Goal: Task Accomplishment & Management: Use online tool/utility

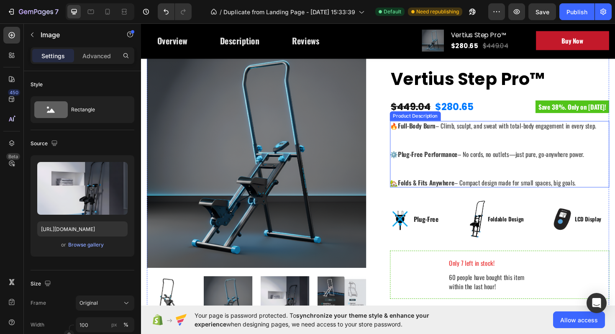
scroll to position [8, 0]
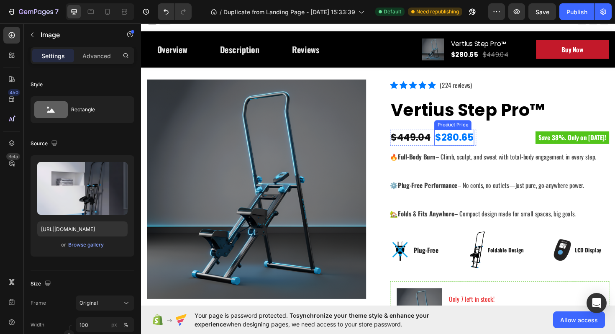
click at [492, 137] on div "$280.65" at bounding box center [472, 144] width 42 height 17
click at [480, 164] on p "🔥 Full-Body Burn – Climb, sculpt, and sweat with total-body engagement in every…" at bounding box center [514, 164] width 218 height 10
click at [458, 157] on div "Product Description" at bounding box center [432, 154] width 55 height 10
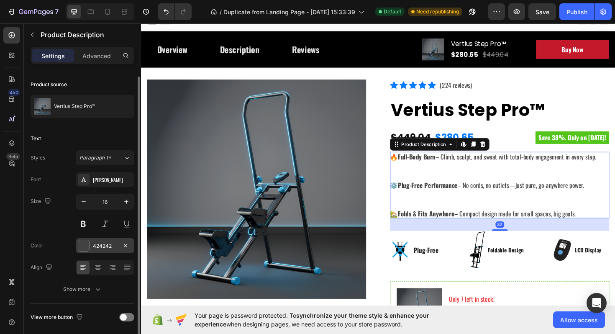
scroll to position [30, 0]
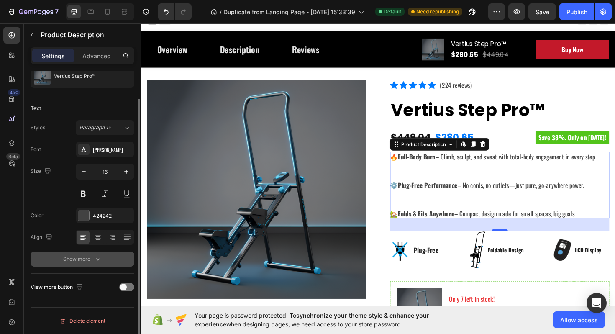
click at [96, 260] on icon "button" at bounding box center [98, 259] width 8 height 8
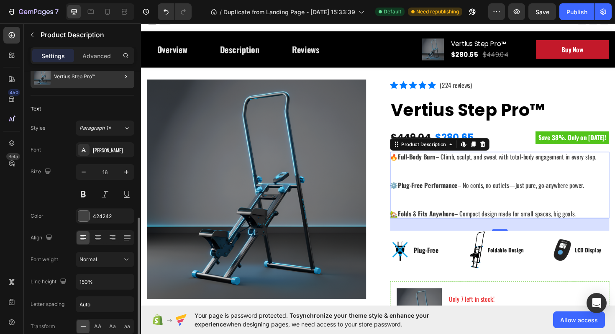
scroll to position [15, 0]
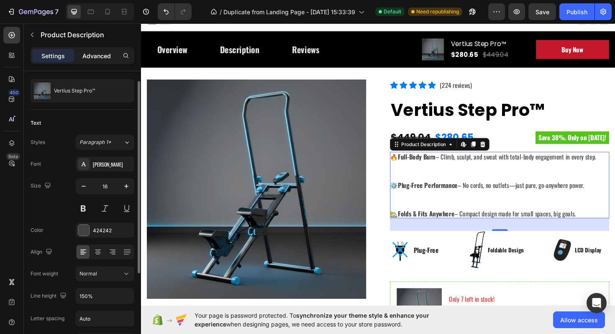
click at [90, 59] on p "Advanced" at bounding box center [96, 55] width 28 height 9
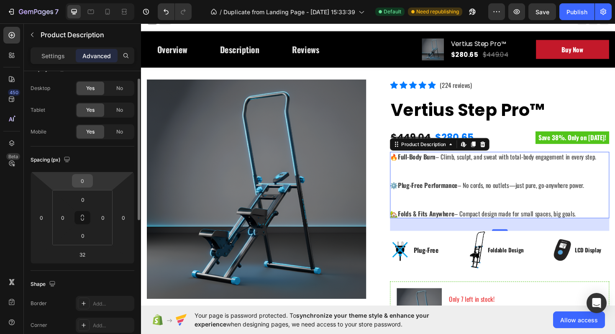
click at [83, 182] on input "0" at bounding box center [82, 180] width 17 height 13
click at [82, 180] on input "0" at bounding box center [82, 180] width 17 height 13
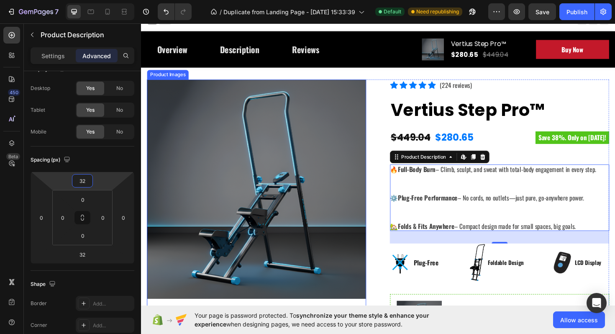
type input "3"
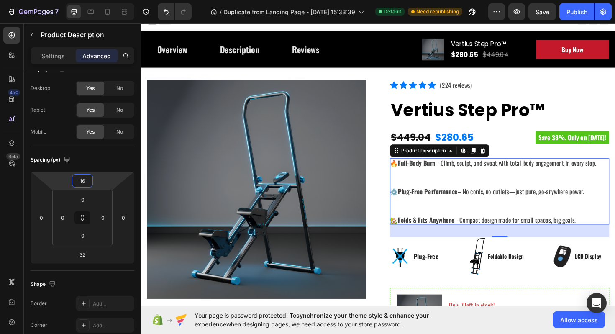
type input "16"
click at [497, 116] on h2 "Vertius Step Pro™" at bounding box center [521, 115] width 232 height 29
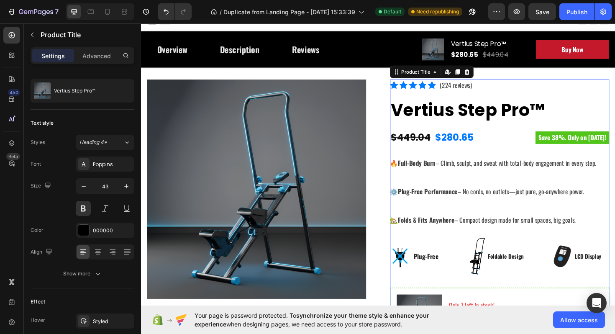
scroll to position [0, 0]
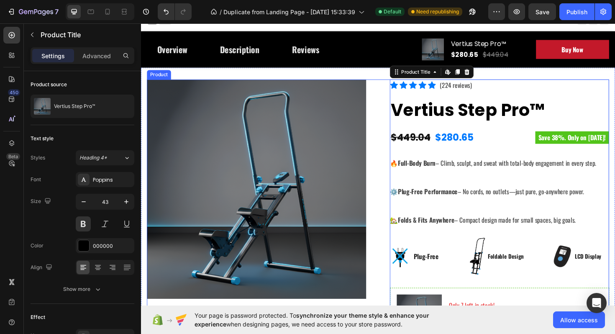
click at [436, 159] on div "Icon Icon Icon Icon Icon Icon List Hoz (224 reviews) Text block Row Vertius Ste…" at bounding box center [521, 332] width 232 height 498
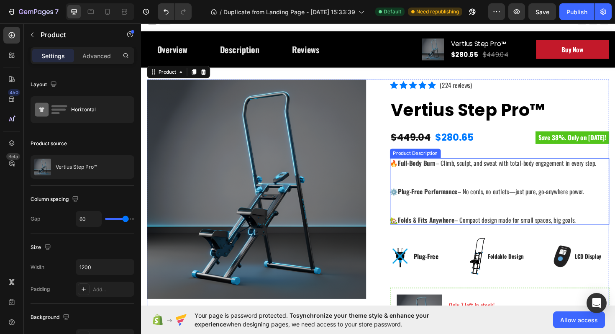
click at [431, 167] on strong "Full-Body Burn" at bounding box center [433, 171] width 40 height 10
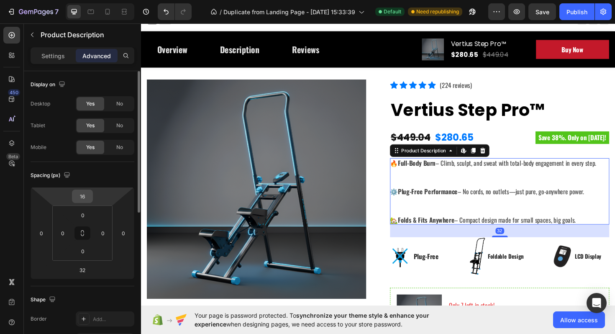
click at [83, 195] on input "16" at bounding box center [82, 196] width 17 height 13
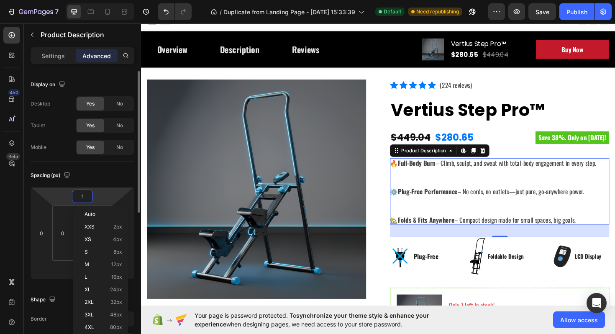
type input "12"
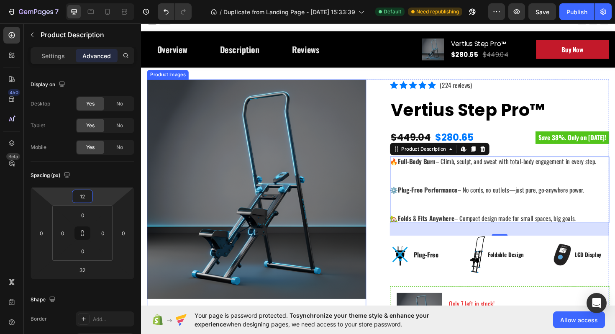
click at [531, 263] on div "Foldable Design" at bounding box center [528, 268] width 40 height 10
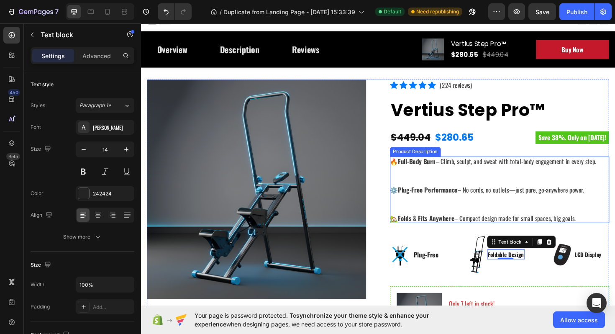
click at [464, 170] on p "🔥 Full-Body Burn – Climb, sculpt, and sweat with total-body engagement in every…" at bounding box center [514, 169] width 218 height 10
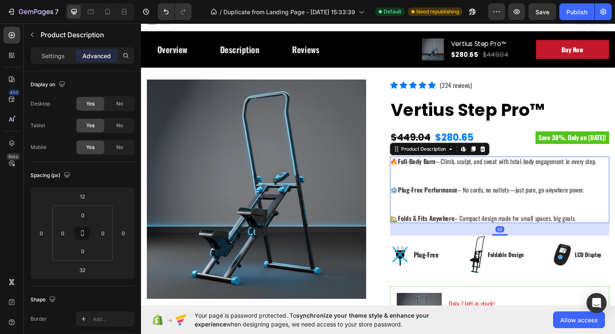
click at [477, 171] on p "🔥 Full-Body Burn – Climb, sculpt, and sweat with total-body engagement in every…" at bounding box center [514, 169] width 218 height 10
click at [62, 58] on p "Settings" at bounding box center [52, 55] width 23 height 9
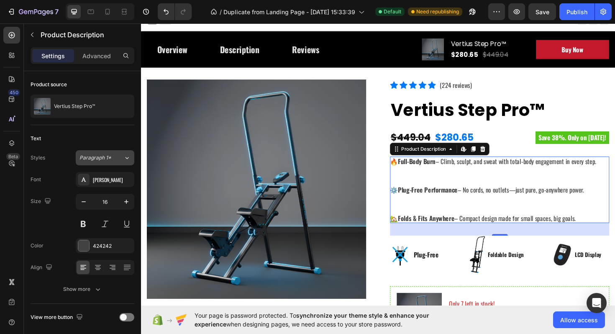
click at [127, 158] on icon at bounding box center [126, 158] width 7 height 8
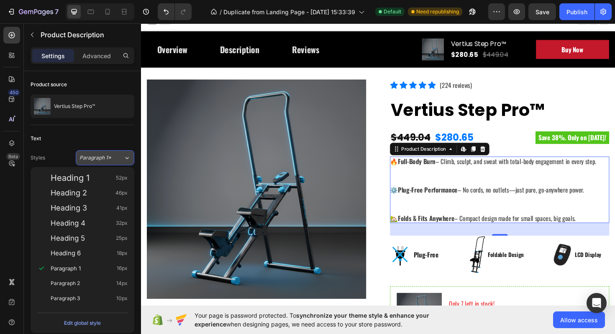
click at [127, 158] on icon at bounding box center [126, 158] width 7 height 8
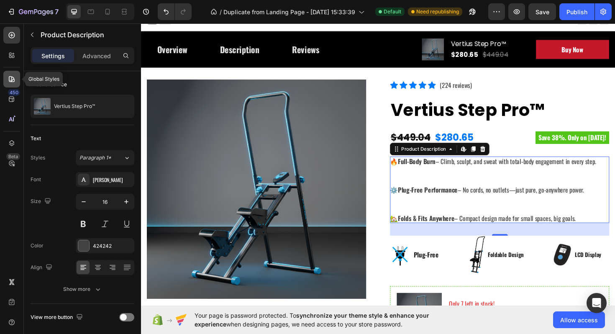
click at [10, 78] on icon at bounding box center [12, 79] width 8 height 8
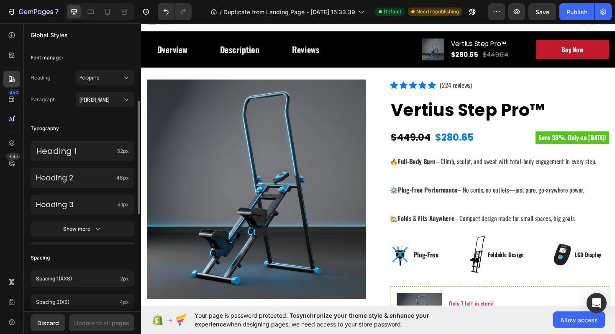
scroll to position [138, 0]
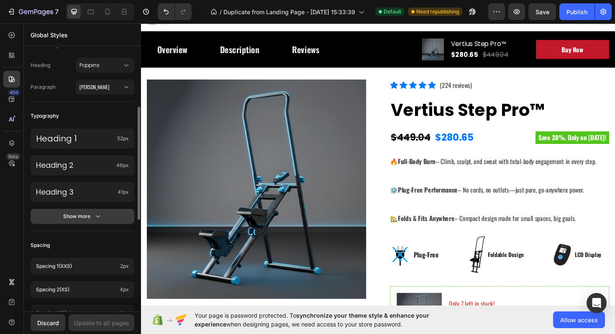
click at [99, 218] on icon "button" at bounding box center [98, 216] width 8 height 8
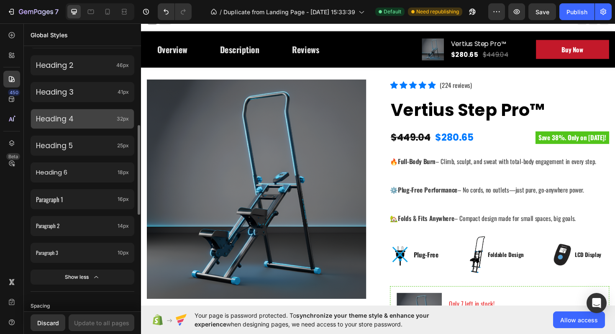
scroll to position [232, 0]
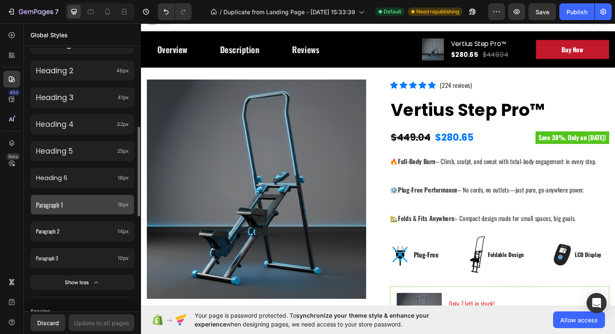
click at [97, 201] on p "Paragraph 1" at bounding box center [75, 204] width 78 height 11
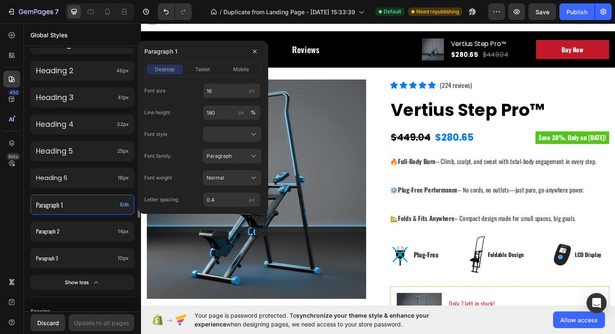
scroll to position [233, 0]
click at [215, 198] on input "0.4" at bounding box center [232, 199] width 58 height 15
type input "0.7"
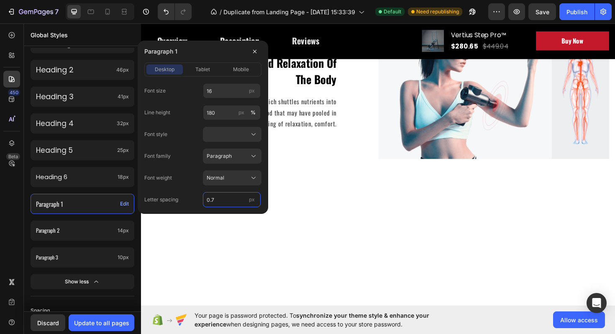
scroll to position [867, 0]
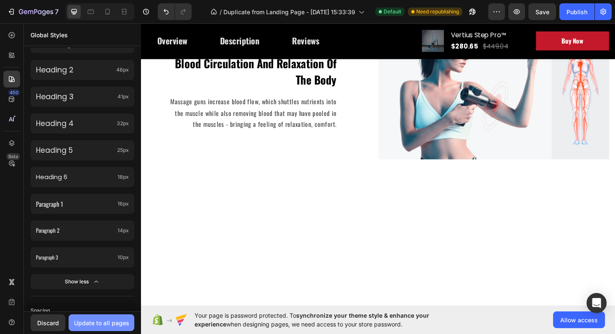
click at [113, 315] on button "Update to all pages" at bounding box center [102, 322] width 66 height 17
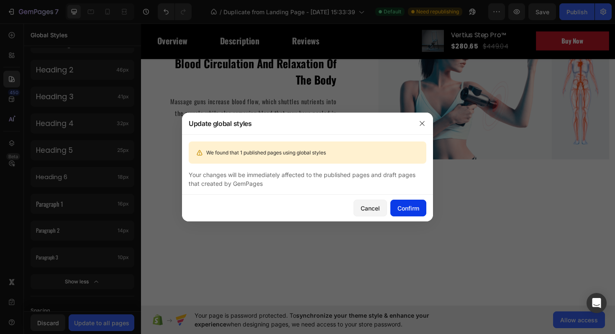
click at [402, 205] on div "Confirm" at bounding box center [409, 208] width 22 height 9
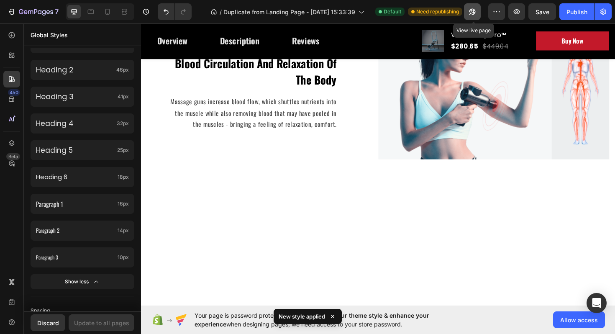
click at [477, 14] on icon "button" at bounding box center [472, 12] width 8 height 8
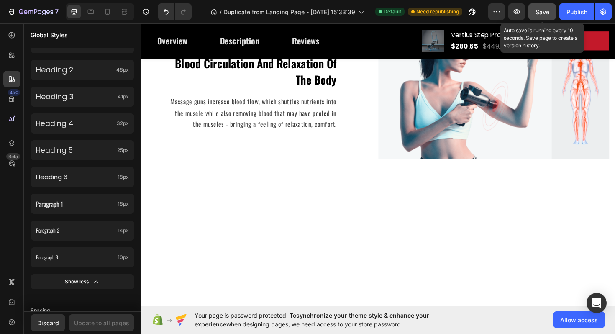
click at [540, 13] on span "Save" at bounding box center [543, 11] width 14 height 7
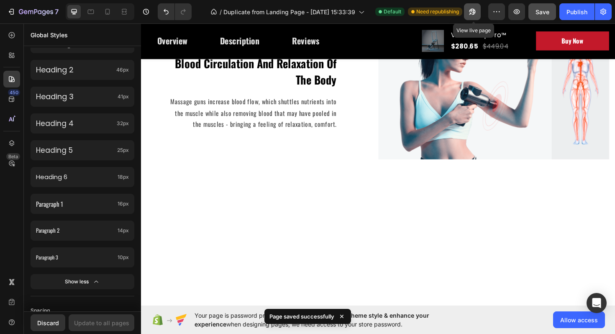
click at [479, 15] on button "button" at bounding box center [472, 11] width 17 height 17
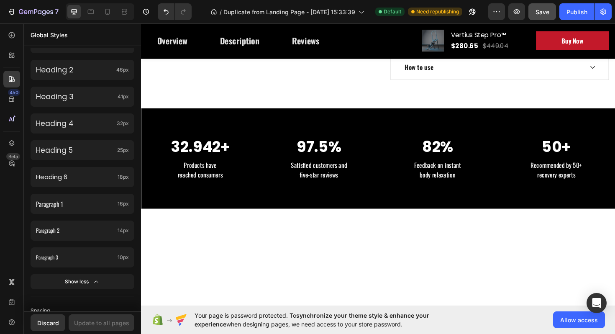
scroll to position [0, 0]
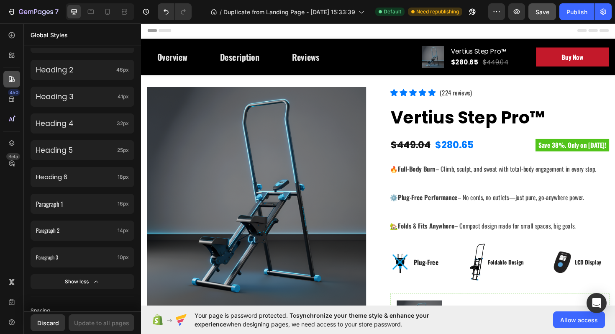
click at [11, 80] on icon at bounding box center [12, 79] width 8 height 8
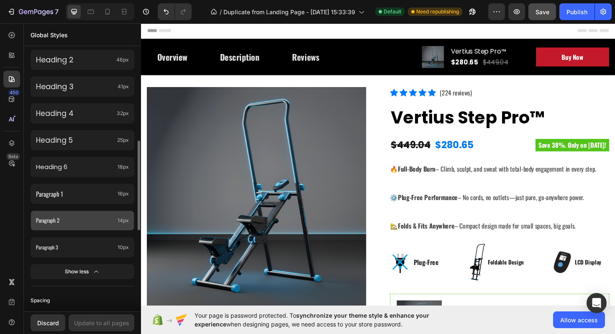
scroll to position [262, 0]
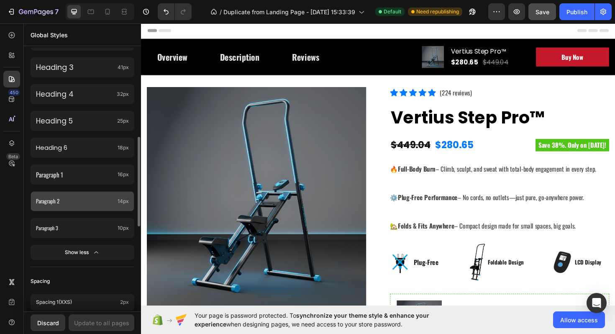
click at [69, 200] on p "Paragraph 2" at bounding box center [75, 201] width 78 height 10
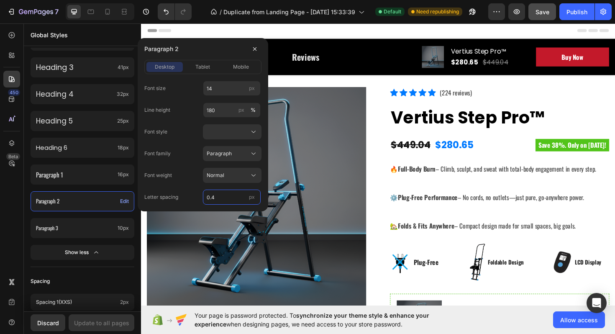
click at [220, 200] on input "0.4" at bounding box center [232, 197] width 58 height 15
click at [217, 200] on input "0.4" at bounding box center [232, 197] width 58 height 15
type input "0.7"
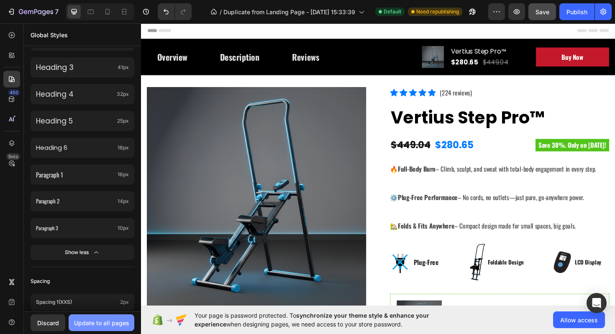
click at [120, 321] on div "Update to all pages" at bounding box center [101, 322] width 55 height 9
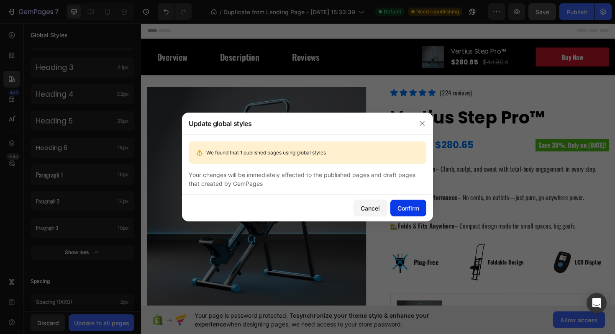
click at [395, 206] on button "Confirm" at bounding box center [408, 208] width 36 height 17
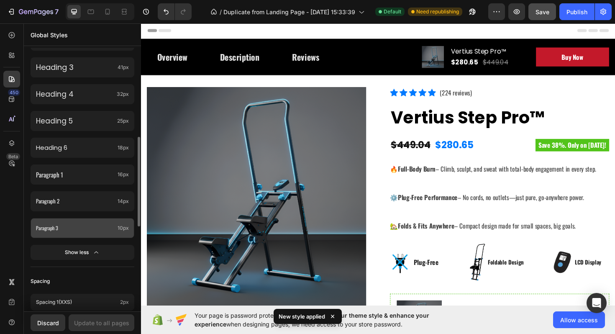
click at [97, 230] on p "Paragraph 3" at bounding box center [75, 227] width 78 height 9
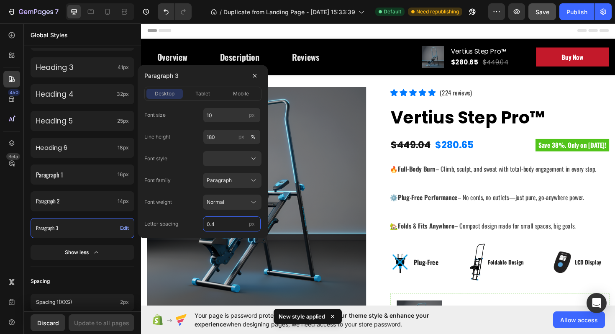
click at [219, 229] on input "0.4" at bounding box center [232, 223] width 58 height 15
type input "0.7"
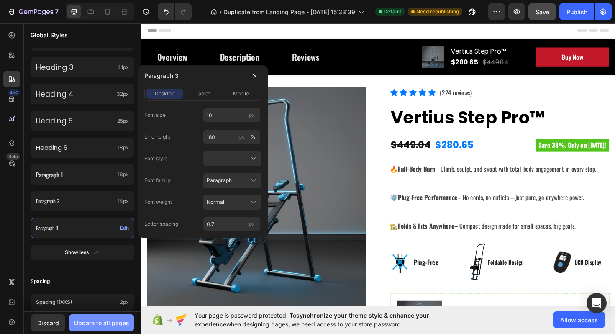
click at [106, 323] on div "Update to all pages" at bounding box center [101, 322] width 55 height 9
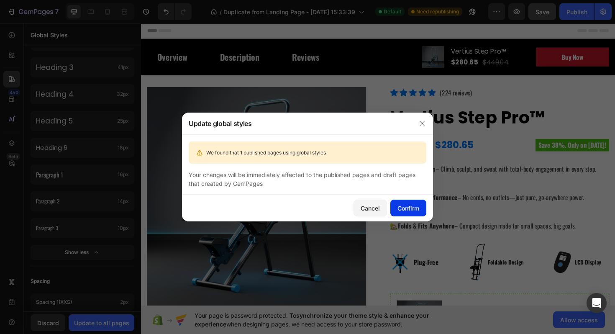
click at [400, 215] on button "Confirm" at bounding box center [408, 208] width 36 height 17
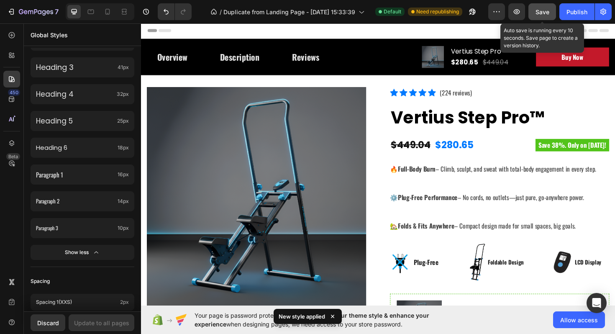
click at [540, 14] on span "Save" at bounding box center [543, 11] width 14 height 7
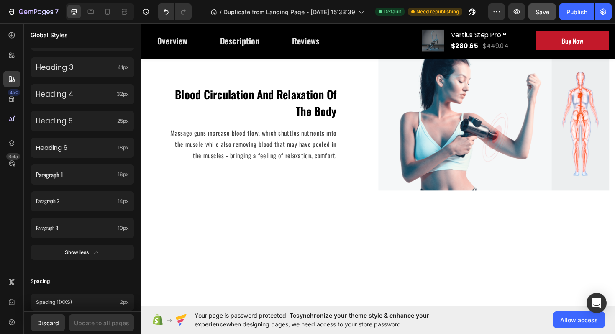
scroll to position [826, 0]
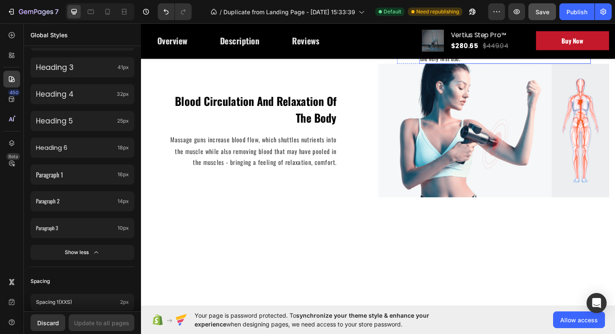
click at [476, 65] on p "By rapidly hitting the muscle fibers with a gentle wave, we are able to loosen …" at bounding box center [526, 50] width 180 height 30
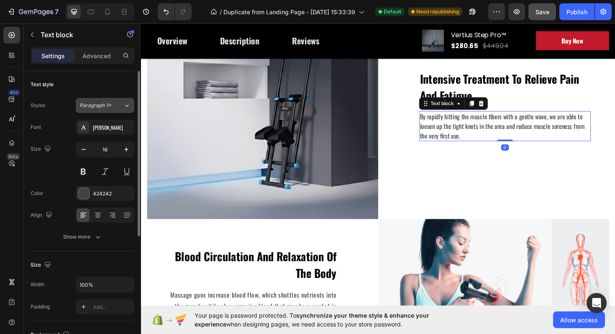
click at [112, 106] on div "Paragraph 1*" at bounding box center [97, 106] width 34 height 8
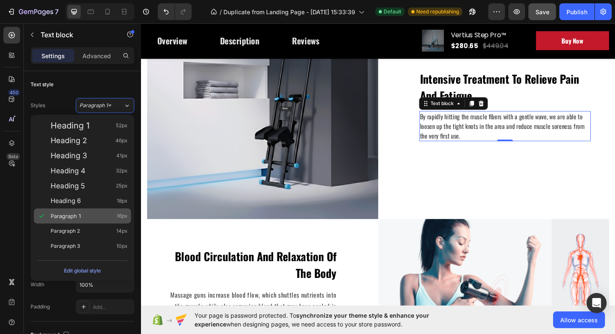
click at [87, 218] on div "Paragraph 1 16px" at bounding box center [89, 216] width 77 height 8
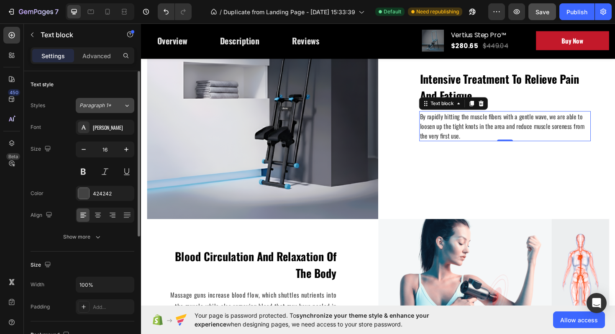
click at [110, 111] on button "Paragraph 1*" at bounding box center [105, 105] width 59 height 15
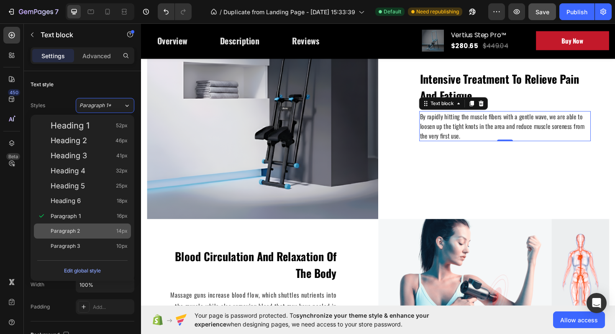
click at [96, 227] on div "Paragraph 2 14px" at bounding box center [89, 231] width 77 height 8
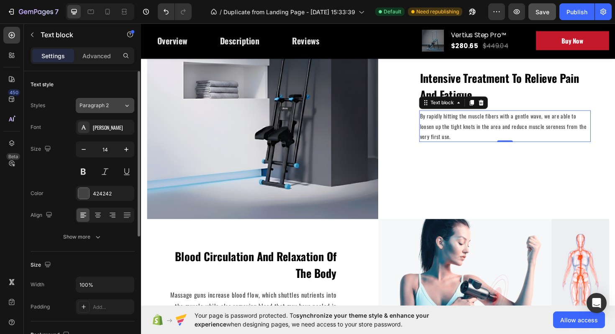
click at [114, 103] on div "Paragraph 2" at bounding box center [102, 106] width 44 height 8
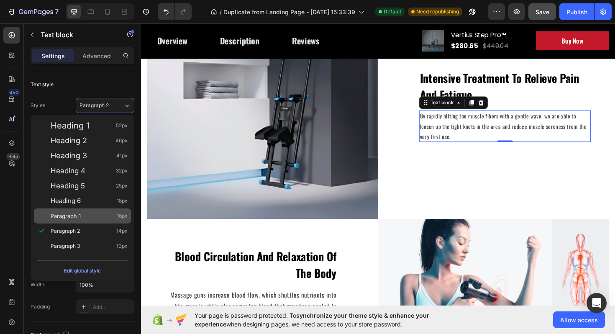
click at [94, 212] on div "Paragraph 1 16px" at bounding box center [89, 216] width 77 height 8
type input "16"
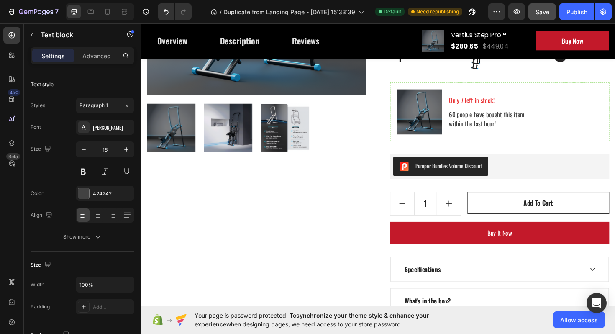
scroll to position [0, 0]
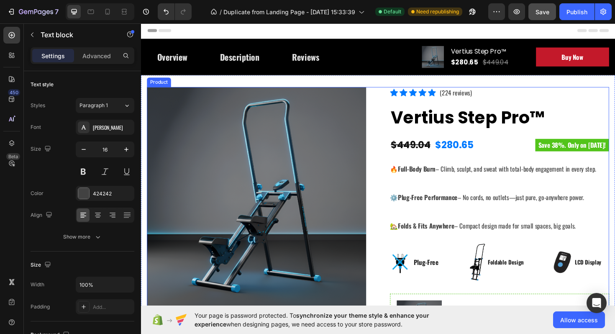
click at [477, 182] on div "🔥 Full-Body Burn – Climb, sculpt, and sweat with total-body engagement in every…" at bounding box center [521, 207] width 232 height 70
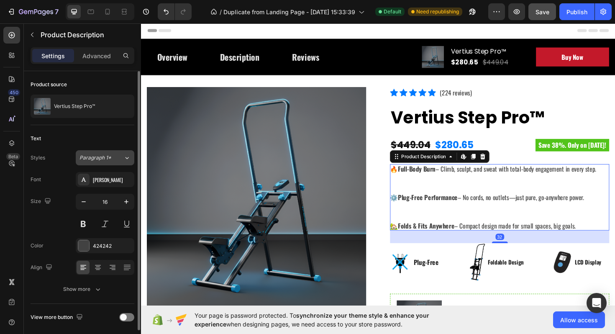
click at [108, 160] on span "Paragraph 1*" at bounding box center [96, 158] width 32 height 8
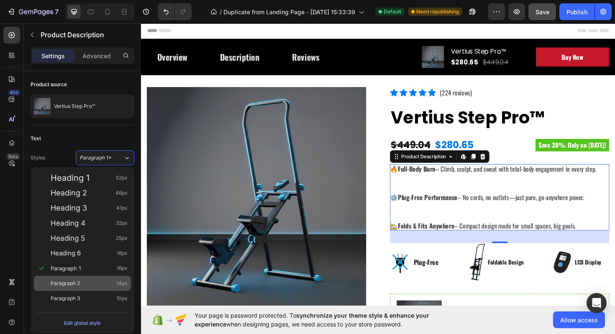
click at [90, 282] on div "Paragraph 2 14px" at bounding box center [89, 283] width 77 height 8
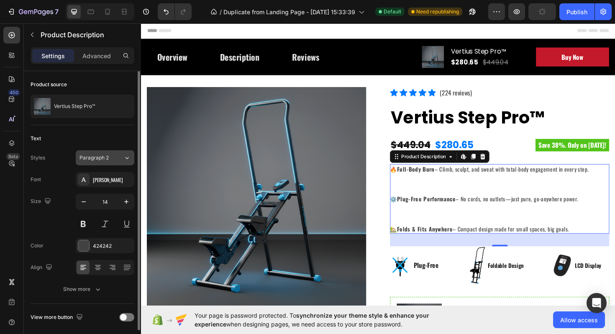
click at [109, 156] on div "Paragraph 2" at bounding box center [97, 158] width 34 height 8
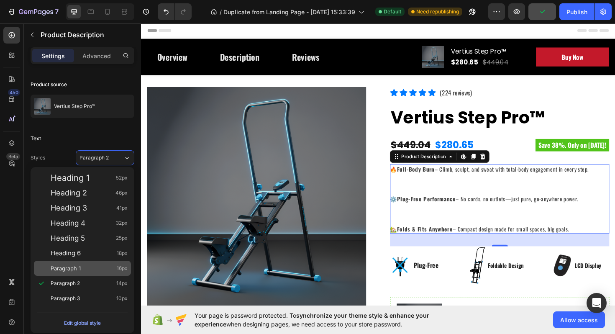
click at [83, 274] on div "Paragraph 1 16px" at bounding box center [82, 268] width 97 height 15
type input "16"
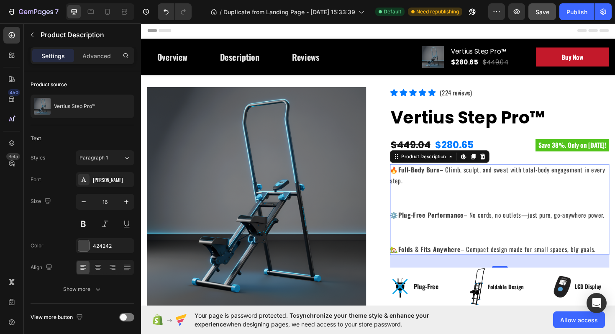
click at [493, 243] on div "🔥 Full-Body Burn – Climb, sculpt, and sweat with total-body engagement in every…" at bounding box center [521, 220] width 232 height 96
click at [551, 123] on h2 "Vertius Step Pro™" at bounding box center [521, 123] width 232 height 29
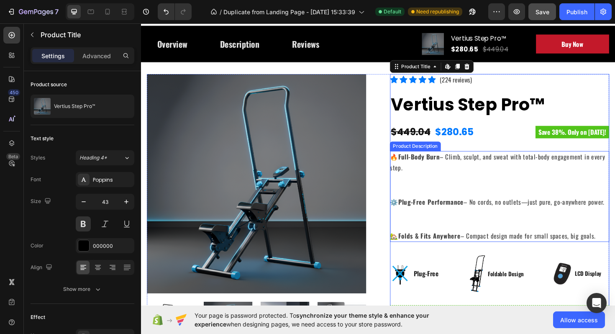
scroll to position [45, 0]
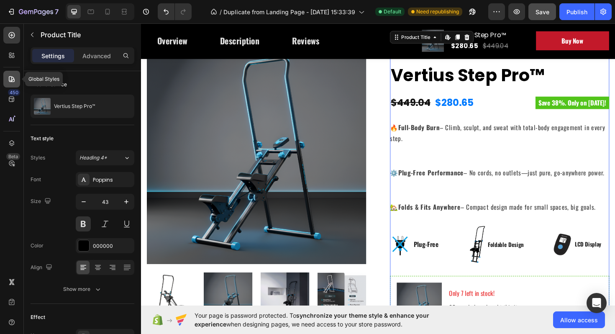
click at [9, 77] on icon at bounding box center [12, 79] width 6 height 6
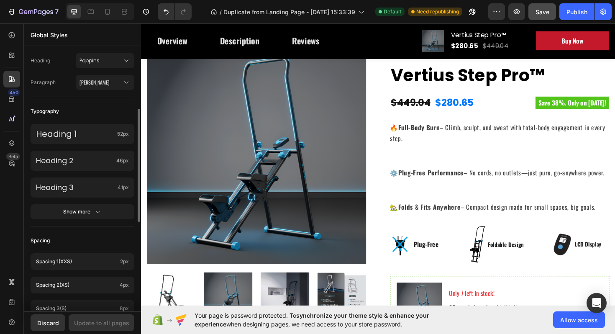
scroll to position [98, 0]
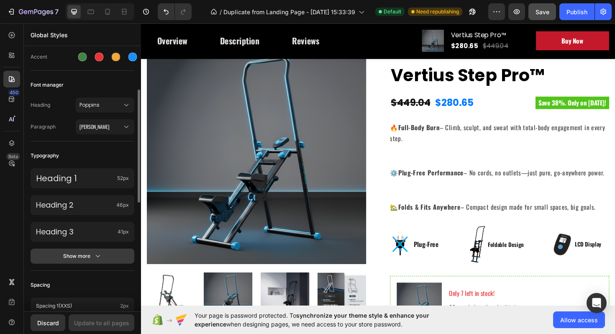
click at [87, 256] on div "Show more" at bounding box center [82, 256] width 39 height 8
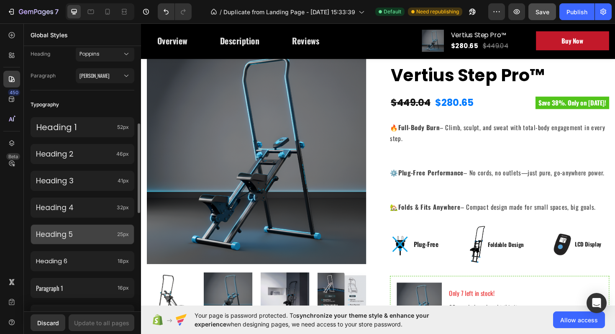
scroll to position [168, 0]
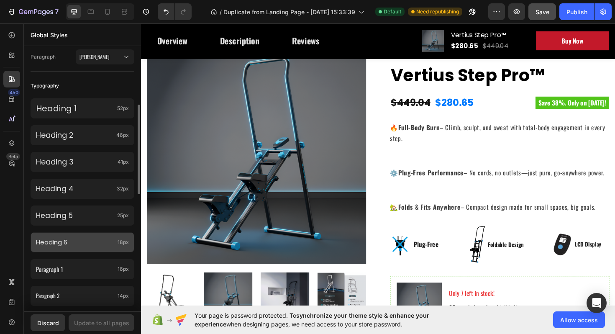
click at [85, 243] on p "Heading 6" at bounding box center [75, 242] width 78 height 8
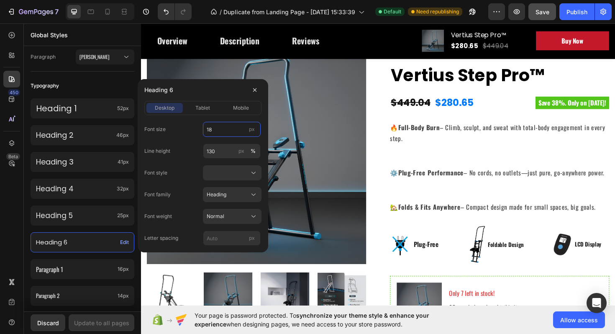
click at [218, 130] on input "18" at bounding box center [232, 129] width 58 height 15
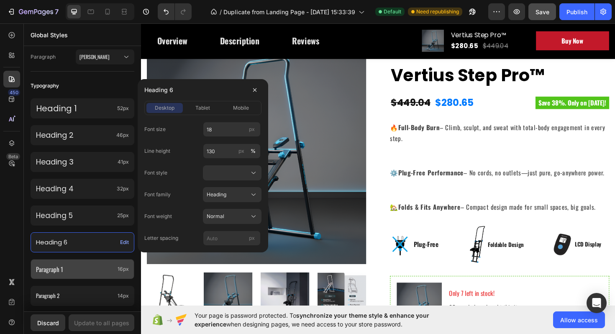
click at [99, 264] on p "Paragraph 1" at bounding box center [75, 269] width 78 height 11
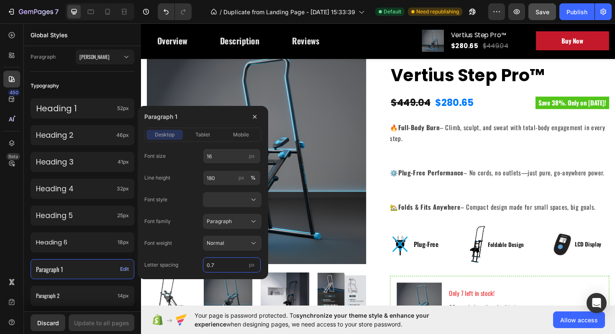
click at [221, 263] on input "0.7" at bounding box center [232, 264] width 58 height 15
type input "0.5"
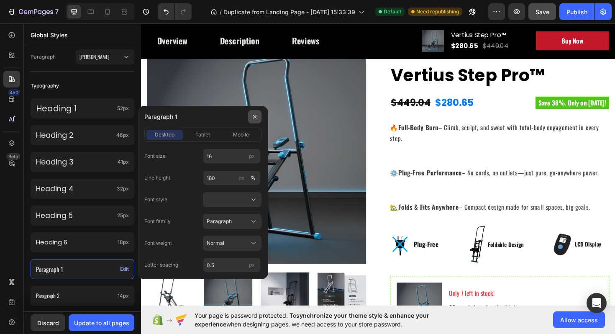
click at [251, 115] on button "button" at bounding box center [254, 116] width 13 height 13
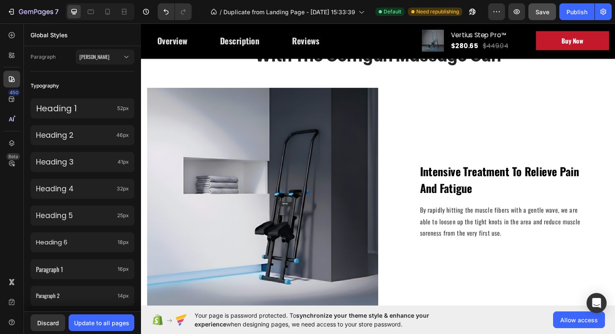
scroll to position [790, 0]
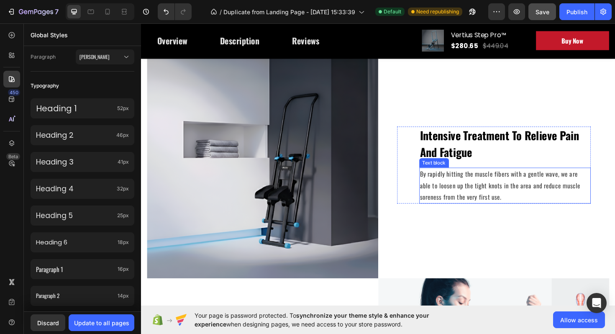
click at [505, 198] on p "By rapidly hitting the muscle fibers with a gentle wave, we are able to loosen …" at bounding box center [526, 195] width 180 height 36
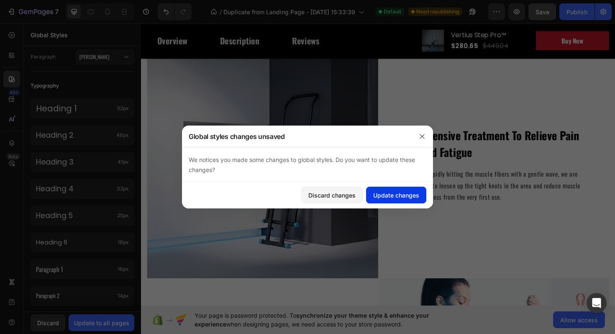
click at [409, 192] on div "Update changes" at bounding box center [396, 195] width 46 height 9
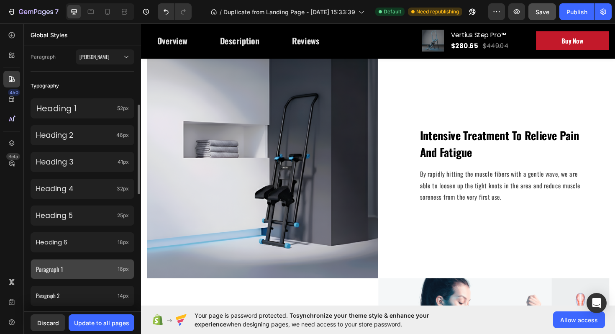
click at [104, 272] on p "Paragraph 1" at bounding box center [75, 269] width 78 height 11
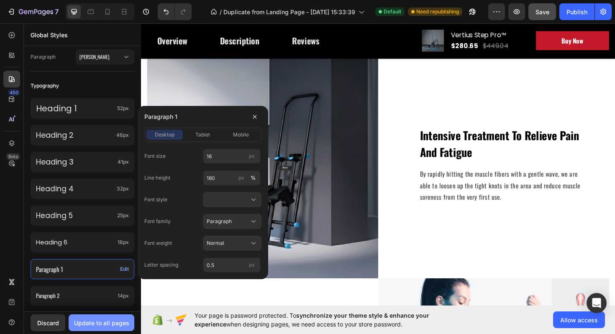
click at [100, 318] on div "Update to all pages" at bounding box center [101, 322] width 55 height 9
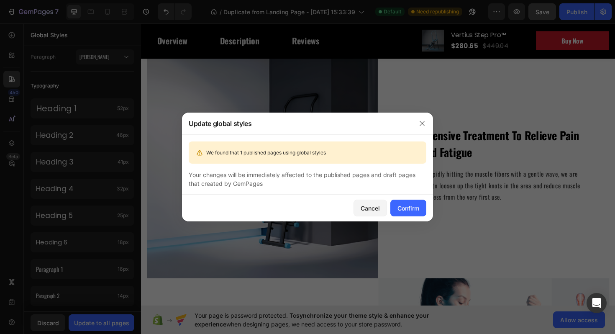
click at [410, 216] on div "Cancel Confirm" at bounding box center [307, 208] width 251 height 27
click at [410, 211] on div "Confirm" at bounding box center [409, 208] width 22 height 9
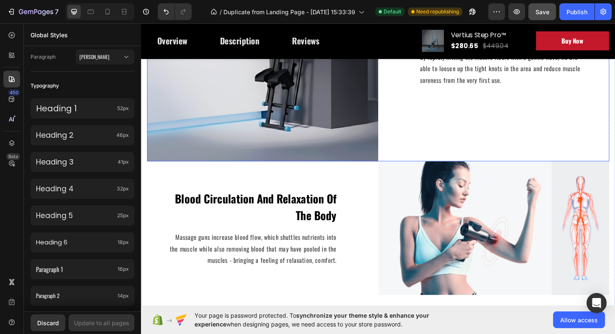
scroll to position [915, 0]
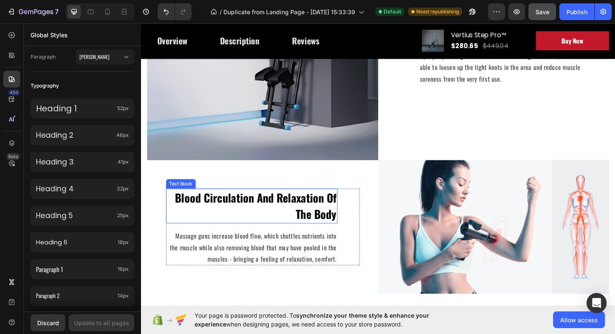
click at [340, 222] on p "Blood Circulation And Relaxation Of The Body" at bounding box center [258, 216] width 180 height 35
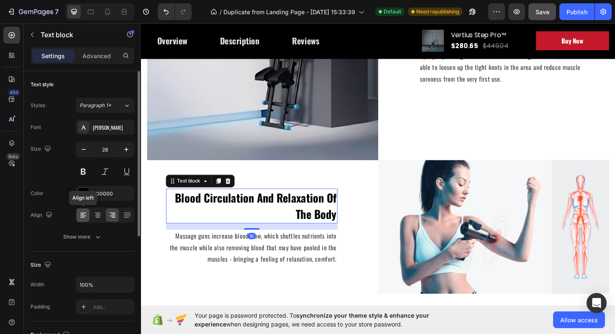
click at [85, 216] on icon at bounding box center [83, 215] width 8 height 8
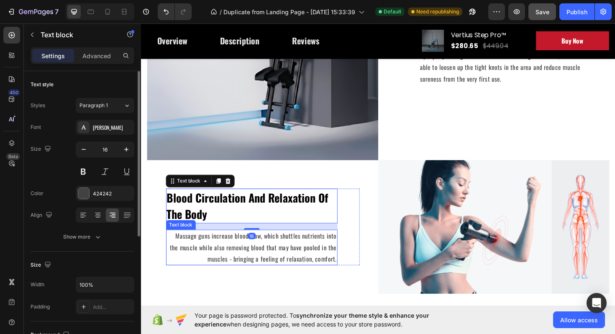
click at [228, 263] on p "Massage guns increase blood flow, which shuttles nutrients into the muscle whil…" at bounding box center [258, 261] width 180 height 36
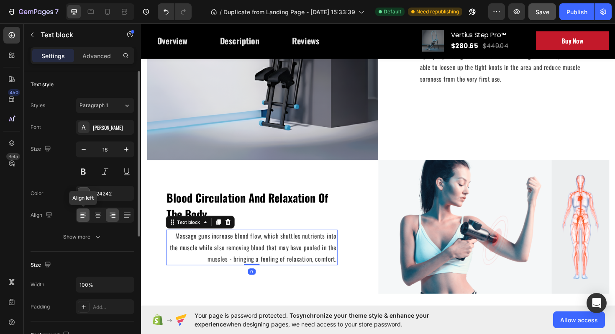
click at [85, 217] on icon at bounding box center [83, 215] width 8 height 8
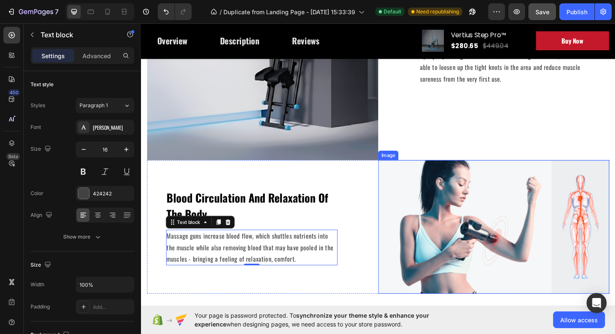
click at [427, 280] on img at bounding box center [514, 238] width 245 height 141
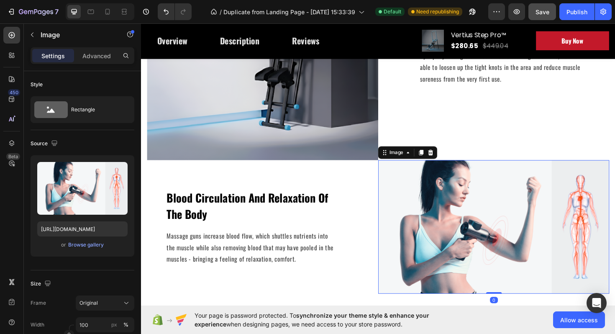
click at [498, 253] on img at bounding box center [514, 238] width 245 height 141
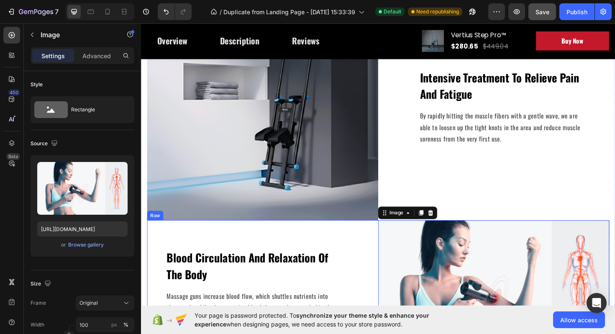
scroll to position [891, 0]
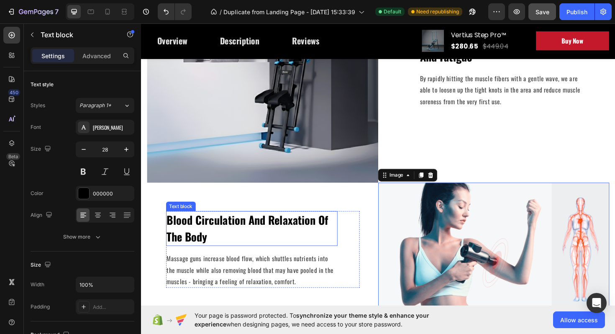
click at [248, 226] on p "Blood Circulation And Relaxation Of The Body" at bounding box center [258, 240] width 180 height 35
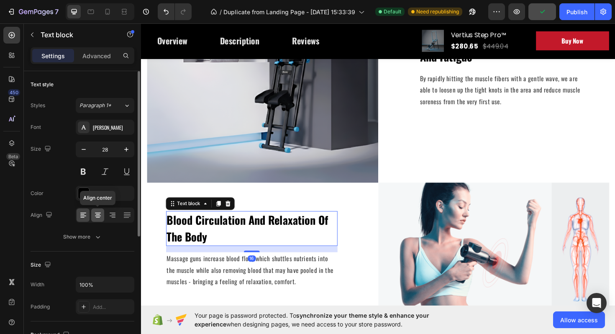
click at [97, 216] on icon at bounding box center [98, 215] width 8 height 8
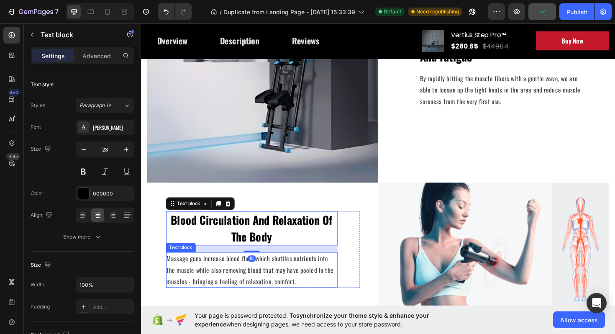
click at [219, 282] on p "Massage guns increase blood flow, which shuttles nutrients into the muscle whil…" at bounding box center [258, 285] width 180 height 36
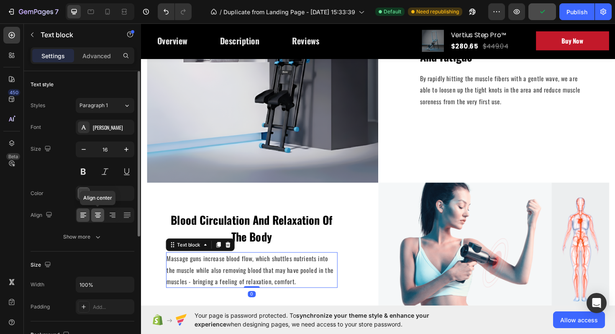
click at [97, 218] on icon at bounding box center [98, 215] width 8 height 8
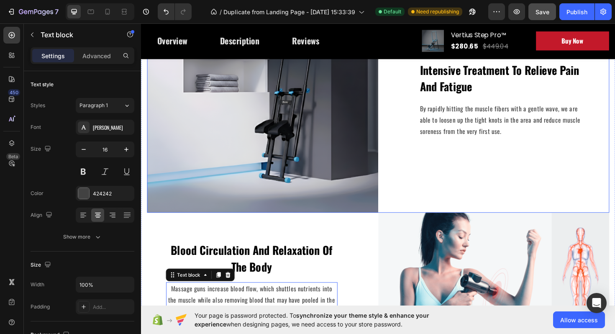
scroll to position [826, 0]
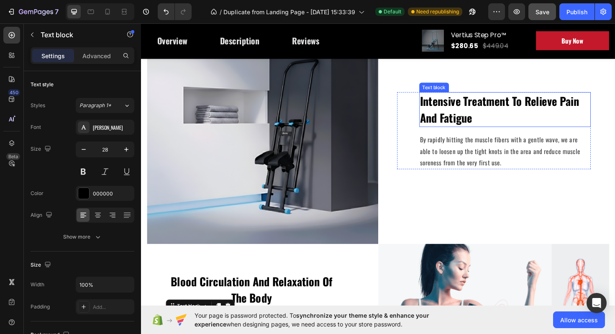
click at [462, 118] on p "Intensive Treatment To Relieve Pain And Fatigue" at bounding box center [526, 114] width 180 height 35
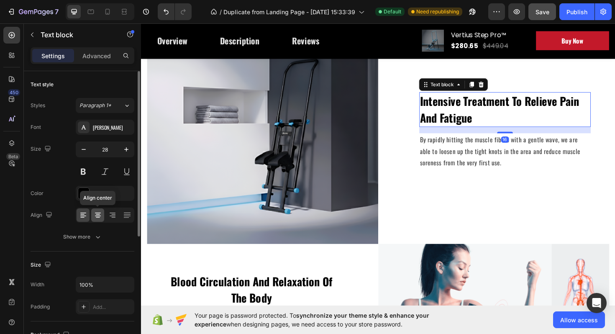
click at [97, 217] on icon at bounding box center [98, 217] width 4 height 1
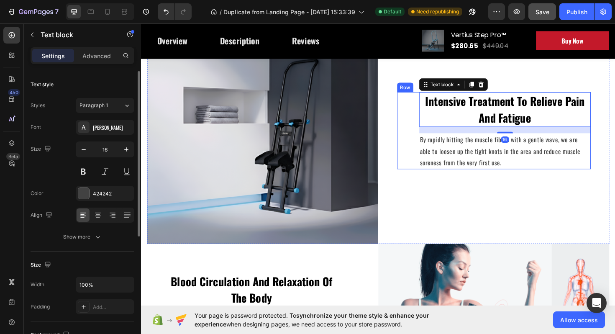
click at [465, 157] on p "By rapidly hitting the muscle fibers with a gentle wave, we are able to loosen …" at bounding box center [526, 159] width 180 height 36
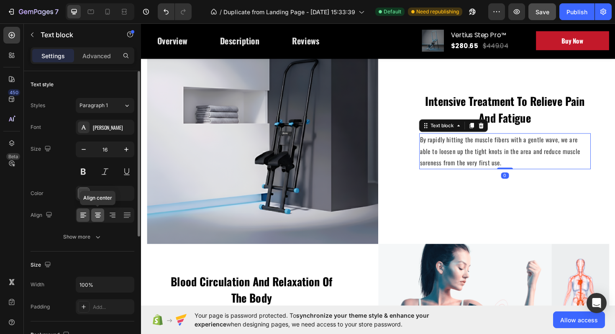
click at [95, 215] on icon at bounding box center [98, 215] width 8 height 8
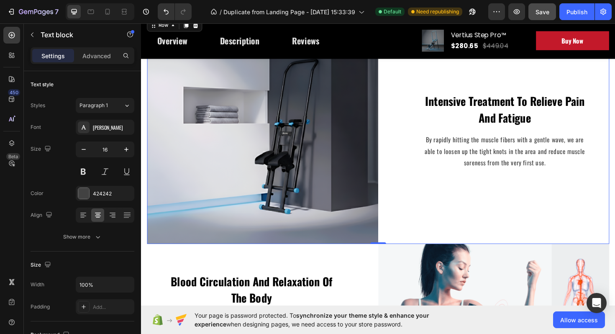
click at [474, 221] on div "Intensive Treatment To Relieve Pain And Fatigue Text block By rapidly hitting t…" at bounding box center [514, 137] width 245 height 240
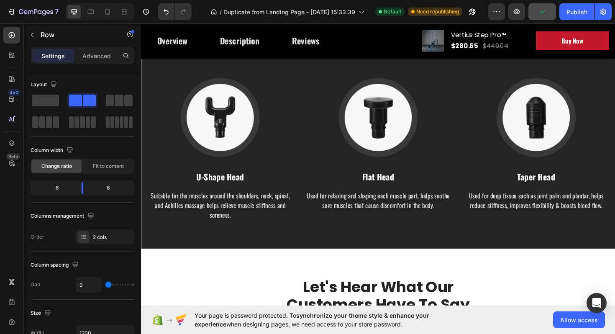
scroll to position [1508, 0]
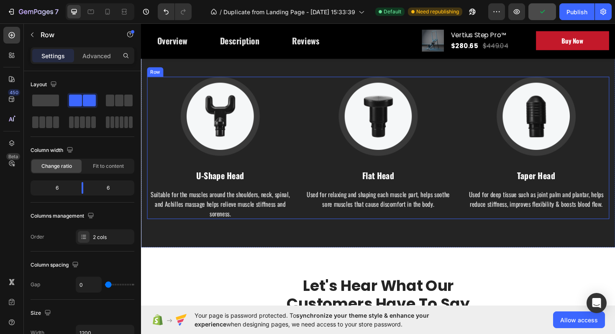
click at [421, 220] on p "Used for relaxing and shaping each muscle part, helps soothe sore muscles that …" at bounding box center [391, 210] width 153 height 20
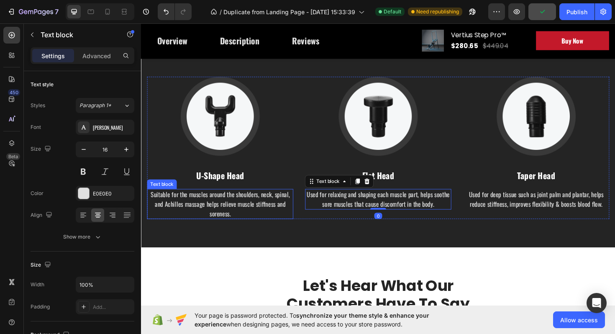
click at [231, 230] on p "Suitable for the muscles around the shoulders, neck, spinal, and Achilles massa…" at bounding box center [224, 215] width 153 height 30
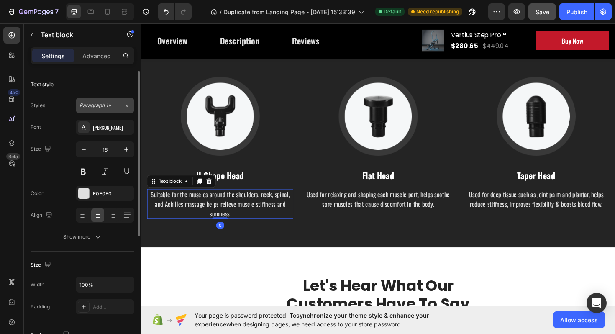
click at [109, 108] on span "Paragraph 1*" at bounding box center [96, 106] width 32 height 8
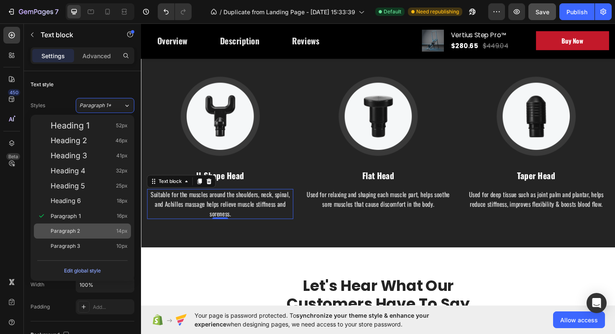
click at [86, 229] on div "Paragraph 2 14px" at bounding box center [89, 231] width 77 height 8
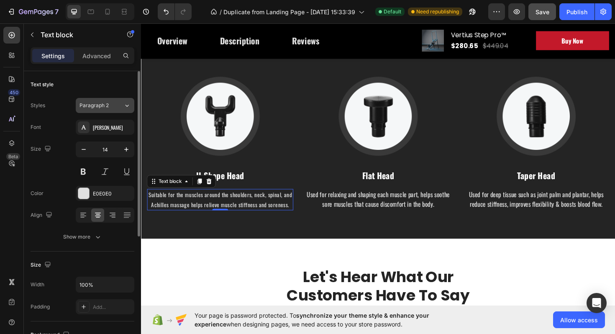
click at [112, 106] on div "Paragraph 2" at bounding box center [97, 106] width 34 height 8
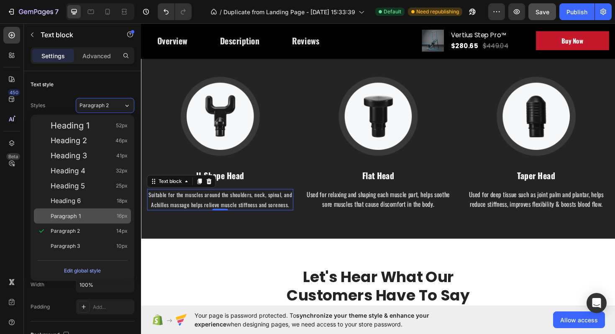
click at [85, 218] on div "Paragraph 1 16px" at bounding box center [89, 216] width 77 height 8
type input "16"
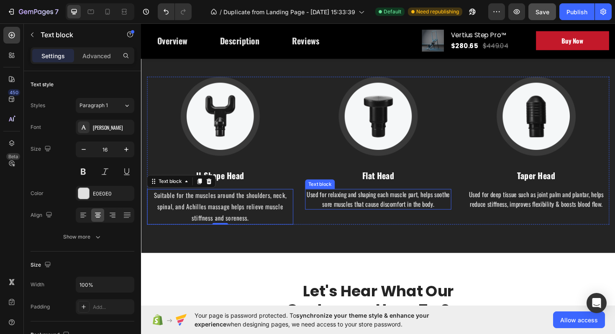
click at [383, 220] on p "Used for relaxing and shaping each muscle part, helps soothe sore muscles that …" at bounding box center [391, 210] width 153 height 20
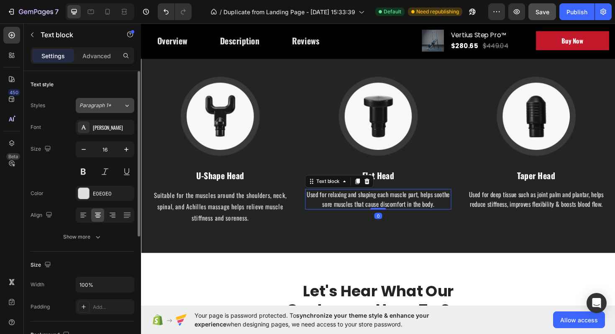
click at [116, 102] on div "Paragraph 1*" at bounding box center [102, 106] width 44 height 8
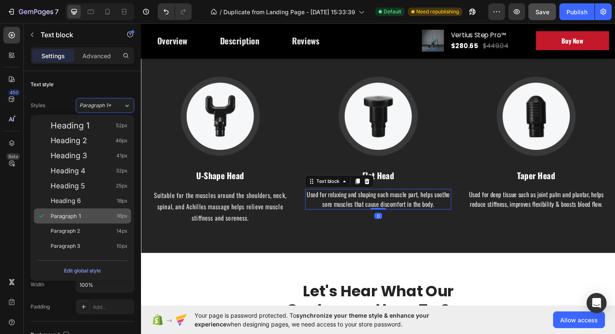
click at [97, 217] on div "Paragraph 1 16px" at bounding box center [89, 216] width 77 height 8
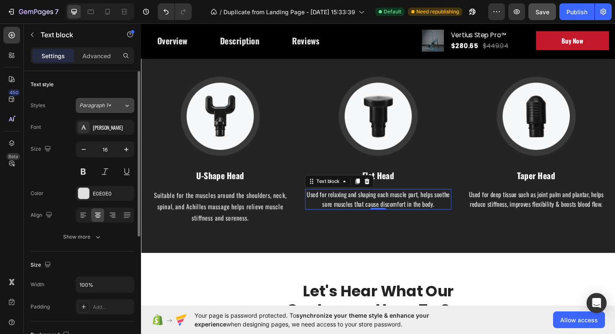
click at [119, 108] on div "Paragraph 1*" at bounding box center [102, 106] width 44 height 8
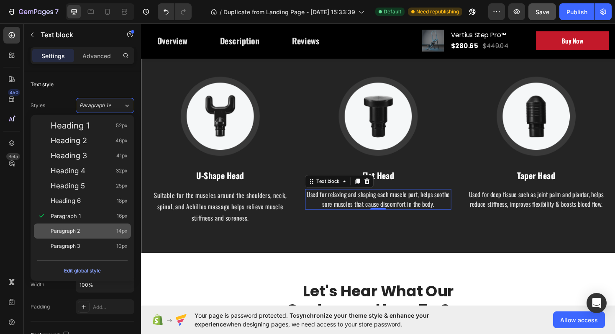
click at [93, 231] on div "Paragraph 2 14px" at bounding box center [89, 231] width 77 height 8
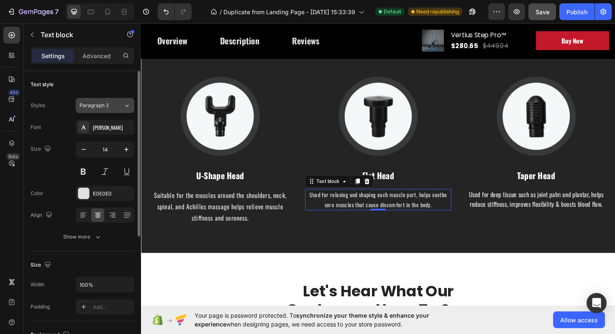
click at [108, 106] on span "Paragraph 2" at bounding box center [94, 106] width 29 height 8
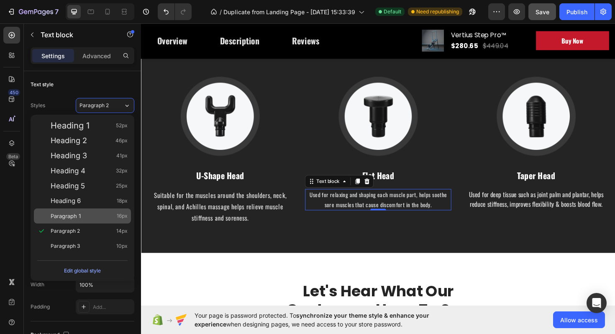
click at [89, 218] on div "Paragraph 1 16px" at bounding box center [89, 216] width 77 height 8
type input "16"
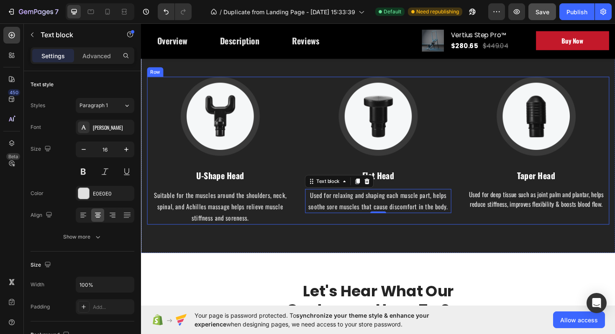
click at [553, 220] on p "Used for deep tissue such as joint palm and plantar, helps reduce stiffness, im…" at bounding box center [559, 210] width 153 height 20
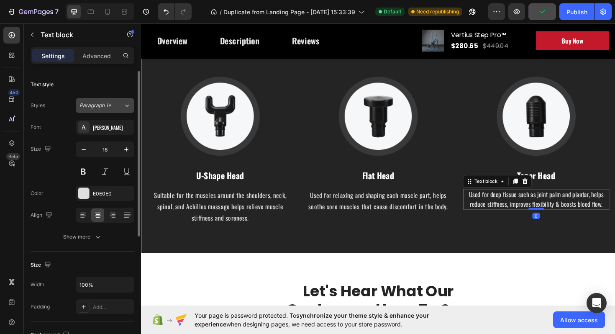
click at [115, 106] on div "Paragraph 1*" at bounding box center [102, 106] width 44 height 8
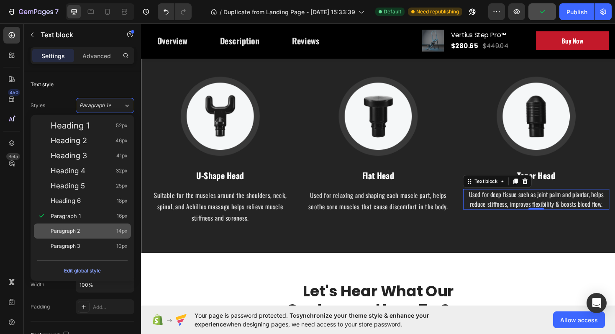
click at [101, 228] on div "Paragraph 2 14px" at bounding box center [89, 231] width 77 height 8
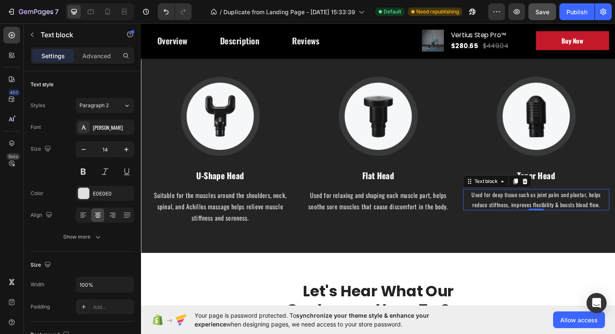
click at [494, 221] on p "Used for deep tissue such as joint palm and plantar, helps reduce stiffness, im…" at bounding box center [559, 210] width 153 height 21
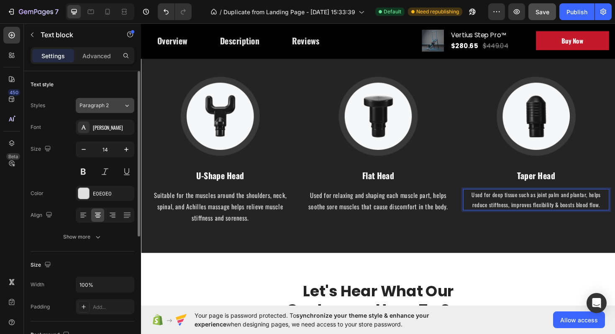
click at [103, 112] on button "Paragraph 2" at bounding box center [105, 105] width 59 height 15
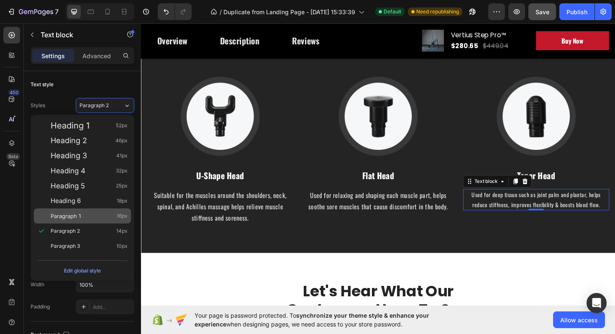
click at [92, 216] on div "Paragraph 1 16px" at bounding box center [89, 216] width 77 height 8
type input "16"
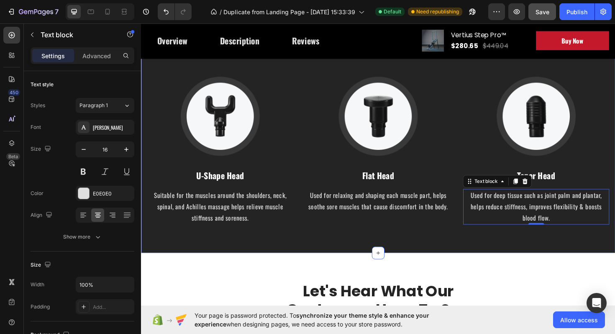
click at [495, 267] on div "How Gemgun Massage Heads Work Heading Image U-Shape Head Text block Suitable fo…" at bounding box center [392, 136] width 502 height 261
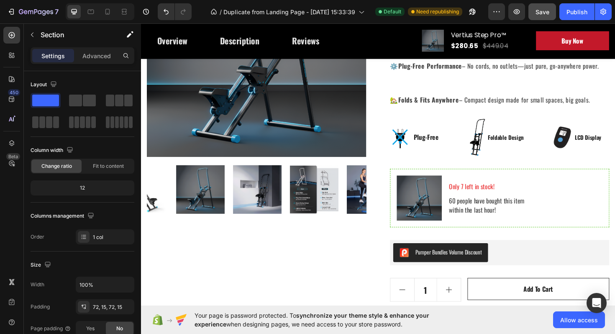
scroll to position [0, 0]
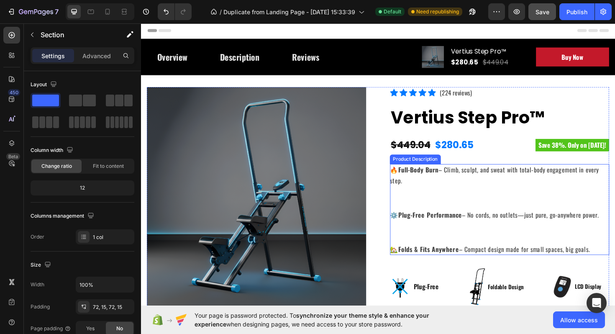
click at [497, 181] on p "🔥 Full-Body Burn – Climb, sculpt, and sweat with total-body engagement in every…" at bounding box center [515, 184] width 221 height 22
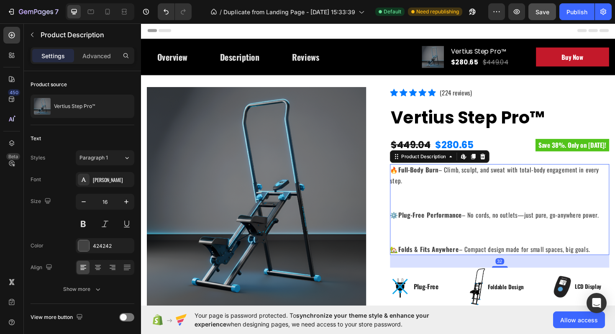
click at [564, 233] on div "🔥 Full-Body Burn – Climb, sculpt, and sweat with total-body engagement in every…" at bounding box center [521, 220] width 232 height 96
click at [113, 159] on div "Paragraph 1" at bounding box center [102, 158] width 44 height 8
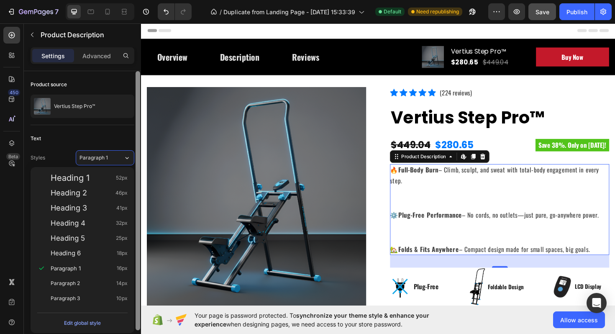
click at [97, 280] on div "Paragraph 2 14px" at bounding box center [89, 283] width 77 height 8
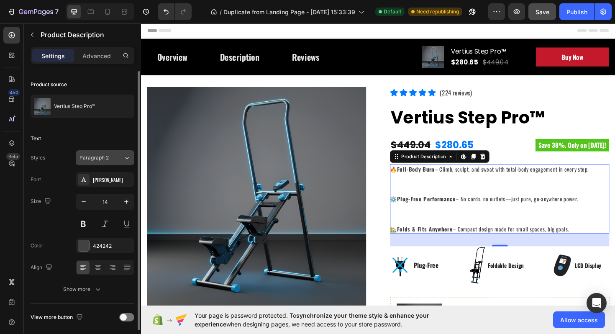
click at [117, 158] on div "Paragraph 2" at bounding box center [102, 158] width 44 height 8
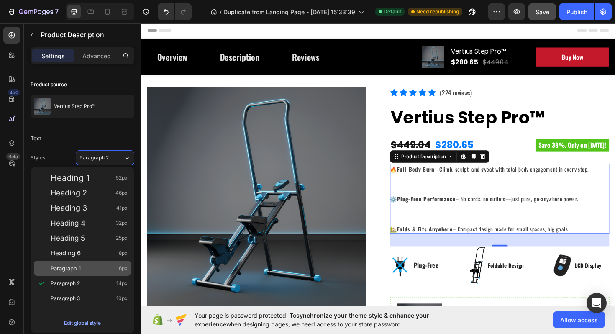
click at [96, 265] on div "Paragraph 1 16px" at bounding box center [89, 268] width 77 height 8
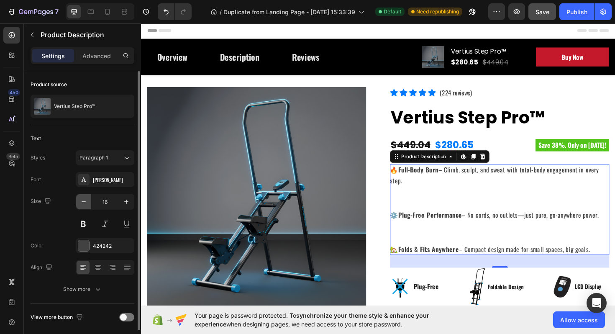
click at [80, 200] on icon "button" at bounding box center [84, 202] width 8 height 8
type input "15"
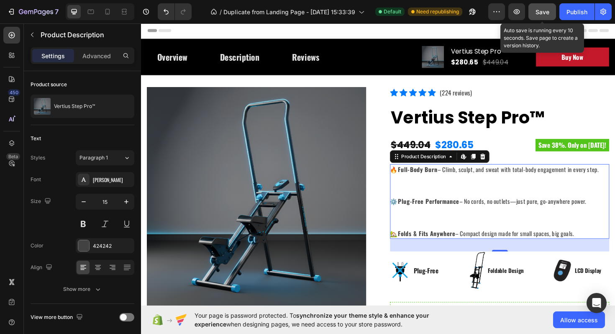
click at [540, 17] on button "Save" at bounding box center [542, 11] width 28 height 17
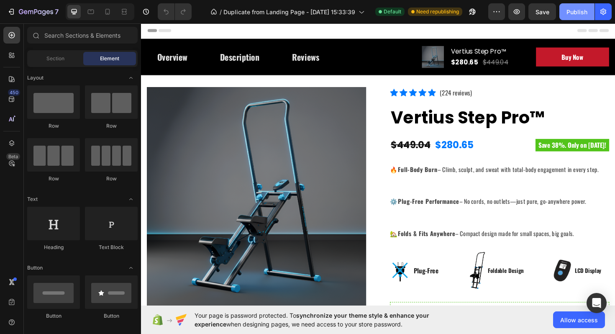
click at [575, 18] on button "Publish" at bounding box center [576, 11] width 35 height 17
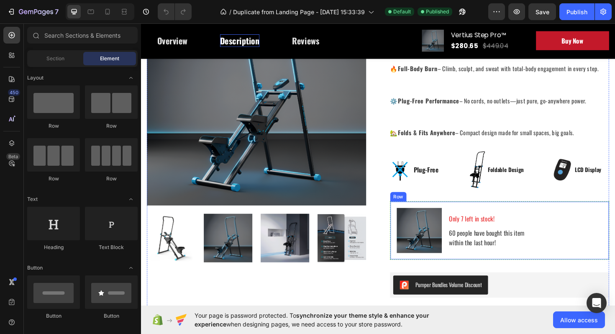
scroll to position [119, 0]
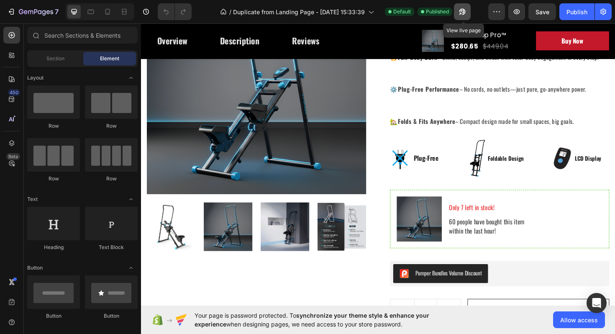
click at [462, 12] on icon "button" at bounding box center [462, 12] width 8 height 8
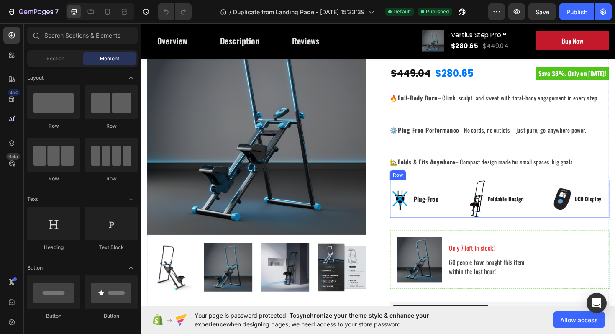
scroll to position [68, 0]
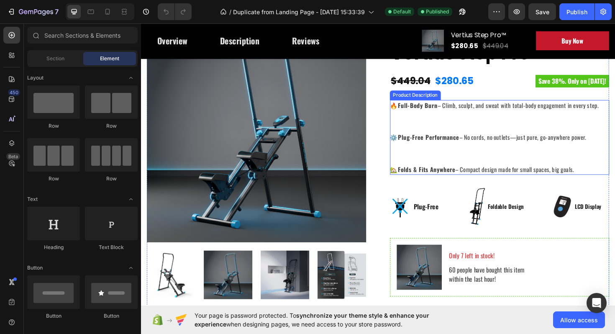
click at [469, 149] on div "🔥 Full-Body Burn – Climb, sculpt, and sweat with total-body engagement in every…" at bounding box center [521, 144] width 232 height 79
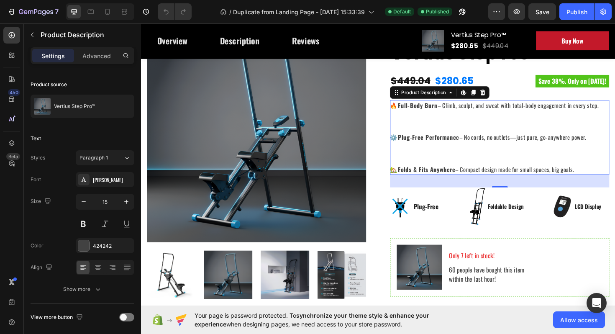
click at [473, 160] on div "🔥 Full-Body Burn – Climb, sculpt, and sweat with total-body engagement in every…" at bounding box center [521, 144] width 232 height 79
click at [85, 243] on div at bounding box center [83, 245] width 11 height 11
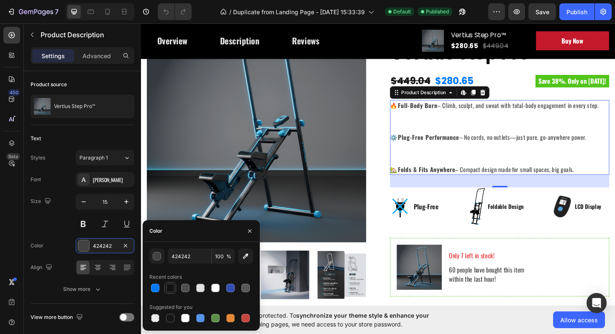
click at [173, 291] on div at bounding box center [170, 288] width 10 height 10
type input "121212"
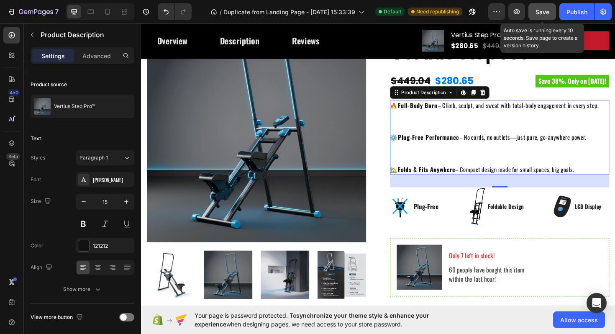
click at [540, 12] on span "Save" at bounding box center [543, 11] width 14 height 7
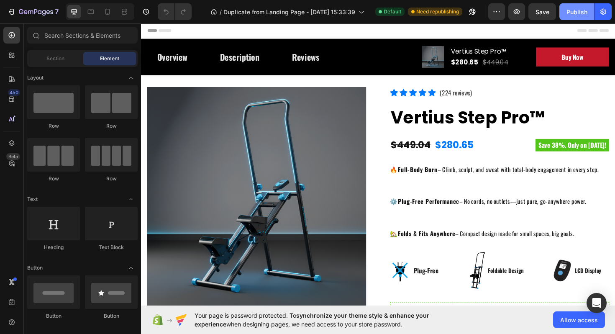
click at [583, 12] on div "Publish" at bounding box center [577, 12] width 21 height 9
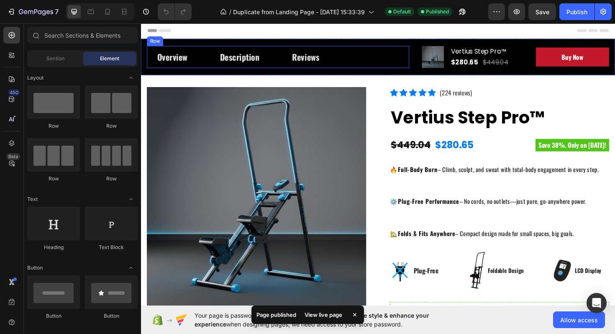
click at [202, 64] on div "Overview Button Description Button Reviews Button Row" at bounding box center [286, 58] width 278 height 23
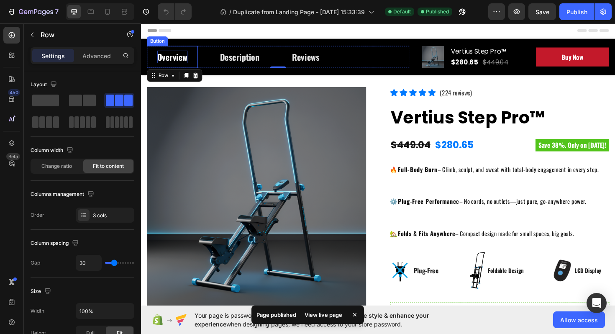
click at [173, 61] on div "Overview" at bounding box center [174, 58] width 32 height 13
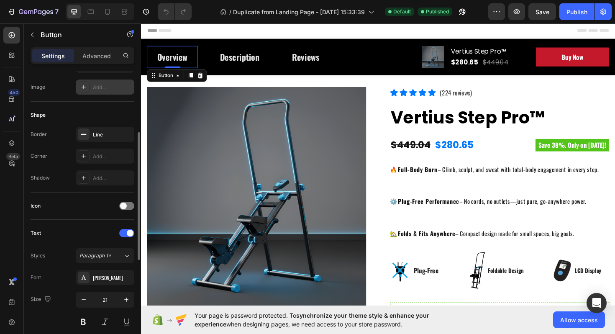
scroll to position [143, 0]
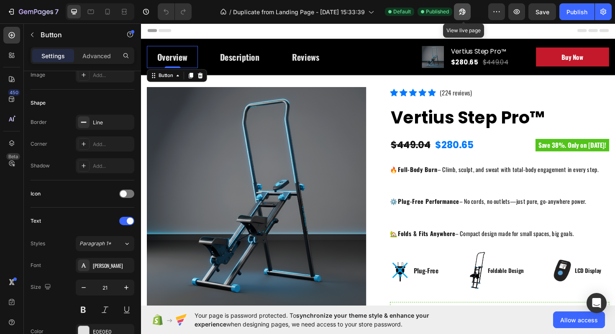
click at [458, 15] on button "button" at bounding box center [462, 11] width 17 height 17
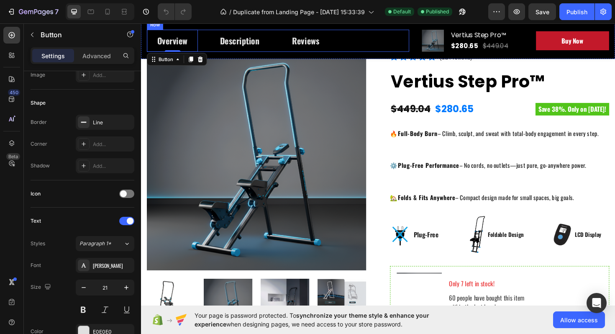
scroll to position [0, 0]
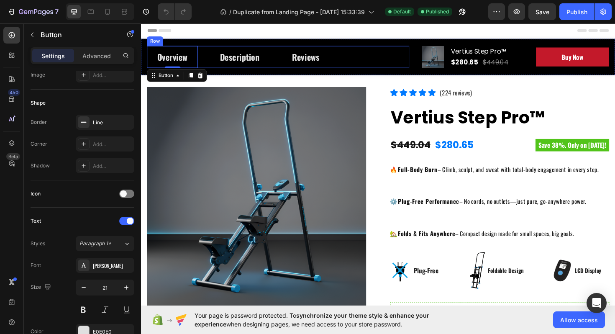
click at [205, 51] on div "Overview Button 0 Description Button Reviews Button Row" at bounding box center [286, 58] width 278 height 23
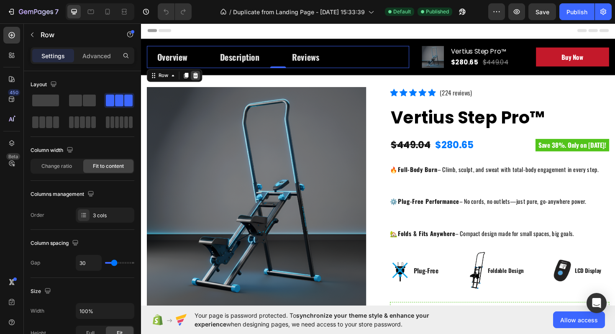
click at [199, 78] on icon at bounding box center [198, 78] width 7 height 7
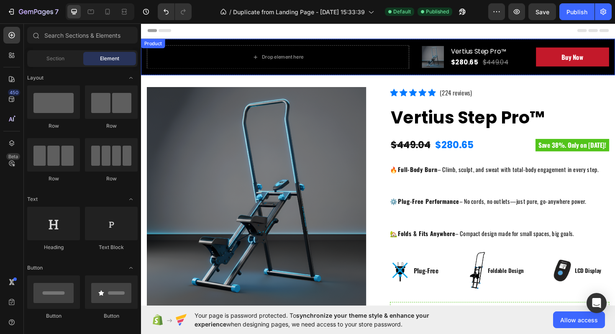
click at [374, 69] on div "Drop element here" at bounding box center [286, 58] width 278 height 25
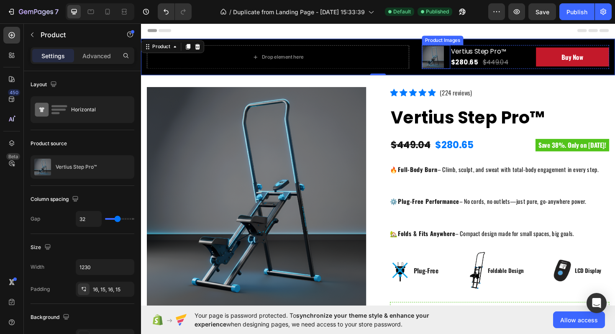
click at [449, 58] on img at bounding box center [450, 58] width 23 height 23
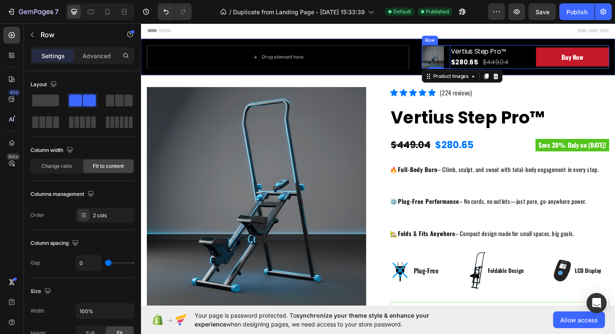
click at [507, 47] on div "Vertius Step Pro™ Product Title $280.65 Product Price Product Price $449.04 Com…" at bounding box center [553, 58] width 168 height 25
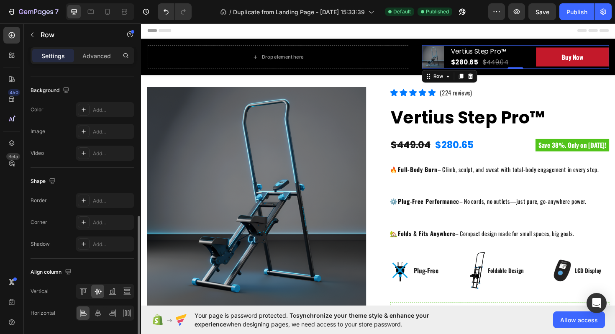
scroll to position [297, 0]
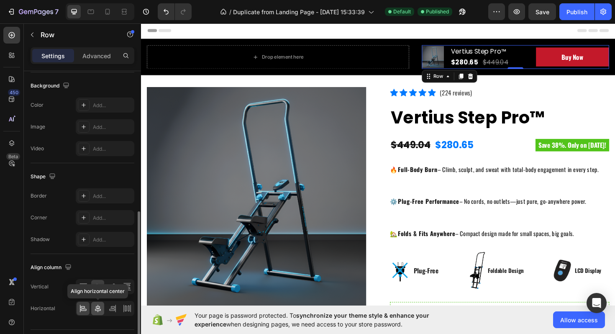
click at [100, 308] on icon at bounding box center [98, 308] width 8 height 8
click at [81, 310] on icon at bounding box center [83, 308] width 8 height 8
click at [98, 306] on icon at bounding box center [98, 309] width 6 height 8
click at [110, 306] on icon at bounding box center [112, 308] width 8 height 8
click at [82, 310] on icon at bounding box center [83, 308] width 8 height 8
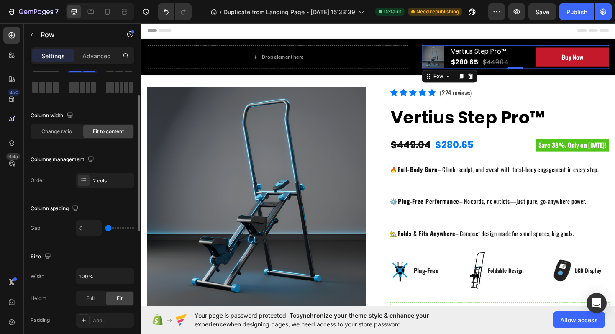
scroll to position [21, 0]
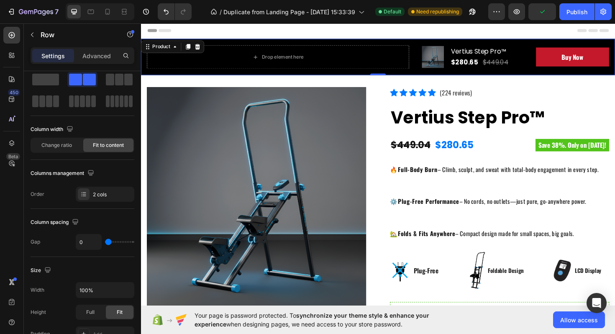
click at [404, 43] on div "Drop element here Product Images Vertius Step Pro™ Product Title $280.65 Produc…" at bounding box center [392, 59] width 502 height 38
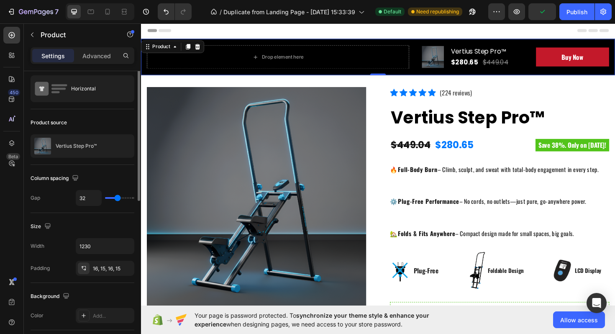
scroll to position [0, 0]
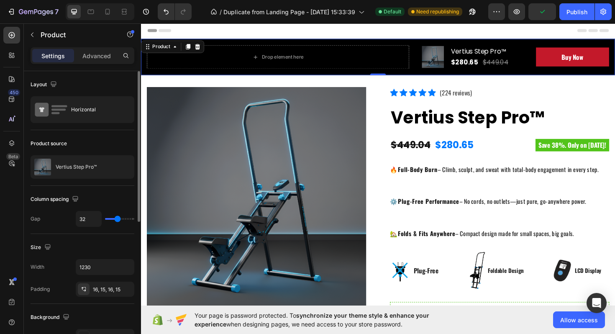
click at [434, 52] on div "Drop element here Product Images Vertius Step Pro™ Product Title $280.65 Produc…" at bounding box center [392, 59] width 502 height 38
click at [102, 107] on div "Horizontal" at bounding box center [96, 109] width 51 height 19
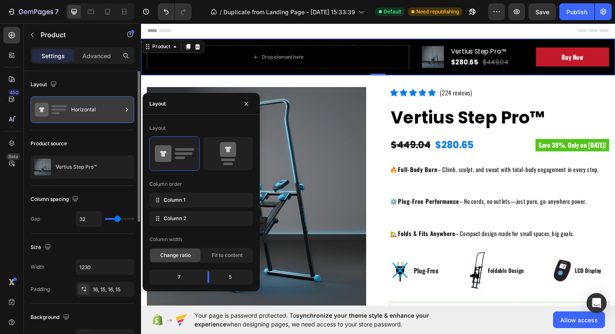
click at [116, 109] on div "Horizontal" at bounding box center [96, 109] width 51 height 19
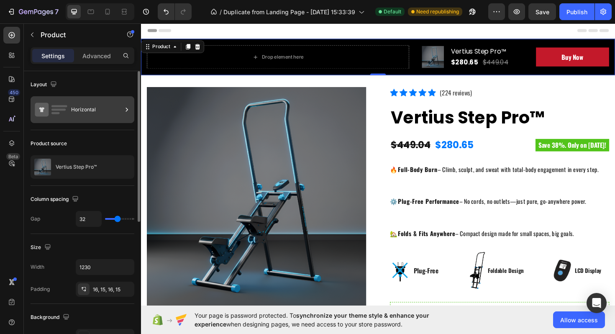
click at [97, 115] on div "Horizontal" at bounding box center [96, 109] width 51 height 19
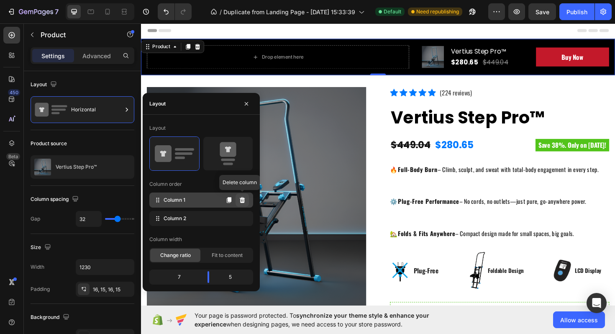
click at [245, 200] on icon at bounding box center [242, 200] width 7 height 7
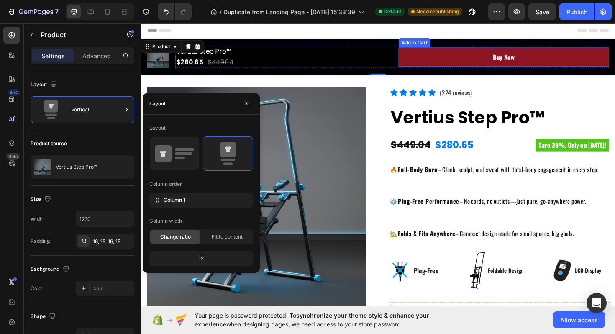
click at [455, 55] on button "Buy Now" at bounding box center [525, 59] width 223 height 20
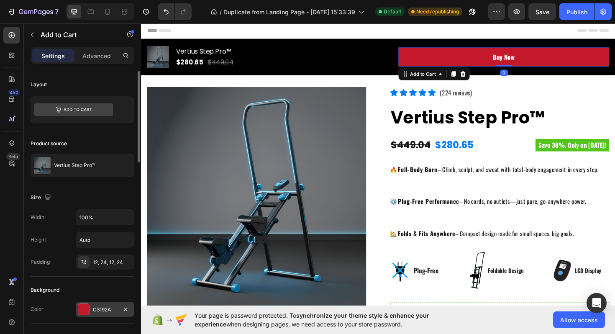
click at [82, 311] on div at bounding box center [83, 309] width 11 height 11
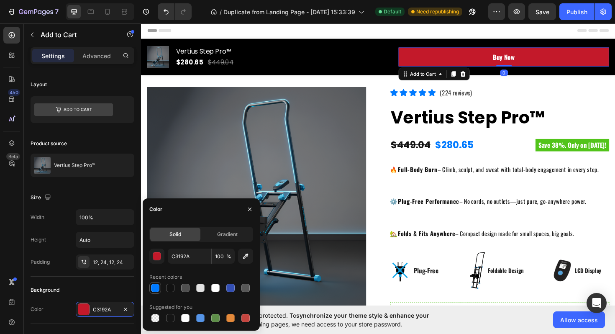
click at [155, 286] on div at bounding box center [155, 288] width 8 height 8
type input "007AFF"
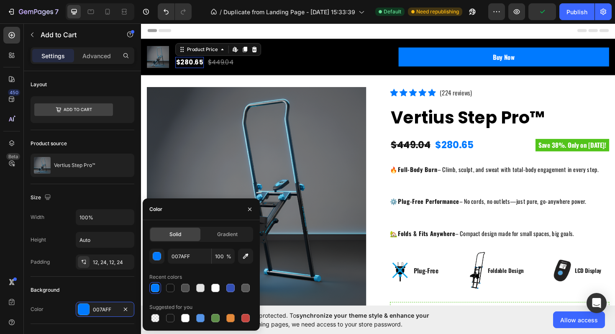
click at [194, 64] on div "$280.65" at bounding box center [192, 65] width 30 height 12
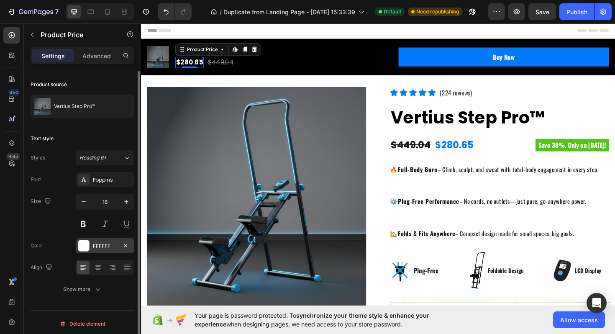
click at [79, 244] on div at bounding box center [83, 245] width 11 height 11
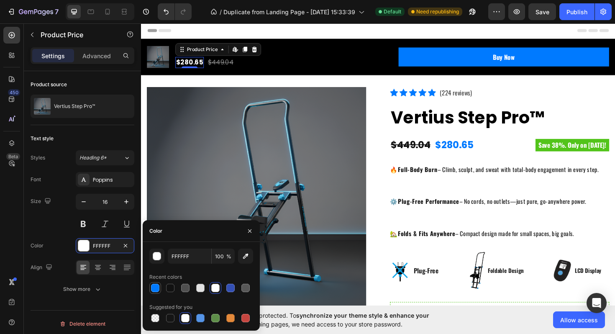
click at [154, 287] on div at bounding box center [155, 288] width 8 height 8
type input "007AFF"
click at [167, 17] on button "Undo/Redo" at bounding box center [166, 11] width 17 height 17
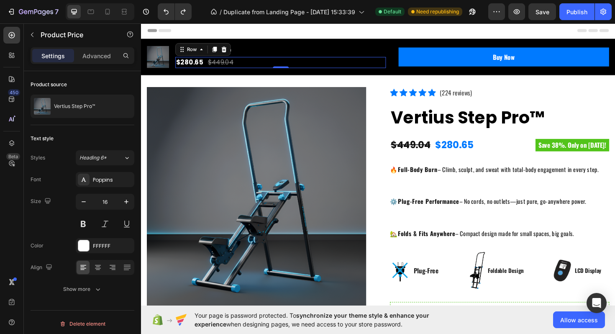
click at [351, 59] on div "$280.65 Product Price Product Price $449.04 Compare Price Compare Price Row 0" at bounding box center [288, 65] width 223 height 12
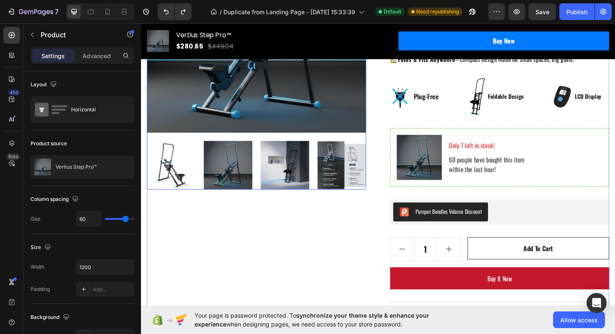
scroll to position [151, 0]
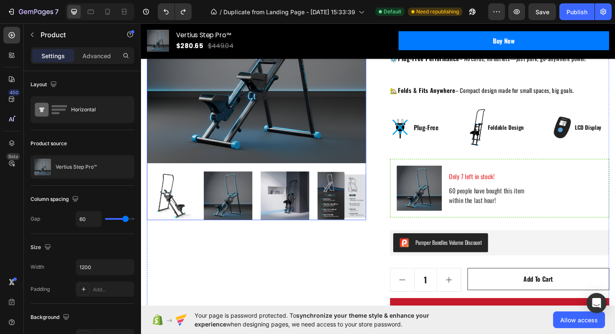
click at [235, 207] on img at bounding box center [233, 205] width 51 height 51
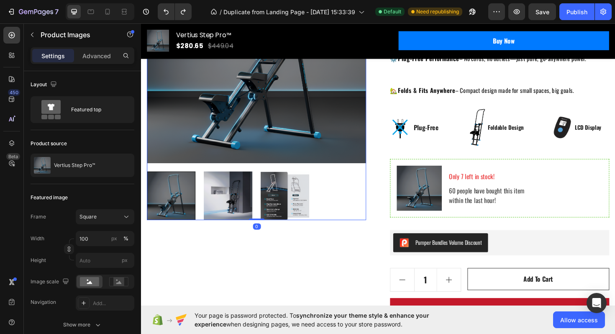
click at [169, 207] on div at bounding box center [172, 205] width 51 height 51
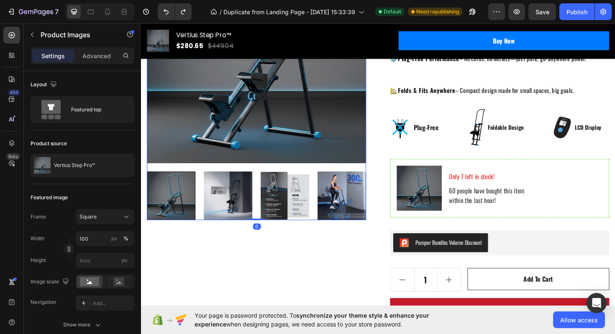
click at [254, 203] on img at bounding box center [233, 205] width 51 height 51
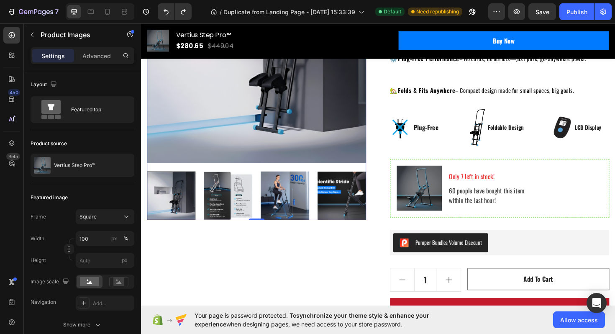
click at [157, 210] on div at bounding box center [172, 205] width 51 height 51
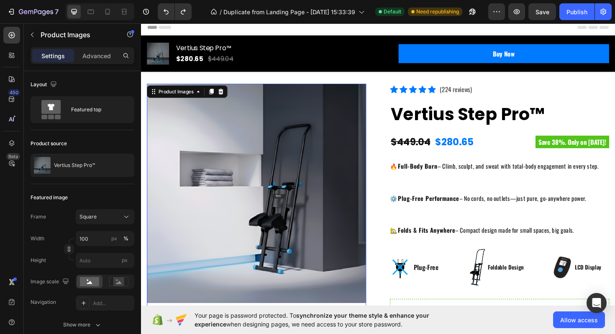
scroll to position [0, 0]
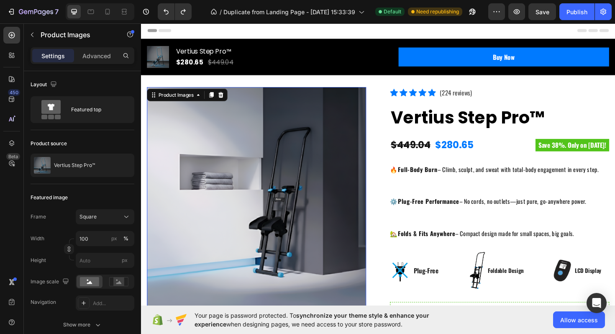
click at [347, 150] on img at bounding box center [263, 207] width 232 height 232
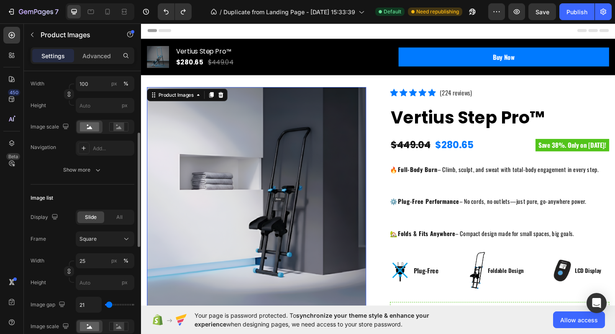
scroll to position [159, 0]
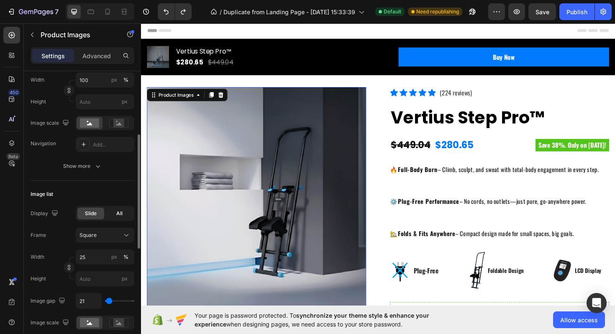
click at [110, 214] on div "All" at bounding box center [119, 214] width 27 height 12
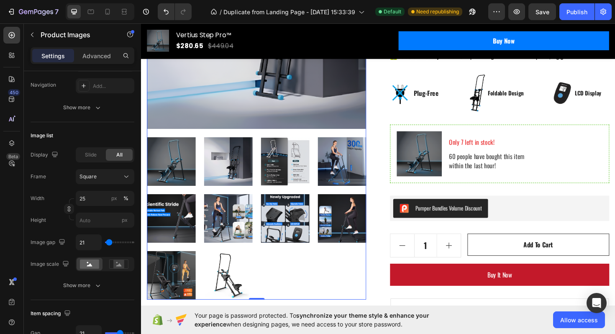
scroll to position [189, 0]
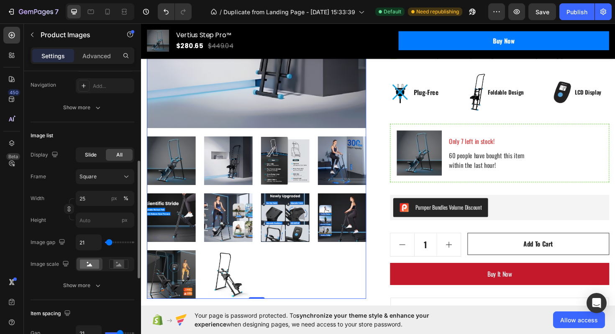
click at [89, 153] on span "Slide" at bounding box center [91, 155] width 12 height 8
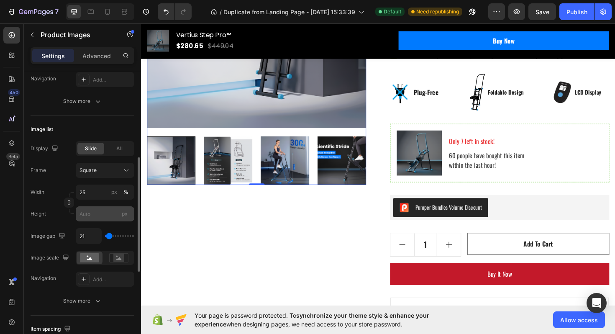
scroll to position [221, 0]
type input "0"
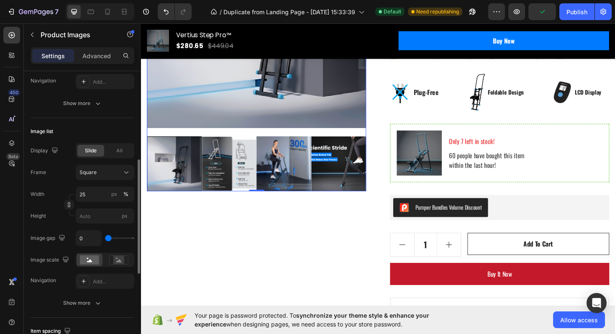
type input "30"
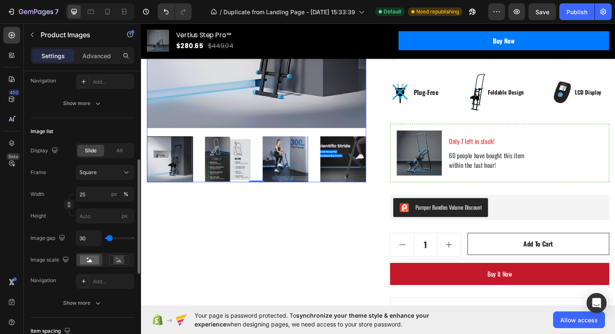
type input "30"
click at [110, 237] on input "range" at bounding box center [119, 238] width 29 height 2
click at [166, 12] on icon "Undo/Redo" at bounding box center [166, 12] width 8 height 8
type input "21"
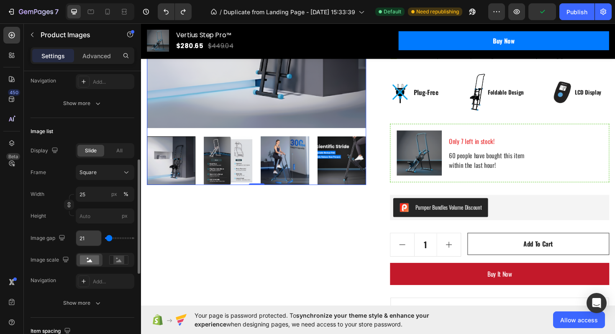
click at [91, 239] on input "21" at bounding box center [88, 238] width 25 height 15
type input "1"
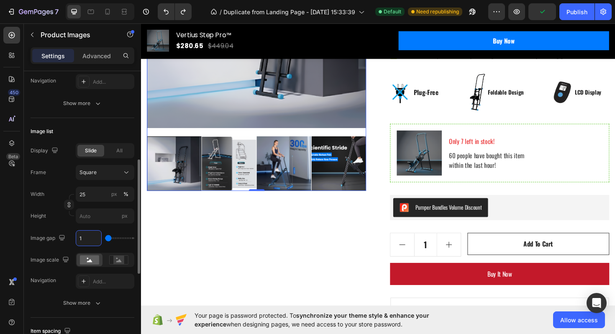
type input "15"
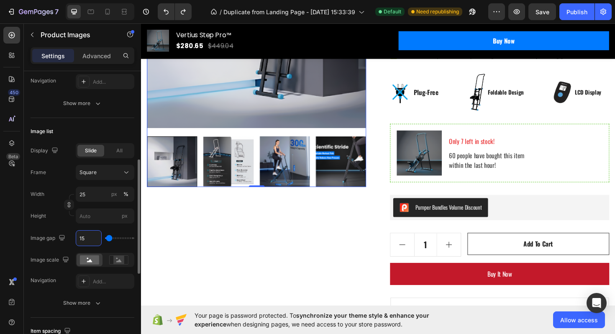
type input "1"
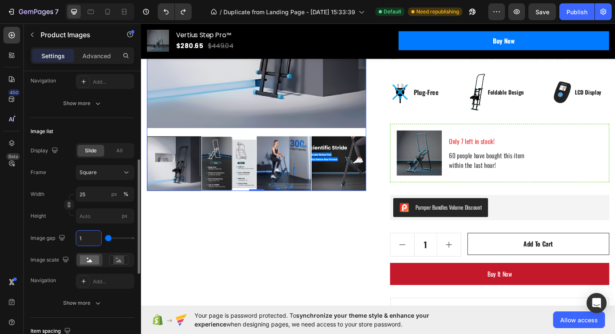
type input "12"
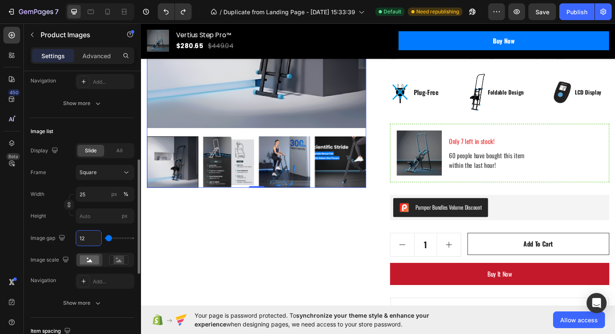
type input "1"
type input "10"
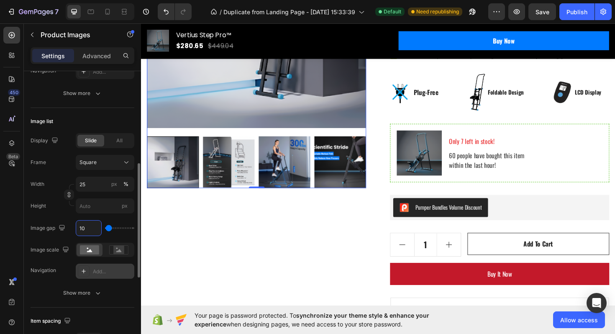
scroll to position [239, 0]
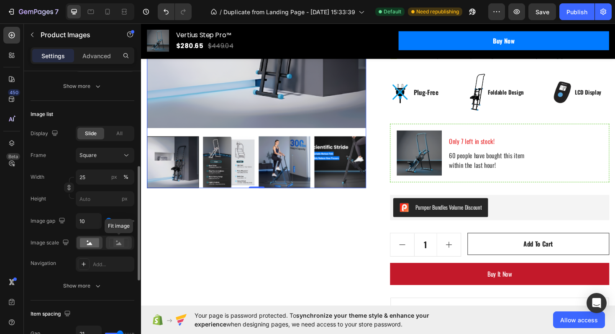
click at [117, 244] on icon at bounding box center [118, 243] width 5 height 3
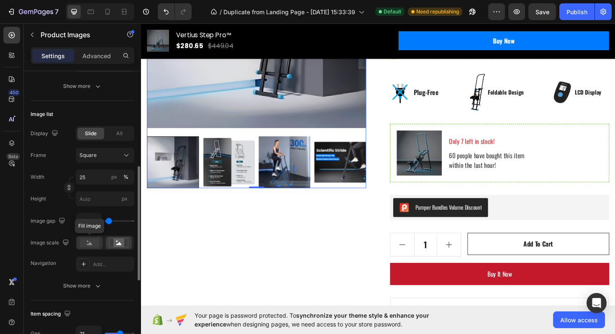
click at [93, 244] on rect at bounding box center [89, 242] width 19 height 9
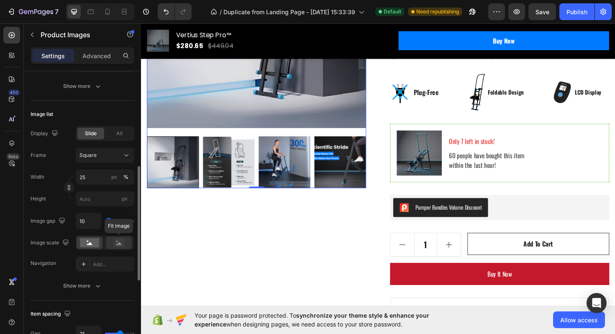
click at [117, 244] on icon at bounding box center [118, 243] width 5 height 3
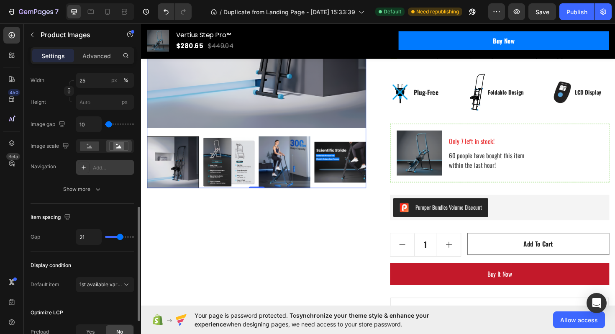
scroll to position [336, 0]
type input "3"
click at [110, 236] on input "range" at bounding box center [119, 236] width 29 height 2
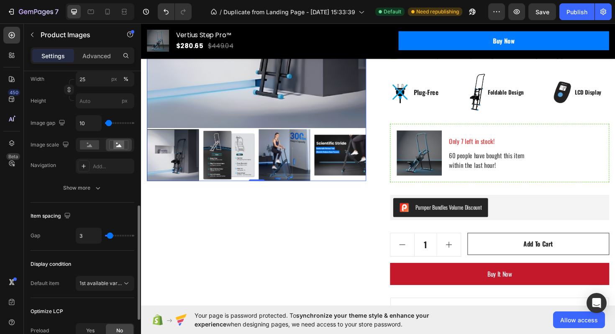
click at [116, 236] on div "3" at bounding box center [105, 236] width 59 height 16
click at [89, 234] on input "3" at bounding box center [88, 235] width 25 height 15
type input "1"
type input "12"
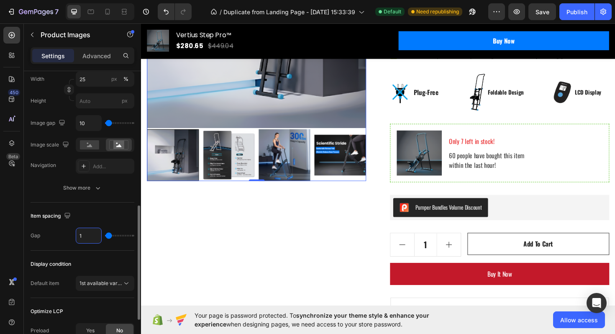
type input "12"
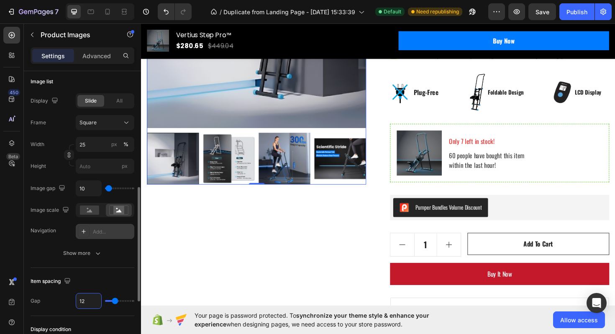
scroll to position [277, 0]
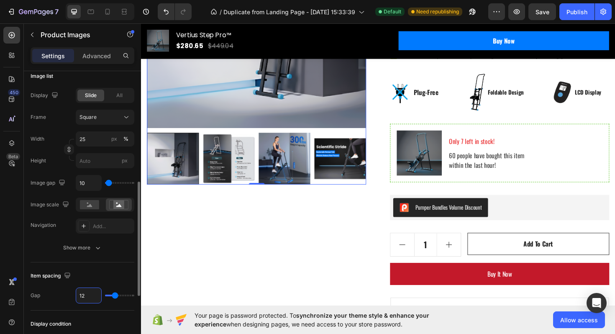
type input "1"
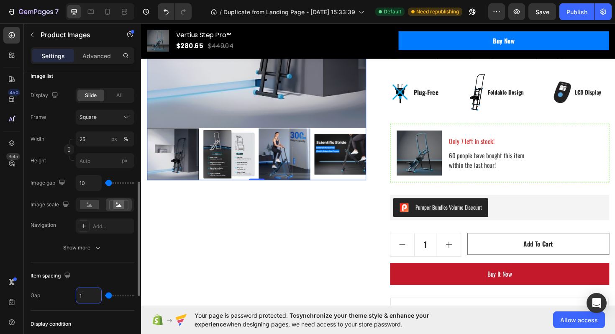
type input "15"
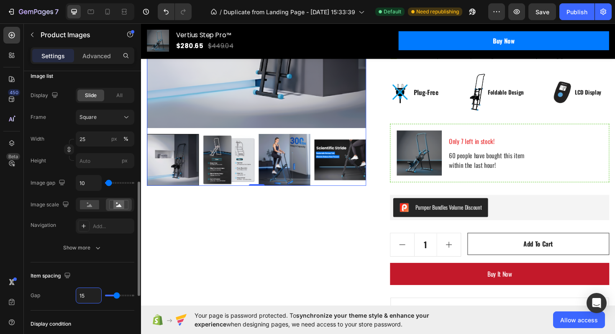
type input "1"
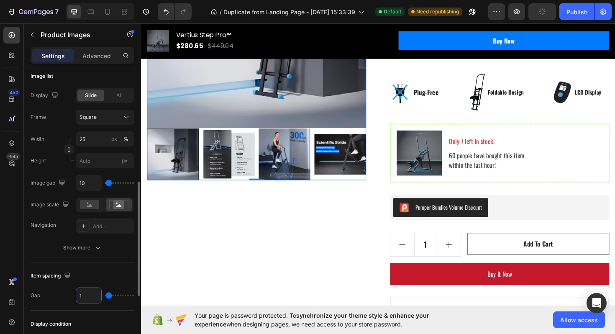
type input "14"
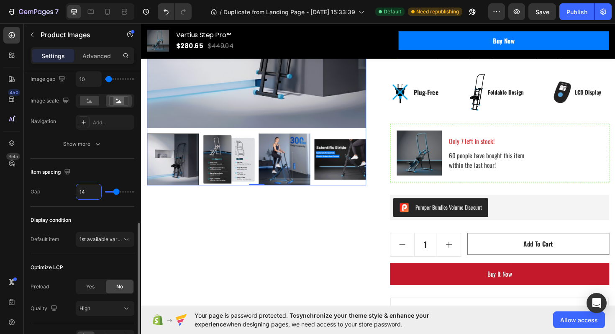
scroll to position [382, 0]
type input "14"
click at [100, 232] on button "1st available variant" at bounding box center [105, 238] width 59 height 15
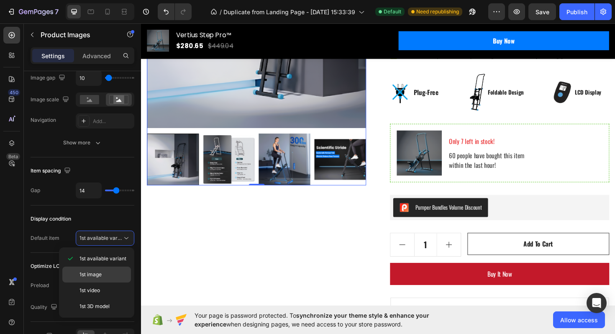
click at [122, 281] on div "1st image" at bounding box center [96, 275] width 69 height 16
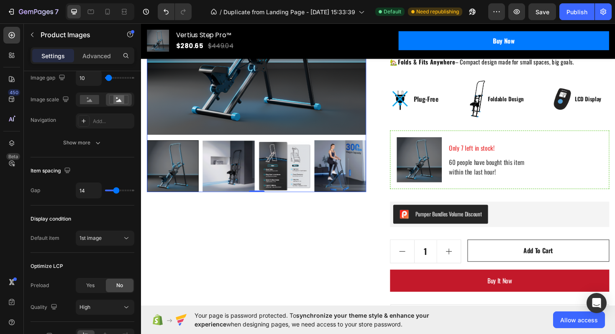
scroll to position [180, 0]
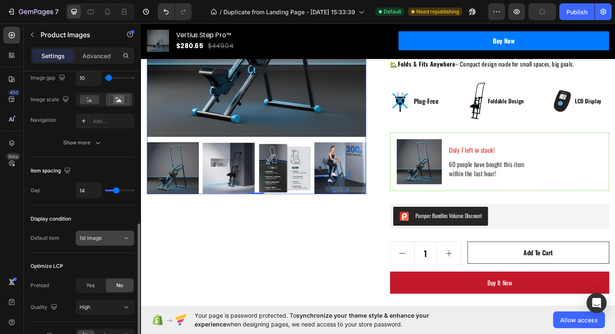
click at [95, 236] on span "1st image" at bounding box center [91, 238] width 22 height 6
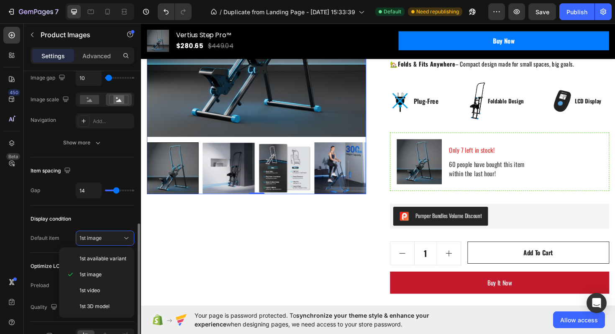
click at [103, 224] on div "Display condition" at bounding box center [83, 218] width 104 height 13
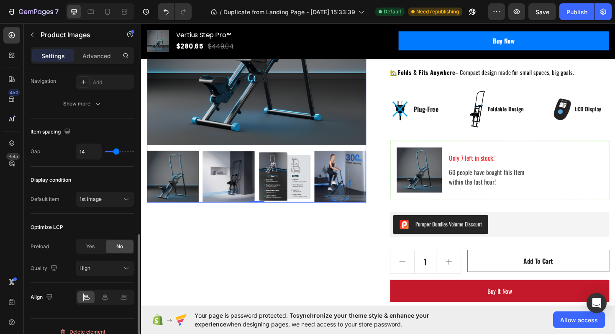
scroll to position [431, 0]
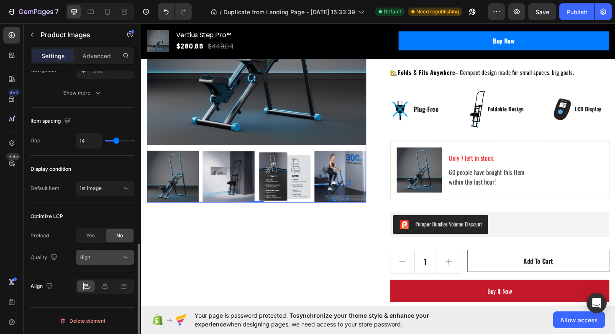
click at [104, 256] on div "High" at bounding box center [101, 258] width 43 height 8
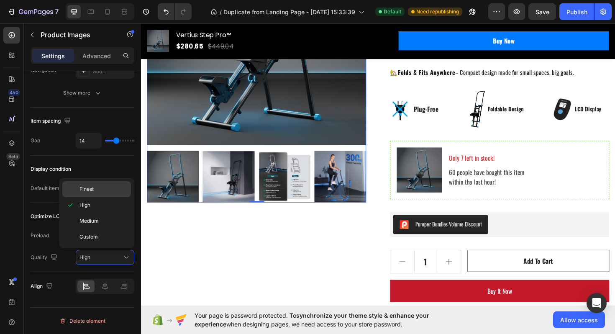
click at [92, 191] on span "Finest" at bounding box center [87, 189] width 14 height 8
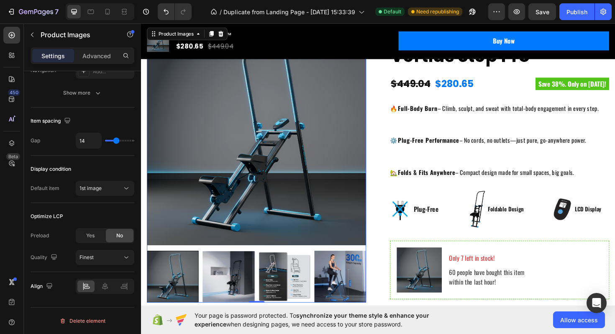
scroll to position [61, 0]
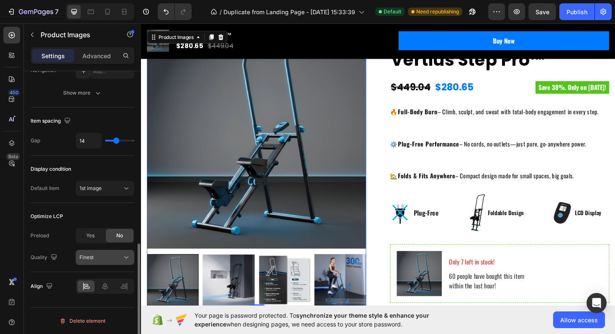
click at [108, 253] on button "Finest" at bounding box center [105, 257] width 59 height 15
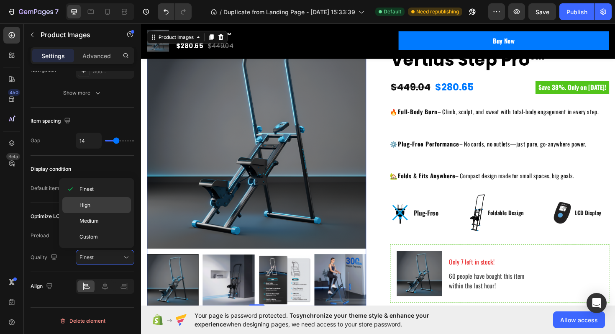
click at [95, 207] on p "High" at bounding box center [104, 205] width 48 height 8
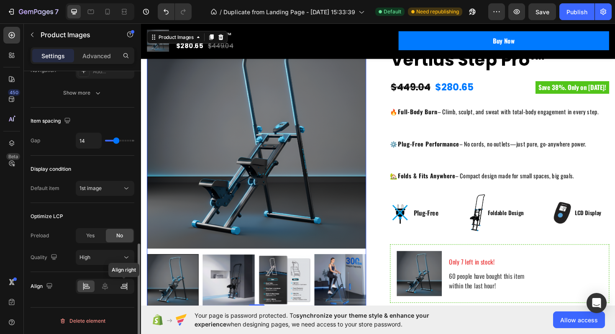
click at [120, 288] on icon at bounding box center [124, 286] width 8 height 8
click at [84, 285] on icon at bounding box center [86, 286] width 8 height 8
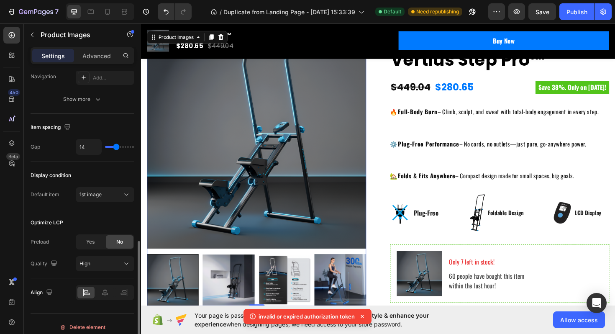
scroll to position [431, 0]
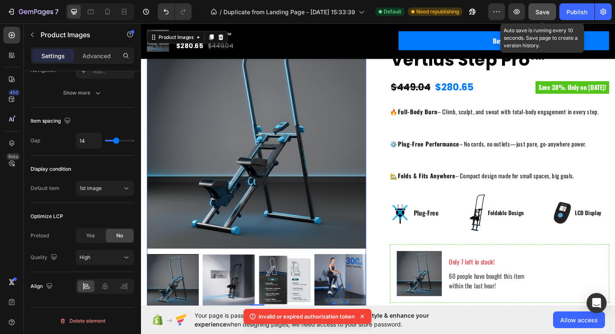
click at [537, 13] on span "Save" at bounding box center [543, 11] width 14 height 7
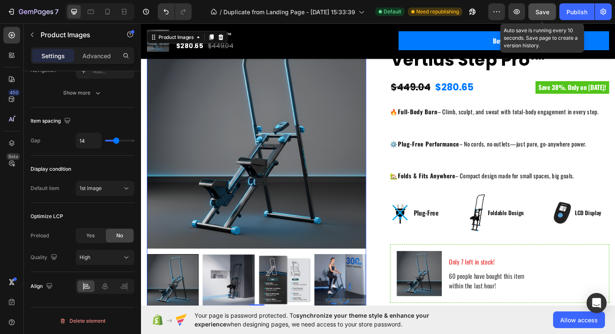
click at [546, 8] on span "Save" at bounding box center [543, 11] width 14 height 7
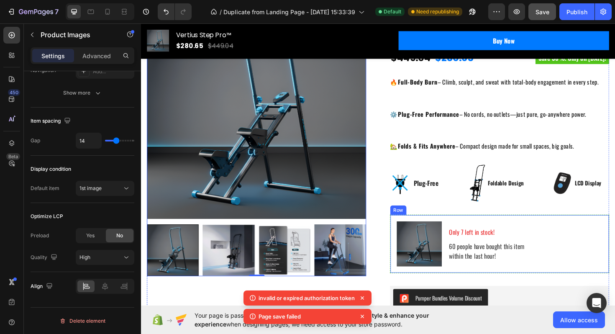
scroll to position [93, 0]
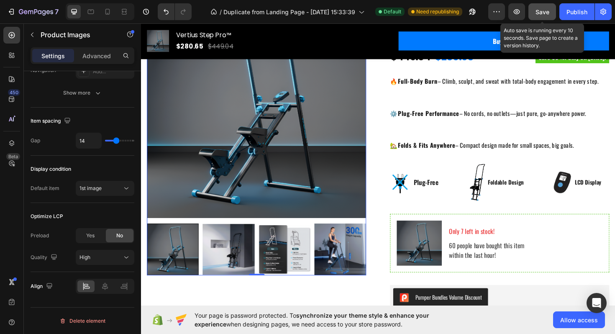
click at [541, 10] on span "Save" at bounding box center [543, 11] width 14 height 7
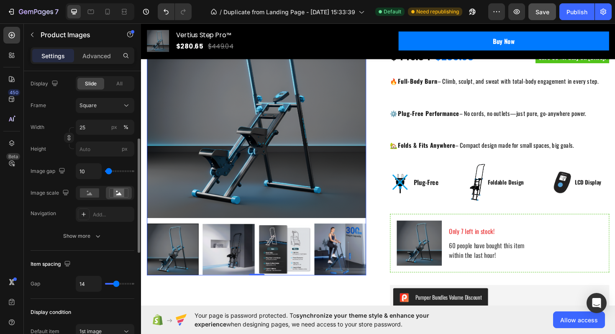
scroll to position [249, 0]
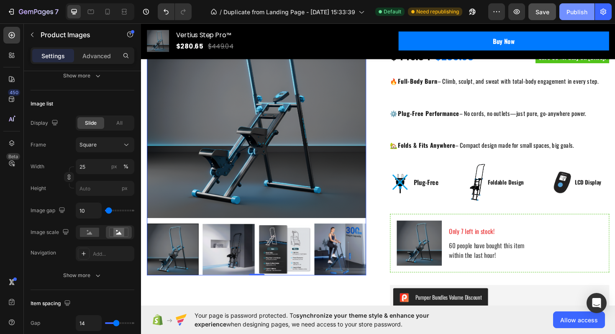
click at [585, 15] on div "Publish" at bounding box center [577, 12] width 21 height 9
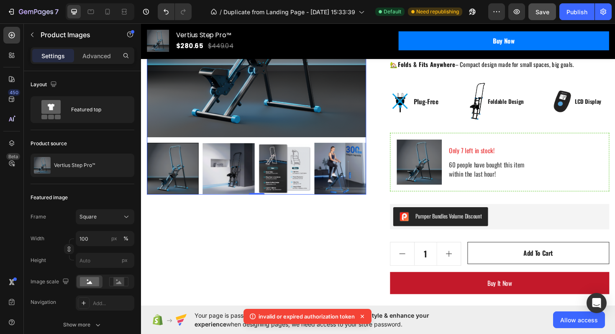
scroll to position [181, 0]
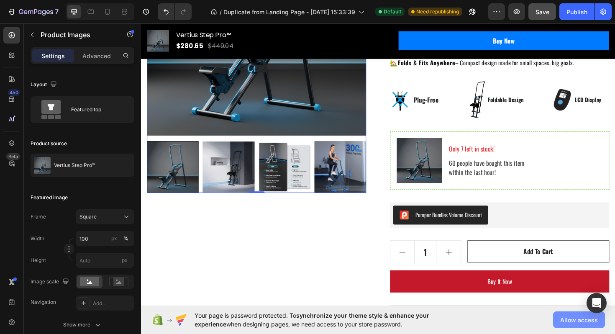
click at [569, 318] on span "Allow access" at bounding box center [579, 319] width 38 height 9
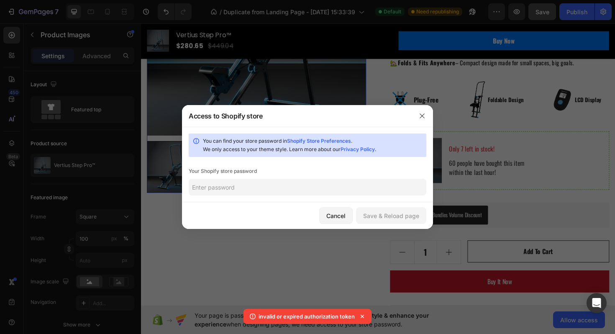
click at [364, 319] on icon at bounding box center [362, 316] width 8 height 8
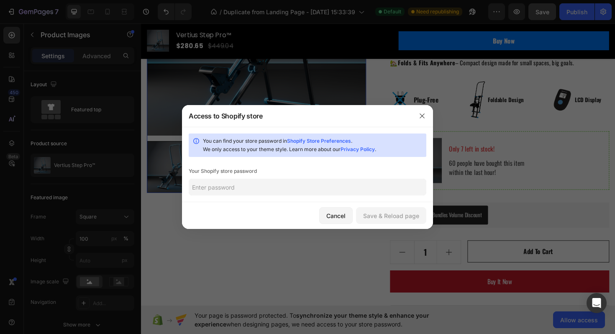
click at [284, 182] on input "text" at bounding box center [308, 187] width 238 height 17
type input "mamuelasma"
click at [406, 219] on div "Save & Reload page" at bounding box center [391, 215] width 56 height 9
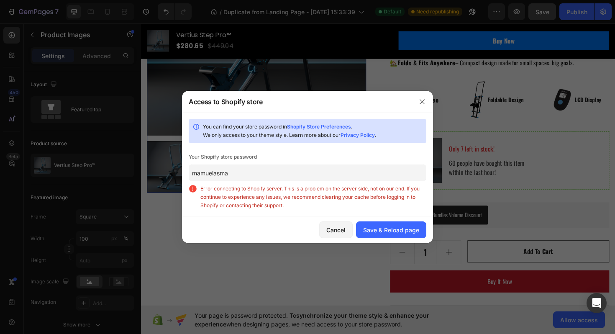
click at [347, 171] on input "mamuelasma" at bounding box center [308, 172] width 238 height 17
click at [368, 221] on div "Cancel Save & Reload page" at bounding box center [307, 229] width 251 height 27
click at [367, 224] on button "Save & Reload page" at bounding box center [391, 229] width 70 height 17
click at [238, 175] on input "mamuelasma" at bounding box center [308, 172] width 238 height 17
click at [422, 98] on icon "button" at bounding box center [422, 101] width 7 height 7
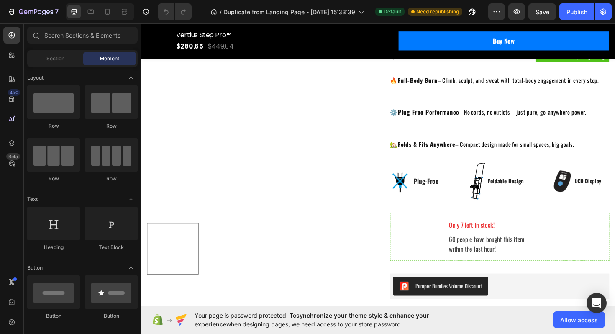
scroll to position [97, 0]
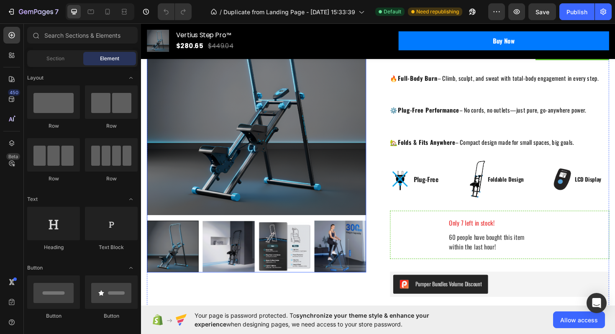
click at [358, 261] on img at bounding box center [352, 259] width 55 height 55
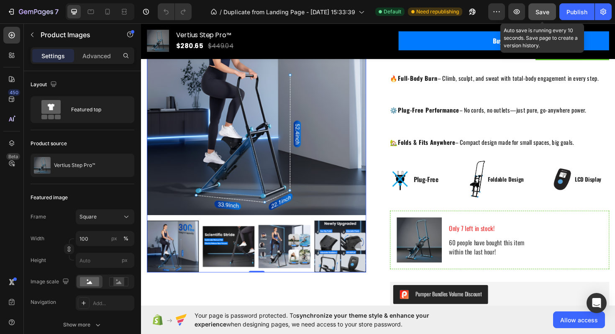
click at [539, 13] on span "Save" at bounding box center [543, 11] width 14 height 7
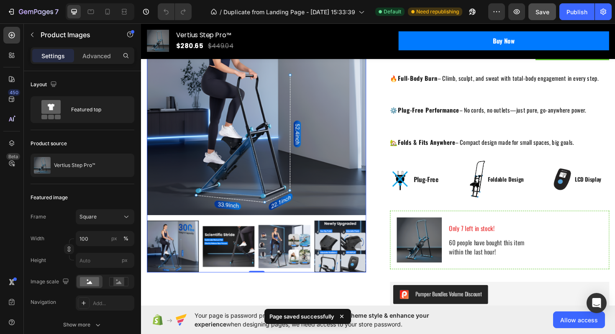
click at [364, 257] on img at bounding box center [352, 259] width 55 height 55
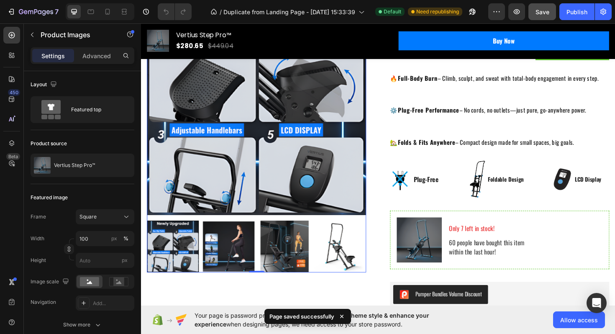
click at [215, 182] on img at bounding box center [263, 110] width 232 height 232
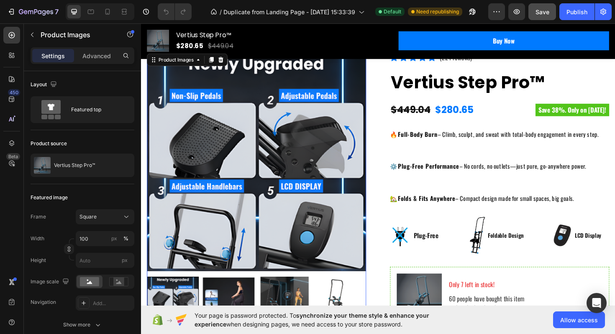
scroll to position [66, 0]
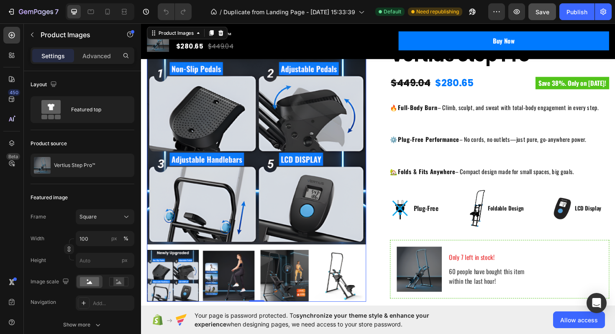
click at [227, 278] on img at bounding box center [233, 290] width 55 height 55
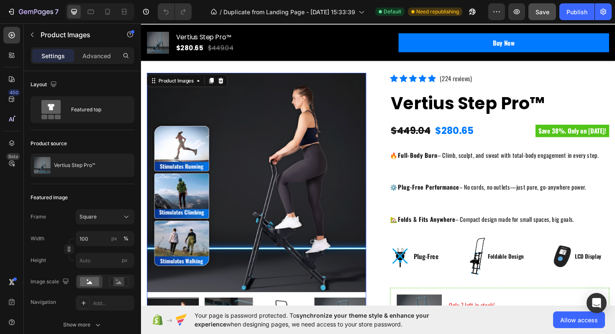
scroll to position [0, 0]
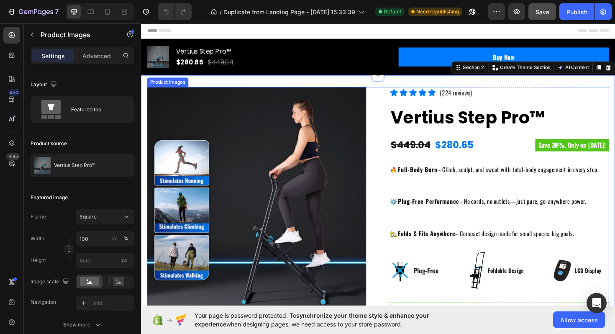
click at [262, 105] on img at bounding box center [263, 207] width 232 height 232
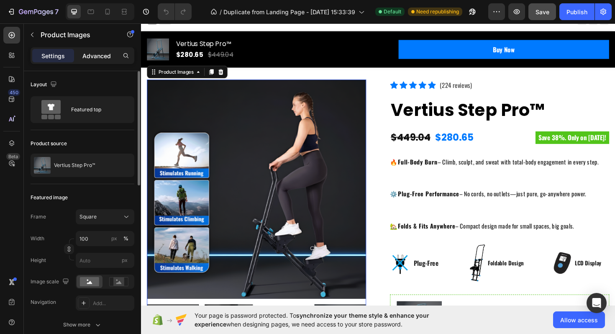
click at [94, 53] on p "Advanced" at bounding box center [96, 55] width 28 height 9
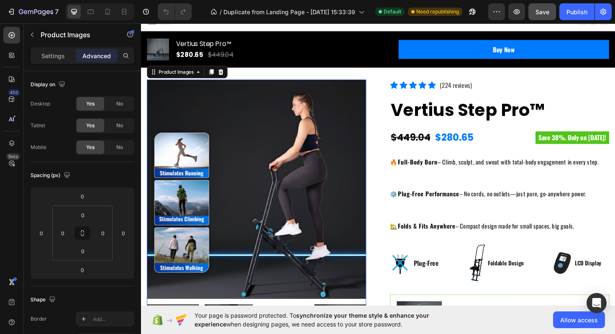
click at [357, 176] on div at bounding box center [263, 199] width 232 height 232
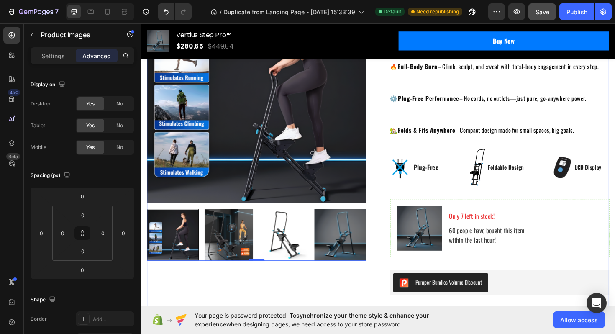
scroll to position [93, 0]
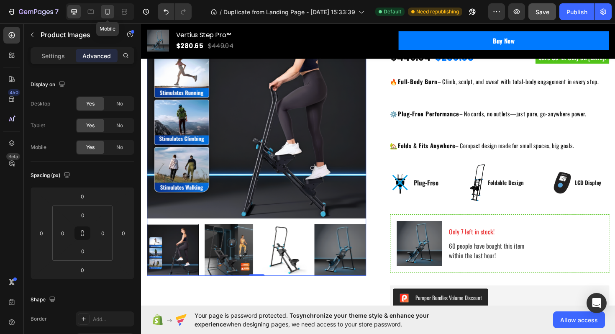
click at [105, 11] on icon at bounding box center [107, 12] width 8 height 8
type input "49"
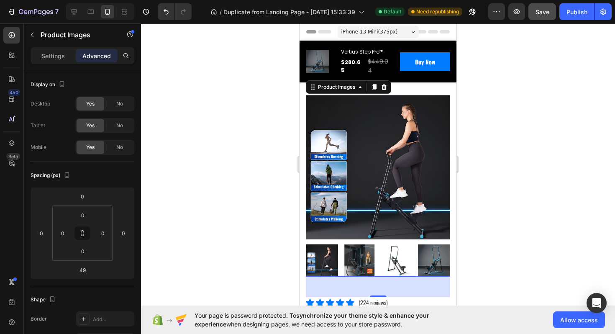
click at [432, 164] on img at bounding box center [378, 167] width 144 height 144
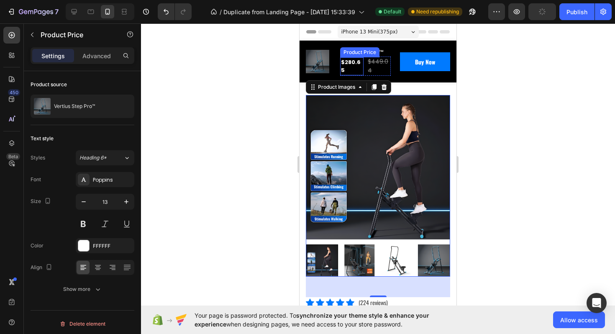
click at [354, 65] on div "$280.65" at bounding box center [351, 66] width 23 height 18
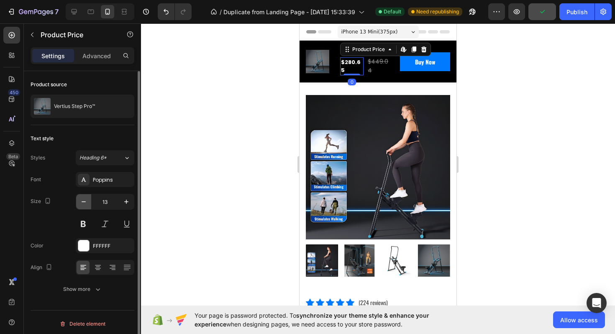
click at [87, 200] on icon "button" at bounding box center [84, 202] width 8 height 8
type input "12"
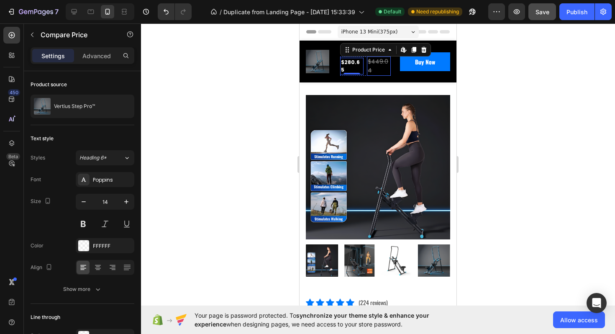
click at [375, 68] on div "$449.04" at bounding box center [378, 65] width 23 height 19
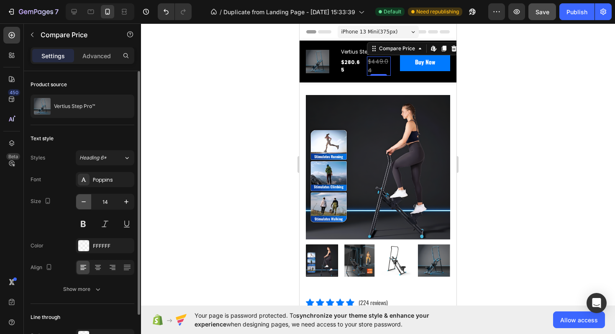
click at [85, 202] on icon "button" at bounding box center [84, 201] width 4 height 1
type input "13"
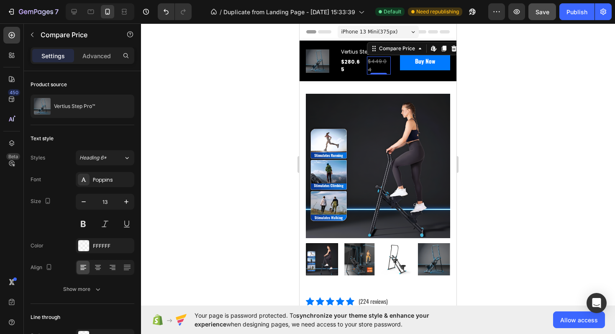
click at [484, 126] on div at bounding box center [378, 178] width 474 height 310
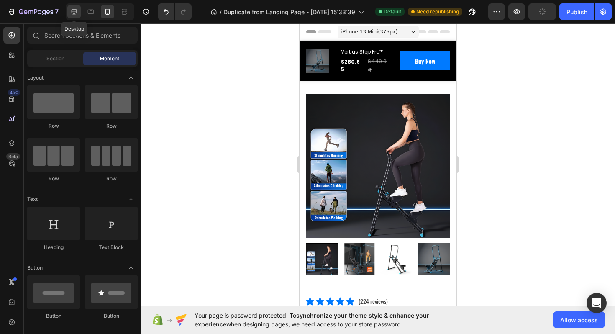
click at [74, 11] on icon at bounding box center [74, 12] width 8 height 8
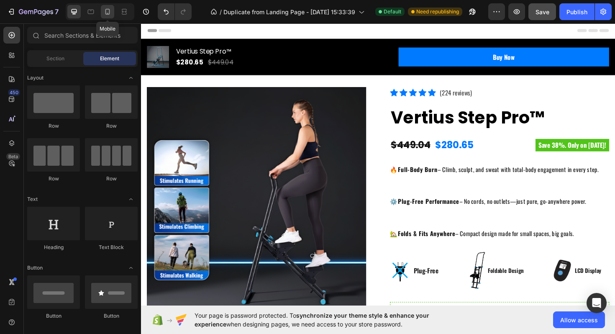
click at [108, 15] on icon at bounding box center [107, 12] width 8 height 8
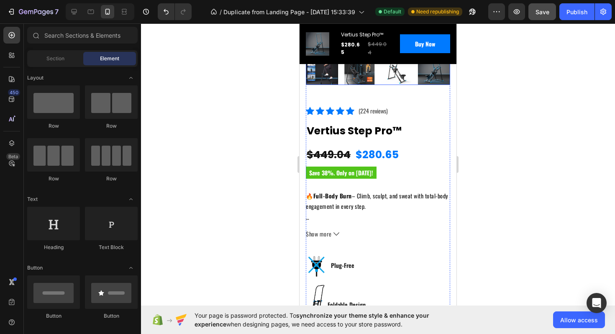
scroll to position [213, 0]
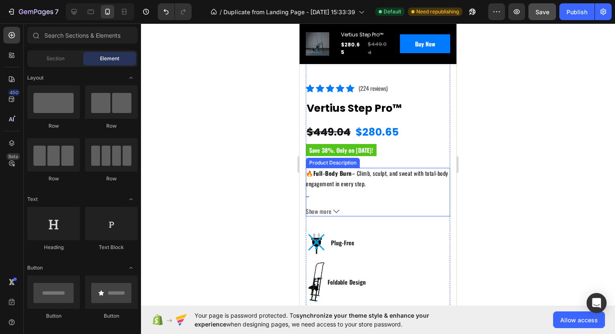
click at [354, 200] on div "🔥 Full-Body Burn – Climb, sculpt, and sweat with total-body engagement in every…" at bounding box center [378, 192] width 144 height 49
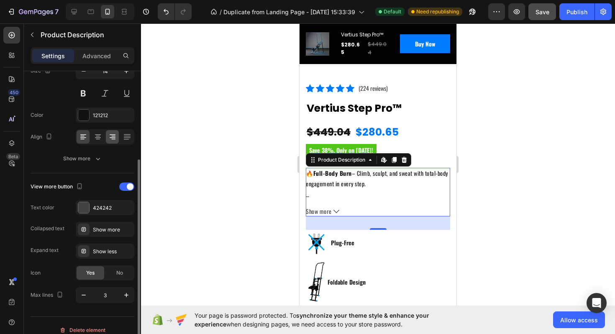
scroll to position [140, 0]
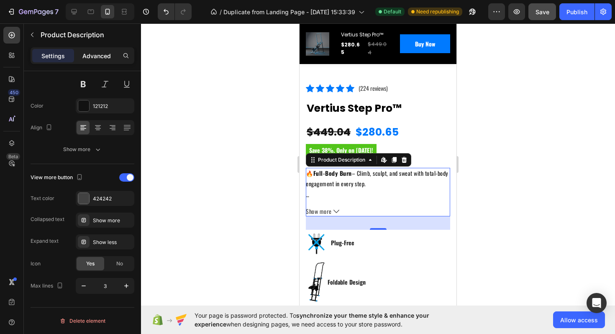
click at [90, 57] on p "Advanced" at bounding box center [96, 55] width 28 height 9
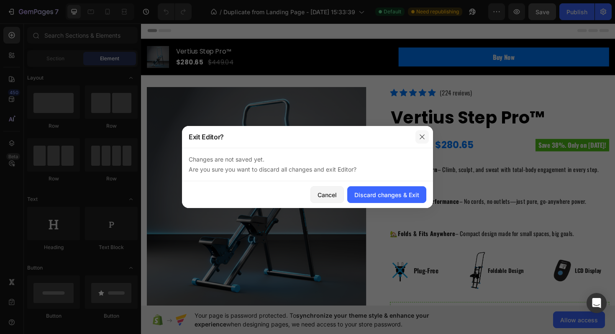
click at [418, 135] on button "button" at bounding box center [422, 136] width 13 height 13
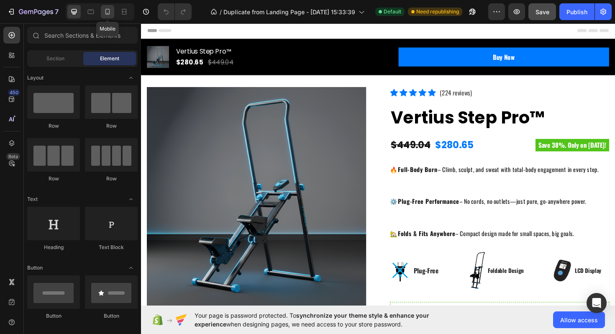
click at [105, 12] on icon at bounding box center [107, 12] width 5 height 6
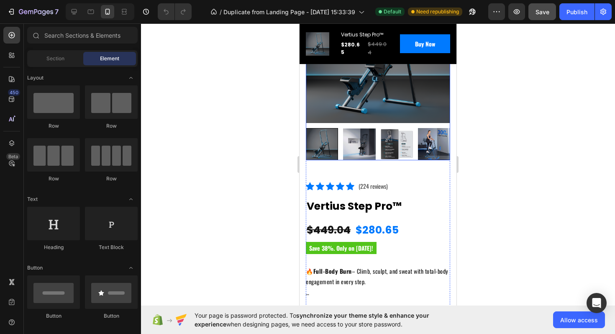
scroll to position [174, 0]
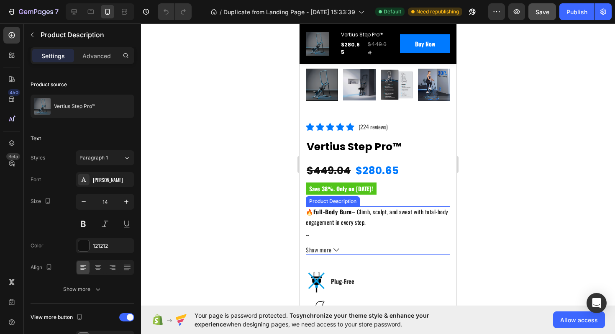
click at [359, 218] on p "🔥 Full-Body Burn – Climb, sculpt, and sweat with total-body engagement in every…" at bounding box center [377, 216] width 142 height 19
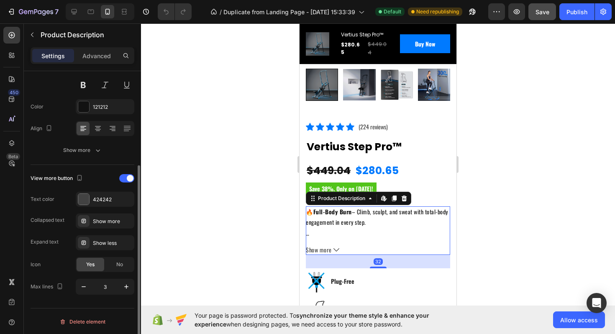
scroll to position [140, 0]
click at [129, 176] on span at bounding box center [130, 177] width 7 height 7
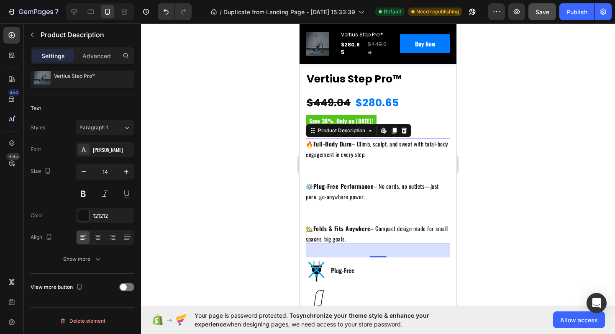
scroll to position [244, 0]
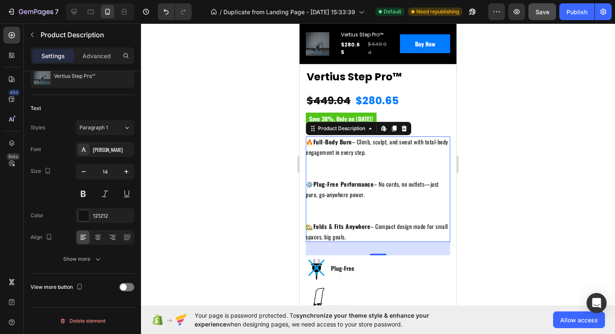
click at [494, 244] on div at bounding box center [378, 178] width 474 height 310
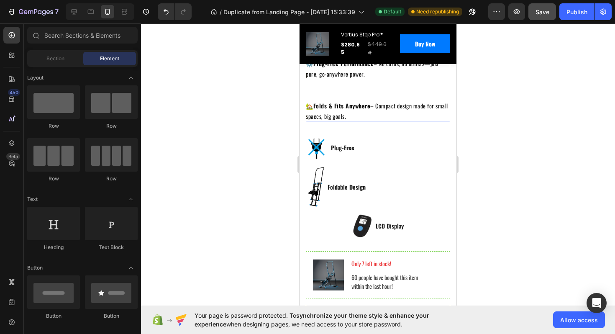
scroll to position [367, 0]
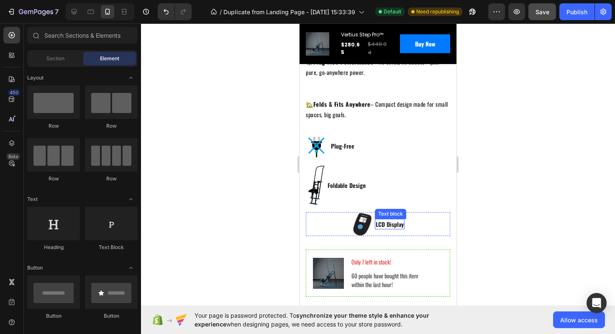
click at [376, 222] on p "LCD Display" at bounding box center [390, 224] width 28 height 9
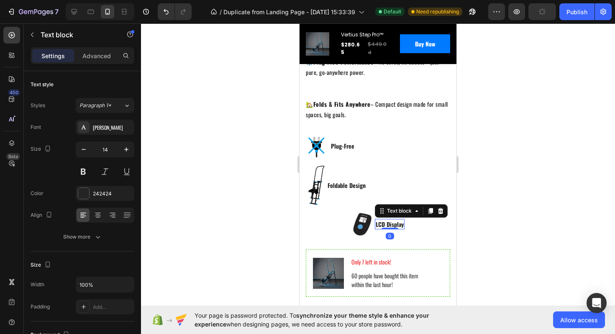
click at [369, 228] on img at bounding box center [361, 224] width 21 height 24
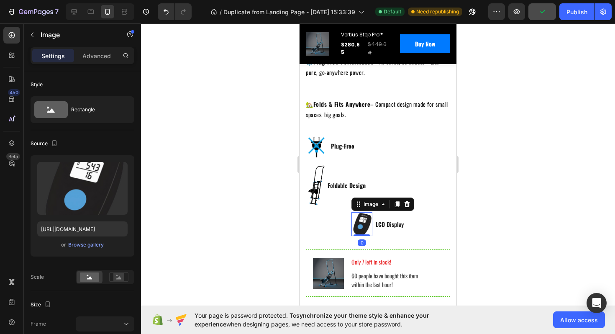
click at [377, 229] on div "LCD Display Text block" at bounding box center [390, 224] width 30 height 24
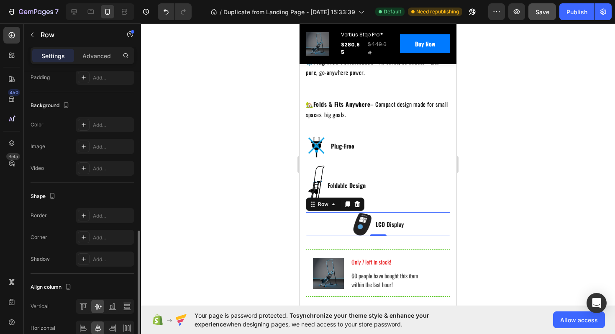
scroll to position [298, 0]
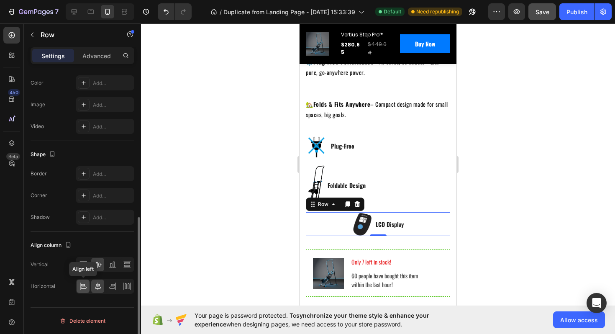
click at [83, 285] on icon at bounding box center [83, 285] width 4 height 2
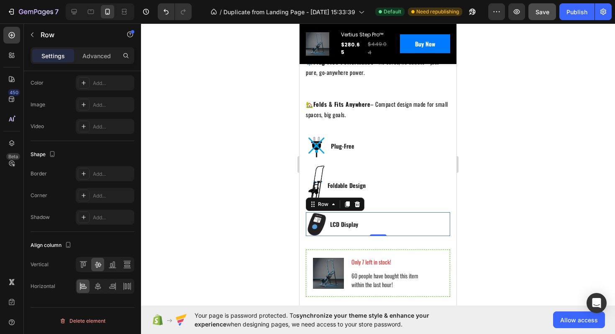
click at [495, 223] on div at bounding box center [378, 178] width 474 height 310
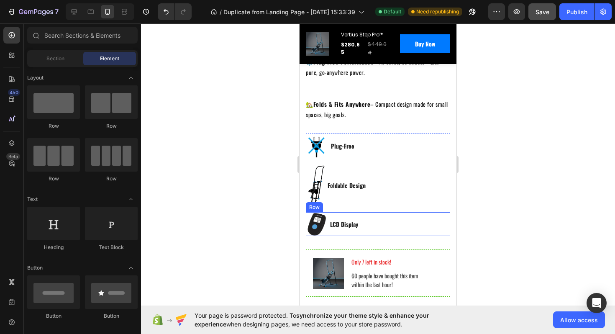
click at [385, 219] on div "Image LCD Display Text block Row" at bounding box center [378, 224] width 144 height 24
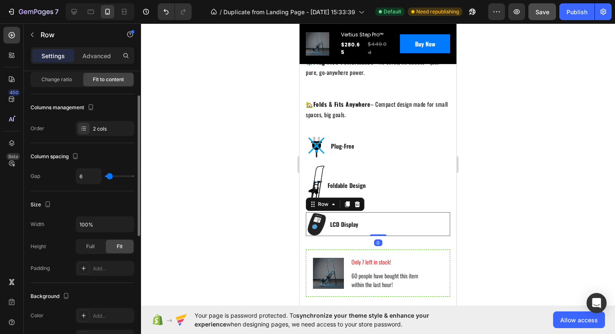
scroll to position [113, 0]
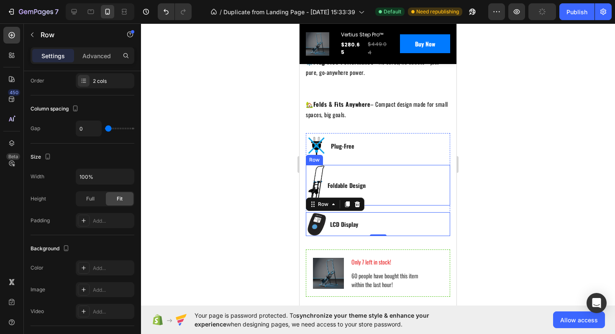
click at [399, 184] on div "Image Foldable Design Text block Row" at bounding box center [378, 185] width 144 height 40
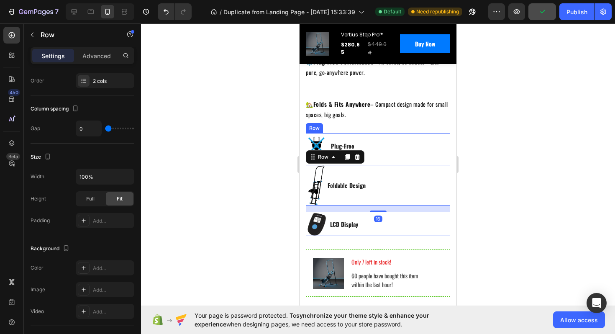
click at [420, 158] on div "Image Plug-Free Text block Row" at bounding box center [378, 149] width 144 height 32
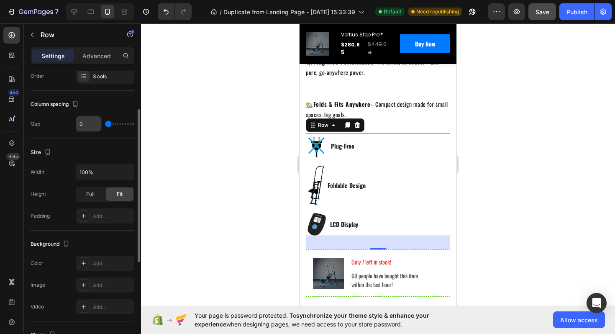
scroll to position [146, 0]
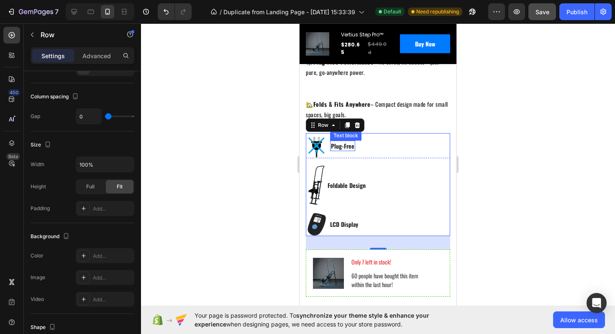
click at [365, 140] on div "Image Plug-Free Text block Row" at bounding box center [378, 145] width 144 height 25
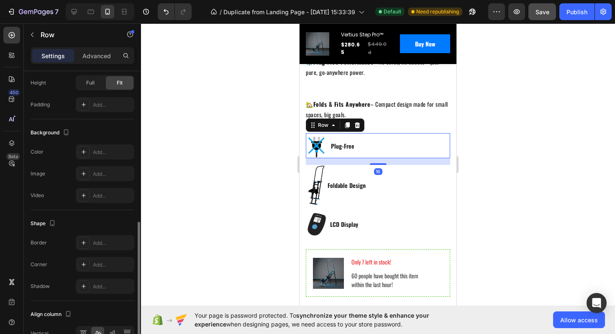
scroll to position [298, 0]
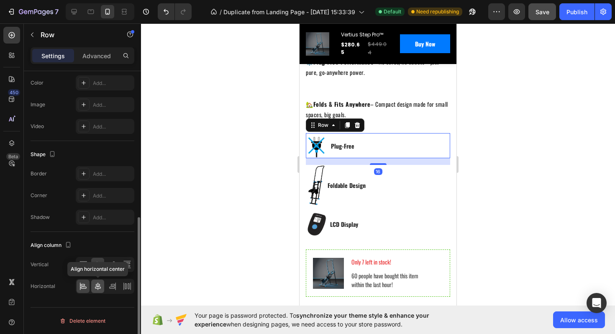
click at [95, 285] on icon at bounding box center [98, 286] width 8 height 8
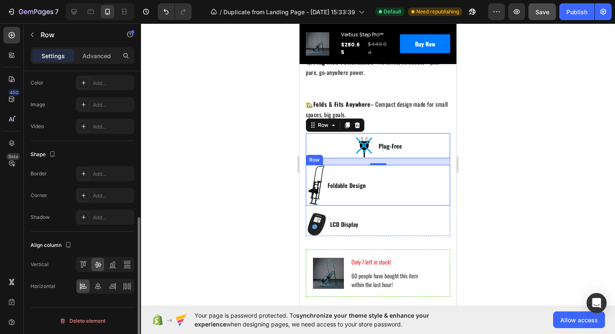
click at [339, 188] on div "Foldable Design Text block" at bounding box center [347, 185] width 40 height 40
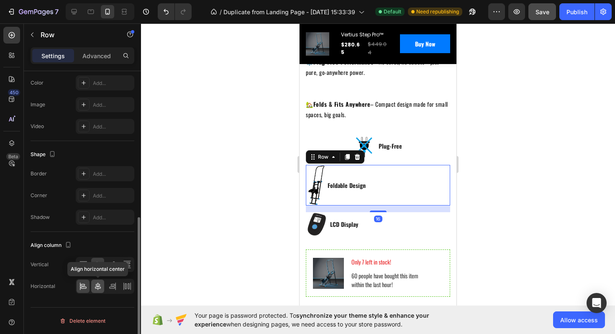
click at [95, 284] on icon at bounding box center [98, 286] width 8 height 8
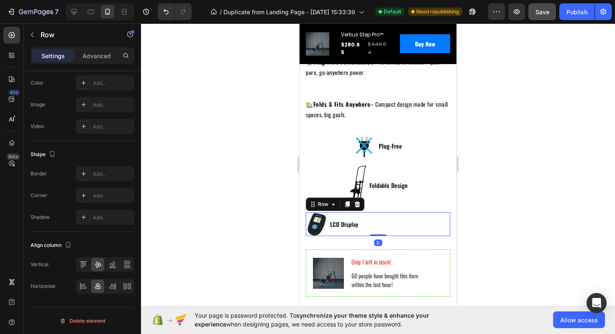
click at [357, 231] on div "LCD Display Text block" at bounding box center [344, 224] width 30 height 24
click at [99, 284] on icon at bounding box center [98, 286] width 6 height 8
click at [493, 224] on div at bounding box center [378, 178] width 474 height 310
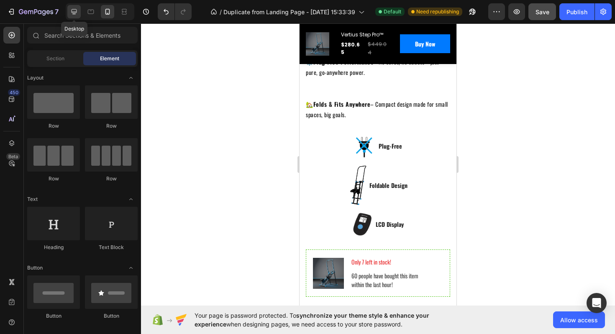
click at [79, 13] on div at bounding box center [73, 11] width 13 height 13
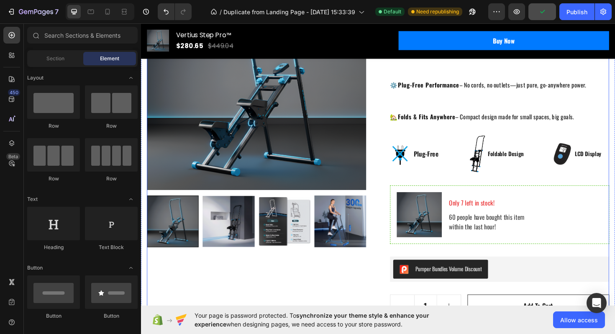
scroll to position [99, 0]
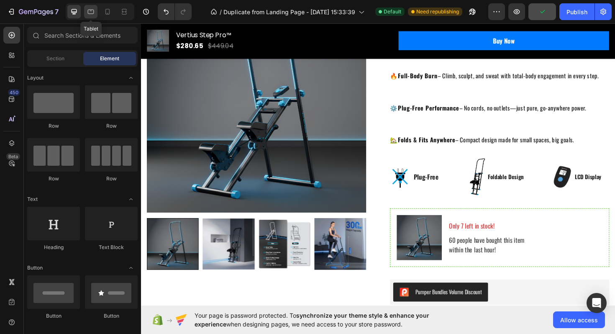
click at [95, 12] on div at bounding box center [90, 11] width 13 height 13
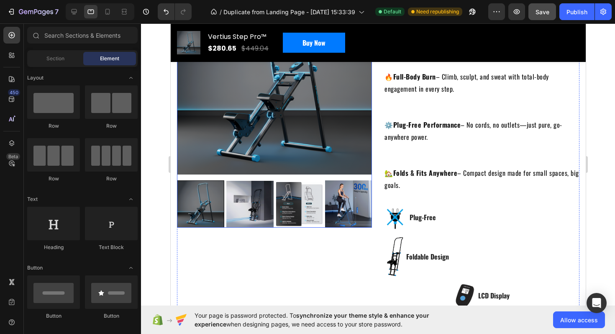
scroll to position [96, 0]
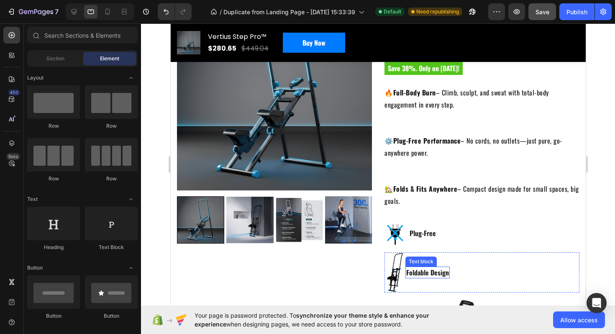
click at [444, 285] on div "Foldable Design Text block" at bounding box center [427, 272] width 44 height 40
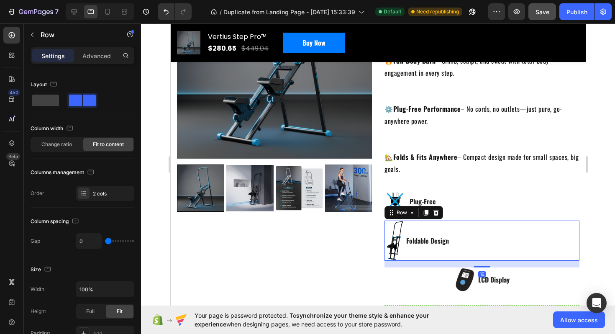
scroll to position [148, 0]
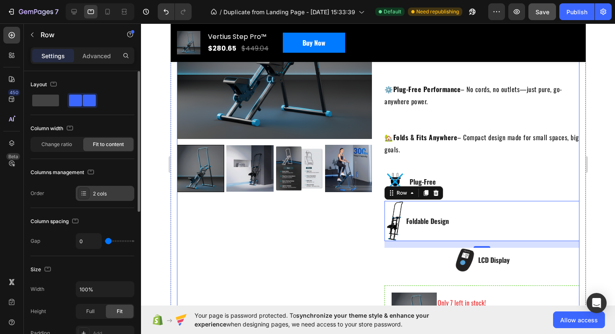
click at [111, 193] on div "2 cols" at bounding box center [112, 194] width 39 height 8
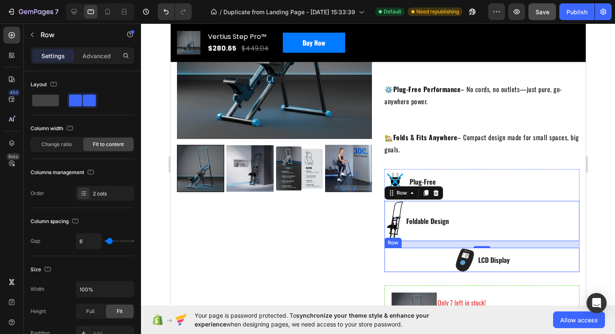
click at [419, 253] on div "Image LCD Display Text block Row" at bounding box center [481, 260] width 195 height 24
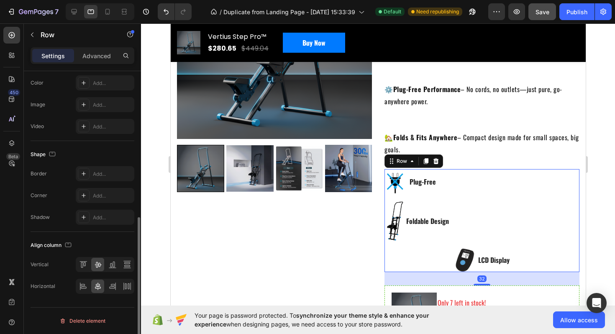
scroll to position [250, 0]
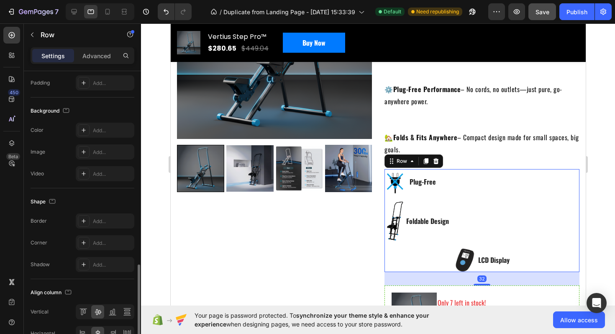
click at [494, 199] on div "Image Plug-Free Text block Row" at bounding box center [481, 185] width 195 height 32
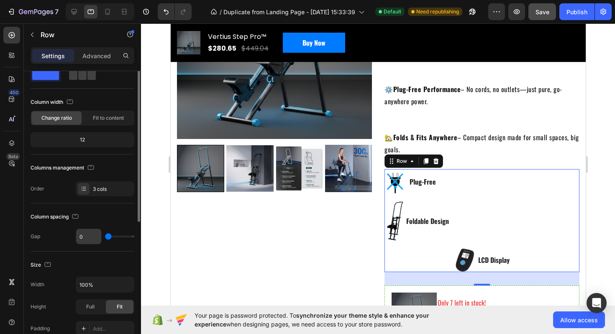
scroll to position [0, 0]
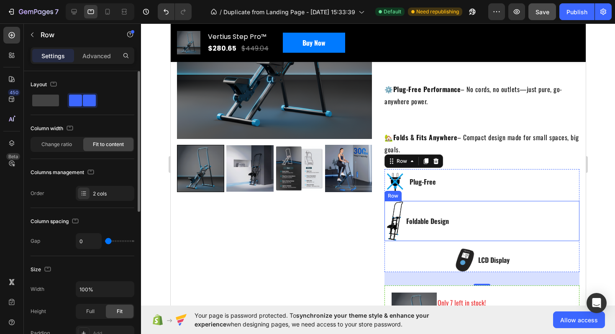
click at [420, 205] on div "Foldable Design Text block" at bounding box center [427, 221] width 44 height 40
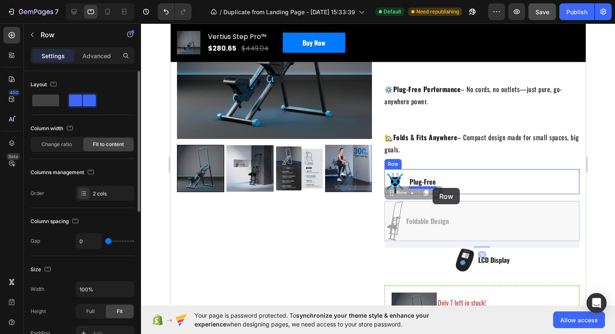
drag, startPoint x: 389, startPoint y: 194, endPoint x: 432, endPoint y: 188, distance: 43.1
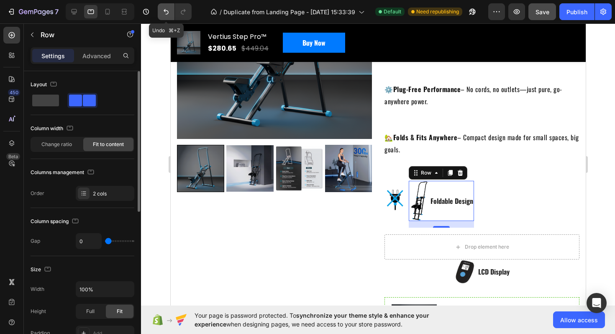
click at [163, 11] on icon "Undo/Redo" at bounding box center [166, 12] width 8 height 8
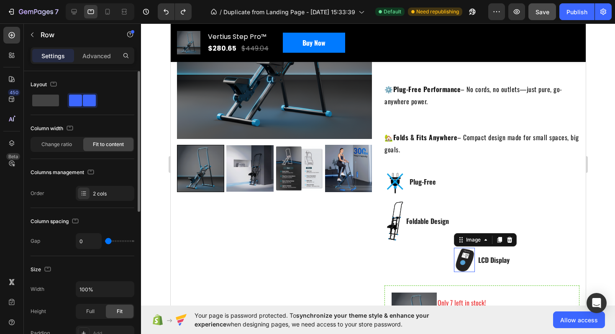
click at [463, 259] on img at bounding box center [464, 260] width 21 height 24
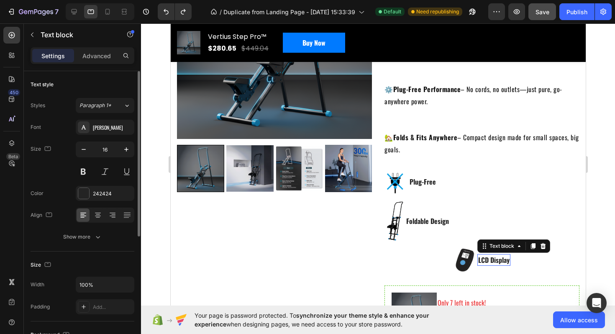
click at [485, 258] on p "LCD Display" at bounding box center [493, 260] width 31 height 10
click at [476, 254] on div "Image LCD Display Text block 0 Row" at bounding box center [481, 260] width 195 height 24
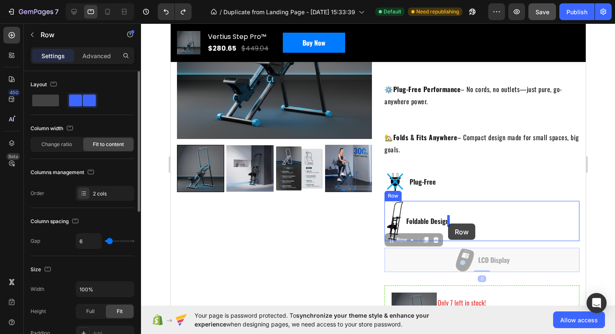
drag, startPoint x: 391, startPoint y: 241, endPoint x: 448, endPoint y: 223, distance: 59.0
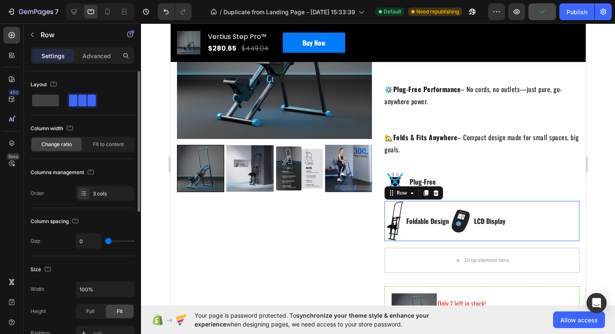
click at [405, 213] on div "Foldable Design Text block" at bounding box center [427, 221] width 44 height 40
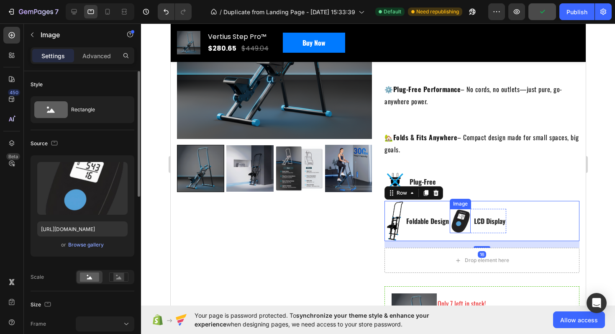
click at [452, 220] on img at bounding box center [459, 221] width 21 height 24
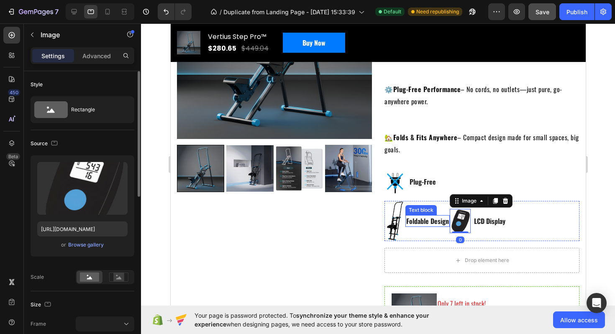
click at [384, 208] on img at bounding box center [394, 221] width 21 height 40
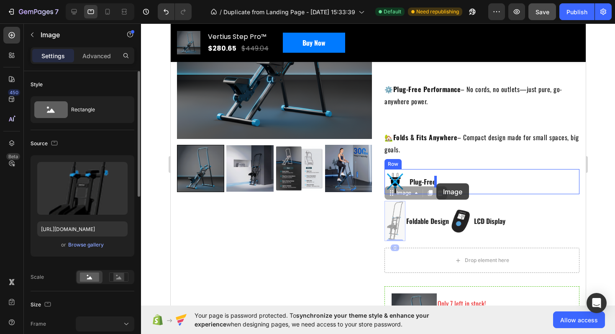
drag, startPoint x: 391, startPoint y: 194, endPoint x: 436, endPoint y: 183, distance: 46.1
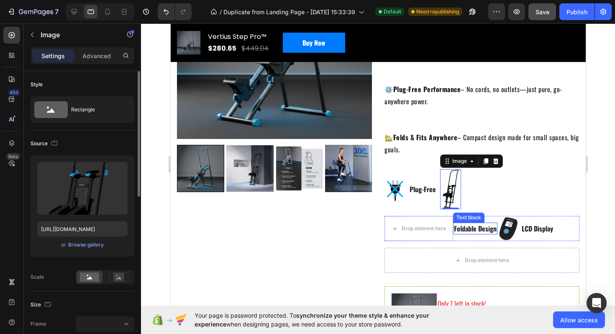
click at [457, 226] on p "Foldable Design" at bounding box center [475, 228] width 43 height 10
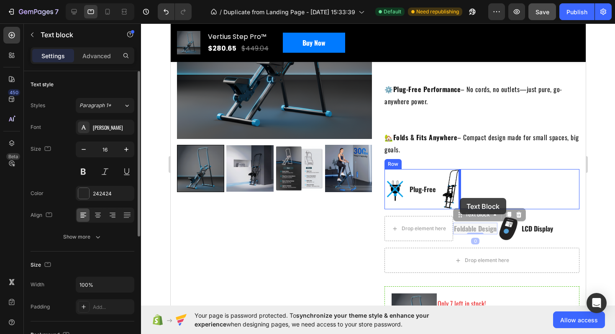
drag, startPoint x: 460, startPoint y: 216, endPoint x: 459, endPoint y: 198, distance: 18.0
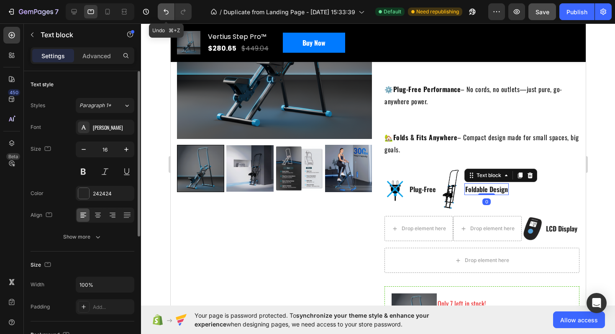
click at [169, 13] on icon "Undo/Redo" at bounding box center [166, 12] width 8 height 8
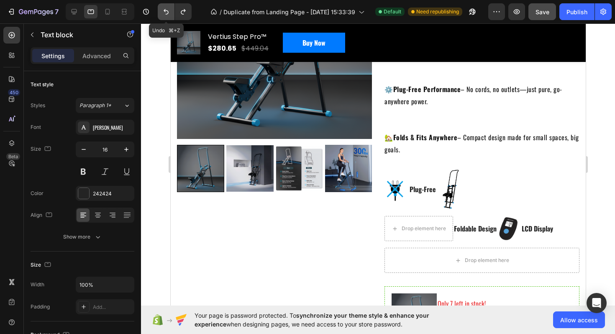
click at [167, 13] on icon "Undo/Redo" at bounding box center [166, 11] width 5 height 5
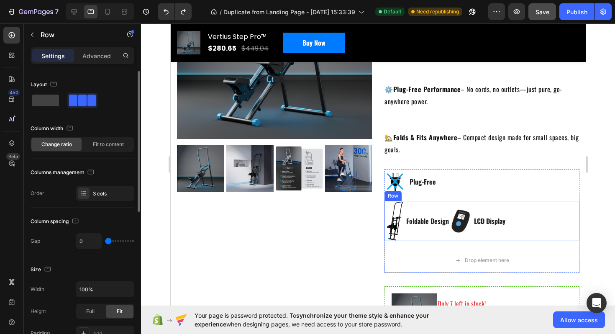
click at [415, 213] on div "Foldable Design Text block" at bounding box center [427, 221] width 44 height 40
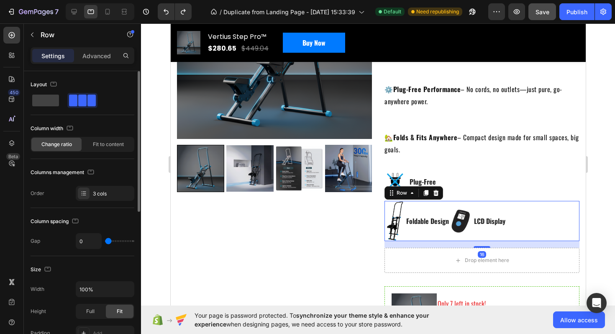
click at [416, 212] on div "Foldable Design Text block" at bounding box center [427, 221] width 44 height 40
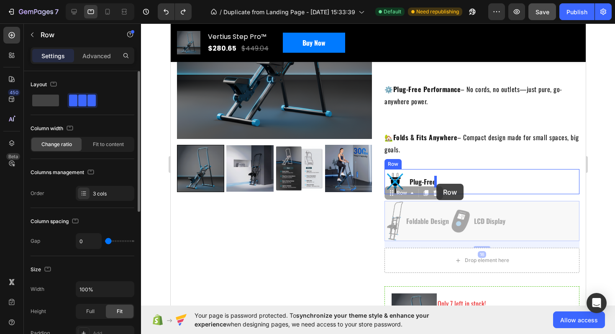
drag, startPoint x: 392, startPoint y: 193, endPoint x: 436, endPoint y: 184, distance: 45.3
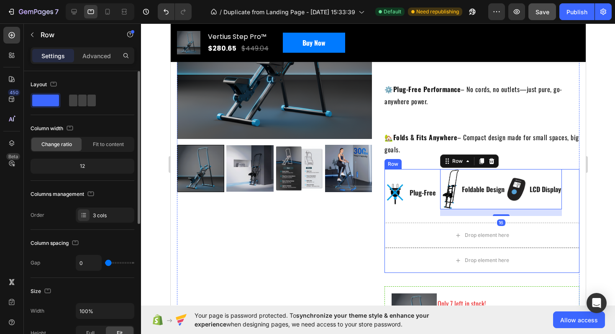
click at [433, 216] on div "Image Plug-Free Text block Image Foldable Design Text block Image LCD Display T…" at bounding box center [481, 196] width 195 height 54
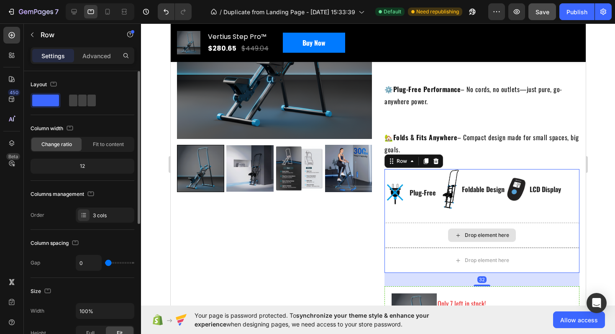
click at [428, 232] on div "Drop element here" at bounding box center [481, 235] width 195 height 25
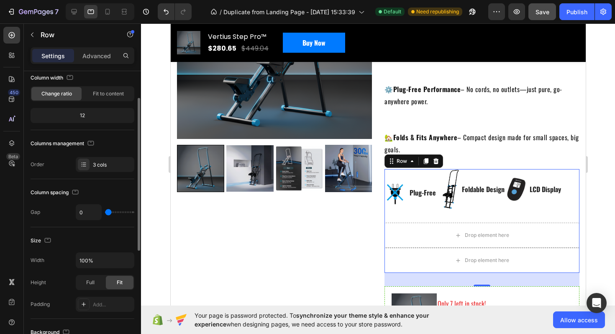
scroll to position [51, 0]
click at [93, 164] on div "3 cols" at bounding box center [112, 165] width 39 height 8
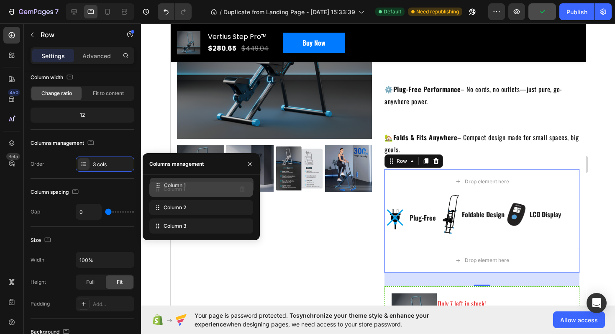
drag, startPoint x: 209, startPoint y: 208, endPoint x: 206, endPoint y: 183, distance: 25.3
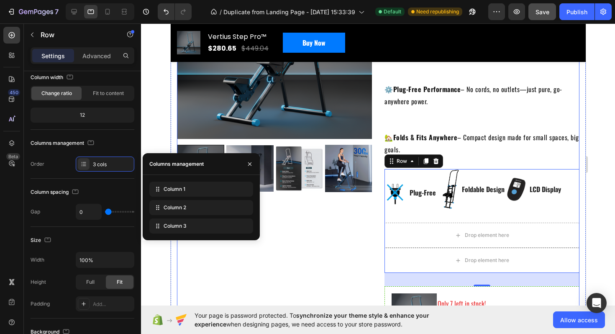
click at [328, 234] on div "Product Images" at bounding box center [274, 253] width 195 height 618
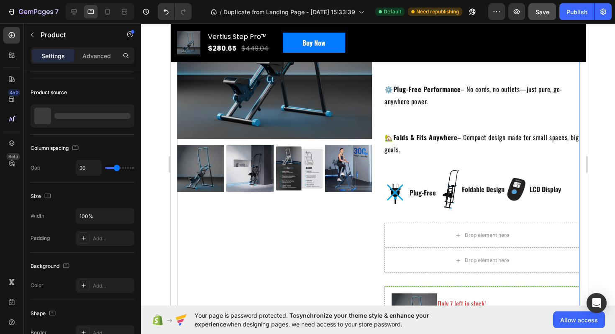
scroll to position [0, 0]
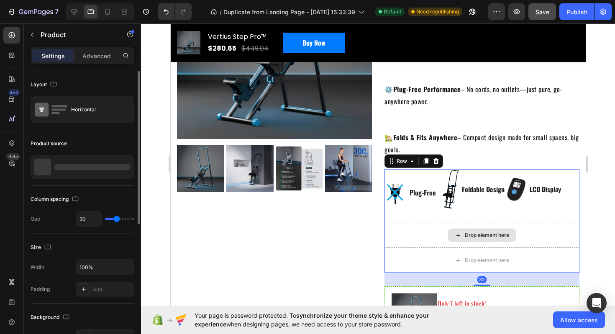
click at [420, 233] on div "Drop element here" at bounding box center [481, 235] width 195 height 25
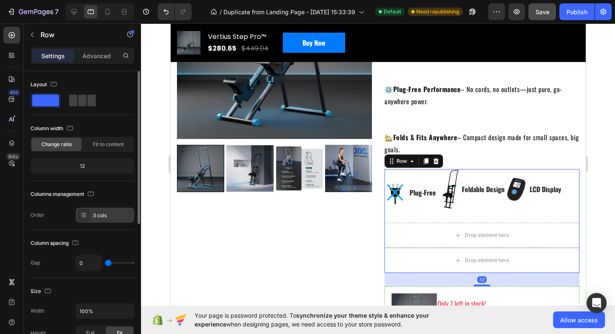
click at [85, 215] on icon at bounding box center [83, 215] width 3 height 0
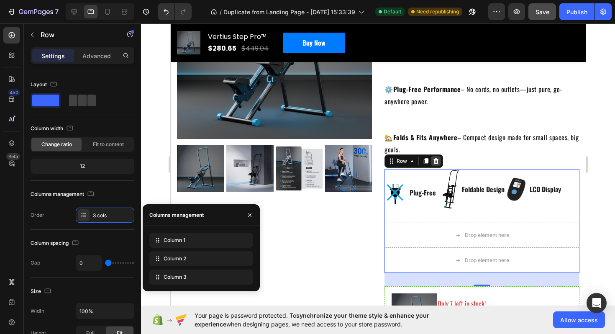
click at [434, 162] on icon at bounding box center [435, 161] width 7 height 7
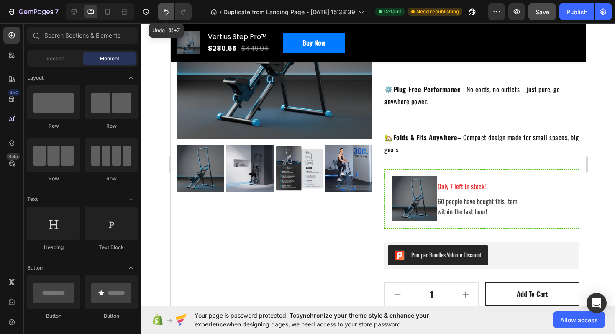
click at [168, 11] on icon "Undo/Redo" at bounding box center [166, 11] width 5 height 5
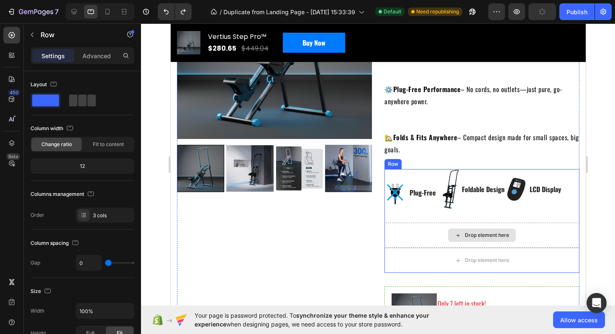
click at [408, 240] on div "Drop element here" at bounding box center [481, 235] width 195 height 25
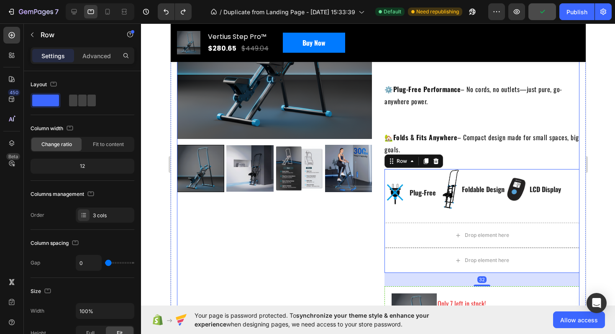
click at [495, 160] on div "Icon Icon Icon Icon Icon Icon List Hoz (224 reviews) Text block Row Vertius Ste…" at bounding box center [481, 253] width 195 height 618
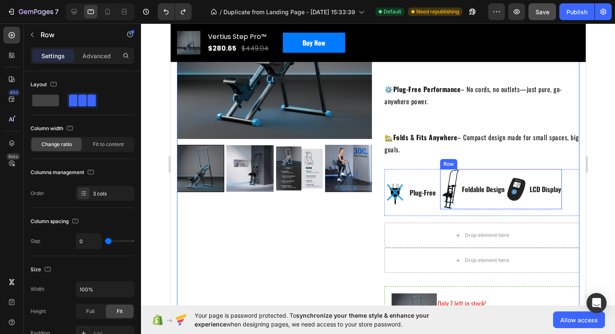
click at [497, 172] on div "Foldable Design Text block" at bounding box center [483, 189] width 44 height 40
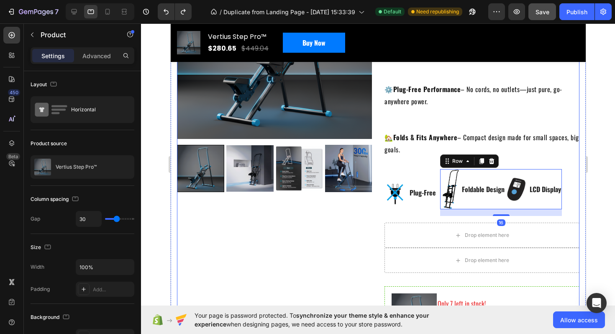
click at [504, 159] on div "Icon Icon Icon Icon Icon Icon List Hoz (224 reviews) Text block Row Vertius Ste…" at bounding box center [481, 253] width 195 height 618
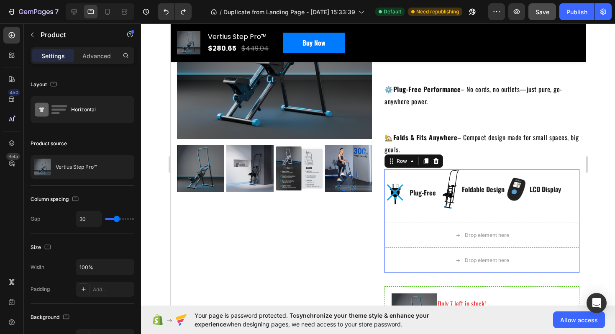
click at [391, 217] on div "Image Plug-Free Text block Image Foldable Design Text block Image LCD Display T…" at bounding box center [481, 196] width 195 height 54
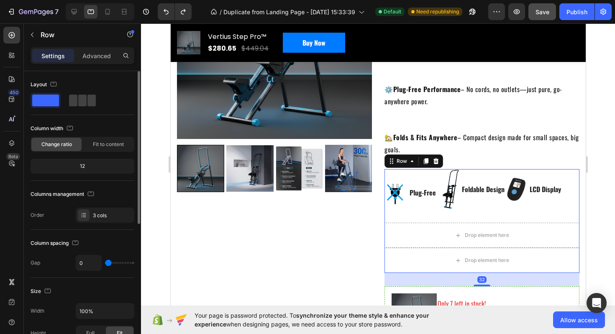
click at [100, 228] on div "Layout Column width Change ratio Fit to content 12 Columns management Order 3 c…" at bounding box center [83, 150] width 104 height 159
click at [102, 221] on div "3 cols" at bounding box center [105, 215] width 59 height 15
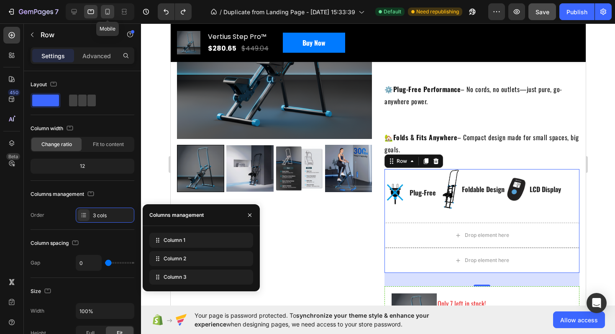
click at [110, 15] on icon at bounding box center [107, 12] width 8 height 8
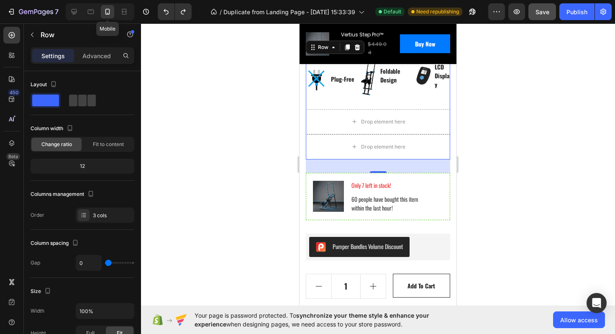
scroll to position [445, 0]
click at [77, 10] on icon at bounding box center [74, 12] width 8 height 8
type input "32"
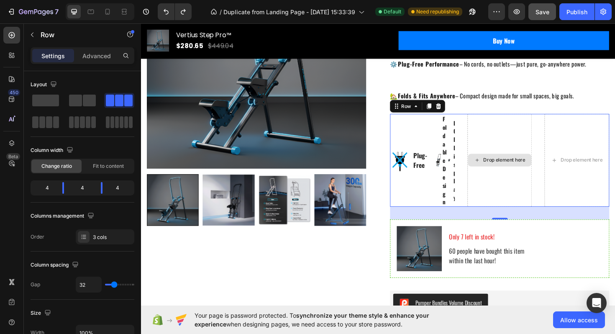
scroll to position [136, 0]
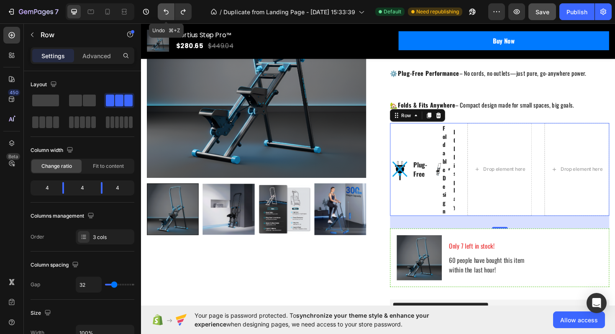
click at [167, 13] on icon "Undo/Redo" at bounding box center [166, 12] width 8 height 8
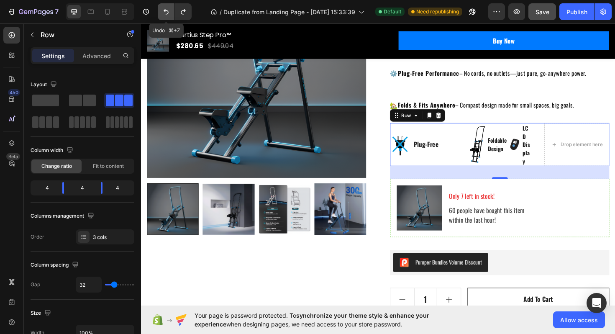
click at [167, 13] on icon "Undo/Redo" at bounding box center [166, 12] width 8 height 8
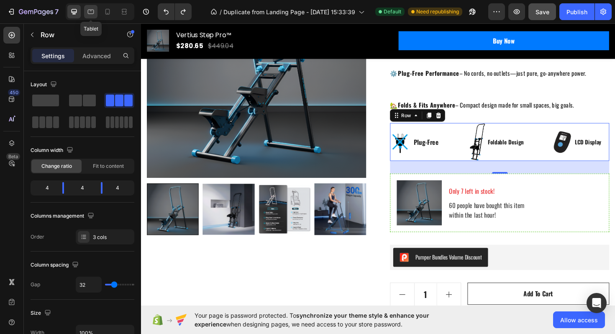
click at [96, 12] on div at bounding box center [90, 11] width 13 height 13
type input "0"
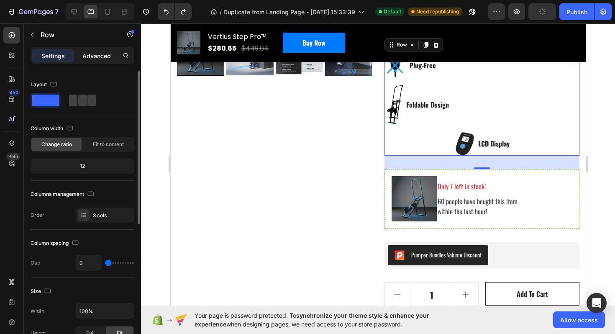
click at [96, 54] on p "Advanced" at bounding box center [96, 55] width 28 height 9
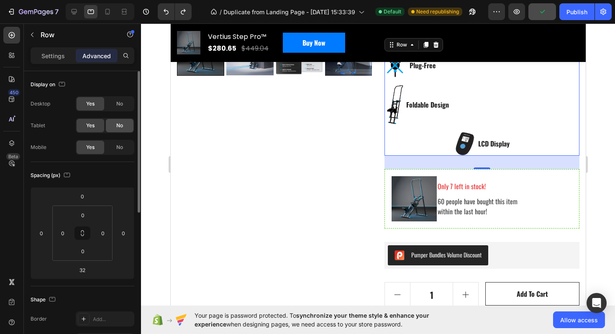
click at [113, 128] on div "No" at bounding box center [120, 125] width 28 height 13
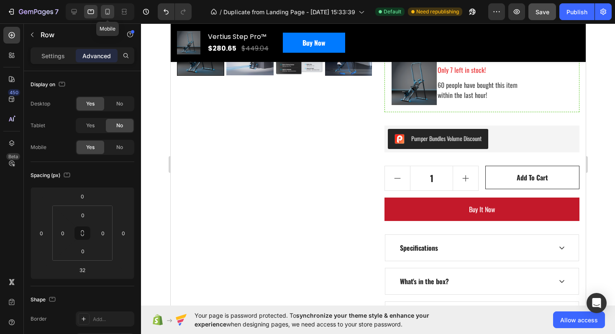
click at [107, 13] on icon at bounding box center [107, 12] width 8 height 8
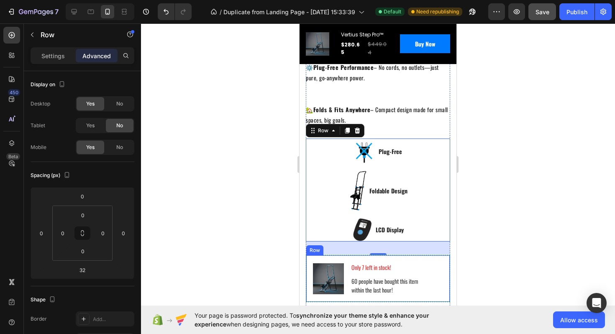
scroll to position [354, 0]
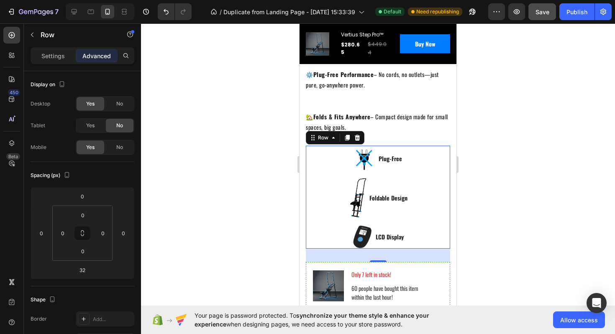
click at [524, 221] on div at bounding box center [378, 178] width 474 height 310
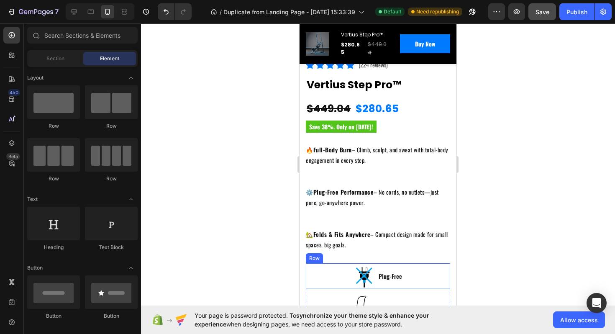
scroll to position [377, 0]
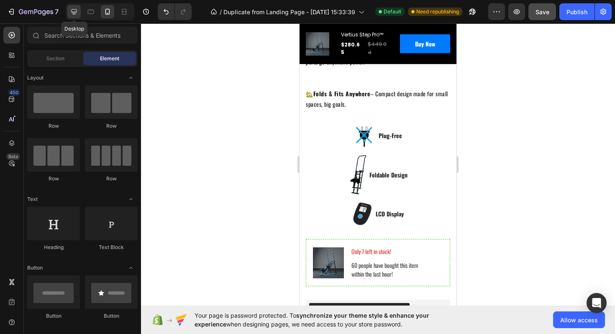
drag, startPoint x: 76, startPoint y: 13, endPoint x: 141, endPoint y: 116, distance: 121.8
click at [76, 13] on icon at bounding box center [74, 12] width 8 height 8
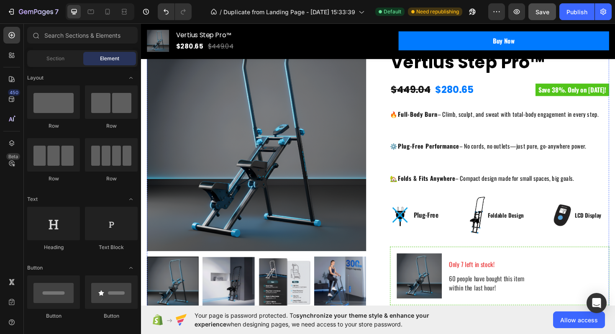
scroll to position [62, 0]
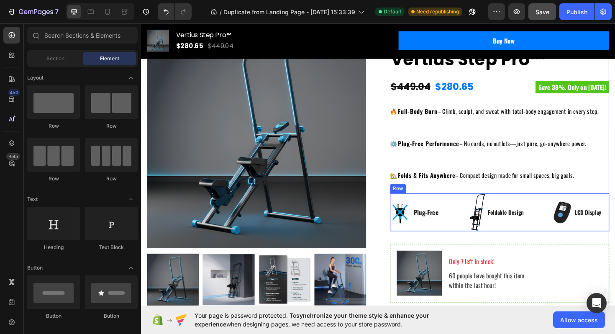
click at [475, 207] on div "Image Plug-Free Text block Row Image Foldable Design Text block Row Image LCD D…" at bounding box center [521, 223] width 232 height 40
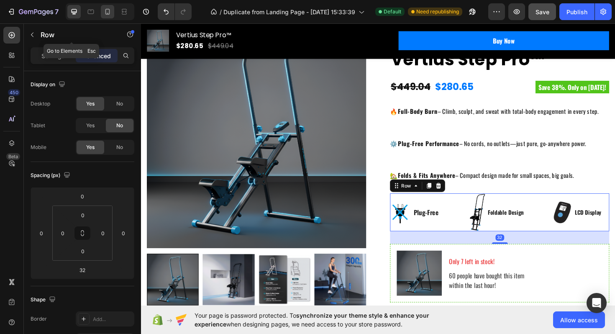
click at [104, 13] on icon at bounding box center [107, 12] width 8 height 8
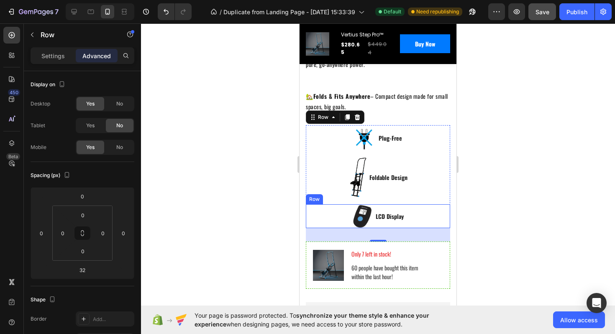
scroll to position [341, 0]
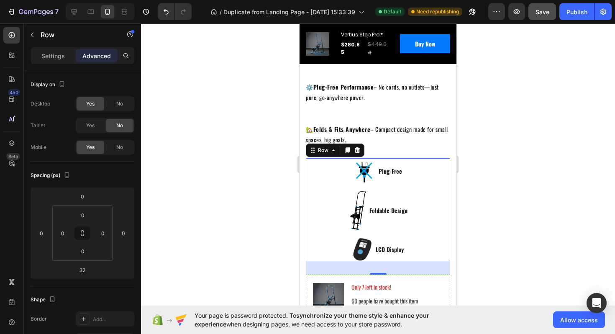
click at [543, 187] on div at bounding box center [378, 178] width 474 height 310
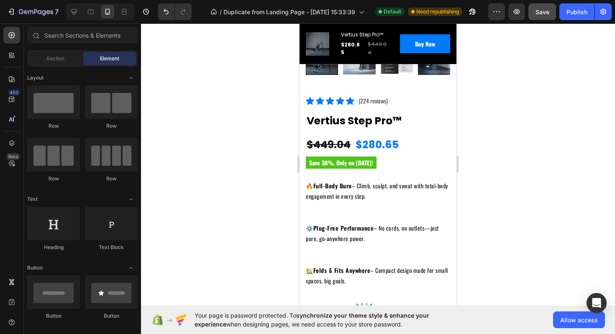
scroll to position [223, 0]
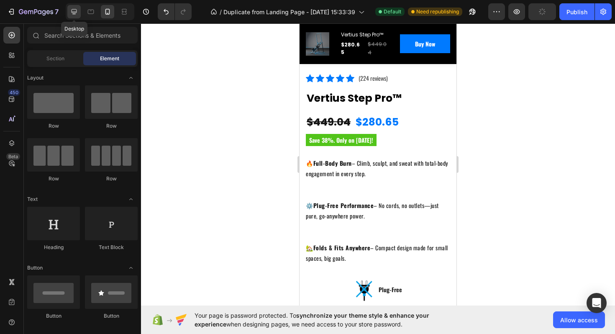
click at [73, 18] on div at bounding box center [73, 11] width 13 height 13
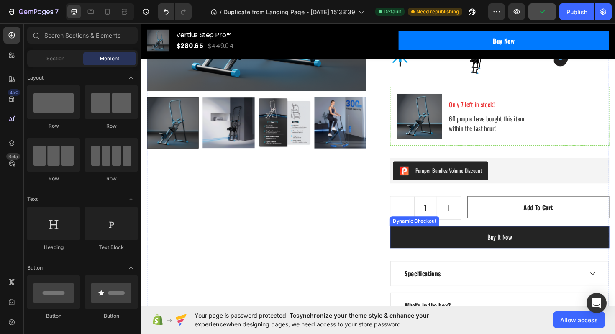
scroll to position [223, 0]
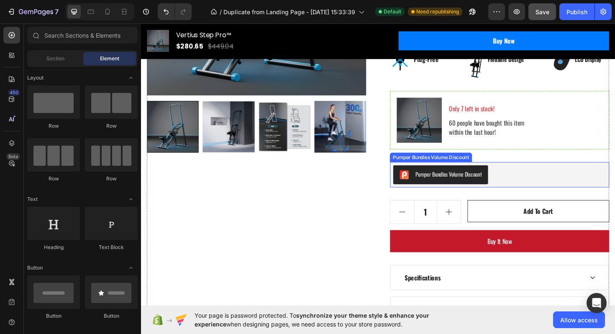
click at [492, 188] on div "Pumper Bundles Volume Discount" at bounding box center [458, 184] width 87 height 10
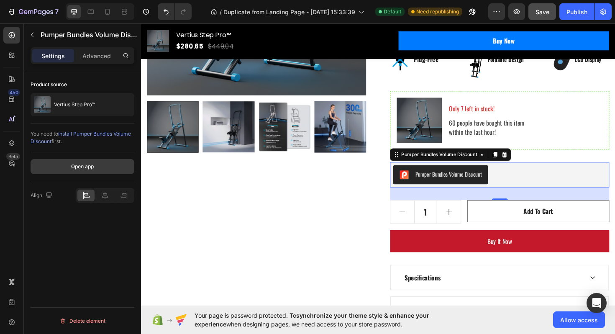
click at [74, 166] on div "Open app" at bounding box center [82, 167] width 23 height 8
click at [86, 167] on div "Open app" at bounding box center [82, 167] width 23 height 8
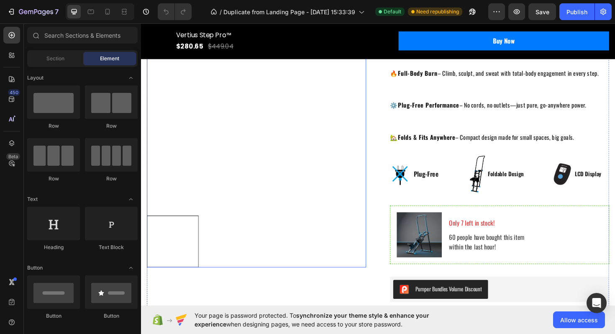
scroll to position [113, 0]
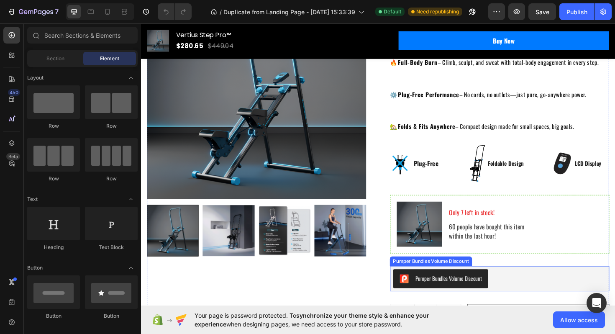
click at [511, 293] on div "Pumper Bundles Volume Discount" at bounding box center [521, 294] width 226 height 20
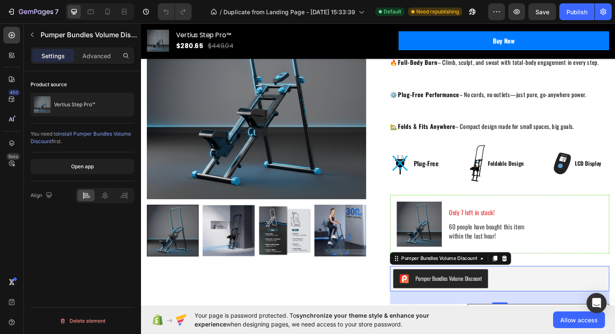
click at [96, 154] on div "Open app" at bounding box center [83, 166] width 104 height 29
click at [99, 163] on button "Open app" at bounding box center [83, 166] width 104 height 15
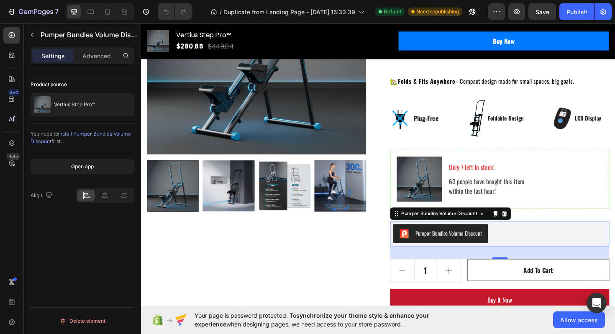
scroll to position [169, 0]
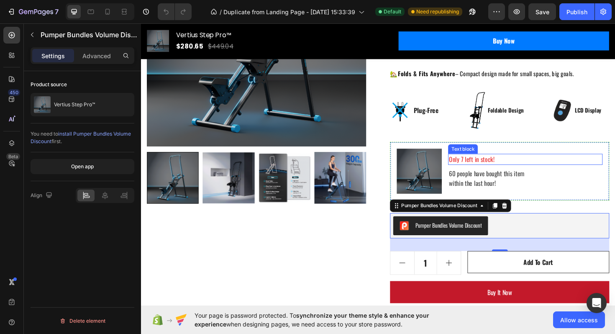
click at [483, 167] on p "Only 7 left in stock!" at bounding box center [548, 167] width 162 height 10
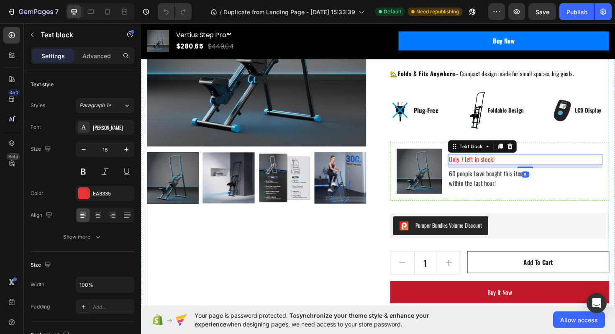
click at [552, 223] on div "Icon Icon Icon Icon Icon Icon List Hoz (224 reviews) Text block Row Vertius Ste…" at bounding box center [521, 173] width 232 height 505
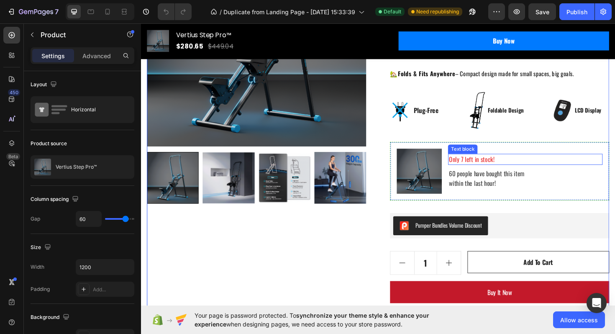
click at [480, 167] on p "Only 7 left in stock!" at bounding box center [548, 167] width 162 height 10
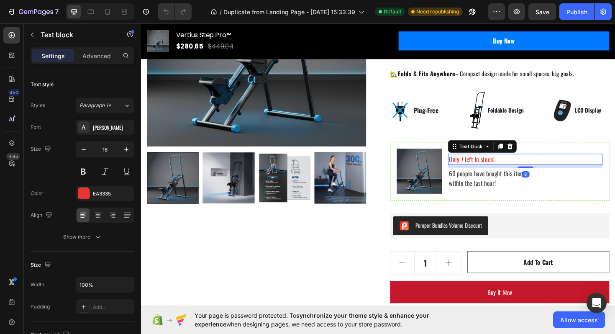
click at [481, 167] on p "Only 7 left in stock!" at bounding box center [548, 167] width 162 height 10
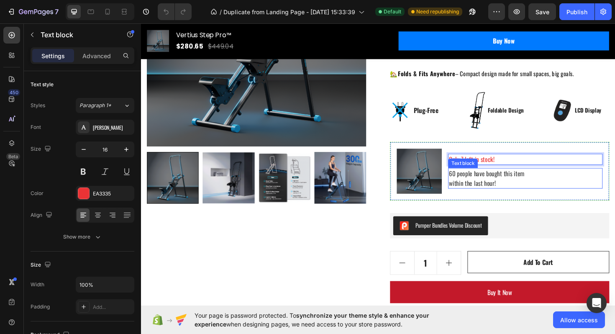
click at [492, 168] on div "Text block" at bounding box center [482, 172] width 28 height 8
click at [483, 165] on p "Only 7 left in stock!" at bounding box center [548, 167] width 162 height 10
click at [478, 165] on p "Only 7 left in stock!" at bounding box center [548, 167] width 162 height 10
click at [480, 165] on p "Only 7 left in stock!" at bounding box center [548, 167] width 162 height 10
click at [481, 165] on p "Only 7 left in stock!" at bounding box center [548, 167] width 162 height 10
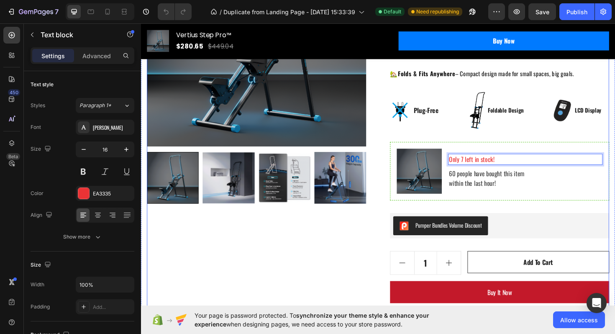
click at [574, 262] on div "Icon Icon Icon Icon Icon Icon List Hoz (224 reviews) Text block Row Vertius Ste…" at bounding box center [521, 173] width 232 height 505
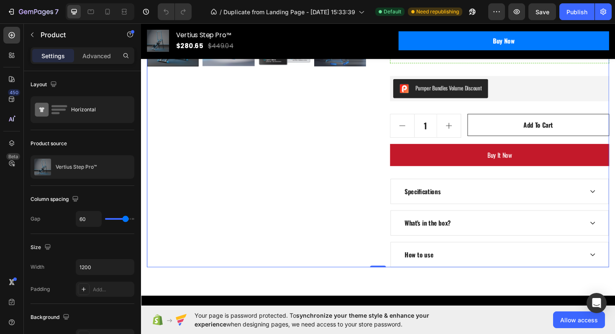
scroll to position [289, 0]
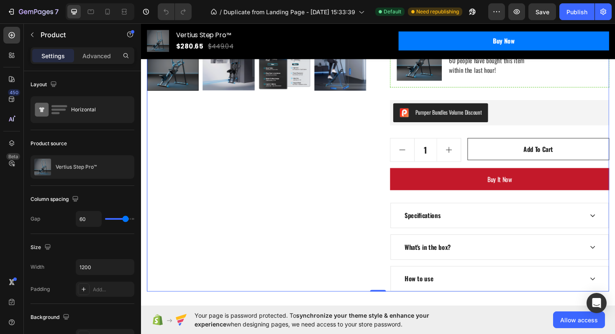
click at [347, 207] on div "Product Images" at bounding box center [263, 54] width 232 height 505
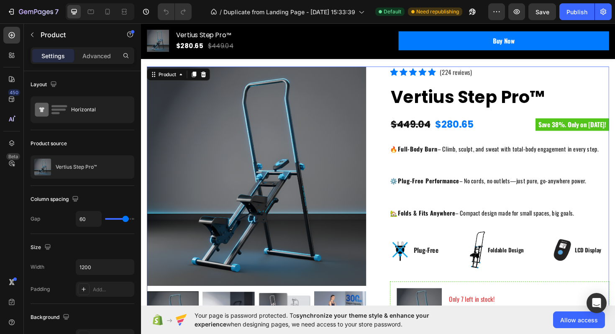
scroll to position [24, 0]
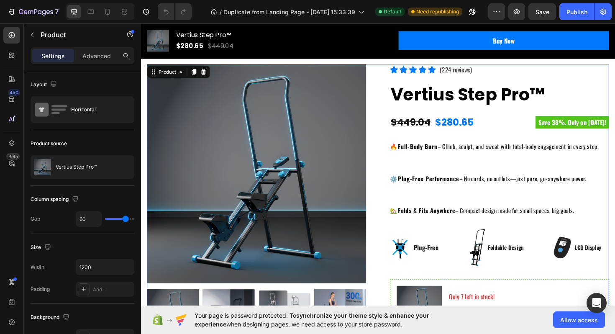
click at [400, 127] on div "Product Images Icon Icon Icon Icon Icon Icon List Hoz (224 reviews) Text block …" at bounding box center [392, 319] width 490 height 505
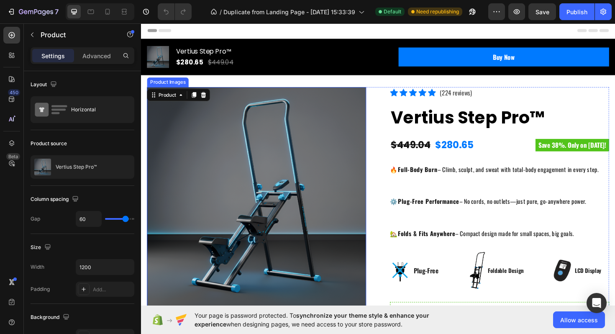
click at [340, 104] on img at bounding box center [263, 207] width 232 height 232
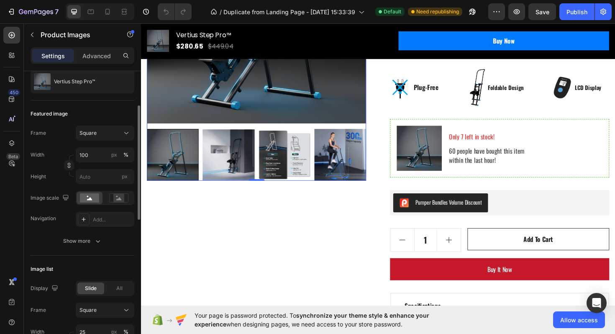
scroll to position [85, 0]
click at [116, 221] on div "Add..." at bounding box center [112, 219] width 39 height 8
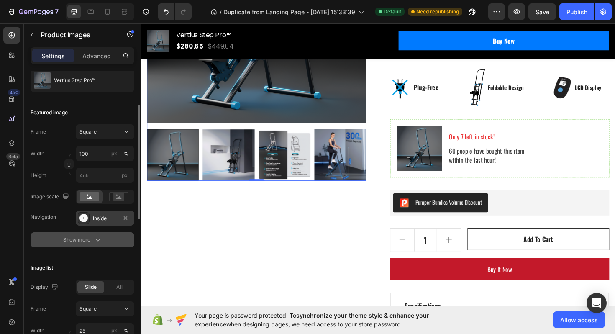
click at [49, 242] on button "Show more" at bounding box center [83, 239] width 104 height 15
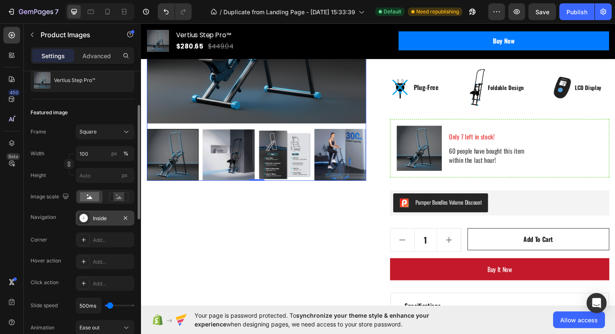
click at [107, 106] on div "Featured image" at bounding box center [83, 112] width 104 height 13
click at [220, 222] on div "Product Images 0" at bounding box center [263, 149] width 232 height 505
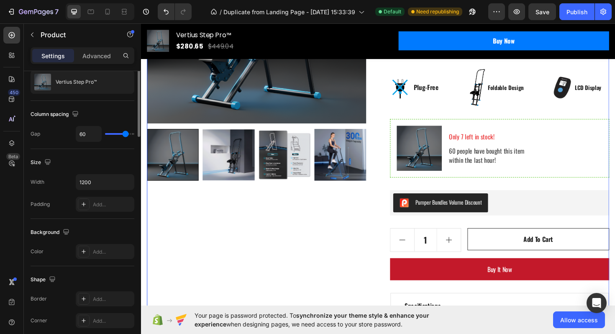
scroll to position [0, 0]
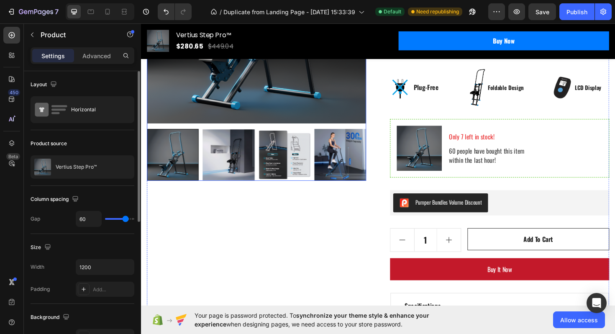
click at [203, 92] on img at bounding box center [263, 13] width 232 height 232
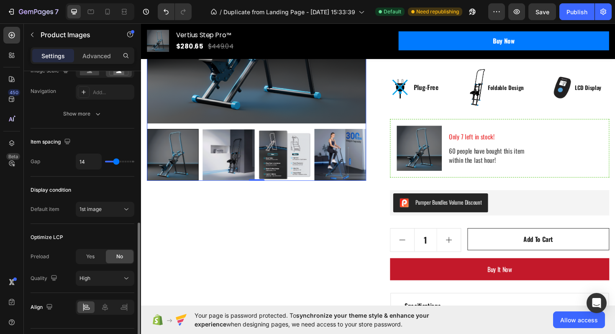
scroll to position [431, 0]
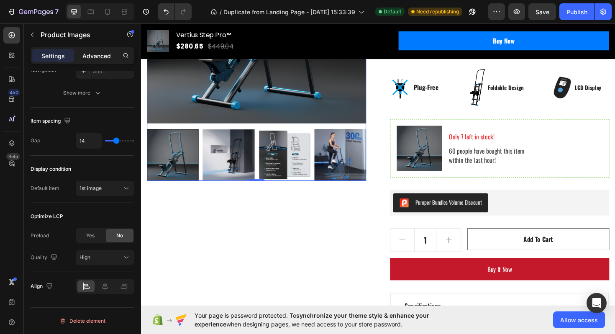
click at [96, 55] on p "Advanced" at bounding box center [96, 55] width 28 height 9
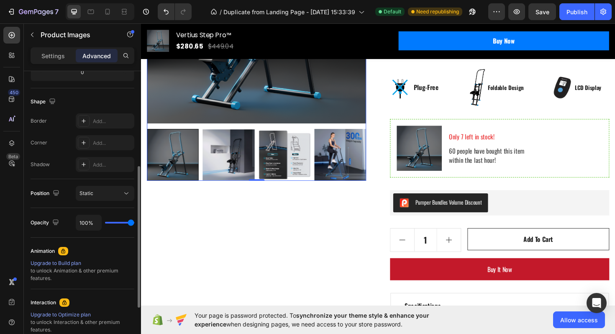
scroll to position [212, 0]
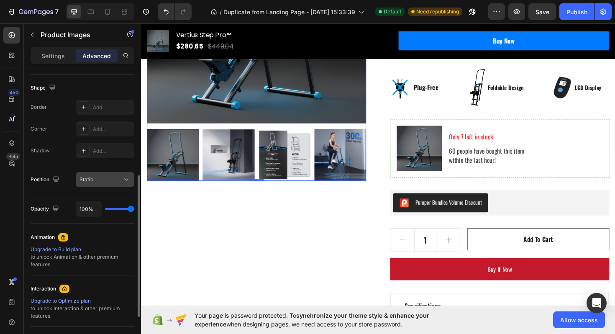
click at [98, 176] on div "Static" at bounding box center [101, 180] width 43 height 8
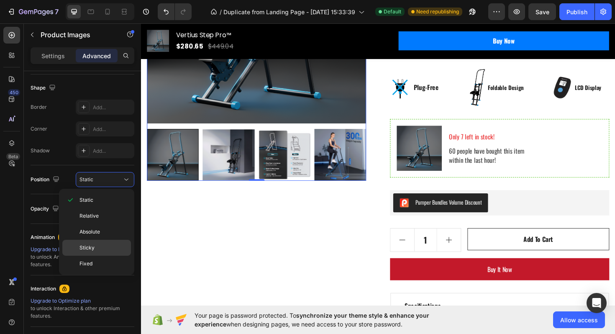
drag, startPoint x: 104, startPoint y: 246, endPoint x: 90, endPoint y: 215, distance: 33.0
click at [104, 246] on p "Sticky" at bounding box center [104, 248] width 48 height 8
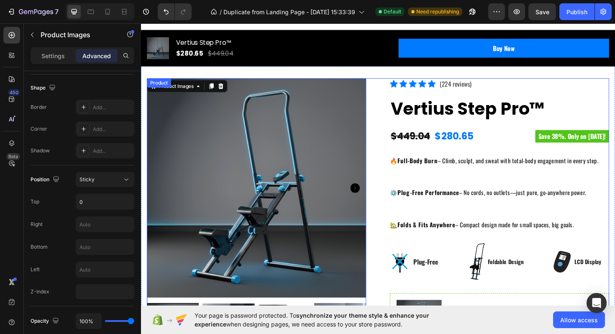
scroll to position [0, 0]
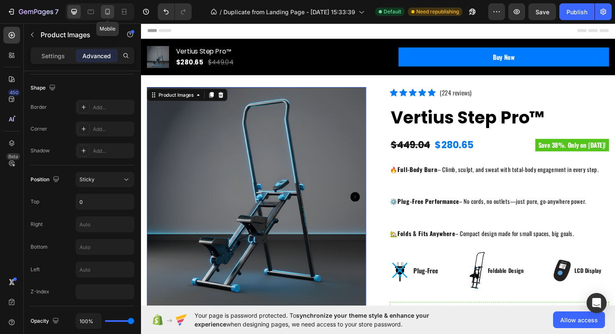
click at [106, 12] on icon at bounding box center [107, 12] width 8 height 8
type input "49"
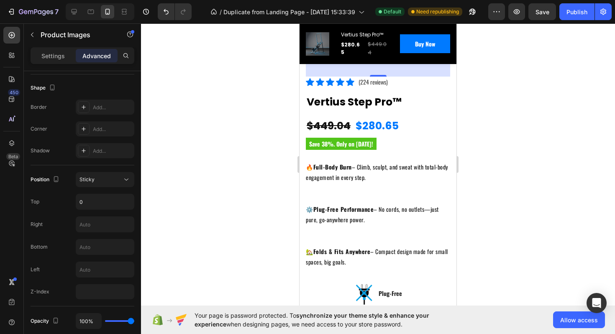
scroll to position [213, 0]
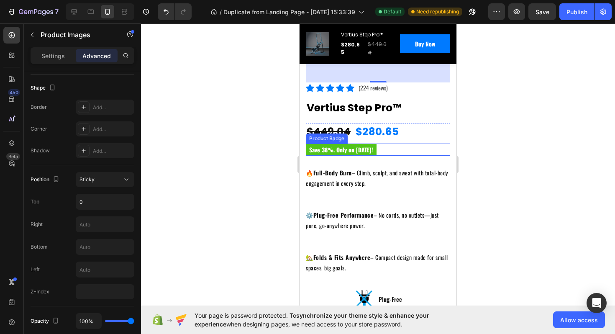
click at [348, 146] on pre "Save 38%. Only on [DATE]!" at bounding box center [341, 150] width 71 height 12
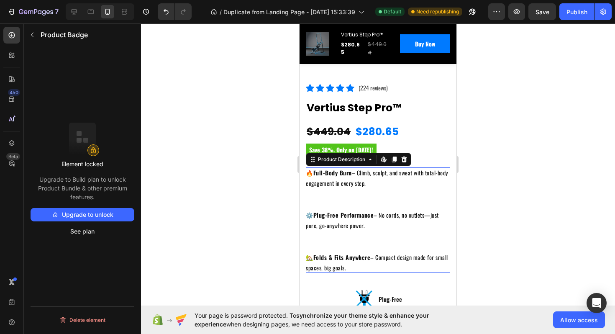
click at [389, 201] on div "🔥 Full-Body Burn – Climb, sculpt, and sweat with total-body engagement in every…" at bounding box center [378, 219] width 144 height 105
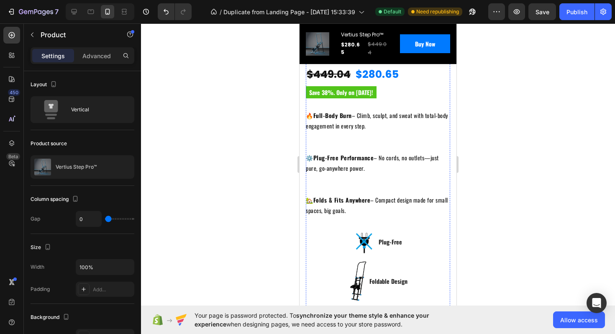
scroll to position [0, 0]
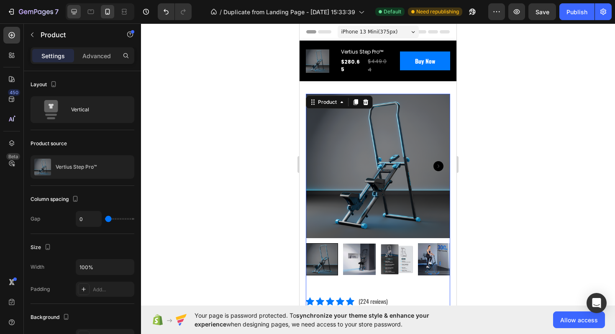
click at [79, 11] on div at bounding box center [73, 11] width 13 height 13
type input "60"
type input "1200"
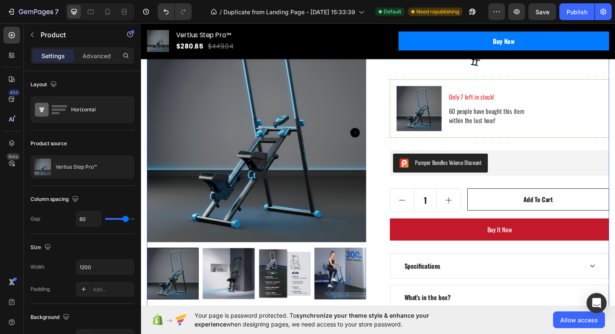
scroll to position [286, 0]
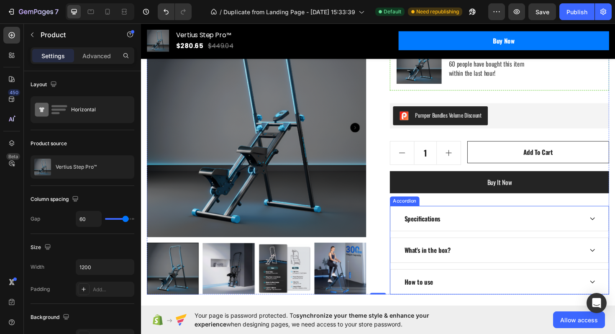
click at [413, 190] on button "Buy it now" at bounding box center [521, 191] width 232 height 23
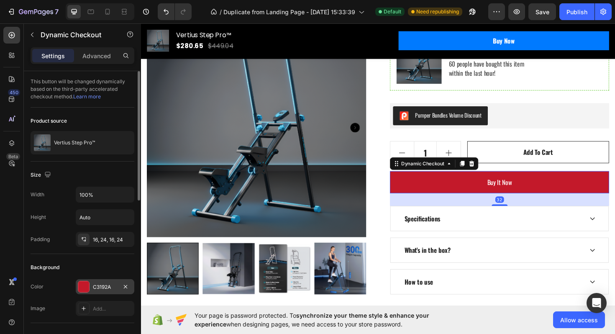
click at [88, 291] on div at bounding box center [83, 286] width 11 height 11
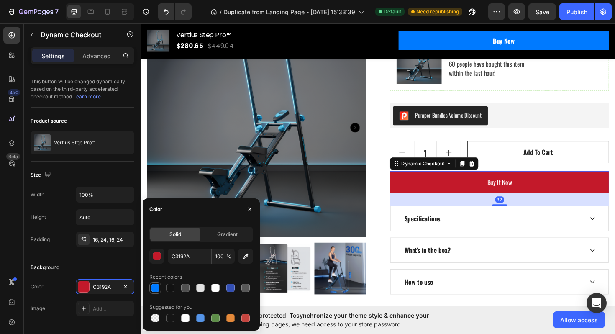
drag, startPoint x: 157, startPoint y: 289, endPoint x: 211, endPoint y: 247, distance: 68.6
click at [157, 289] on div at bounding box center [155, 288] width 8 height 8
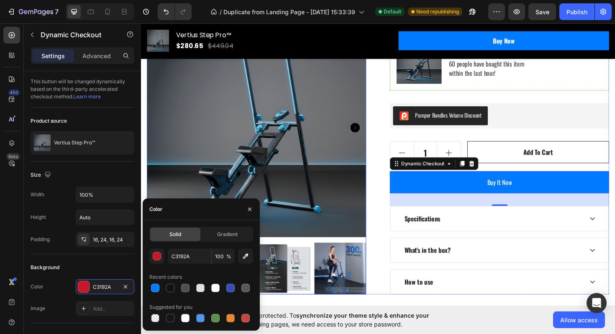
type input "007AFF"
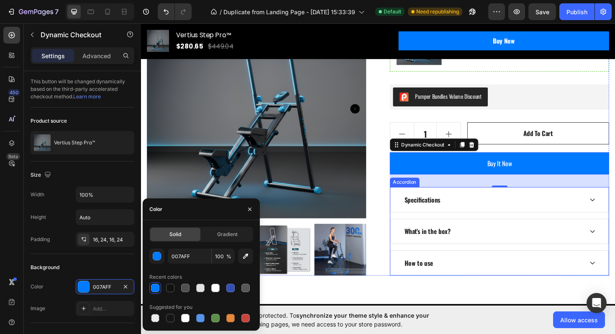
click at [471, 210] on div "Specifications" at bounding box center [514, 210] width 190 height 13
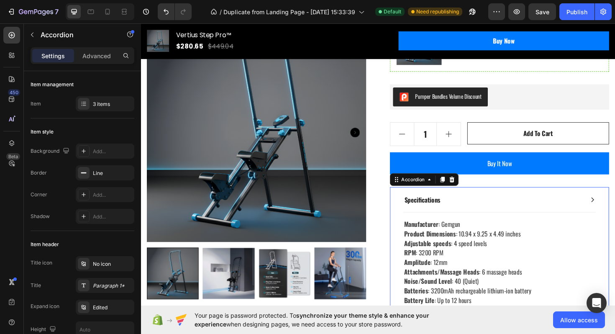
click at [443, 212] on div "Specifications" at bounding box center [439, 210] width 41 height 13
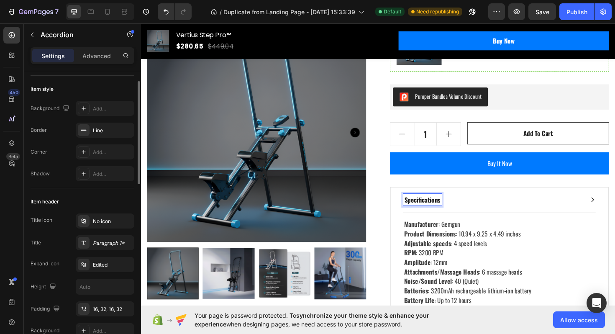
scroll to position [47, 0]
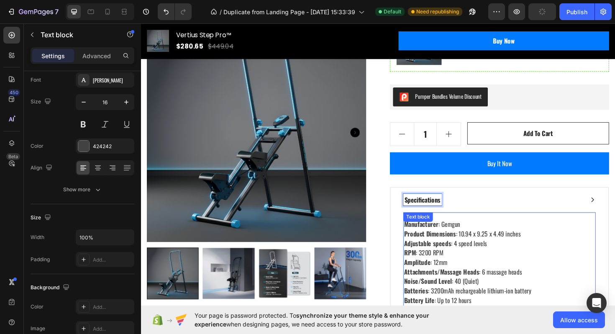
click at [429, 239] on strong "Manufacturer" at bounding box center [438, 236] width 36 height 10
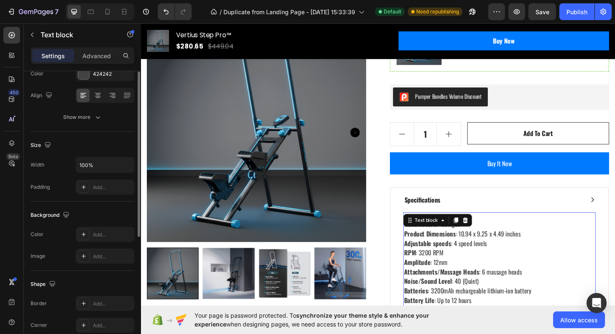
scroll to position [51, 0]
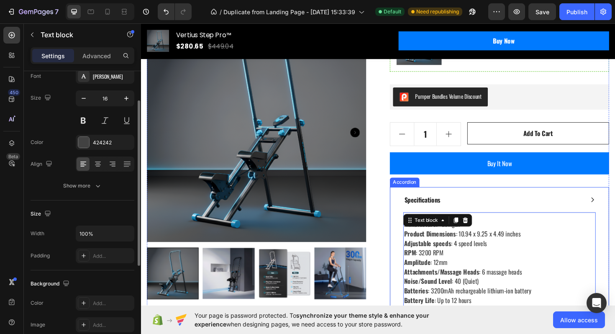
click at [431, 210] on p "Specifications" at bounding box center [439, 210] width 38 height 10
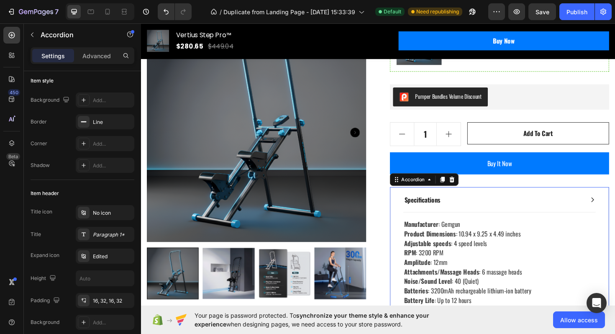
scroll to position [0, 0]
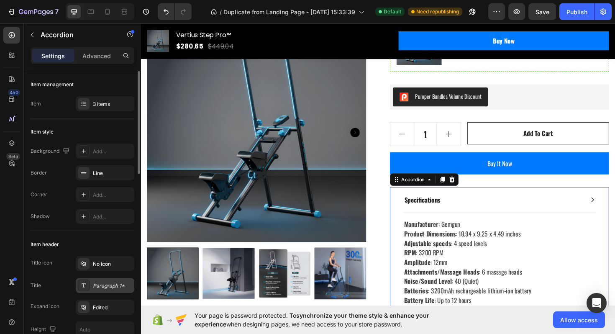
click at [112, 286] on div "Paragraph 1*" at bounding box center [112, 286] width 39 height 8
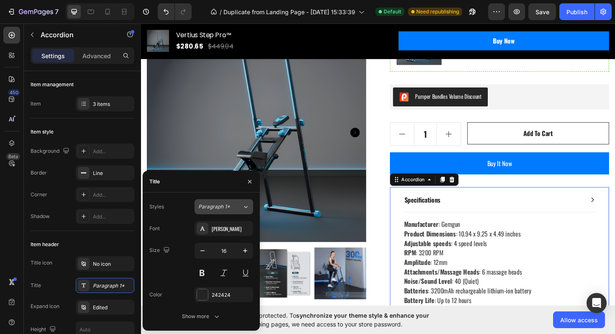
click at [229, 208] on span "Paragraph 1*" at bounding box center [214, 207] width 32 height 8
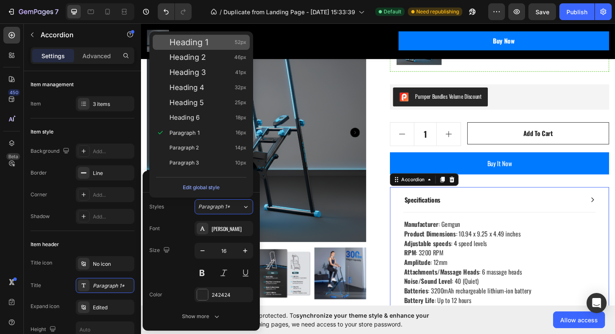
click at [206, 40] on span "Heading 1" at bounding box center [188, 42] width 39 height 8
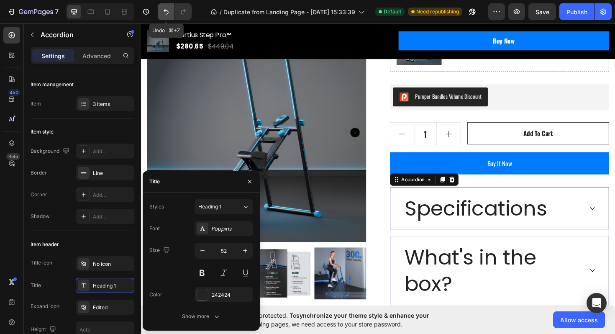
click at [164, 15] on icon "Undo/Redo" at bounding box center [166, 12] width 8 height 8
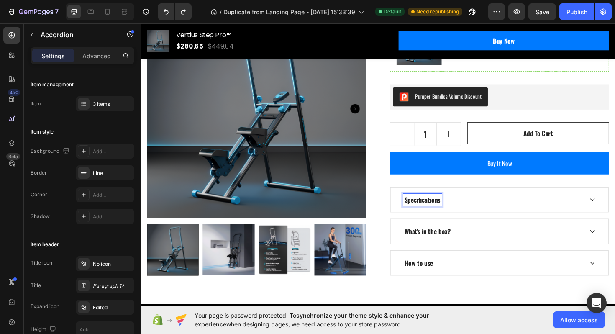
click at [550, 208] on div "Specifications" at bounding box center [514, 210] width 190 height 13
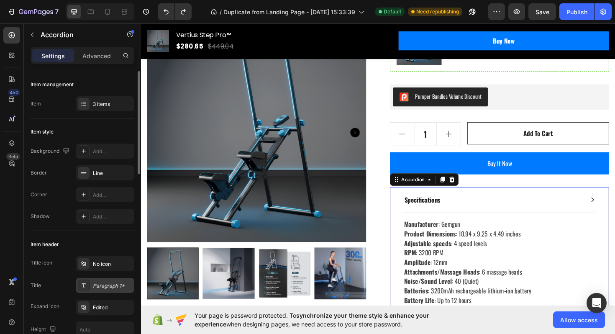
click at [104, 286] on div "Paragraph 1*" at bounding box center [112, 286] width 39 height 8
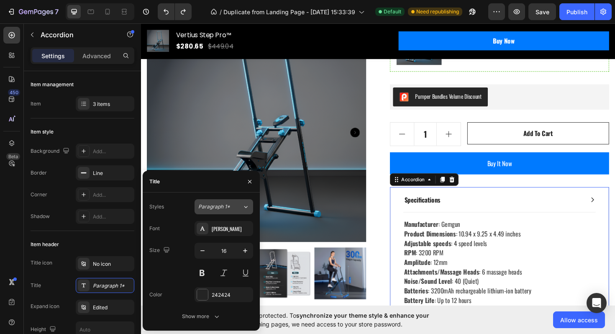
click at [237, 206] on div "Paragraph 1*" at bounding box center [220, 207] width 44 height 8
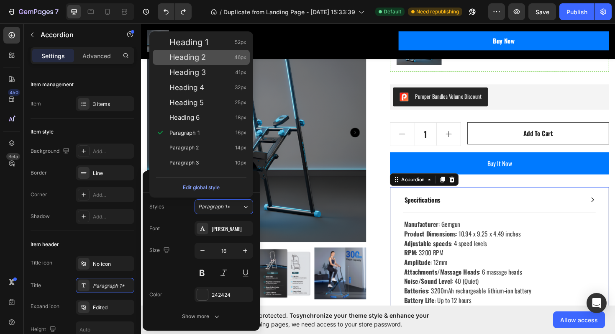
click at [193, 60] on span "Heading 2" at bounding box center [187, 57] width 36 height 8
type input "46"
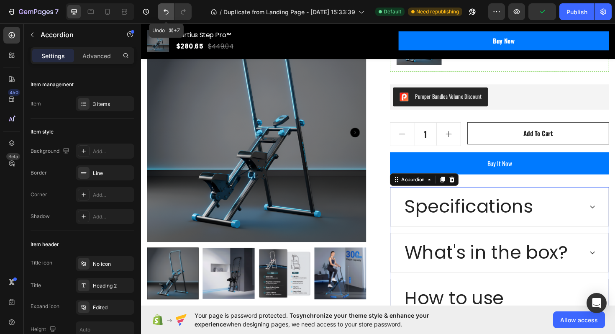
click at [167, 10] on icon "Undo/Redo" at bounding box center [166, 11] width 5 height 5
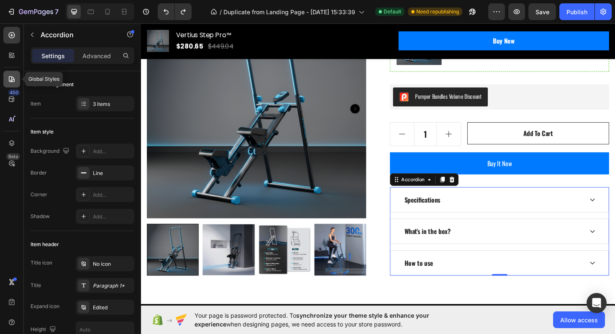
click at [10, 80] on icon at bounding box center [10, 80] width 1 height 1
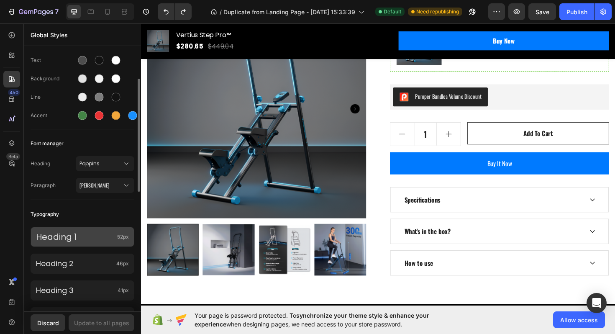
scroll to position [62, 0]
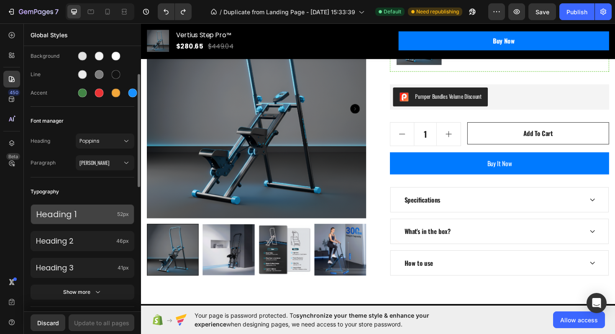
click at [86, 217] on p "Heading 1" at bounding box center [75, 214] width 78 height 11
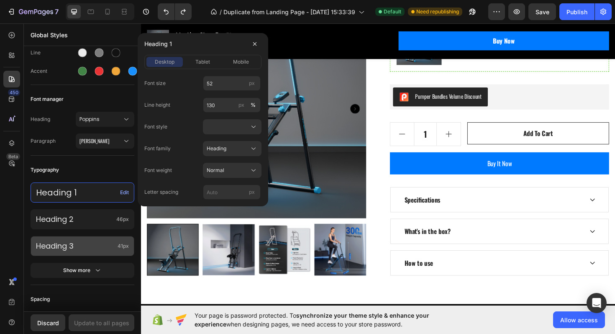
scroll to position [86, 0]
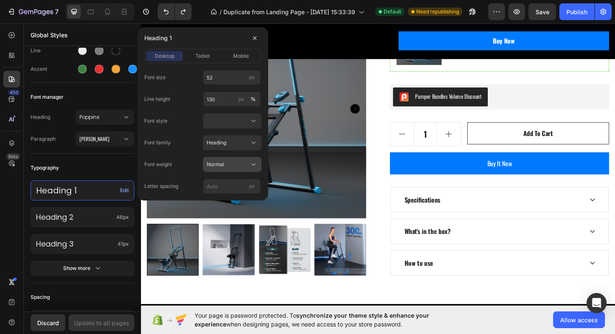
click at [252, 164] on icon at bounding box center [253, 164] width 8 height 8
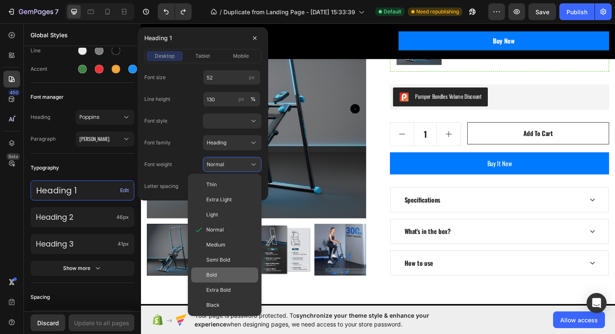
click at [225, 277] on div "Bold" at bounding box center [230, 275] width 49 height 8
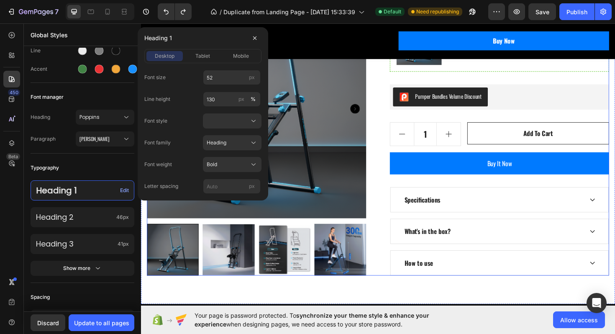
click at [389, 233] on div "Product Images Icon Icon Icon Icon Icon Icon List Hoz (224 reviews) Text block …" at bounding box center [392, 37] width 490 height 505
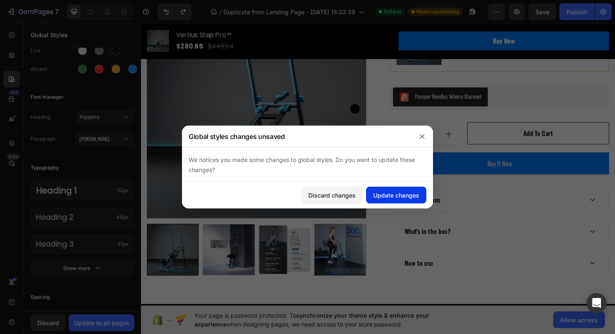
click at [389, 198] on div "Update changes" at bounding box center [396, 195] width 46 height 9
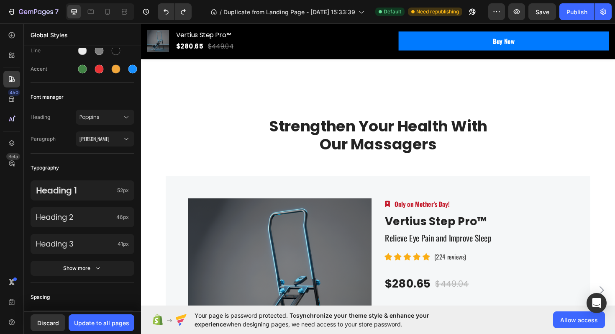
scroll to position [2241, 0]
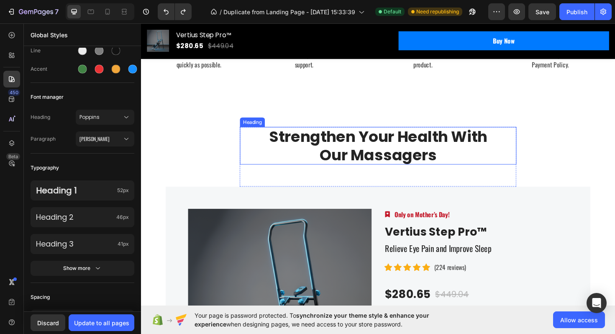
click at [312, 147] on p "Strengthen Your Health With Our Massagers" at bounding box center [391, 153] width 291 height 38
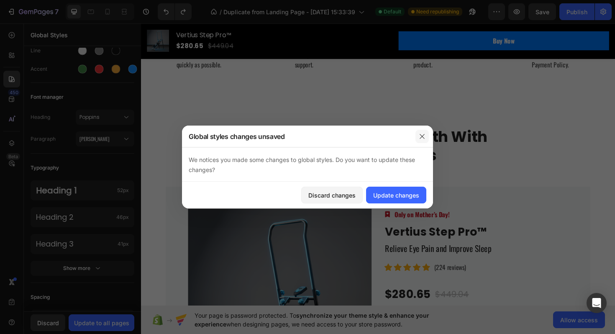
click at [420, 137] on icon "button" at bounding box center [422, 136] width 7 height 7
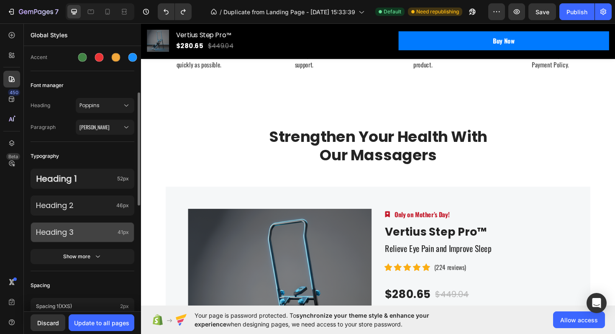
scroll to position [100, 0]
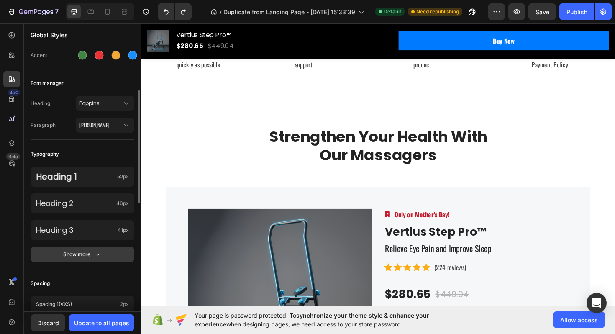
click at [105, 251] on button "Show more" at bounding box center [83, 254] width 104 height 15
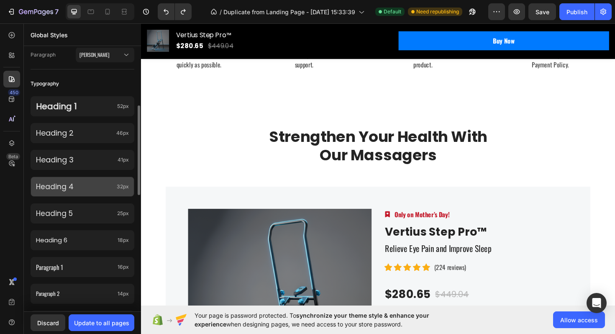
scroll to position [172, 0]
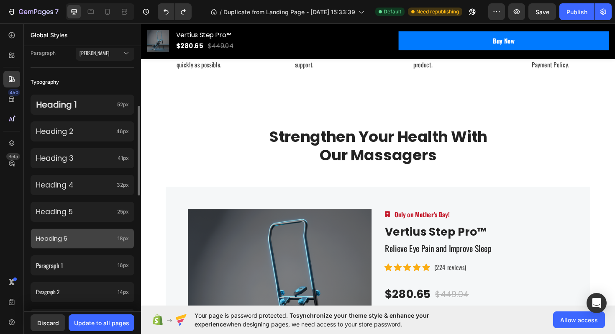
click at [116, 243] on div "Heading 6 18px" at bounding box center [83, 238] width 104 height 20
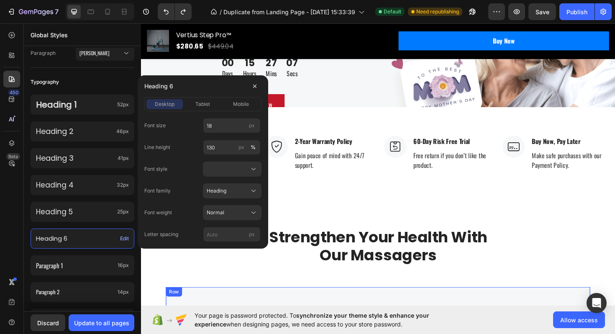
scroll to position [1973, 0]
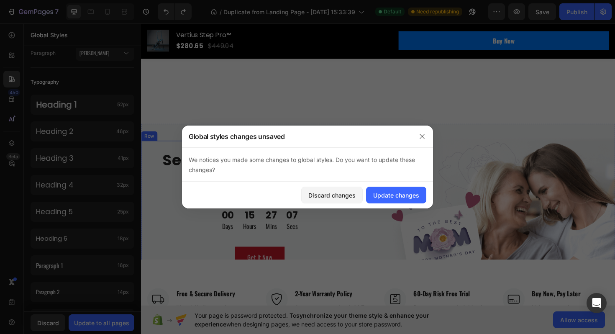
click at [387, 201] on div "Send Love To Your Family Heading Guaranteed Delivery by Mother’s Day Text block…" at bounding box center [266, 220] width 251 height 144
click at [418, 136] on button "button" at bounding box center [422, 136] width 13 height 13
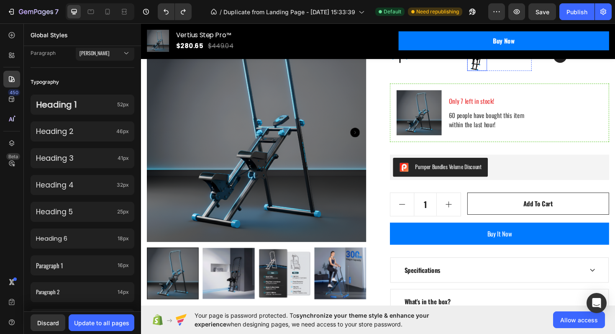
scroll to position [287, 0]
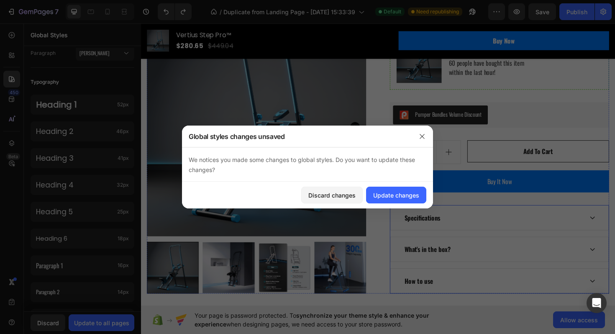
click at [449, 227] on div "Specifications" at bounding box center [439, 229] width 41 height 13
click at [420, 137] on icon "button" at bounding box center [422, 136] width 7 height 7
click at [467, 224] on div "Specifications" at bounding box center [514, 229] width 190 height 13
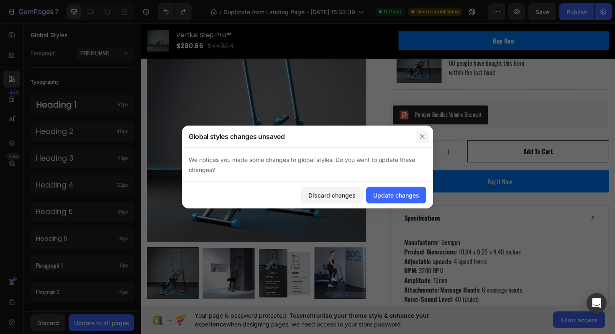
click at [422, 133] on icon "button" at bounding box center [422, 136] width 7 height 7
click at [438, 229] on div "Specifications" at bounding box center [439, 229] width 41 height 13
click at [384, 198] on div "Update changes" at bounding box center [396, 195] width 46 height 9
click at [443, 231] on div "Specifications" at bounding box center [439, 229] width 41 height 13
click at [353, 193] on div "Discard changes" at bounding box center [331, 195] width 47 height 9
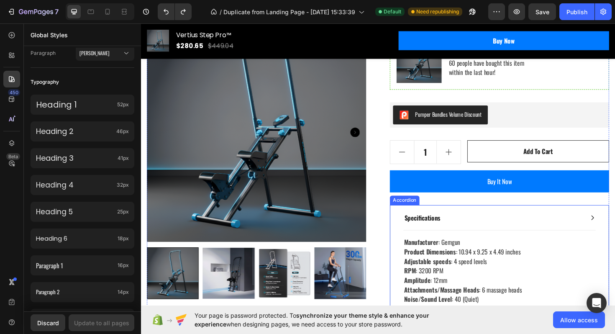
click at [441, 231] on div "Specifications" at bounding box center [439, 229] width 41 height 13
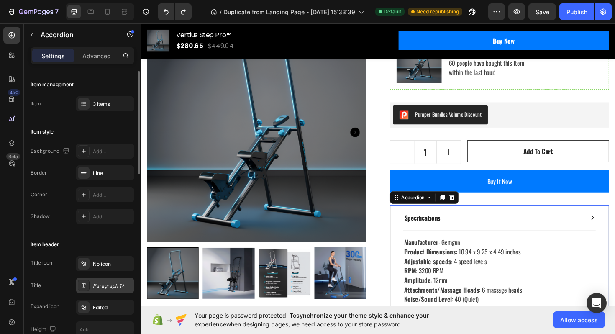
click at [111, 290] on div "Paragraph 1*" at bounding box center [105, 285] width 59 height 15
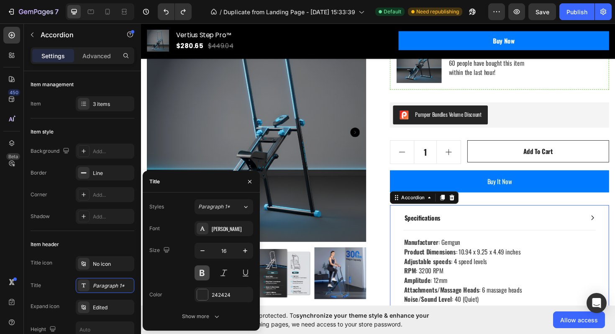
click at [200, 272] on button at bounding box center [202, 272] width 15 height 15
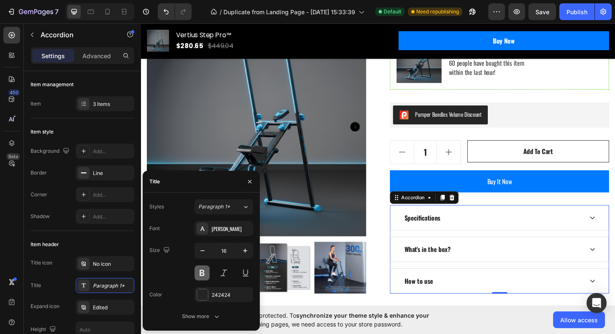
click at [202, 272] on button at bounding box center [202, 272] width 15 height 15
click at [225, 274] on button at bounding box center [223, 272] width 15 height 15
click at [244, 251] on icon "button" at bounding box center [245, 250] width 8 height 8
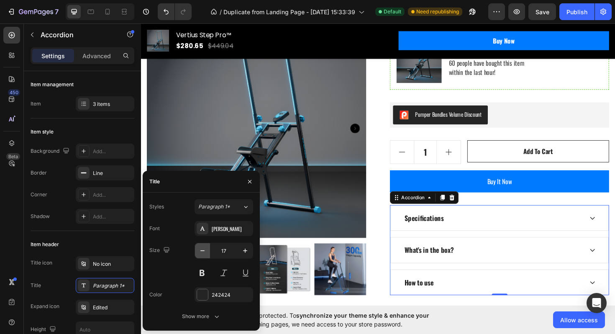
click at [201, 252] on icon "button" at bounding box center [202, 250] width 8 height 8
type input "16"
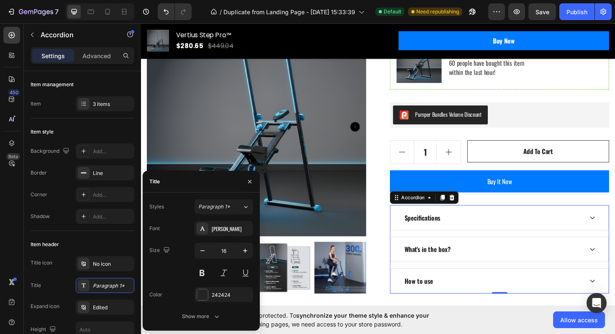
click at [402, 284] on div "Product Images Icon Icon Icon Icon Icon Icon List Hoz (224 reviews) Text block …" at bounding box center [392, 56] width 490 height 505
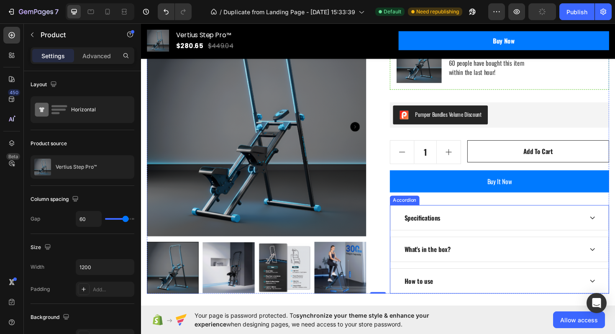
scroll to position [269, 0]
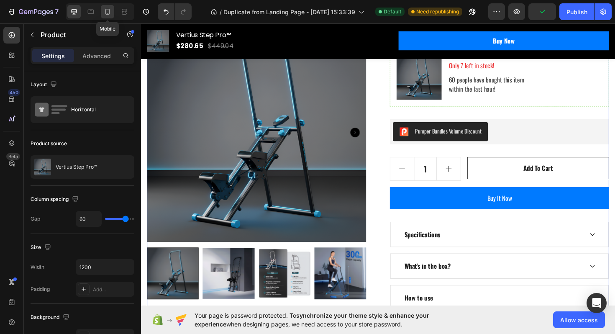
click at [107, 13] on icon at bounding box center [108, 13] width 2 height 1
type input "0"
type input "100%"
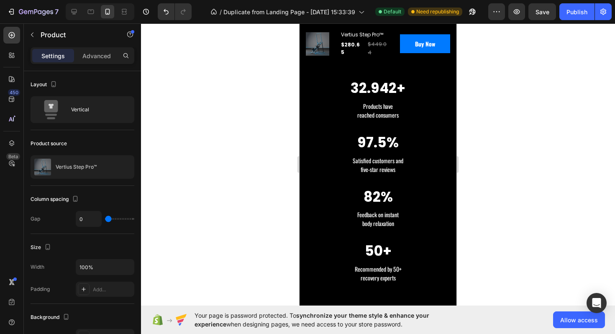
scroll to position [847, 0]
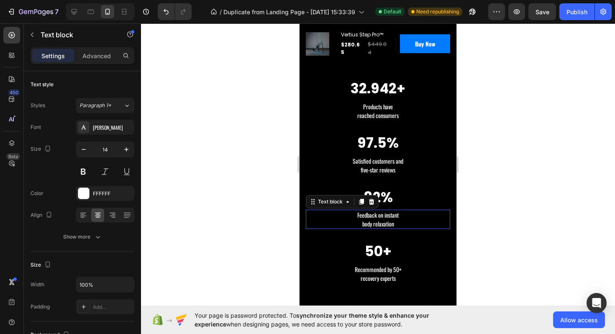
click at [392, 214] on p "Feedback on instant body relaxation" at bounding box center [378, 219] width 143 height 18
click at [384, 221] on p "Feedback on instant body relaxation" at bounding box center [378, 219] width 143 height 18
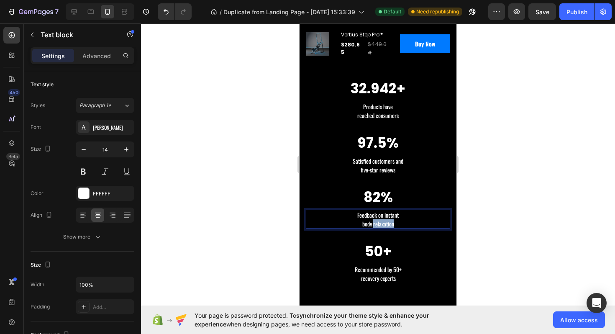
click at [384, 221] on p "Feedback on instant body relaxation" at bounding box center [378, 219] width 143 height 18
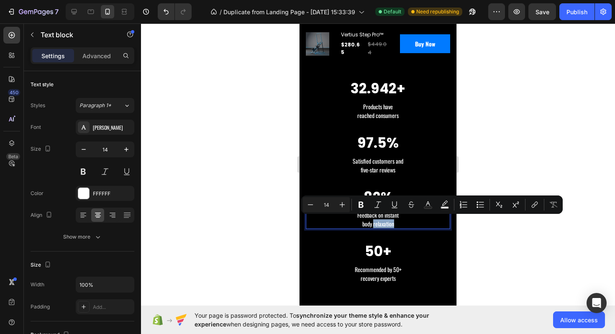
click at [404, 221] on p "Feedback on instant body relaxation" at bounding box center [378, 219] width 143 height 18
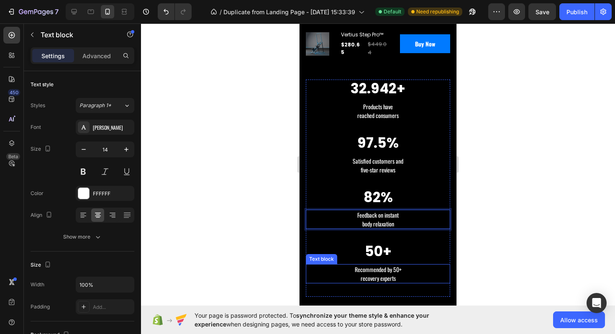
click at [378, 272] on p "Recommended by 50+ recovery experts" at bounding box center [378, 274] width 143 height 18
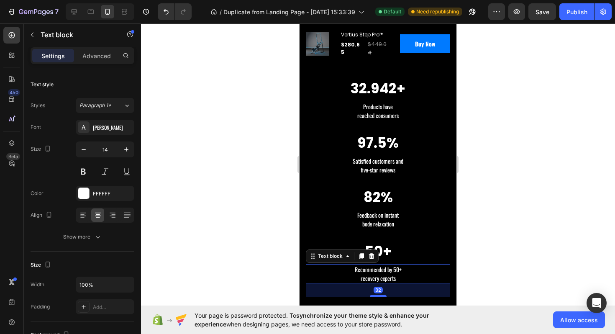
click at [368, 277] on p "Recommended by 50+ recovery experts" at bounding box center [378, 274] width 143 height 18
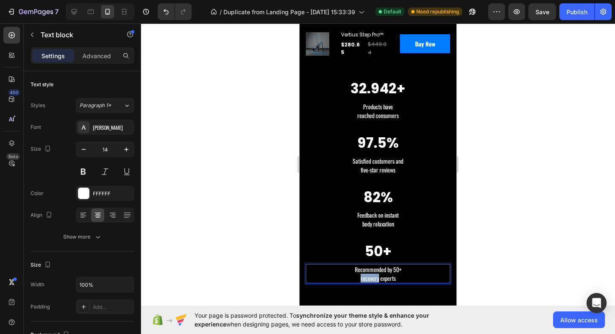
click at [368, 277] on p "Recommended by 50+ recovery experts" at bounding box center [378, 274] width 143 height 18
click at [469, 276] on div at bounding box center [378, 178] width 474 height 310
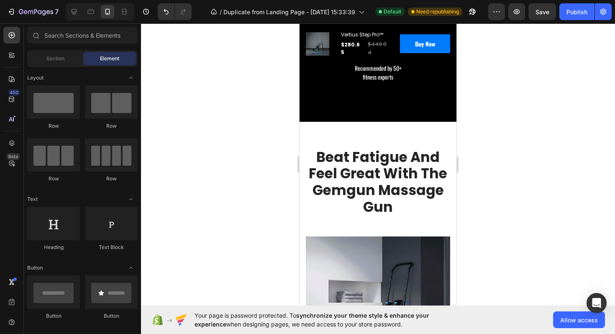
scroll to position [1056, 0]
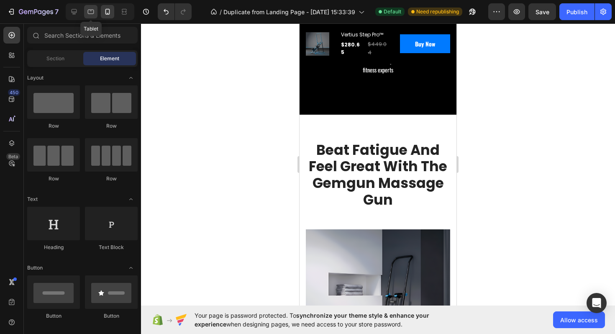
click at [91, 10] on icon at bounding box center [91, 12] width 6 height 5
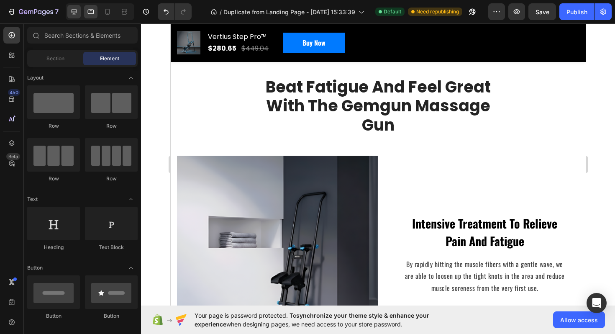
click at [75, 10] on icon at bounding box center [74, 12] width 8 height 8
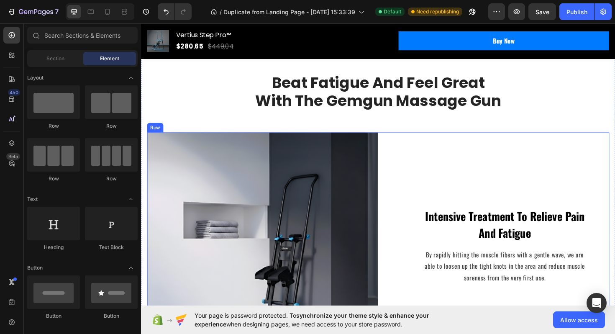
scroll to position [966, 0]
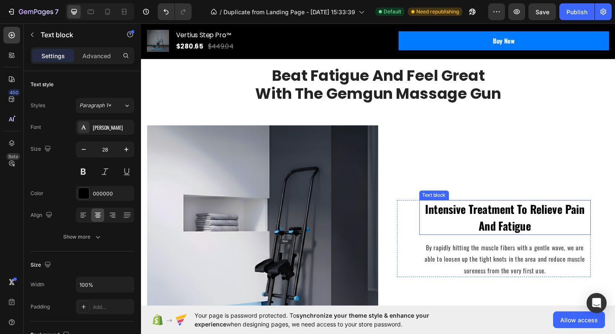
click at [444, 239] on p "Intensive Treatment To Relieve Pain And Fatigue" at bounding box center [526, 228] width 180 height 35
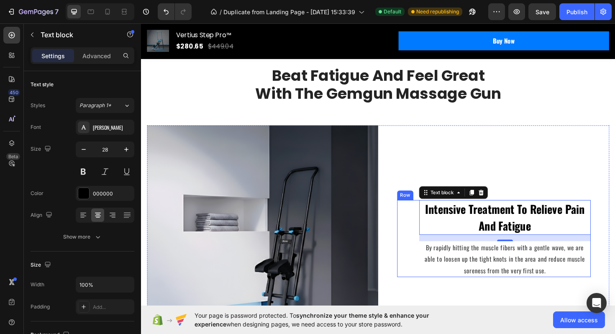
click at [428, 245] on div "Intensive Treatment To Relieve Pain And Fatigue Text block 16 By rapidly hittin…" at bounding box center [514, 250] width 205 height 81
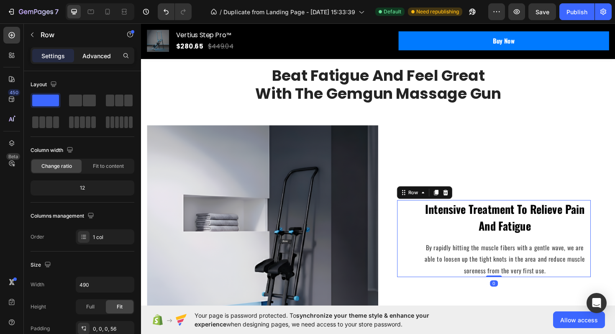
click at [88, 54] on p "Advanced" at bounding box center [96, 55] width 28 height 9
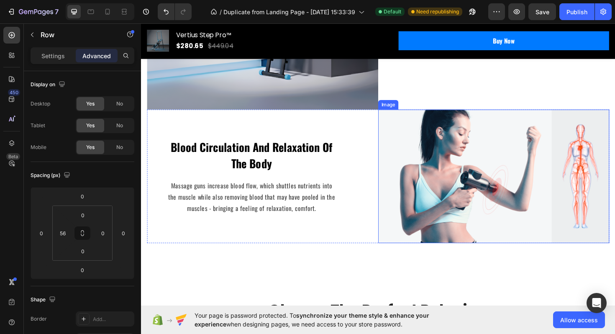
scroll to position [1235, 0]
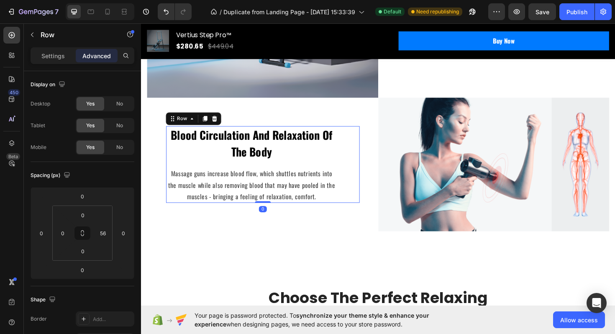
click at [355, 165] on div "Blood Circulation And Relaxation Of The Body Text block Massage guns increase b…" at bounding box center [269, 172] width 205 height 81
click at [69, 51] on div "Settings" at bounding box center [53, 55] width 42 height 13
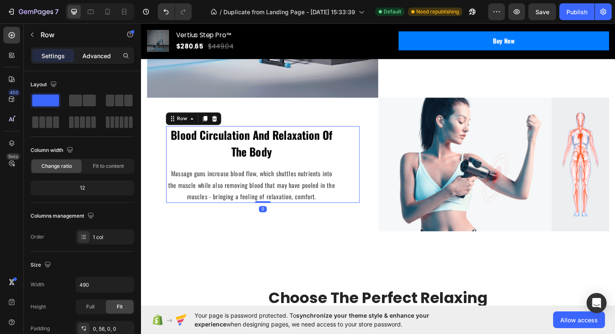
click at [95, 56] on p "Advanced" at bounding box center [96, 55] width 28 height 9
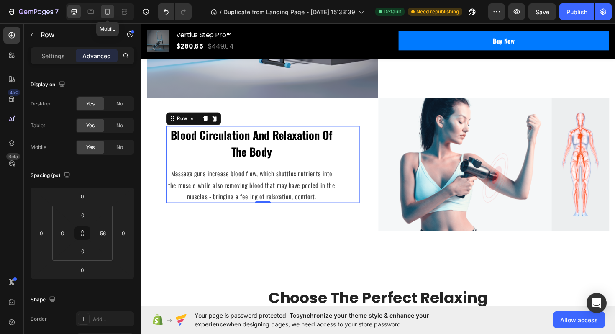
click at [105, 12] on icon at bounding box center [107, 12] width 8 height 8
type input "0"
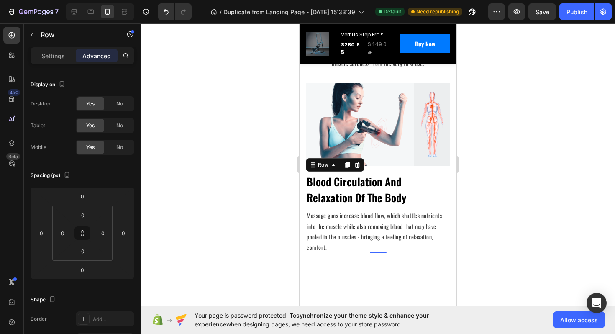
click at [498, 140] on div at bounding box center [378, 178] width 474 height 310
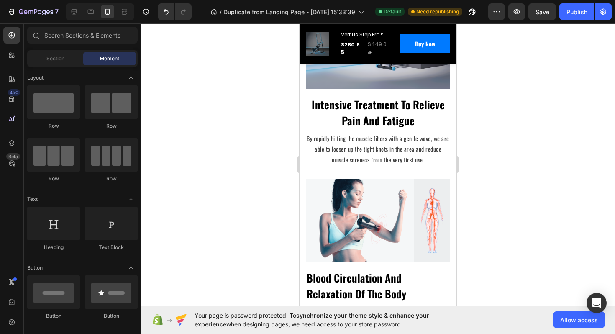
scroll to position [1185, 0]
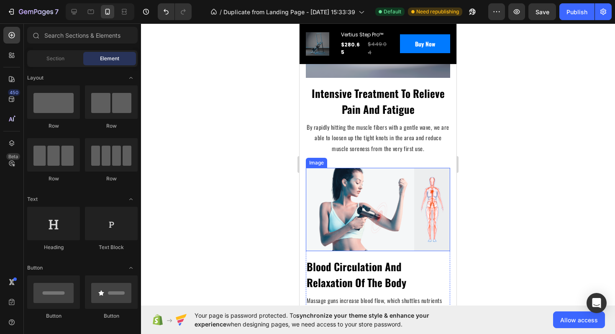
click at [399, 215] on img at bounding box center [378, 210] width 144 height 84
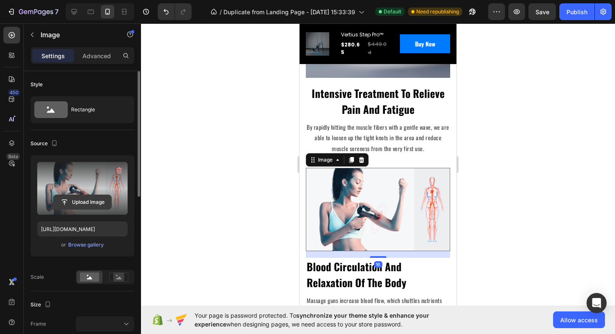
click at [88, 200] on input "file" at bounding box center [83, 202] width 58 height 14
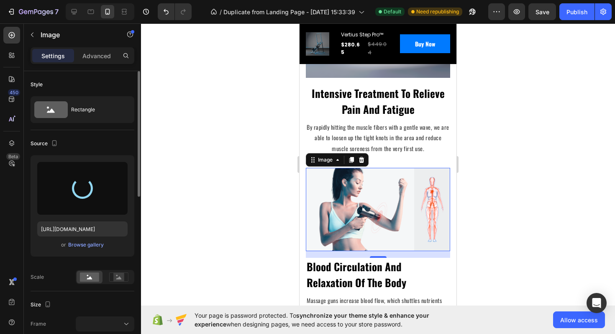
type input "[URL][DOMAIN_NAME]"
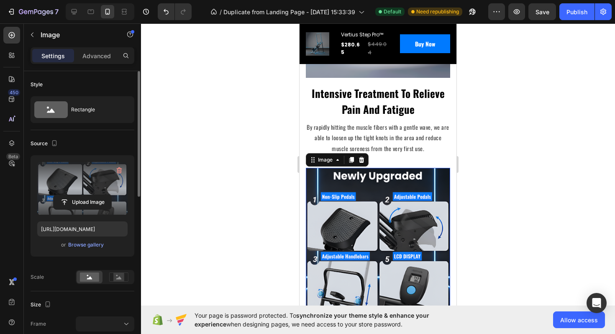
click at [516, 203] on div at bounding box center [378, 178] width 474 height 310
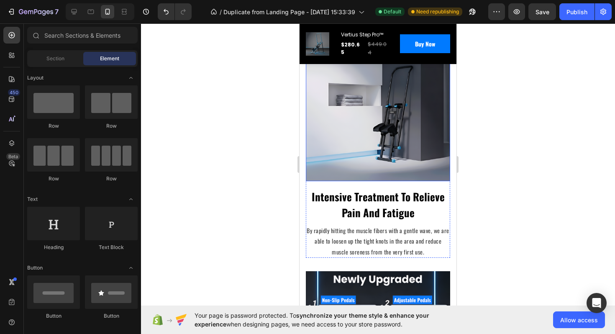
scroll to position [1082, 0]
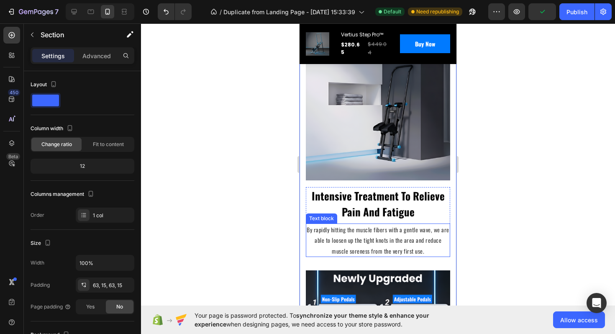
click at [349, 242] on p "By rapidly hitting the muscle fibers with a gentle wave, we are able to loosen …" at bounding box center [378, 240] width 143 height 32
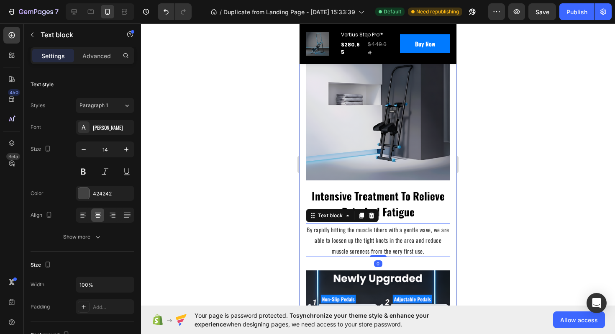
click at [317, 261] on div "Beat Fatigue And Feel Great With The Gemgun Massage Gun Heading Row Image Inten…" at bounding box center [378, 226] width 144 height 551
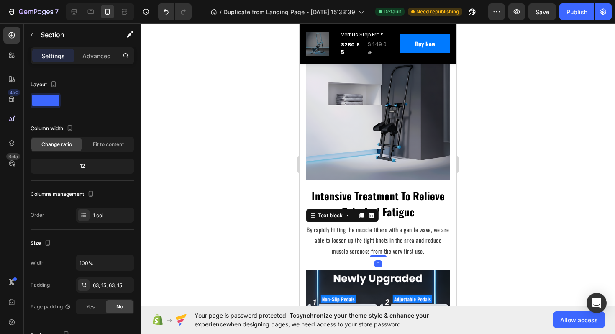
click at [351, 244] on p "By rapidly hitting the muscle fibers with a gentle wave, we are able to loosen …" at bounding box center [378, 240] width 143 height 32
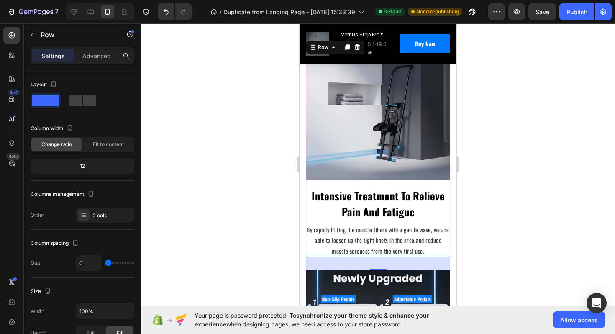
click at [447, 180] on div "Image" at bounding box center [378, 113] width 144 height 148
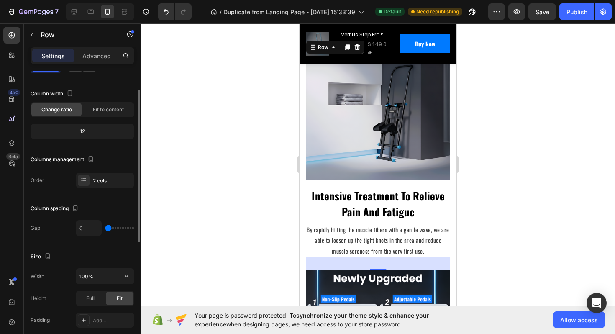
scroll to position [41, 0]
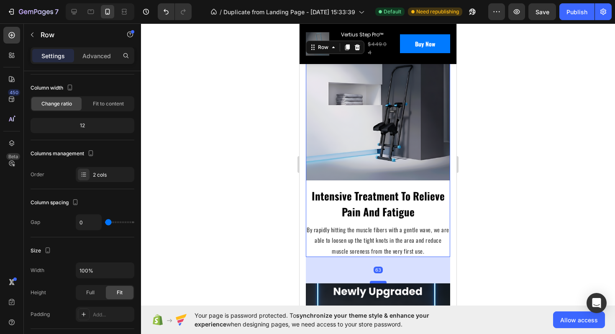
drag, startPoint x: 382, startPoint y: 266, endPoint x: 382, endPoint y: 282, distance: 15.5
click at [382, 282] on div at bounding box center [378, 282] width 17 height 3
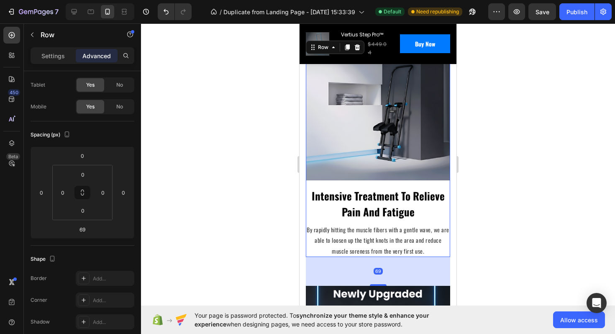
click at [495, 258] on div at bounding box center [378, 178] width 474 height 310
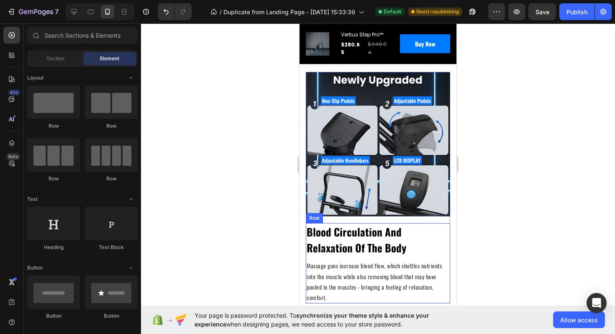
scroll to position [1298, 0]
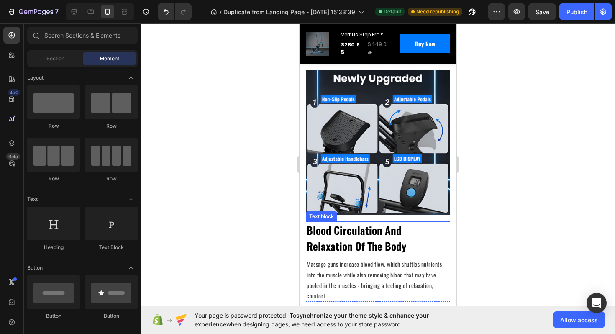
click at [361, 248] on p "Blood Circulation And Relaxation Of The Body" at bounding box center [378, 237] width 143 height 31
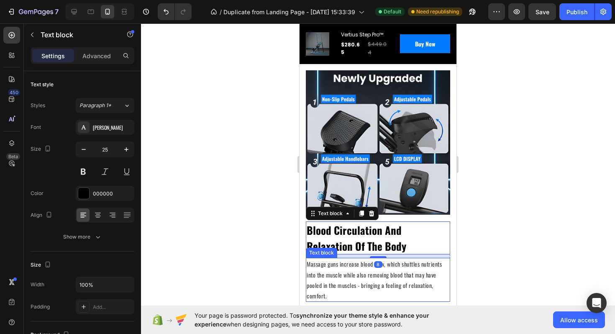
click at [354, 279] on p "Massage guns increase blood flow, which shuttles nutrients into the muscle whil…" at bounding box center [378, 280] width 143 height 42
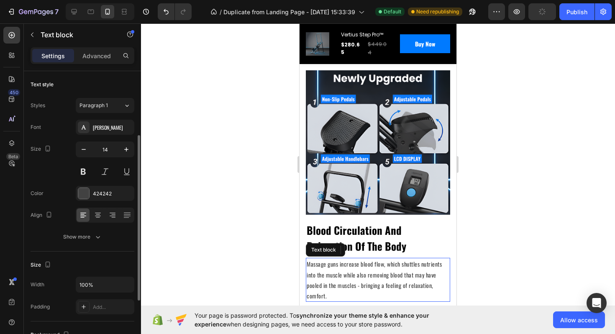
scroll to position [41, 0]
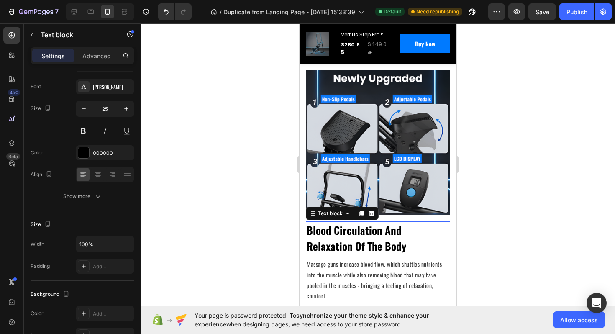
click at [441, 251] on p "Blood Circulation And Relaxation Of The Body" at bounding box center [378, 237] width 143 height 31
click at [443, 254] on div "8" at bounding box center [378, 255] width 144 height 3
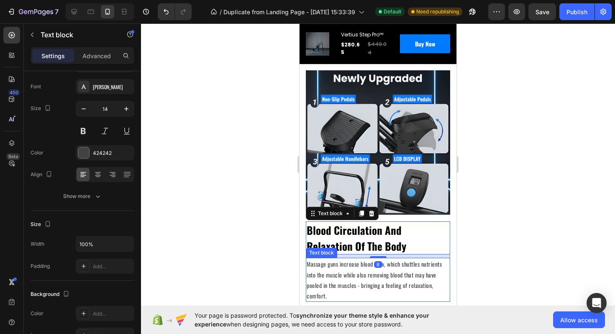
click at [449, 259] on p "Massage guns increase blood flow, which shuttles nutrients into the muscle whil…" at bounding box center [378, 280] width 143 height 42
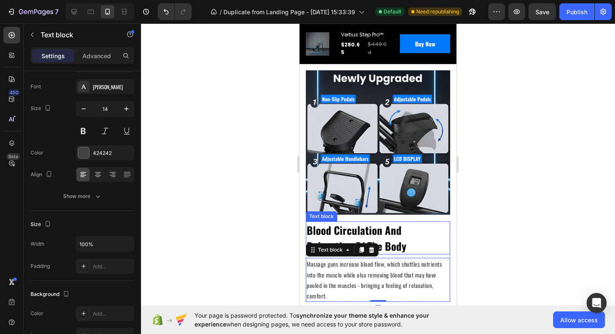
click at [445, 251] on div "Blood Circulation And Relaxation Of The Body" at bounding box center [378, 237] width 144 height 33
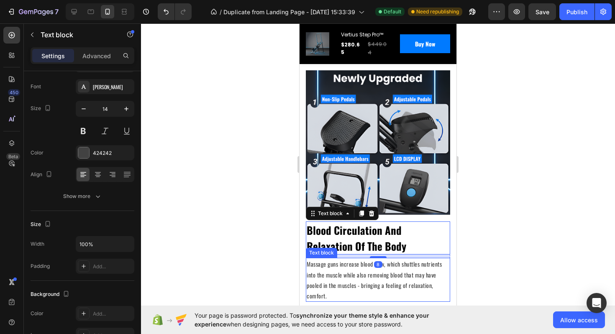
click at [449, 259] on p "Massage guns increase blood flow, which shuttles nutrients into the muscle whil…" at bounding box center [378, 280] width 143 height 42
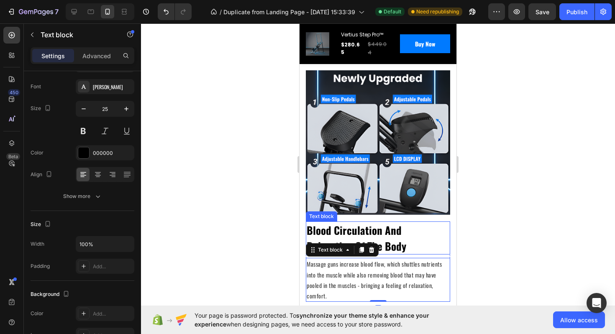
click at [446, 246] on p "Blood Circulation And Relaxation Of The Body" at bounding box center [378, 237] width 143 height 31
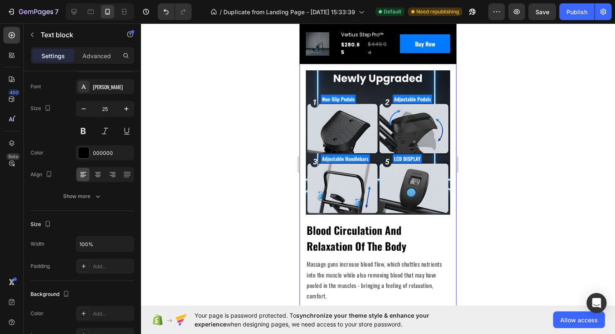
click at [453, 256] on div "Beat Fatigue And Feel Great With The Gemgun Massage Gun Heading Row Image Inten…" at bounding box center [378, 18] width 157 height 619
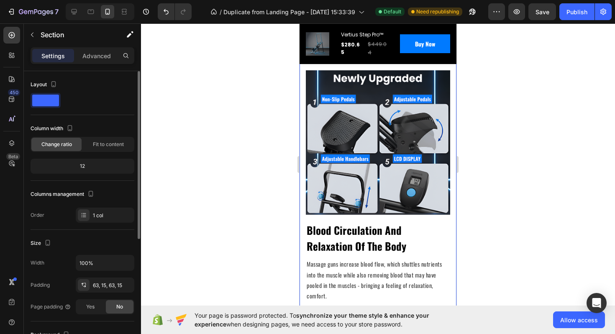
scroll to position [202, 0]
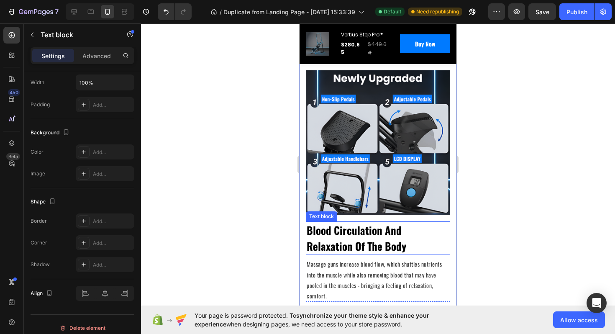
click at [403, 248] on p "Blood Circulation And Relaxation Of The Body" at bounding box center [378, 237] width 143 height 31
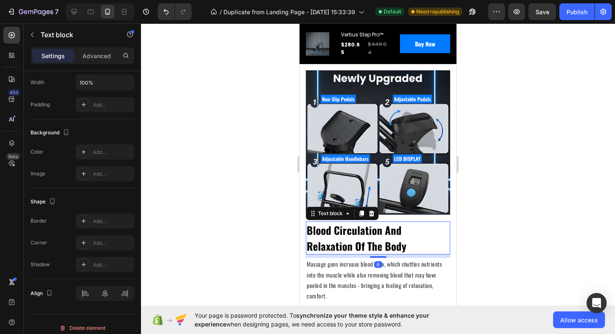
scroll to position [0, 0]
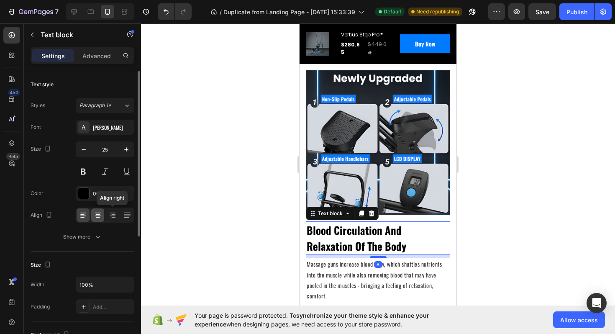
click at [98, 215] on icon at bounding box center [98, 215] width 6 height 1
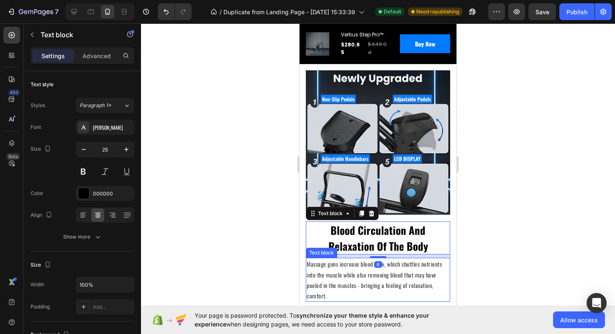
click at [347, 276] on p "Massage guns increase blood flow, which shuttles nutrients into the muscle whil…" at bounding box center [378, 280] width 143 height 42
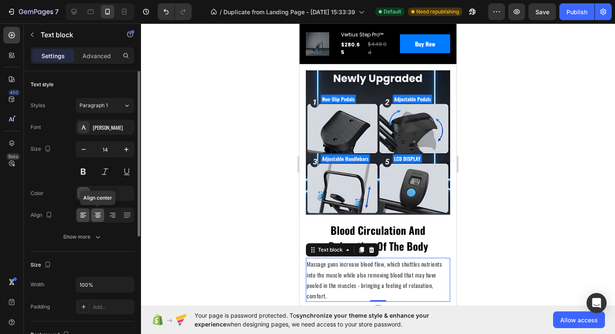
click at [95, 217] on icon at bounding box center [98, 215] width 8 height 8
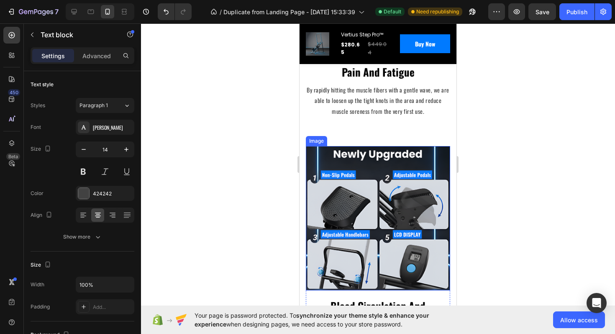
scroll to position [1129, 0]
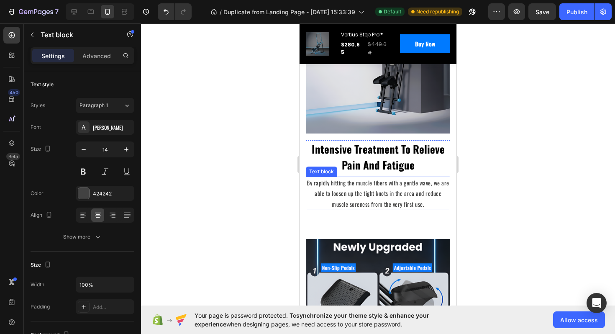
click at [341, 179] on p "By rapidly hitting the muscle fibers with a gentle wave, we are able to loosen …" at bounding box center [378, 193] width 143 height 32
click at [78, 13] on div at bounding box center [73, 11] width 13 height 13
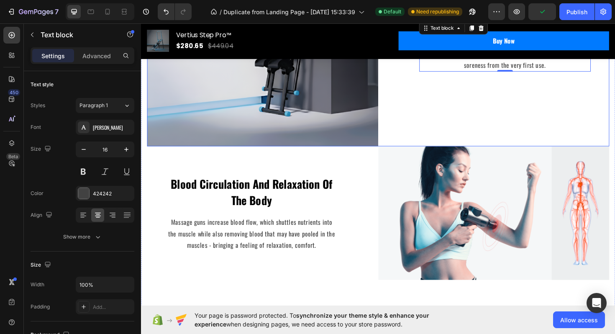
scroll to position [1231, 0]
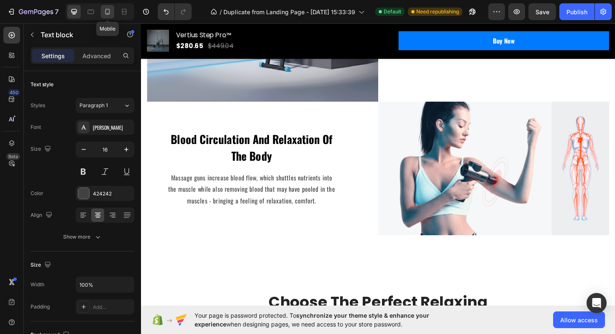
click at [107, 12] on icon at bounding box center [107, 12] width 8 height 8
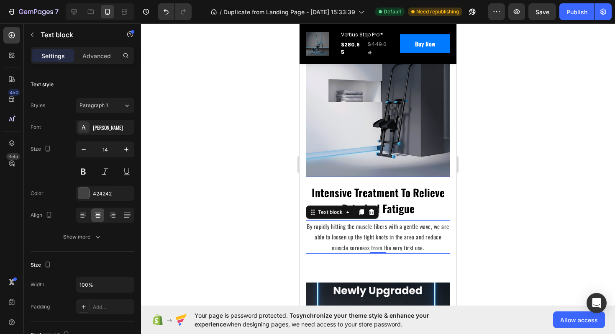
scroll to position [1102, 0]
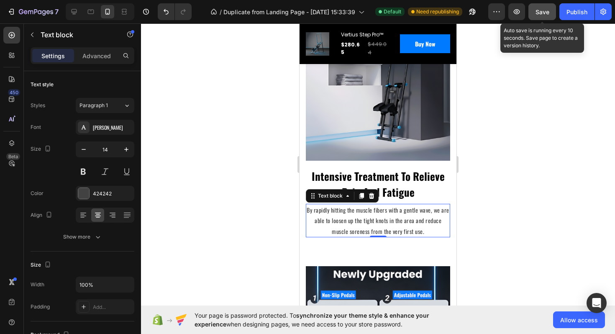
click at [536, 12] on span "Save" at bounding box center [543, 11] width 14 height 7
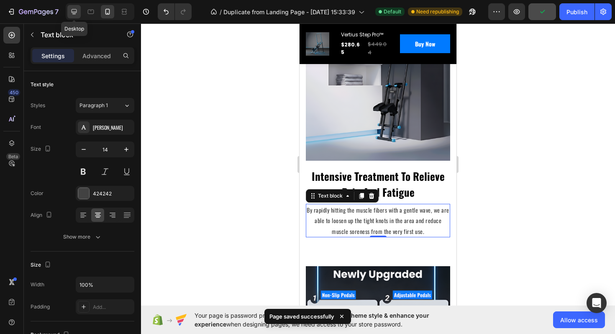
click at [69, 13] on div at bounding box center [73, 11] width 13 height 13
type input "16"
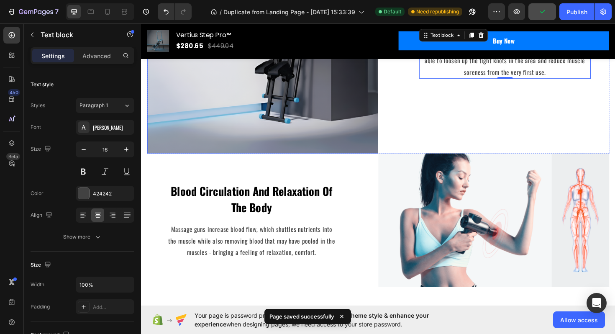
scroll to position [1180, 0]
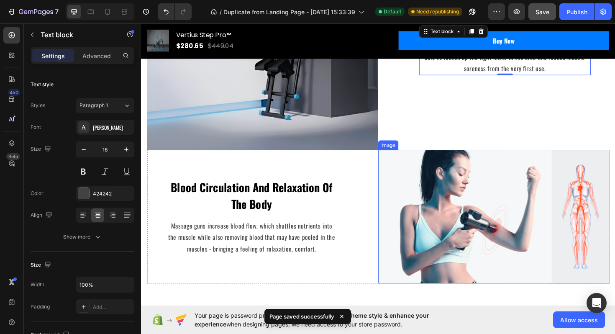
click at [459, 230] on img at bounding box center [514, 227] width 245 height 141
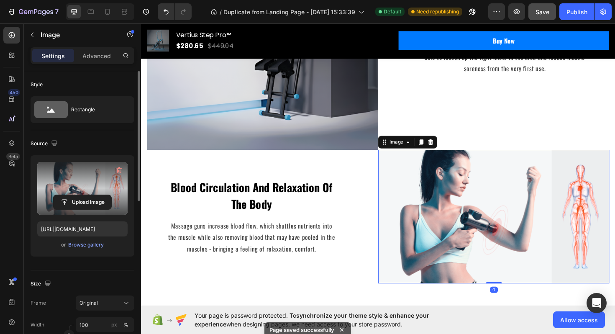
click at [85, 183] on label at bounding box center [82, 188] width 90 height 53
click at [85, 195] on input "file" at bounding box center [83, 202] width 58 height 14
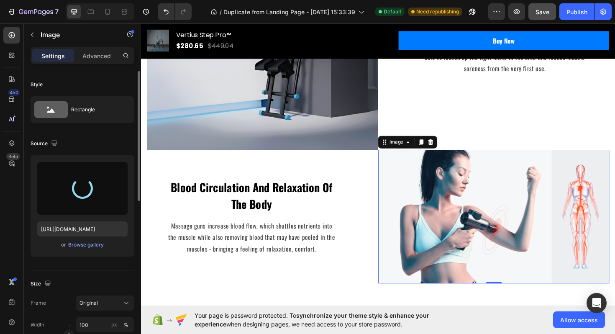
type input "[URL][DOMAIN_NAME]"
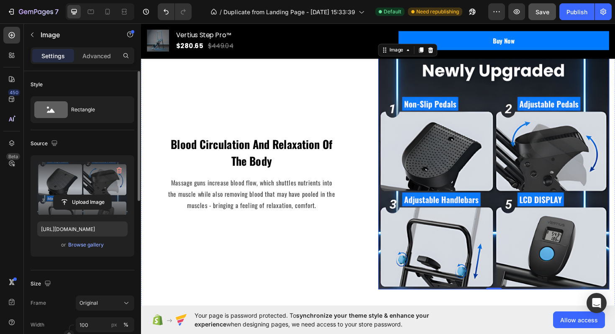
scroll to position [1281, 0]
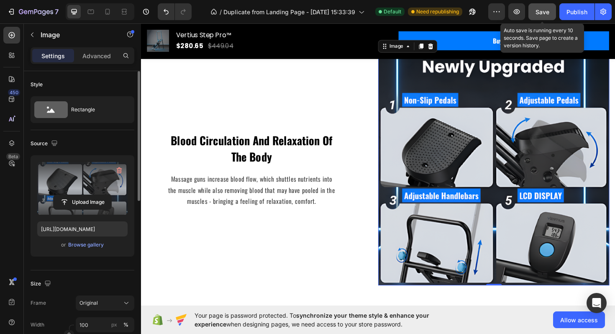
click at [539, 12] on span "Save" at bounding box center [543, 11] width 14 height 7
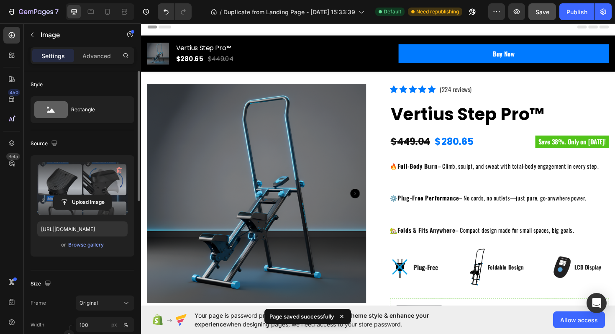
scroll to position [0, 0]
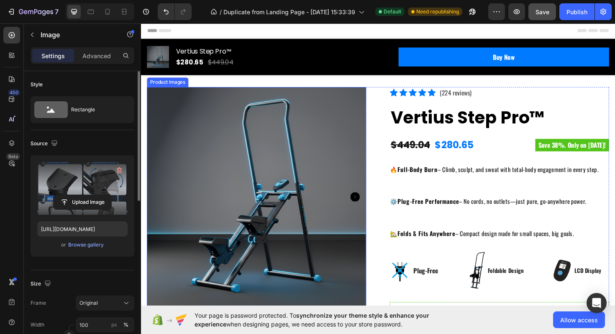
drag, startPoint x: 366, startPoint y: 204, endPoint x: 423, endPoint y: 190, distance: 58.1
click at [366, 204] on icon "Carousel Next Arrow" at bounding box center [368, 207] width 10 height 10
click at [367, 208] on icon "Carousel Next Arrow" at bounding box center [368, 207] width 10 height 10
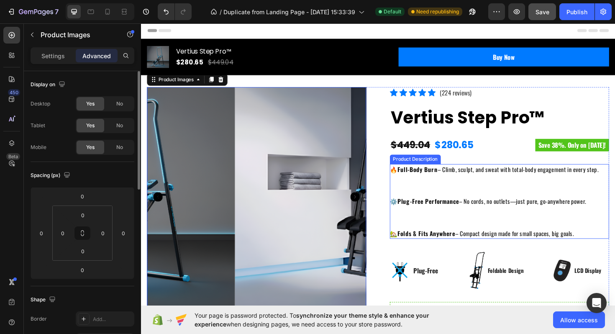
click at [432, 182] on strong "Full-Body Burn" at bounding box center [434, 177] width 42 height 9
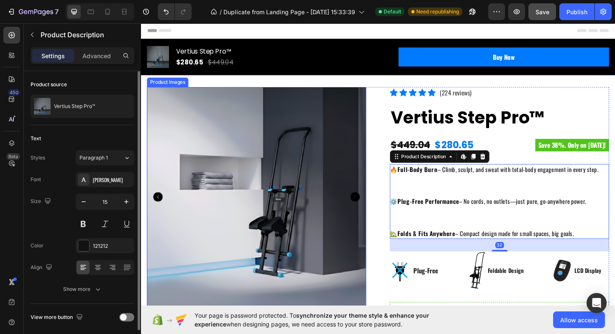
click at [372, 206] on icon "Carousel Next Arrow" at bounding box center [368, 207] width 10 height 10
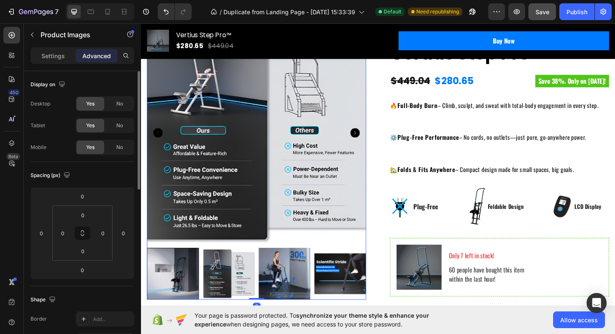
scroll to position [61, 0]
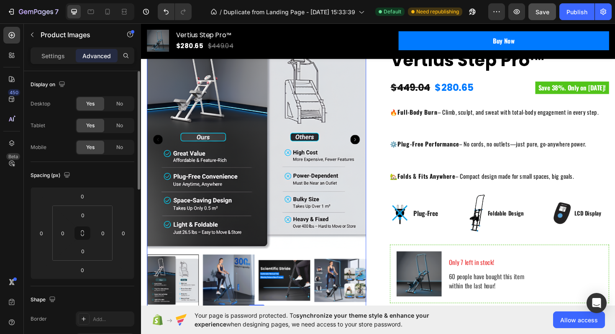
click at [367, 146] on icon "Carousel Next Arrow" at bounding box center [368, 146] width 10 height 10
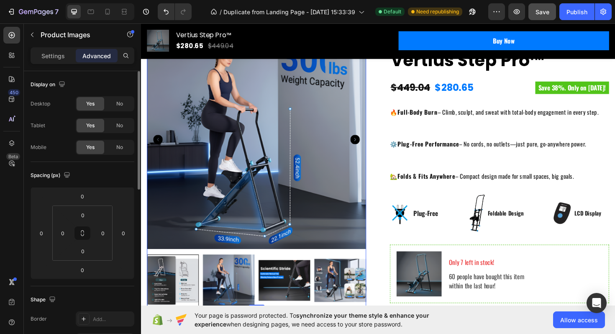
click at [367, 146] on icon "Carousel Next Arrow" at bounding box center [368, 146] width 10 height 10
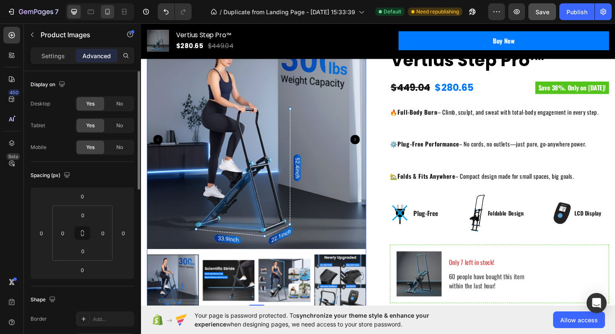
click at [110, 11] on icon at bounding box center [107, 12] width 5 height 6
type input "49"
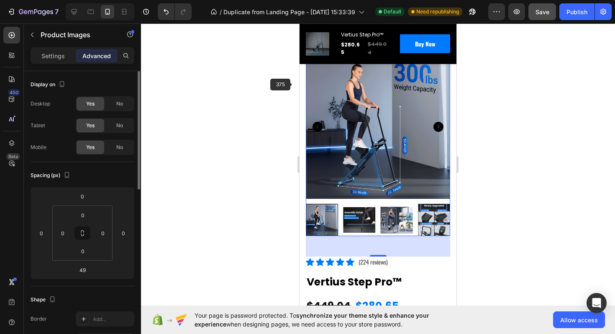
scroll to position [39, 0]
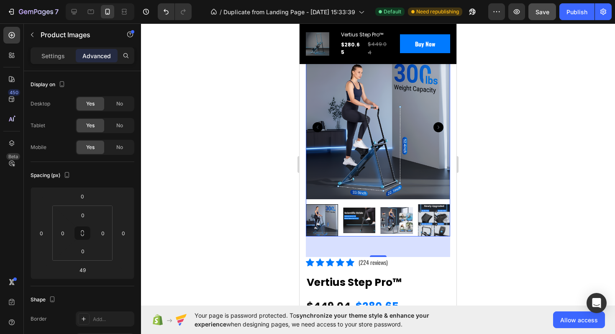
click at [438, 125] on icon "Carousel Next Arrow" at bounding box center [438, 127] width 10 height 10
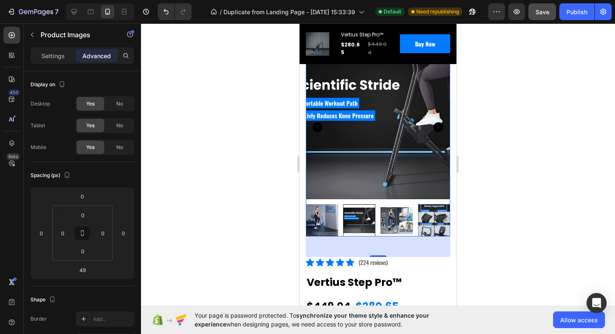
click at [438, 125] on icon "Carousel Next Arrow" at bounding box center [438, 127] width 10 height 10
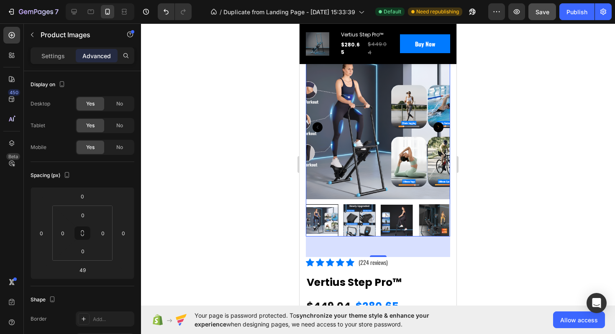
click at [438, 125] on icon "Carousel Next Arrow" at bounding box center [438, 127] width 10 height 10
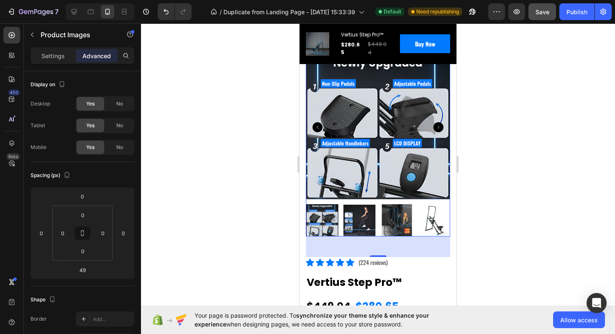
scroll to position [0, 0]
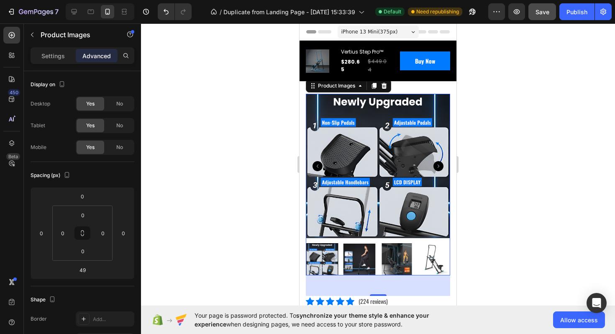
click at [436, 161] on icon "Carousel Next Arrow" at bounding box center [438, 166] width 10 height 10
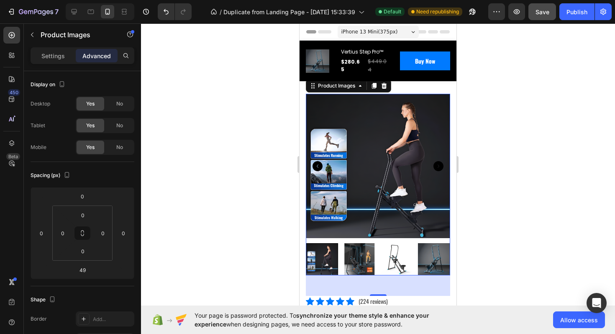
click at [436, 161] on icon "Carousel Next Arrow" at bounding box center [438, 166] width 10 height 10
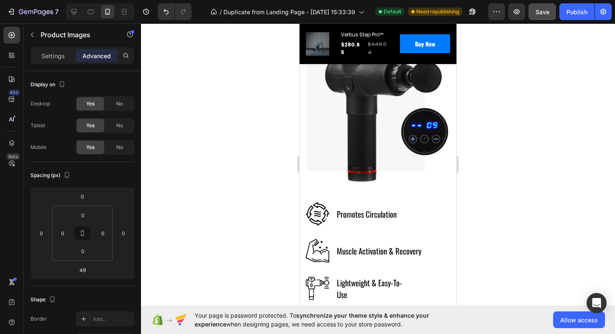
scroll to position [1720, 0]
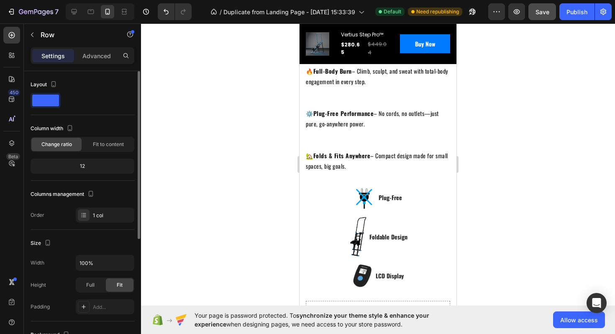
scroll to position [317, 0]
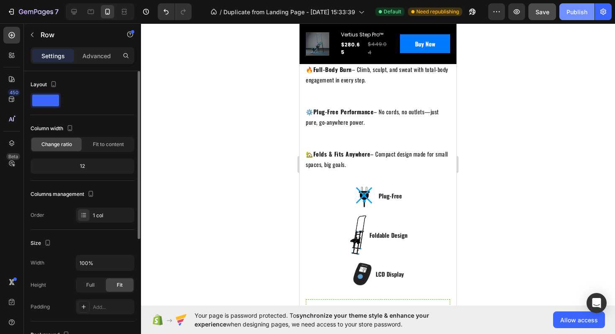
click at [572, 16] on button "Publish" at bounding box center [576, 11] width 35 height 17
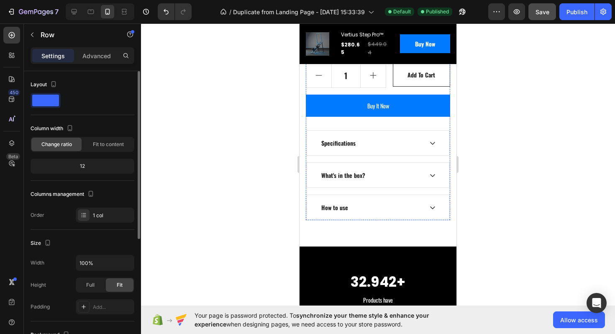
scroll to position [660, 0]
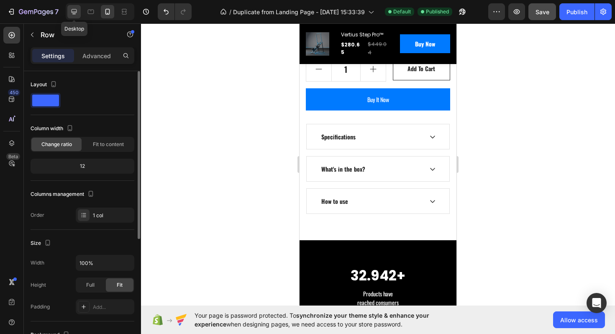
click at [76, 11] on icon at bounding box center [74, 12] width 8 height 8
type input "630"
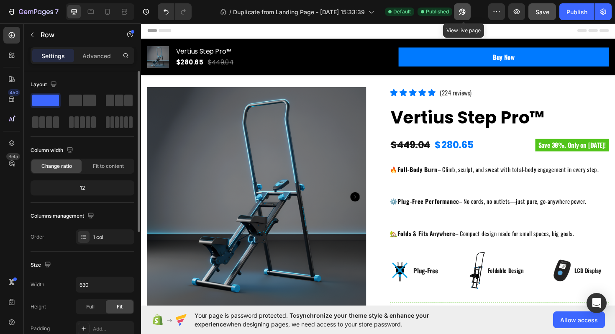
click at [465, 15] on icon "button" at bounding box center [462, 12] width 8 height 8
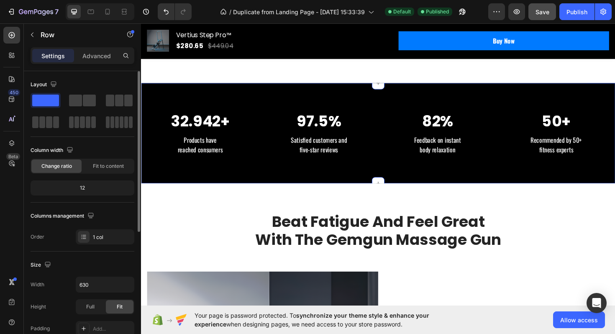
scroll to position [549, 0]
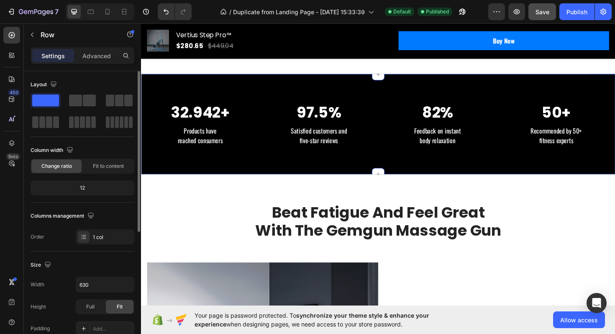
click at [374, 216] on p "Beat Fatigue And Feel Great With The Gemgun Massage Gun" at bounding box center [392, 233] width 262 height 38
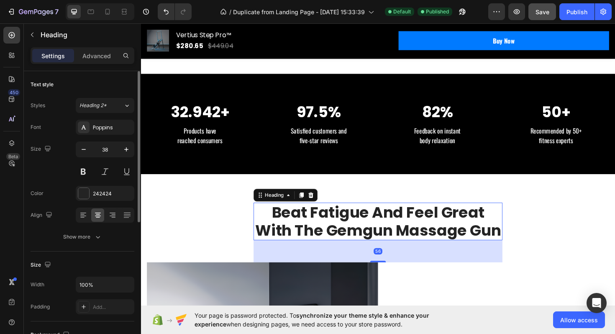
click at [370, 231] on p "Beat Fatigue And Feel Great With The Gemgun Massage Gun" at bounding box center [392, 233] width 262 height 38
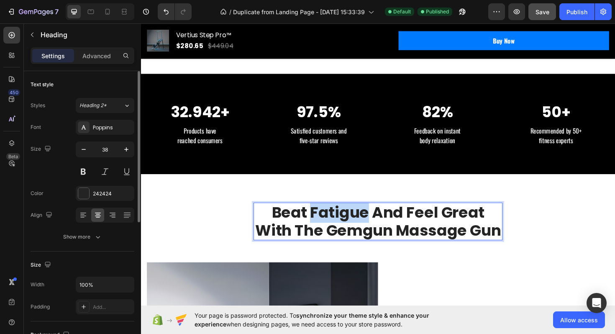
click at [370, 231] on p "Beat Fatigue And Feel Great With The Gemgun Massage Gun" at bounding box center [392, 233] width 262 height 38
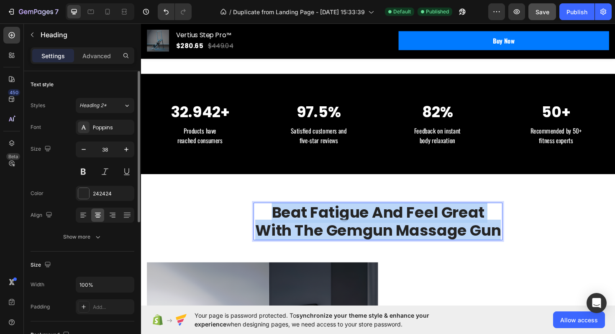
click at [370, 231] on p "Beat Fatigue And Feel Great With The Gemgun Massage Gun" at bounding box center [392, 233] width 262 height 38
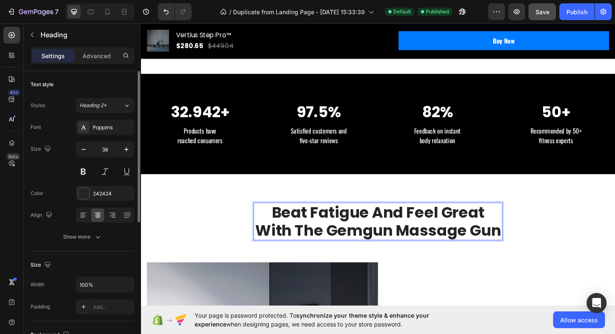
scroll to position [1, 0]
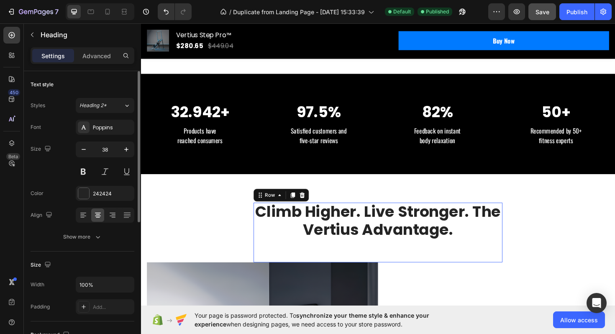
click at [408, 265] on div "Climb Higher. Live Stronger. The Vertius Advantage. Heading" at bounding box center [392, 244] width 264 height 63
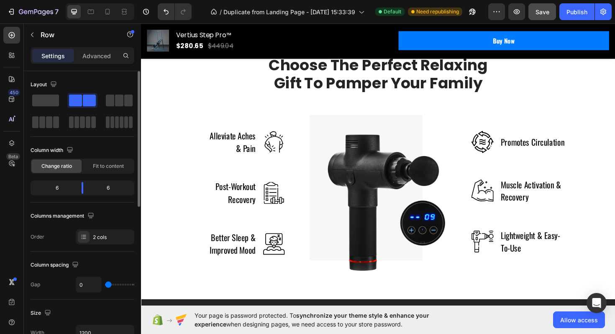
scroll to position [1315, 0]
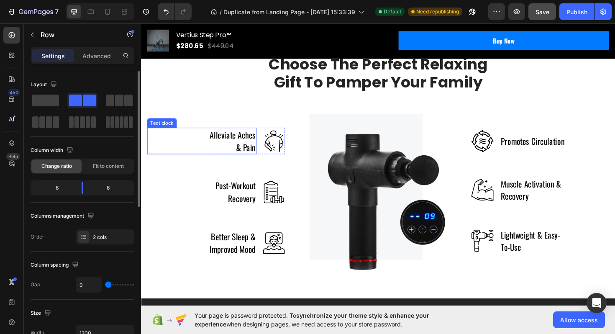
click at [247, 150] on p "Alleviate Aches & Pain" at bounding box center [236, 148] width 51 height 26
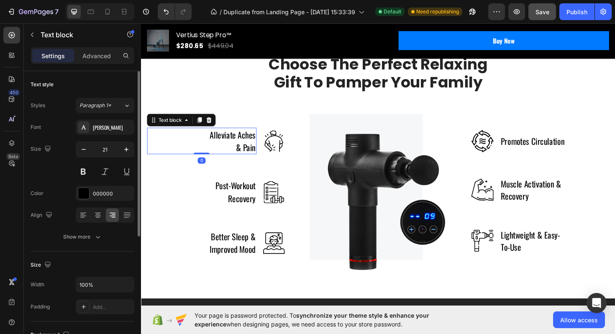
click at [249, 149] on p "Alleviate Aches & Pain" at bounding box center [236, 148] width 51 height 26
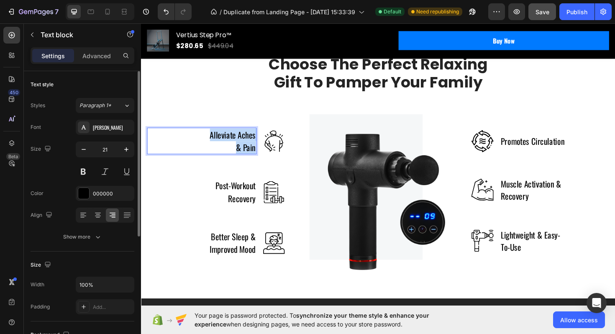
click at [249, 149] on p "Alleviate Aches & Pain" at bounding box center [236, 148] width 51 height 26
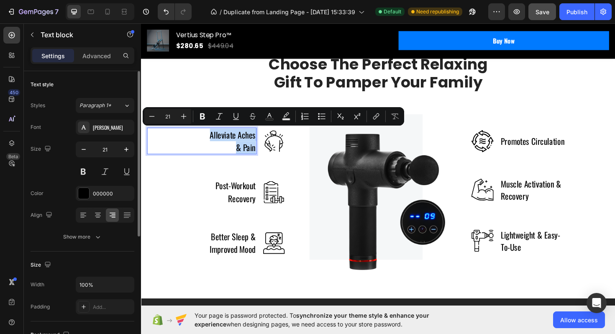
scroll to position [1300, 0]
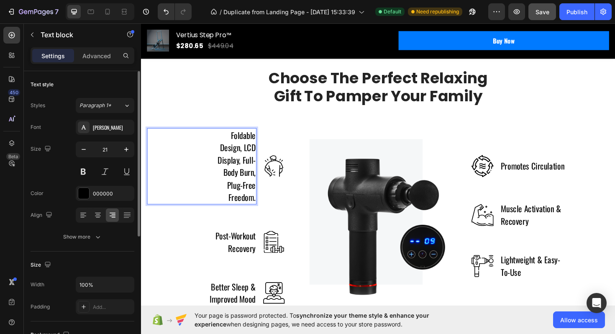
click at [231, 154] on p "Foldable Design, LCD Display, Full-Body Burn, Plug-Free Freedom." at bounding box center [236, 174] width 51 height 79
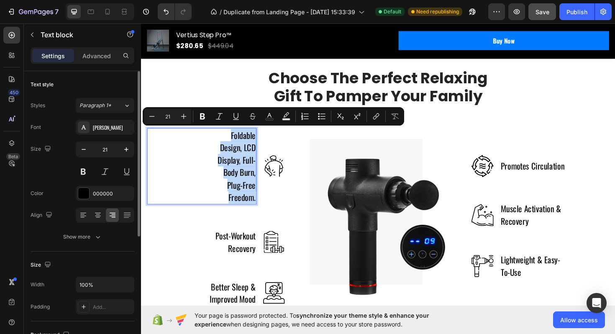
click at [244, 168] on p "Foldable Design, LCD Display, Full-Body Burn, Plug-Free Freedom." at bounding box center [236, 174] width 51 height 79
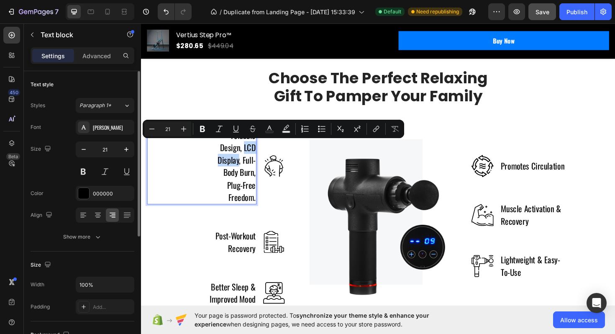
drag, startPoint x: 223, startPoint y: 154, endPoint x: 261, endPoint y: 157, distance: 38.6
click at [261, 157] on p "Foldable Design, LCD Display, Full-Body Burn, Plug-Free Freedom." at bounding box center [236, 174] width 51 height 79
copy p "LCD Display"
click at [249, 242] on p "Post-Workout Recovery" at bounding box center [236, 255] width 51 height 26
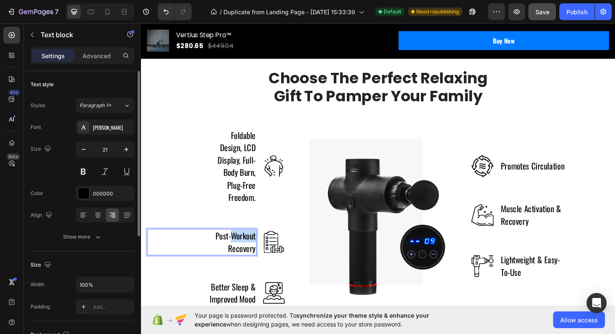
click at [249, 242] on p "Post-Workout Recovery" at bounding box center [236, 255] width 51 height 26
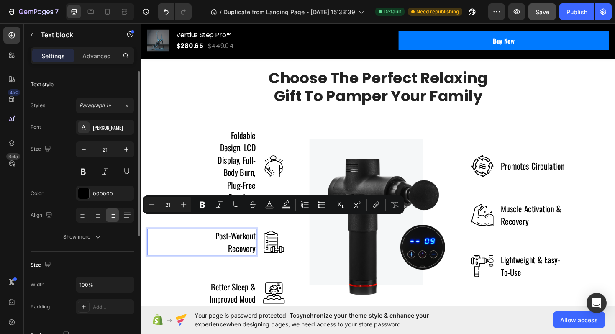
scroll to position [1304, 0]
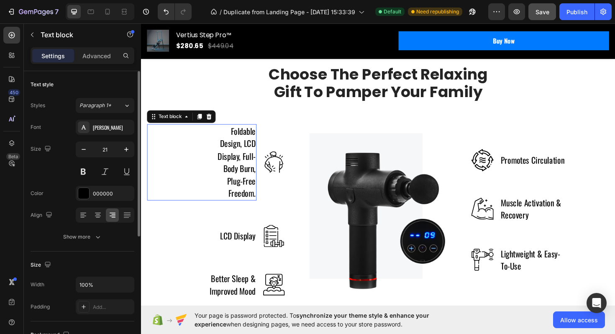
click at [239, 167] on p "Foldable Design, LCD Display, Full-Body Burn, Plug-Free Freedom." at bounding box center [236, 170] width 51 height 79
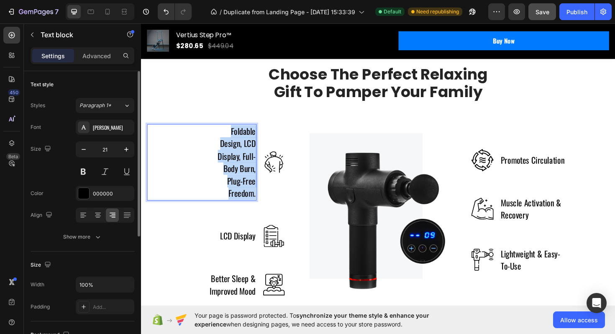
click at [239, 167] on p "Foldable Design, LCD Display, Full-Body Burn, Plug-Free Freedom." at bounding box center [236, 170] width 51 height 79
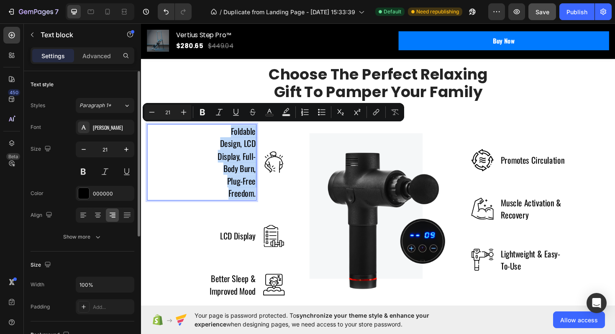
click at [239, 165] on p "Foldable Design, LCD Display, Full-Body Burn, Plug-Free Freedom." at bounding box center [236, 170] width 51 height 79
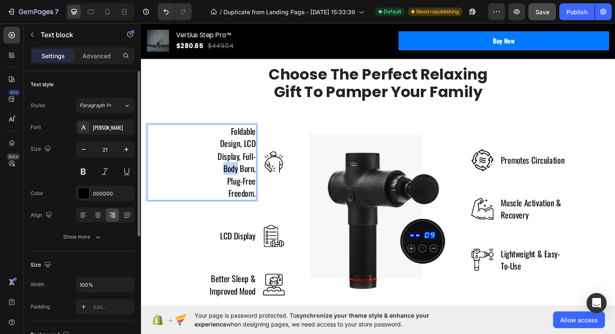
click at [239, 165] on p "Foldable Design, LCD Display, Full-Body Burn, Plug-Free Freedom." at bounding box center [236, 170] width 51 height 79
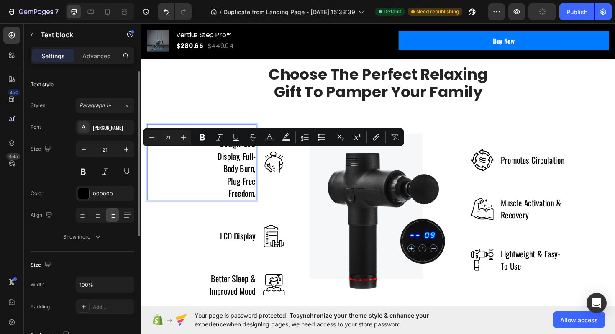
click at [215, 165] on p "Foldable Design, LCD Display, Full-Body Burn, Plug-Free Freedom." at bounding box center [236, 170] width 51 height 79
drag, startPoint x: 214, startPoint y: 164, endPoint x: 260, endPoint y: 167, distance: 46.1
click at [260, 167] on p "Foldable Design, LCD Display, Full-Body Burn, Plug-Free Freedom." at bounding box center [236, 170] width 51 height 79
copy p "Full-Body Burn"
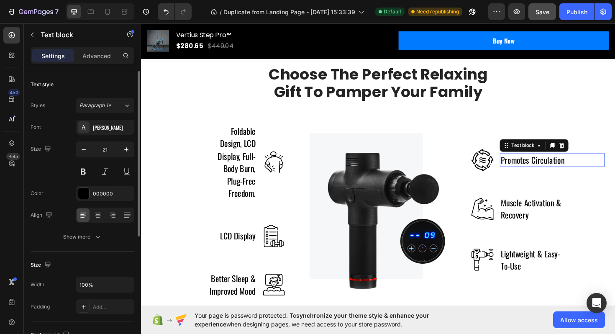
click at [531, 162] on p "Promotes Circulation" at bounding box center [555, 168] width 67 height 13
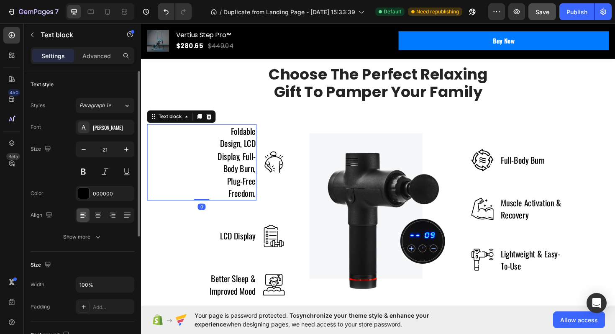
click at [244, 178] on p "Foldable Design, LCD Display, Full-Body Burn, Plug-Free Freedom." at bounding box center [236, 170] width 51 height 79
click at [232, 177] on p "Foldable Design, LCD Display, Full-Body Burn, Plug-Free Freedom." at bounding box center [236, 170] width 51 height 79
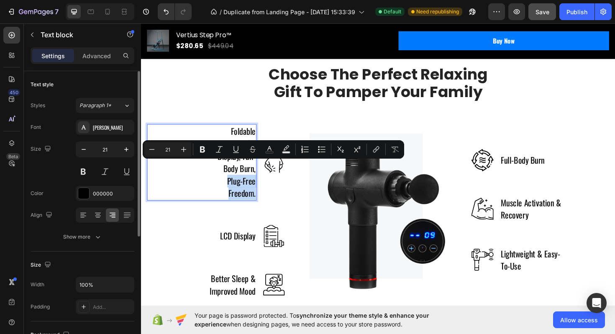
drag, startPoint x: 232, startPoint y: 177, endPoint x: 259, endPoint y: 191, distance: 30.1
click at [259, 191] on p "Foldable Design, LCD Display, Full-Body Burn, Plug-Free Freedom." at bounding box center [236, 170] width 51 height 79
copy p "Plug-Free Freedom."
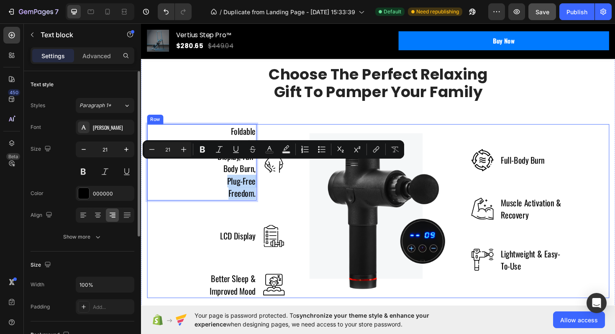
click at [532, 218] on p "Muscle Activation & Recovery" at bounding box center [558, 220] width 72 height 26
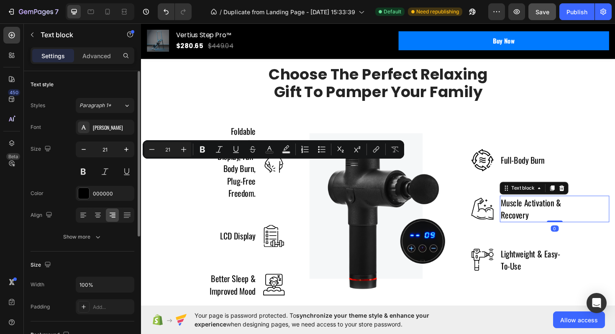
click at [532, 218] on p "Muscle Activation & Recovery" at bounding box center [558, 220] width 72 height 26
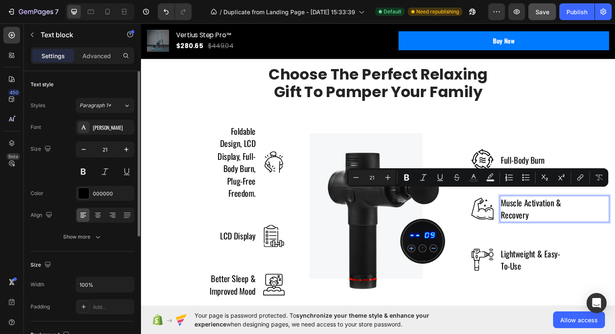
scroll to position [1311, 0]
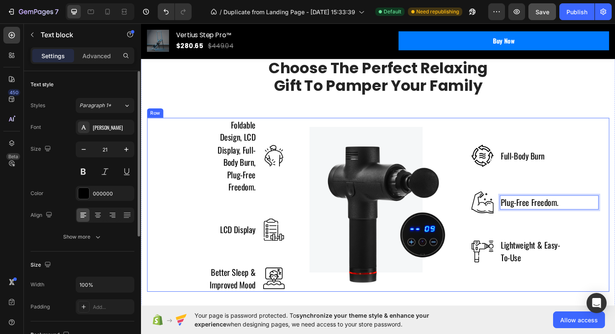
click at [239, 159] on p "Foldable Design, LCD Display, Full-Body Burn, Plug-Free Freedom." at bounding box center [236, 163] width 51 height 79
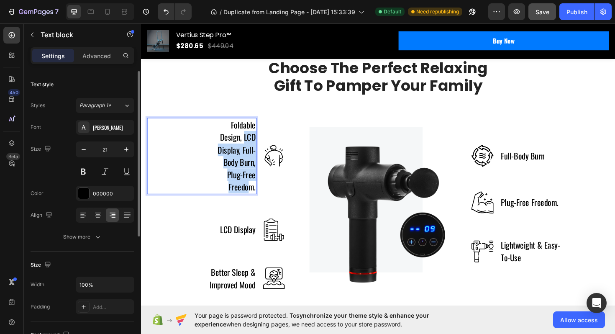
drag, startPoint x: 221, startPoint y: 141, endPoint x: 258, endPoint y: 187, distance: 58.9
click at [256, 189] on p "Foldable Design, LCD Display, Full-Body Burn, Plug-Free Freedom." at bounding box center [236, 163] width 51 height 79
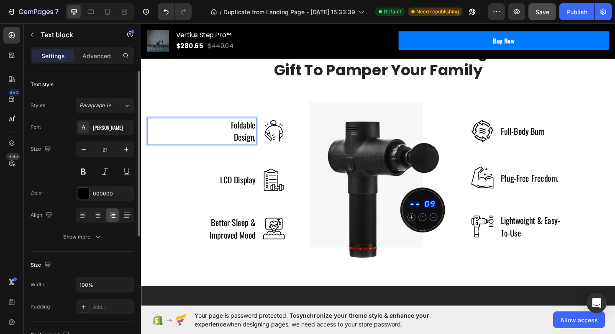
scroll to position [1334, 0]
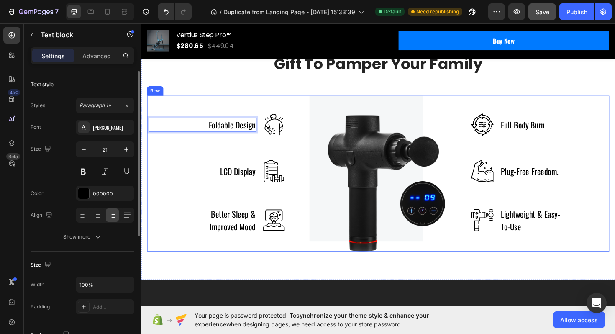
click at [566, 180] on p "Plug-Free Freedom." at bounding box center [552, 180] width 61 height 13
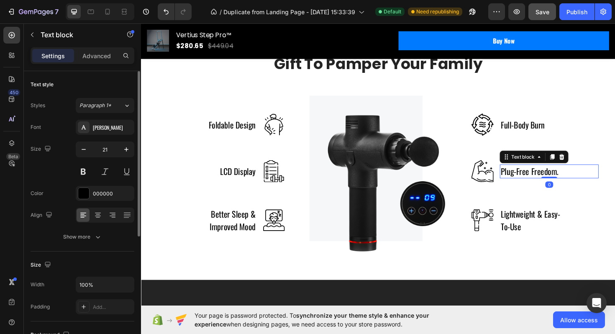
click at [590, 177] on div "Plug-Free Freedom. Text block 0" at bounding box center [573, 180] width 105 height 15
click at [588, 183] on div "Plug-Free Freedom. Text block 0" at bounding box center [573, 180] width 105 height 15
click at [582, 183] on p "Plug-Free Freedom." at bounding box center [552, 180] width 61 height 13
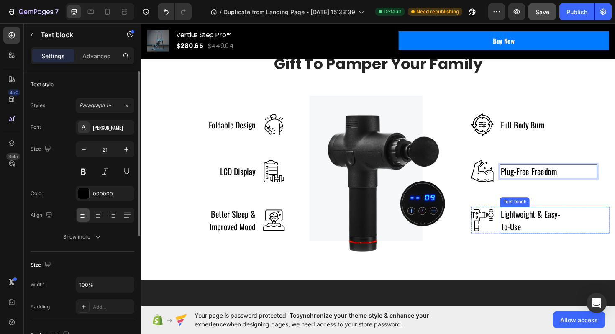
click at [557, 229] on p "Lightweight & Easy-To-Use" at bounding box center [558, 231] width 72 height 26
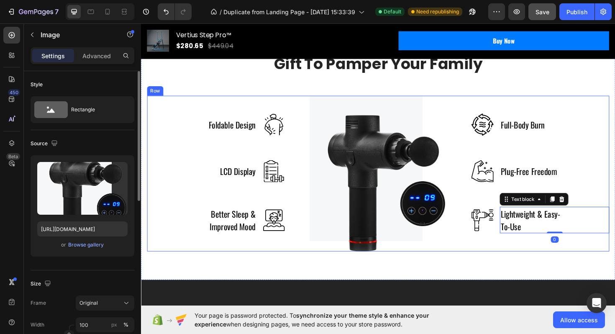
click at [462, 262] on img at bounding box center [392, 182] width 146 height 165
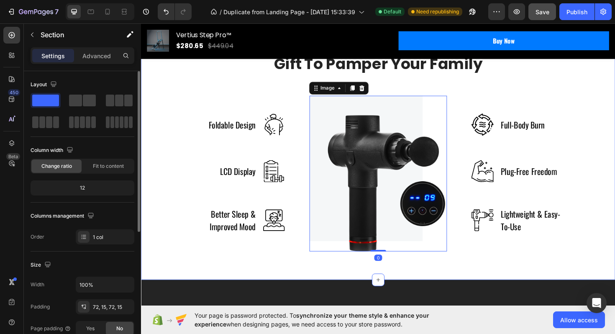
click at [507, 283] on div "Choose The Perfect Relaxing Gift To Pamper Your Family Heading Row Foldable Des…" at bounding box center [392, 151] width 502 height 288
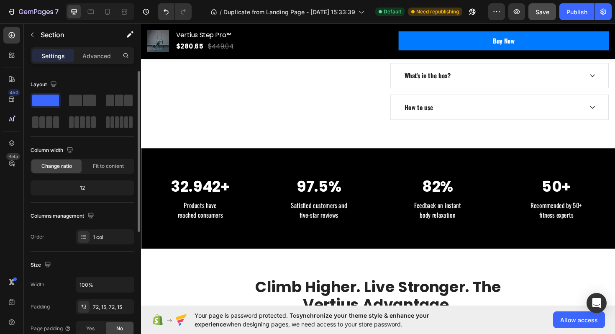
scroll to position [461, 0]
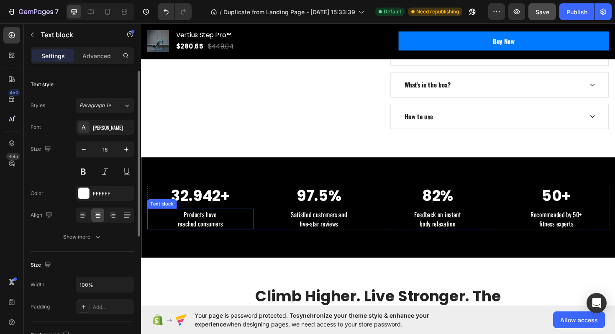
click at [198, 230] on p "Products have reached consumers" at bounding box center [203, 231] width 111 height 20
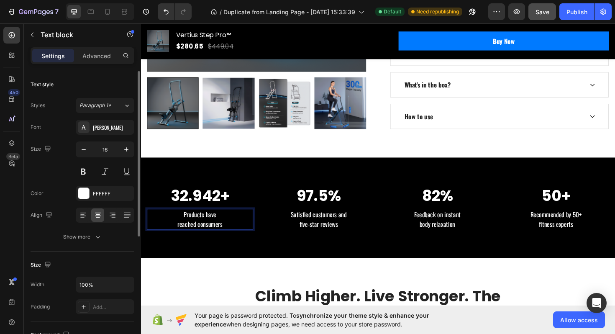
click at [231, 229] on p "Products have reached consumers" at bounding box center [203, 231] width 111 height 20
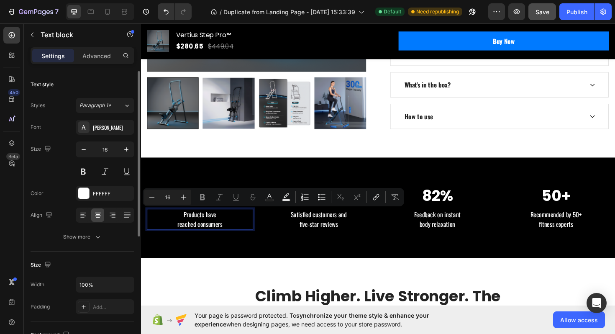
click at [199, 231] on p "Products have reached consumers" at bounding box center [203, 231] width 111 height 20
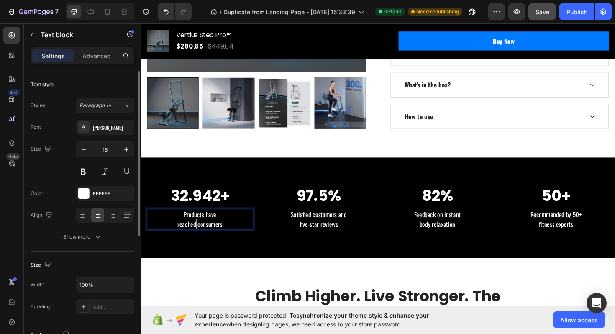
click at [199, 231] on p "Products have reached consumers" at bounding box center [203, 231] width 111 height 20
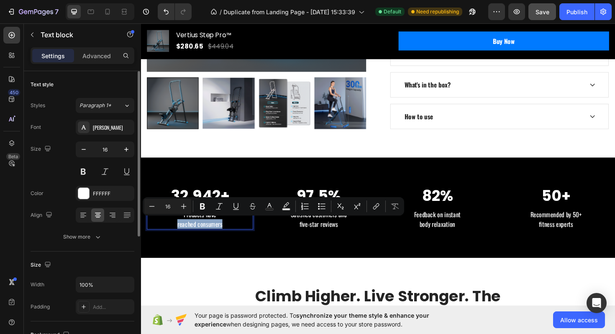
click at [199, 231] on p "Products have reached consumers" at bounding box center [203, 231] width 111 height 20
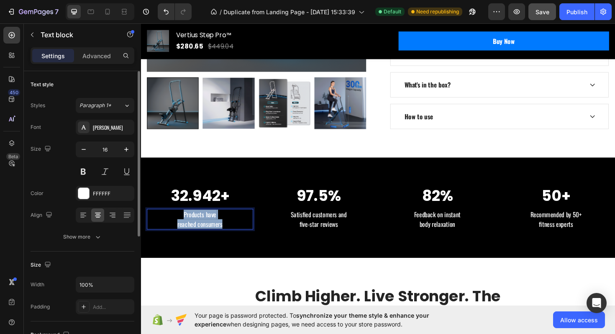
drag, startPoint x: 187, startPoint y: 229, endPoint x: 232, endPoint y: 234, distance: 45.5
click at [232, 234] on p "Products have reached consumers" at bounding box center [203, 231] width 111 height 20
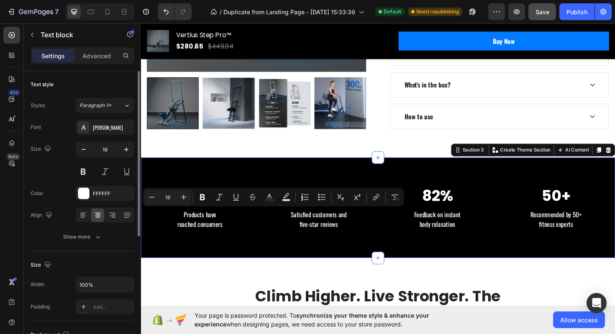
click at [248, 244] on div "32.942+ Heading Products have reached consumers Text block 97.5% Heading Satisf…" at bounding box center [392, 218] width 502 height 106
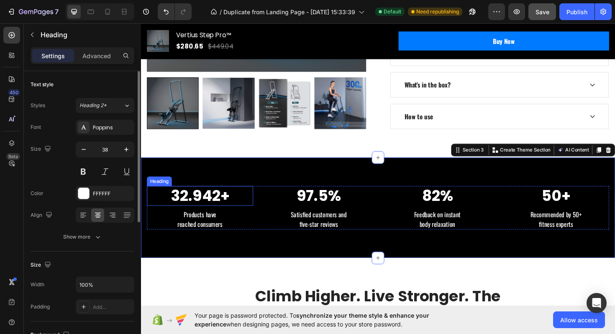
click at [197, 207] on p "32.942+" at bounding box center [203, 205] width 111 height 19
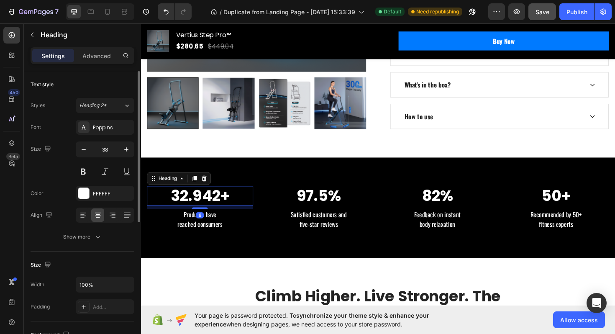
click at [193, 210] on p "32.942+" at bounding box center [203, 205] width 111 height 19
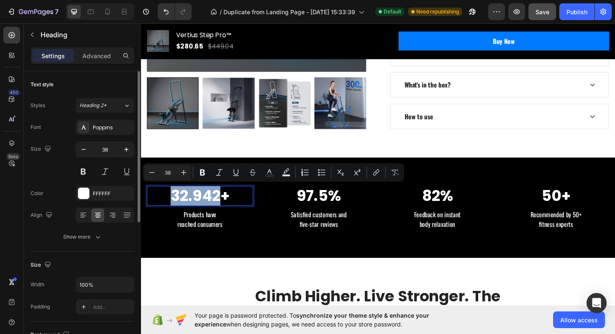
click at [193, 210] on p "32.942+" at bounding box center [203, 205] width 111 height 19
drag, startPoint x: 181, startPoint y: 203, endPoint x: 224, endPoint y: 203, distance: 42.7
click at [224, 203] on p "32,942+" at bounding box center [203, 205] width 111 height 19
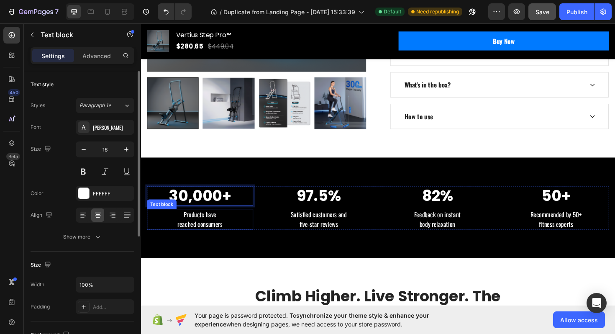
click at [219, 233] on p "Products have reached consumers" at bounding box center [203, 231] width 111 height 20
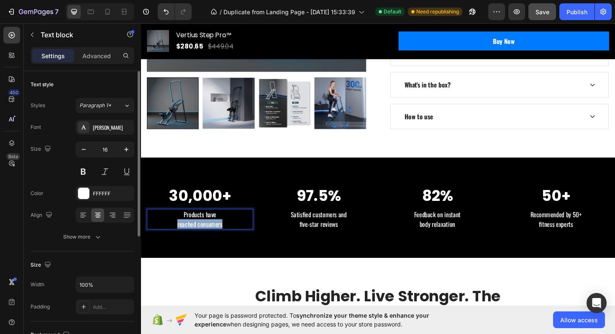
click at [215, 231] on p "Products have reached consumers" at bounding box center [203, 231] width 111 height 20
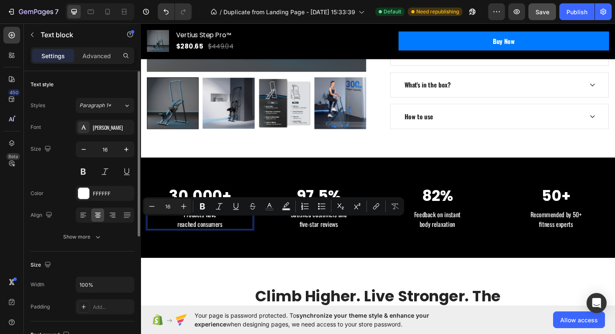
click at [208, 227] on p "Products have reached consumers" at bounding box center [203, 231] width 111 height 20
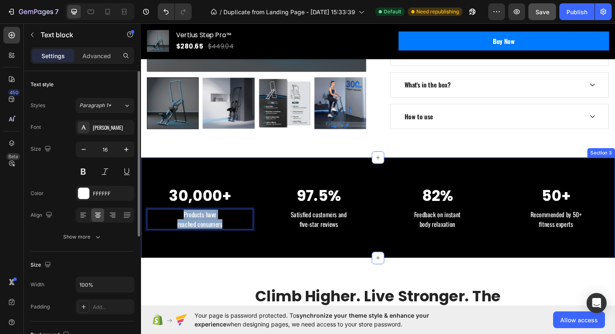
drag, startPoint x: 185, startPoint y: 226, endPoint x: 238, endPoint y: 241, distance: 55.4
click at [238, 241] on div "30,000+ Heading Products have reached consumers Text block 0 97.5% Heading Sati…" at bounding box center [392, 218] width 502 height 106
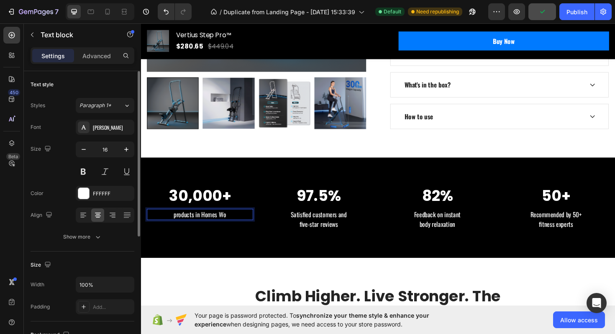
click at [179, 227] on p "products in Homes Wo" at bounding box center [203, 226] width 111 height 10
click at [208, 223] on p "Products in Homes Wo" at bounding box center [203, 226] width 111 height 10
click at [228, 228] on p "Products in homes Wo" at bounding box center [203, 226] width 111 height 10
click at [237, 225] on p "Products in homes wo" at bounding box center [203, 226] width 111 height 10
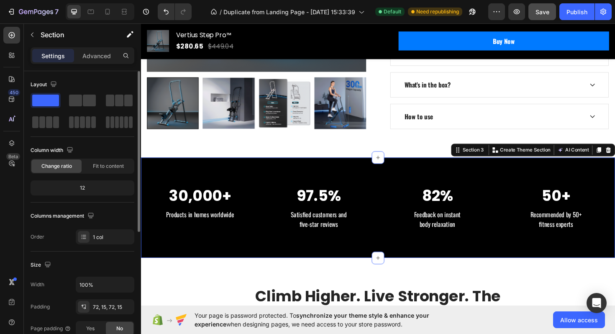
click at [248, 244] on div "30,000+ Heading Products in homes worldwide Text block 97.5% Heading Satisfied …" at bounding box center [392, 218] width 502 height 106
click at [321, 226] on p "Satisfied customers and five-star reviews" at bounding box center [329, 231] width 111 height 20
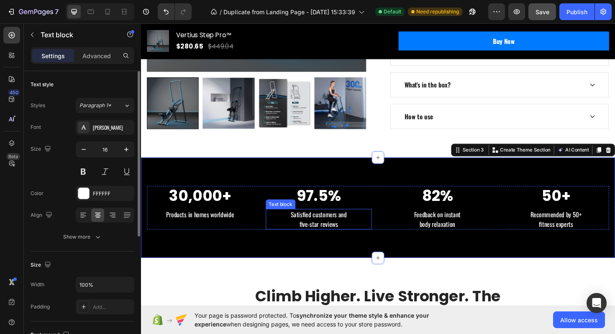
click at [321, 226] on p "Satisfied customers and five-star reviews" at bounding box center [329, 231] width 111 height 20
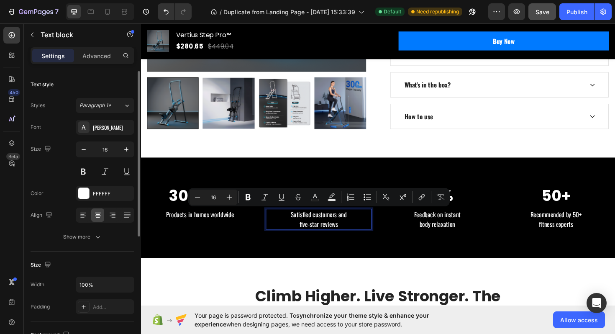
click at [349, 229] on p "Satisfied customers and five-star reviews" at bounding box center [329, 231] width 111 height 20
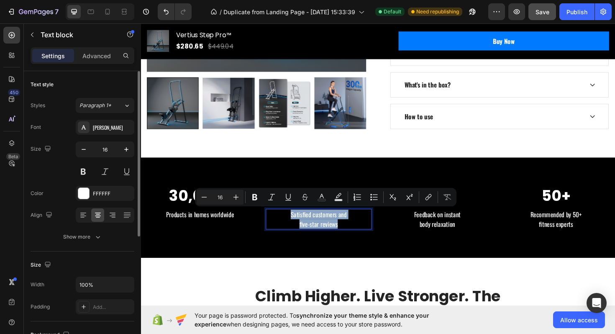
drag, startPoint x: 356, startPoint y: 232, endPoint x: 295, endPoint y: 226, distance: 61.0
click at [295, 226] on p "Satisfied customers and five-star reviews" at bounding box center [329, 231] width 111 height 20
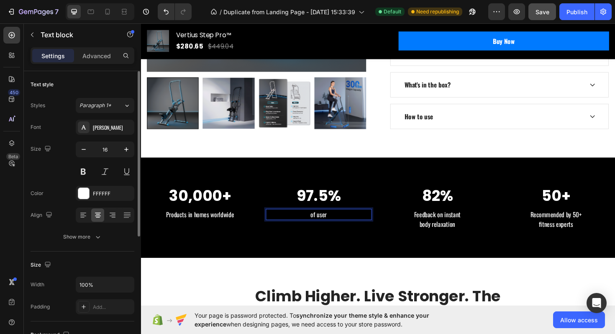
click at [323, 226] on p "of user" at bounding box center [329, 226] width 111 height 10
click at [331, 227] on p "of user" at bounding box center [329, 226] width 111 height 10
drag, startPoint x: 321, startPoint y: 226, endPoint x: 341, endPoint y: 226, distance: 20.1
click at [341, 226] on p "of user" at bounding box center [329, 226] width 111 height 10
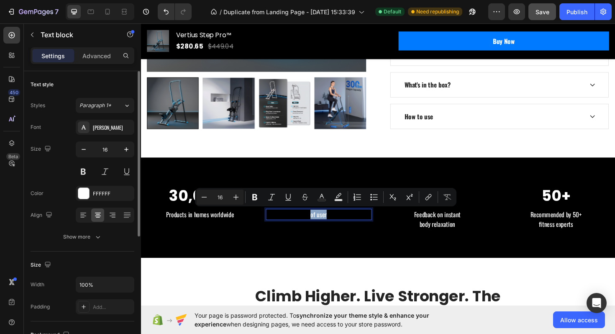
click at [346, 228] on p "of user" at bounding box center [329, 226] width 111 height 10
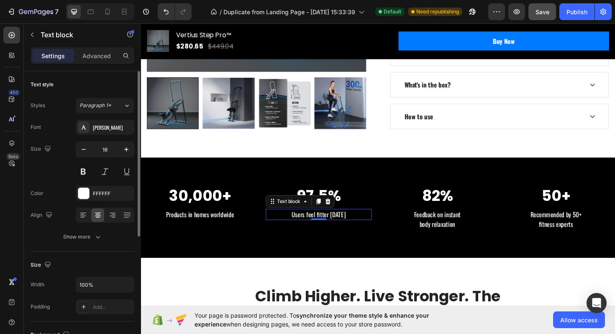
click at [455, 226] on p "Feedback on instant body relaxation" at bounding box center [455, 231] width 111 height 20
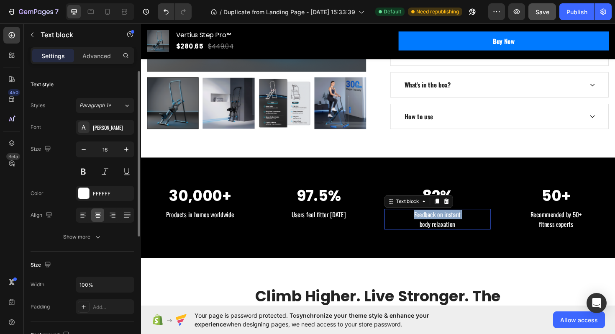
click at [455, 226] on p "Feedback on instant body relaxation" at bounding box center [455, 231] width 111 height 20
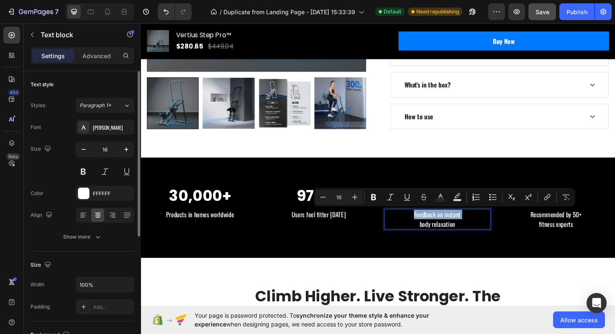
click at [457, 229] on p "Feedback on instant body relaxation" at bounding box center [455, 231] width 111 height 20
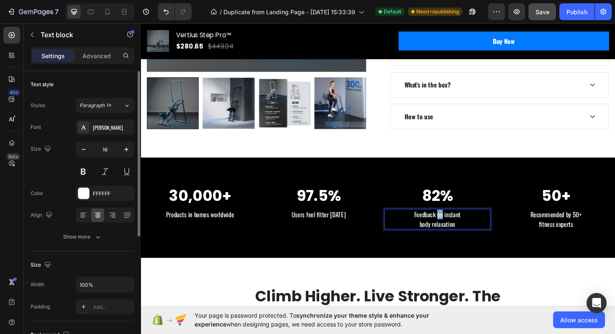
click at [457, 229] on p "Feedback on instant body relaxation" at bounding box center [455, 231] width 111 height 20
drag, startPoint x: 475, startPoint y: 233, endPoint x: 424, endPoint y: 225, distance: 51.7
click at [424, 225] on p "Feedback on instant body relaxation" at bounding box center [455, 231] width 111 height 20
click at [411, 225] on p "Rreport noticeable calorie burn & toning" at bounding box center [455, 226] width 111 height 10
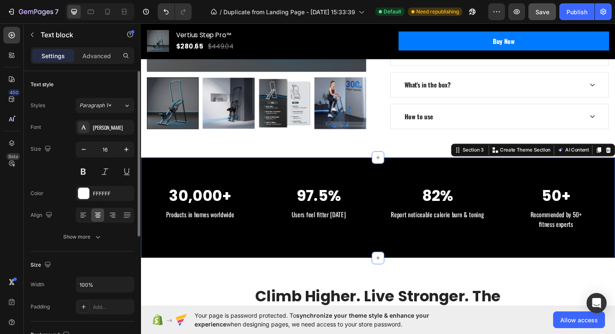
click at [453, 250] on div "30,000+ Heading Products in homes worldwide Text block 97.5% Heading Users feel…" at bounding box center [392, 218] width 502 height 106
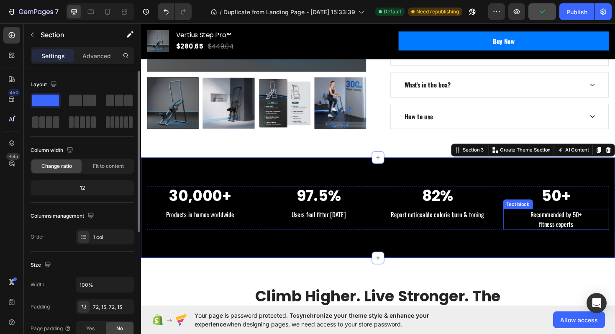
click at [579, 230] on p "Recommended by 50+ fitness experts" at bounding box center [581, 231] width 111 height 20
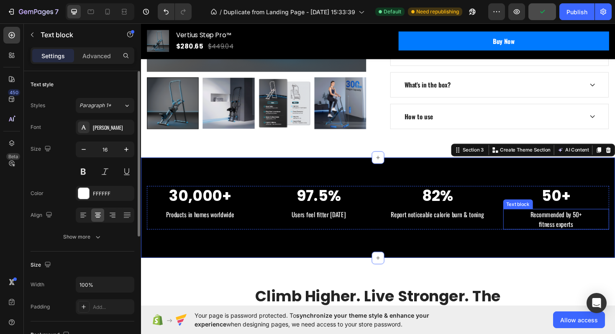
click at [579, 230] on p "Recommended by 50+ fitness experts" at bounding box center [581, 231] width 111 height 20
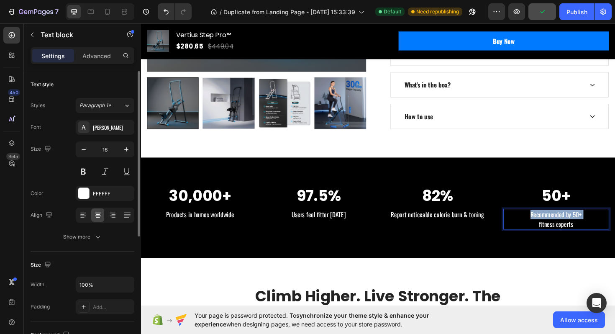
click at [579, 230] on p "Recommended by 50+ fitness experts" at bounding box center [581, 231] width 111 height 20
drag, startPoint x: 603, startPoint y: 236, endPoint x: 551, endPoint y: 226, distance: 52.4
click at [551, 226] on p "Recommended by 50+ fitness experts" at bounding box center [581, 231] width 111 height 20
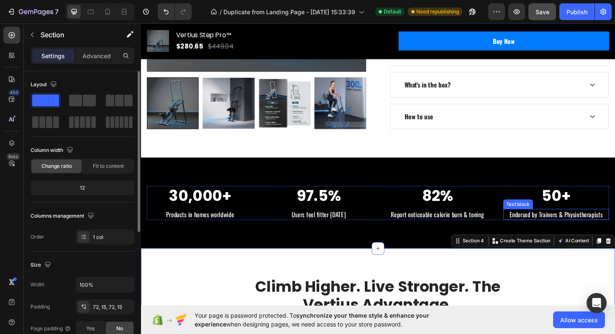
click at [563, 227] on p "Endorsed by Trainers & Physiotherapists" at bounding box center [581, 226] width 111 height 10
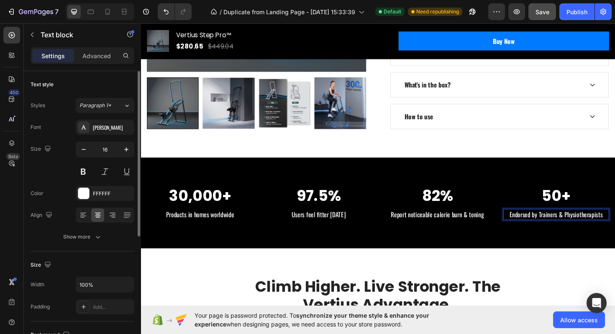
click at [564, 224] on p "Endorsed by Trainers & Physiotherapists" at bounding box center [581, 226] width 111 height 10
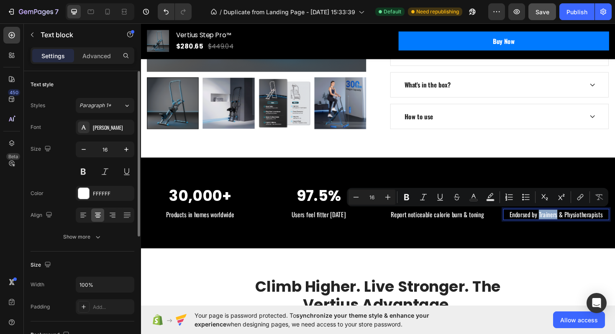
click at [563, 225] on p "Endorsed by Trainers & Physiotherapists" at bounding box center [581, 226] width 111 height 10
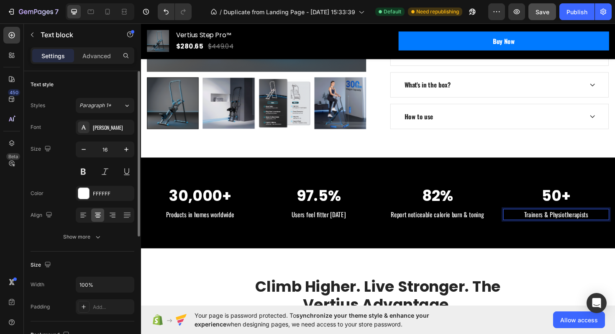
click at [615, 226] on p "Trainers & Physiotherapists" at bounding box center [581, 226] width 111 height 10
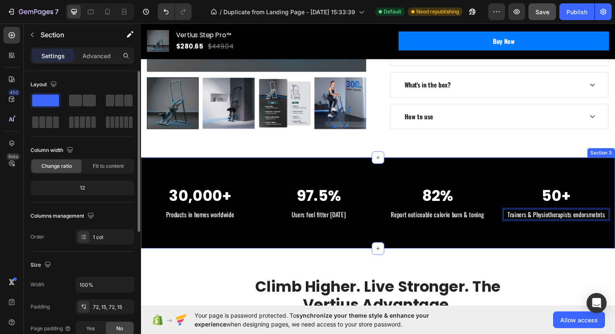
click at [615, 251] on div "30,000+ Heading Products in homes worldwide Text block 97.5% Heading Users feel…" at bounding box center [392, 213] width 502 height 96
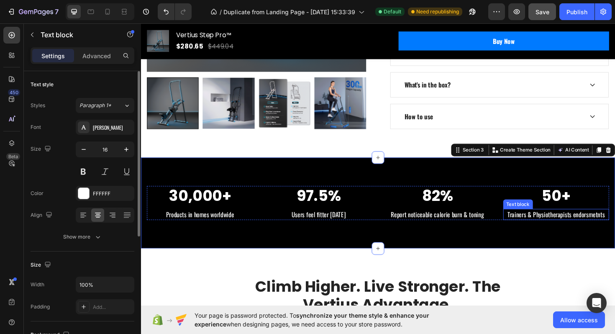
click at [615, 223] on p "Trainers & Physiotherapists endorsmetnts" at bounding box center [581, 226] width 111 height 10
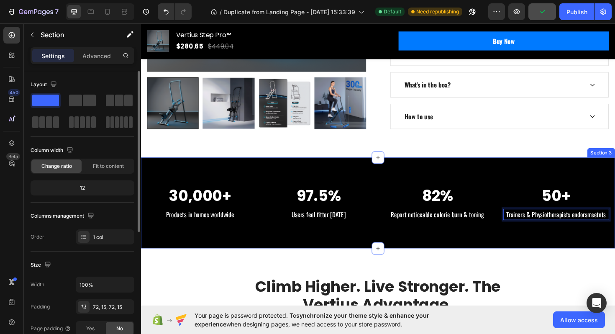
click at [615, 249] on div "30,000+ Heading Products in homes worldwide Text block 97.5% Heading Users feel…" at bounding box center [392, 213] width 502 height 96
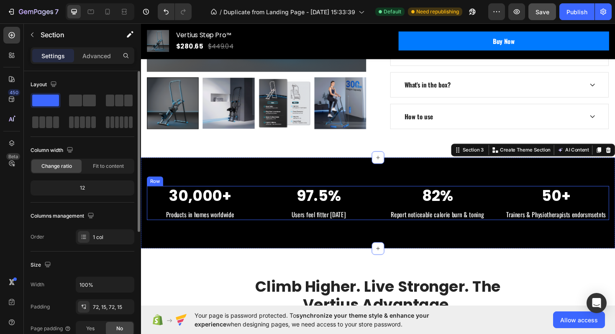
click at [610, 226] on p "Trainers & Physiotherapists endorsmsetnts" at bounding box center [581, 226] width 111 height 10
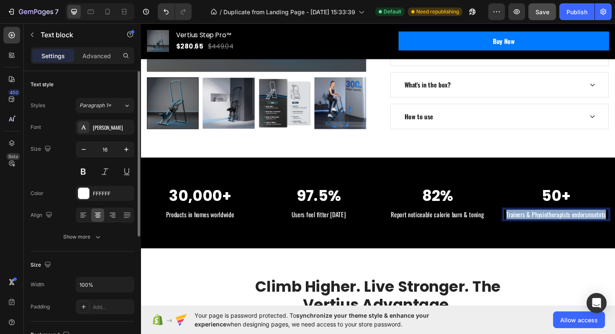
click at [610, 226] on p "Trainers & Physiotherapists endorsmsetnts" at bounding box center [581, 226] width 111 height 10
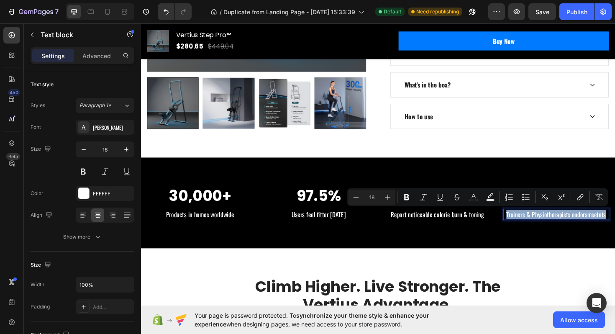
click at [598, 226] on p "Trainers & Physiotherapists endorsmsetnts" at bounding box center [581, 226] width 111 height 10
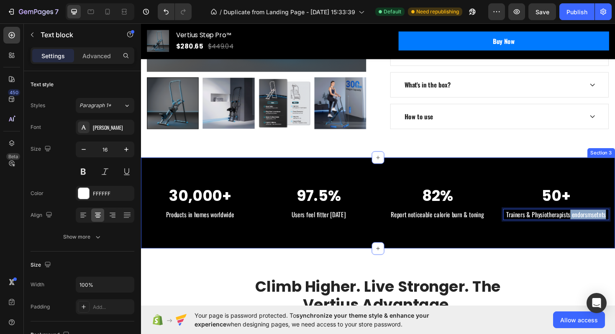
drag, startPoint x: 595, startPoint y: 225, endPoint x: 643, endPoint y: 225, distance: 47.3
click at [615, 225] on div "30,000+ Heading Products in homes worldwide Text block 97.5% Heading Users feel…" at bounding box center [392, 213] width 502 height 96
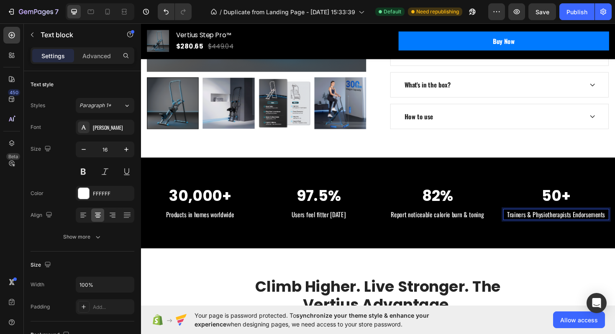
click at [600, 225] on p "Trainers & Physiotherapists Endorsements" at bounding box center [581, 226] width 111 height 10
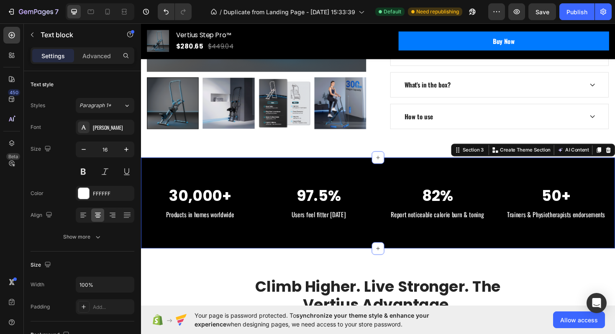
click at [597, 236] on div "30,000+ Heading Products in homes worldwide Text block 97.5% Heading Users feel…" at bounding box center [392, 213] width 502 height 96
click at [598, 226] on p "Trainers & Physiotherapists endorsements" at bounding box center [581, 226] width 111 height 10
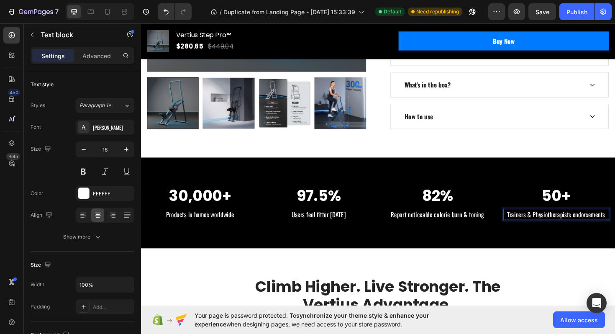
click at [598, 224] on p "Trainers & Physiotherapists endorsements" at bounding box center [581, 226] width 111 height 10
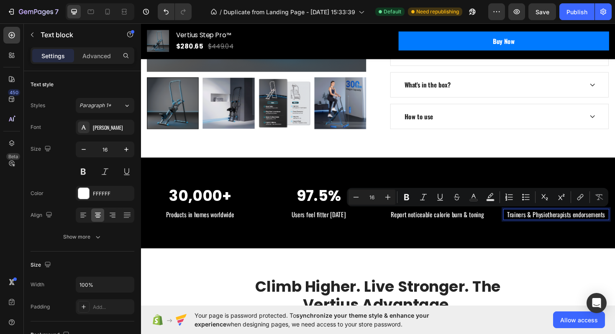
click at [602, 225] on p "Trainers & Physiotherapists endorsements" at bounding box center [581, 226] width 111 height 10
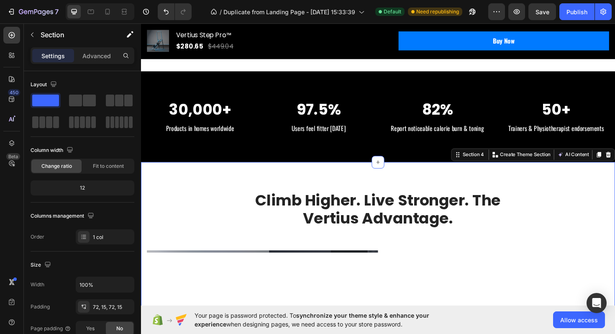
scroll to position [555, 0]
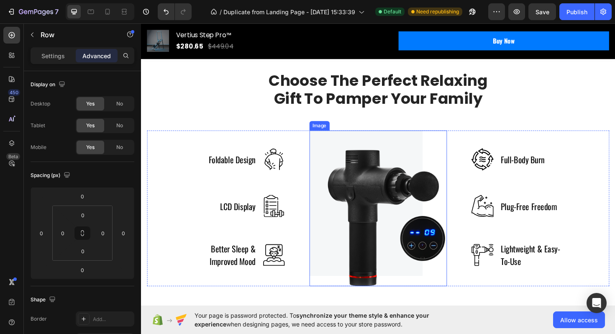
scroll to position [1288, 0]
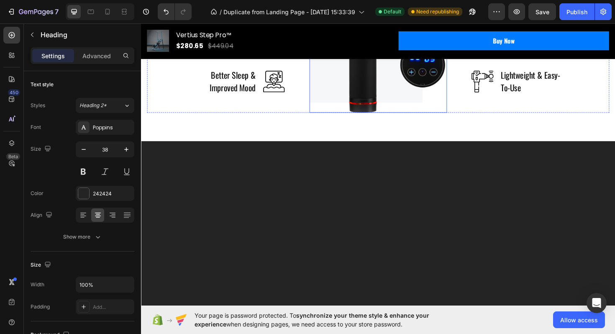
click at [428, 118] on img at bounding box center [392, 35] width 146 height 165
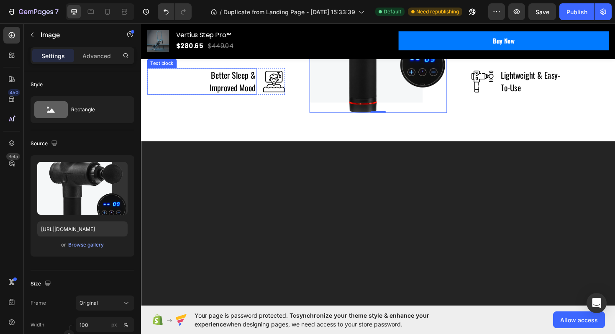
click at [240, 98] on p "Better Sleep & Improved Mood" at bounding box center [228, 85] width 68 height 26
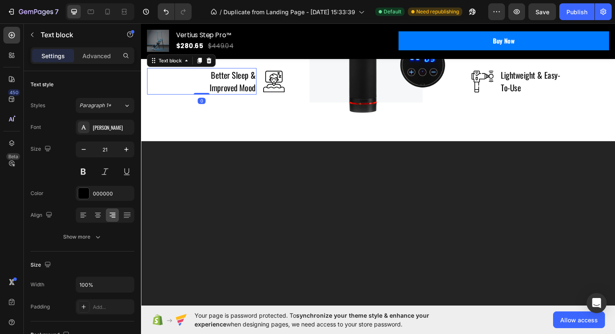
click at [240, 98] on p "Better Sleep & Improved Mood" at bounding box center [228, 85] width 68 height 26
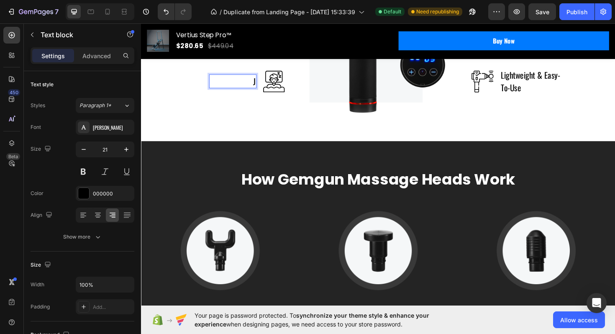
scroll to position [1295, 0]
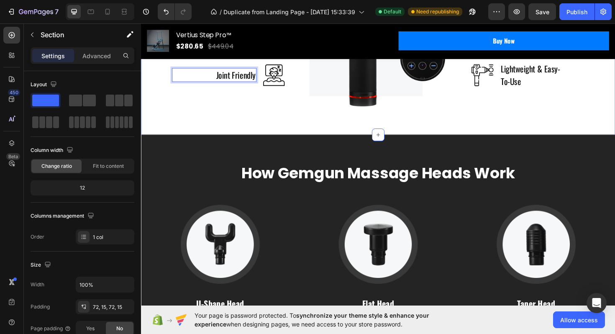
click at [303, 141] on div "Why Choose Vertius Step Pro™ Heading Row Foldable Design Text block Image Row L…" at bounding box center [392, 6] width 502 height 269
click at [397, 111] on img at bounding box center [392, 28] width 146 height 165
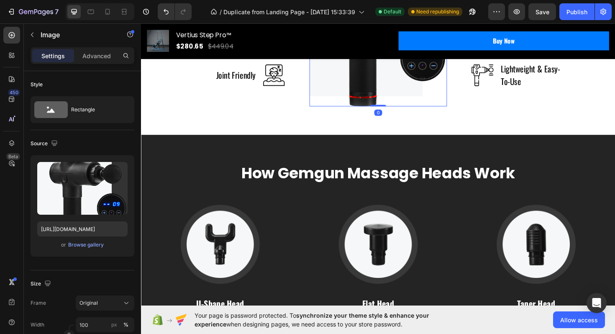
click at [392, 111] on img at bounding box center [392, 28] width 146 height 165
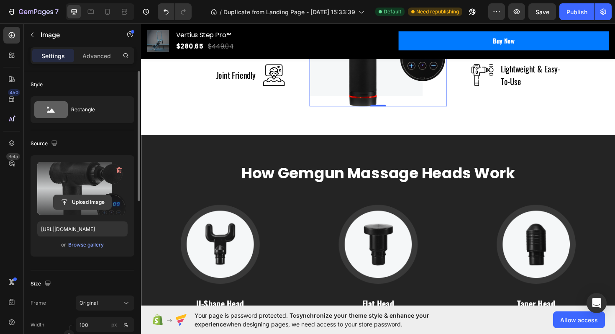
click at [82, 200] on input "file" at bounding box center [83, 202] width 58 height 14
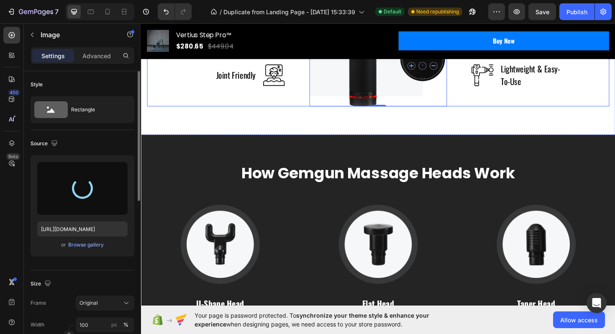
type input "https://cdn.shopify.com/s/files/1/0780/5072/2049/files/gempages_586354401250116…"
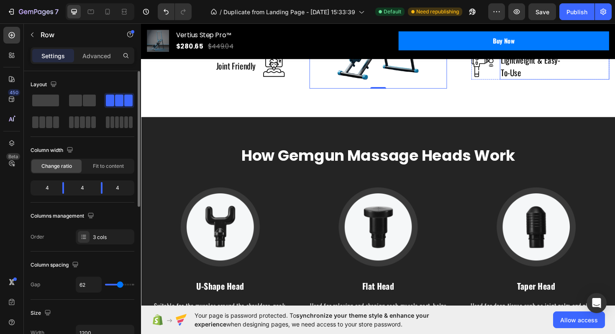
click at [577, 92] on div "Image Full-Body Burn Text block Row Image Plug-Free Freedom Text block Row Imag…" at bounding box center [564, 19] width 146 height 146
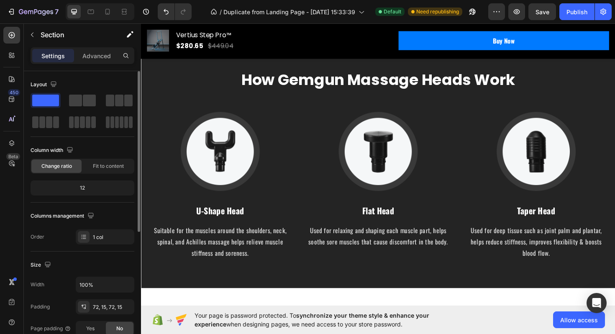
scroll to position [1523, 0]
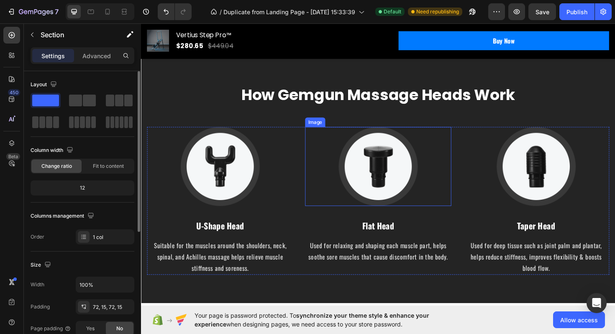
drag, startPoint x: 333, startPoint y: 157, endPoint x: 341, endPoint y: 76, distance: 82.0
click at [333, 102] on p "How Gemgun Massage Heads Work" at bounding box center [392, 99] width 488 height 19
click at [331, 100] on p "How Gemgun Massage Heads Work" at bounding box center [392, 99] width 488 height 19
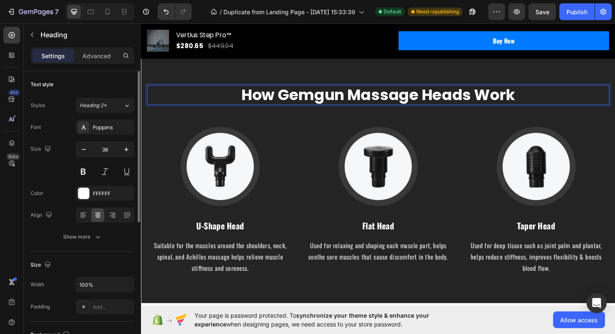
click at [375, 101] on p "How Gemgun Massage Heads Work" at bounding box center [392, 99] width 488 height 19
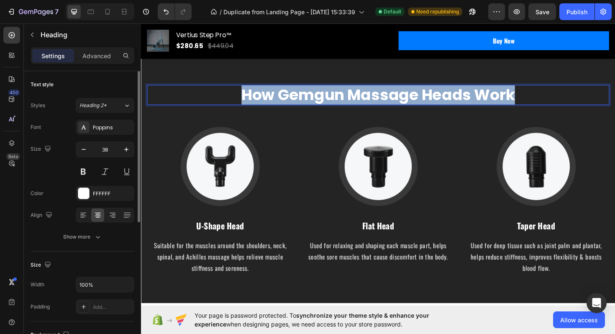
click at [375, 101] on p "How Gemgun Massage Heads Work" at bounding box center [392, 99] width 488 height 19
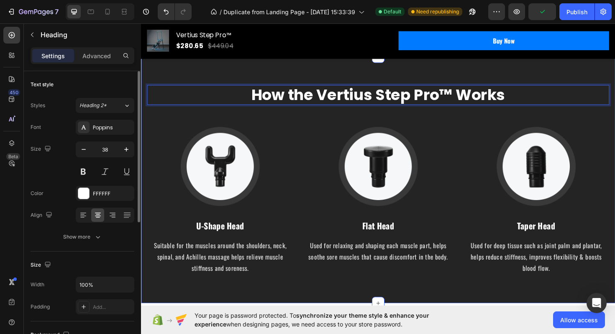
click at [339, 124] on div "How the Vertius Step Pro™ Works Heading 56 Image U-Shape Head Text block Suitab…" at bounding box center [392, 189] width 490 height 200
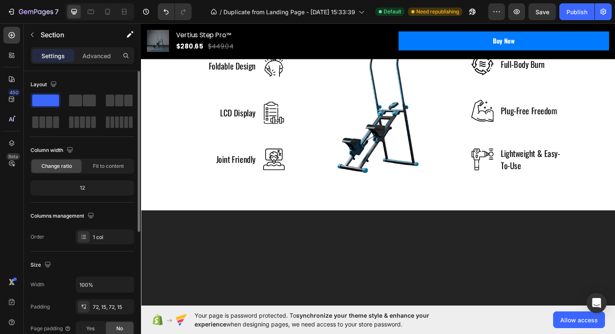
scroll to position [1210, 0]
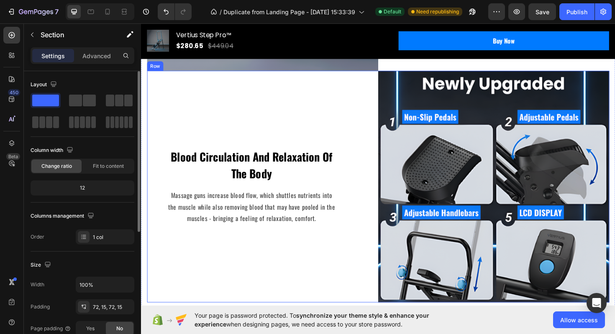
scroll to position [1016, 0]
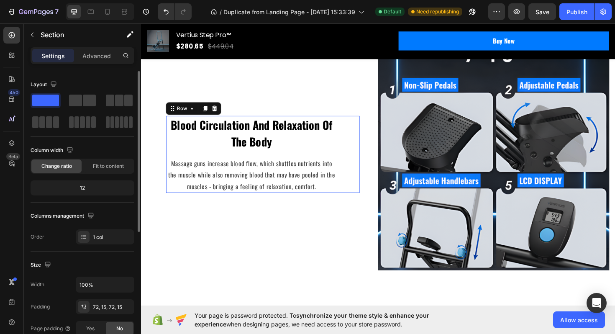
click at [349, 203] on div "Blood Circulation And Relaxation Of The Body Text block Massage guns increase b…" at bounding box center [269, 161] width 205 height 81
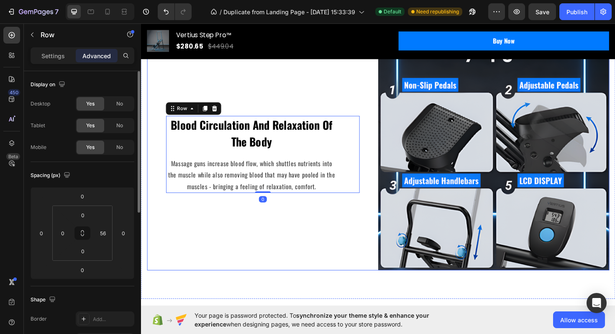
click at [358, 251] on div "Blood Circulation And Relaxation Of The Body Text block Massage guns increase b…" at bounding box center [269, 162] width 245 height 245
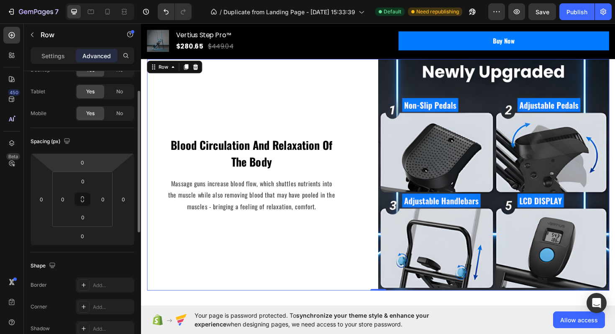
scroll to position [36, 0]
click at [59, 58] on p "Settings" at bounding box center [52, 55] width 23 height 9
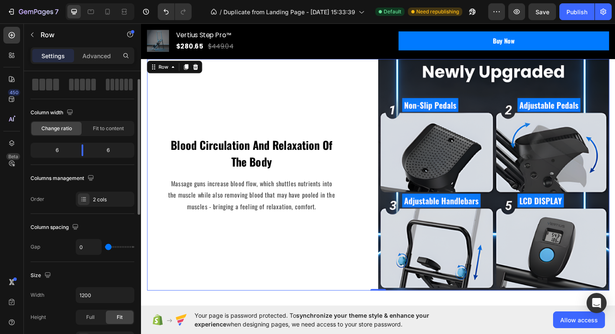
scroll to position [28, 0]
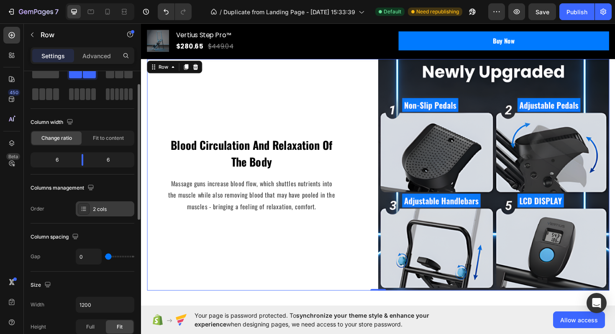
click at [97, 206] on div "2 cols" at bounding box center [112, 209] width 39 height 8
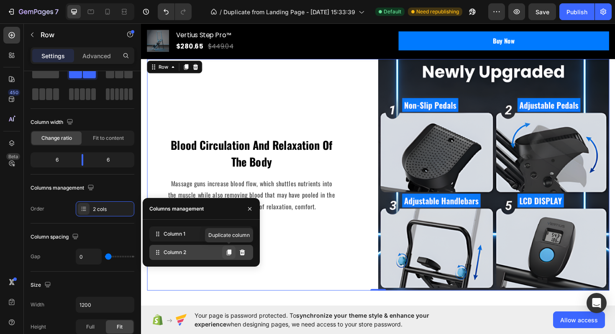
click at [230, 254] on icon at bounding box center [229, 252] width 5 height 6
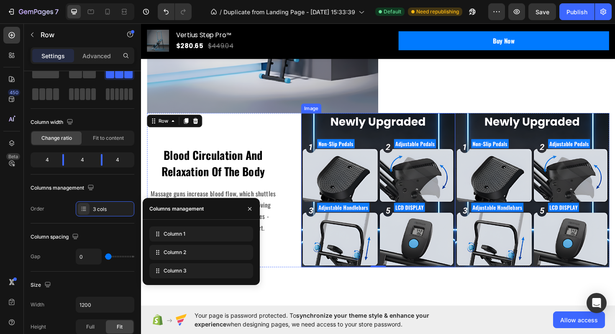
scroll to position [926, 0]
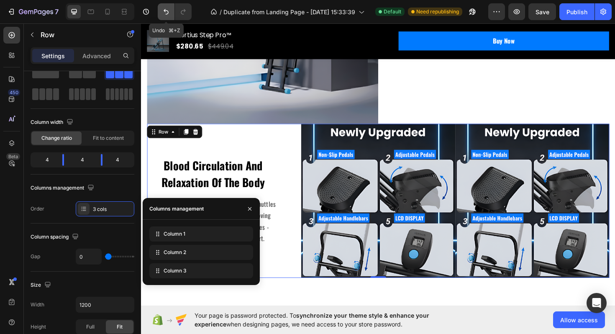
click at [166, 11] on icon "Undo/Redo" at bounding box center [166, 12] width 8 height 8
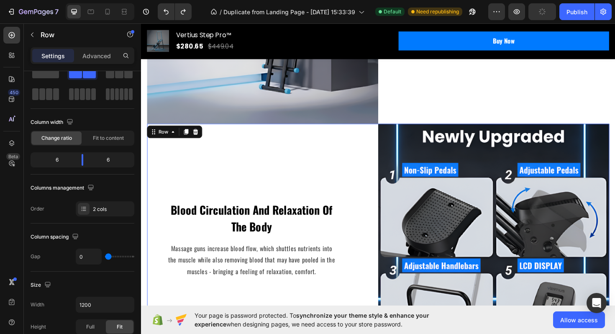
click at [354, 162] on div "Blood Circulation And Relaxation Of The Body Text block Massage guns increase b…" at bounding box center [269, 252] width 245 height 245
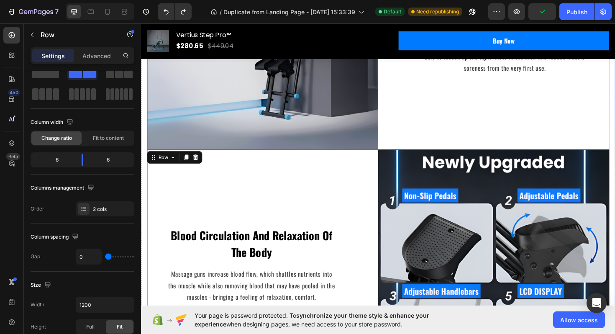
scroll to position [1042, 0]
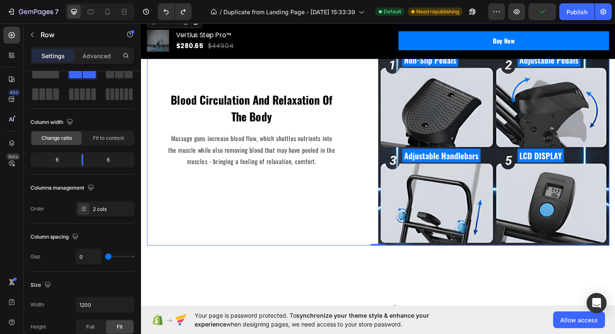
click at [379, 239] on div "Blood Circulation And Relaxation Of The Body Text block Massage guns increase b…" at bounding box center [269, 135] width 245 height 245
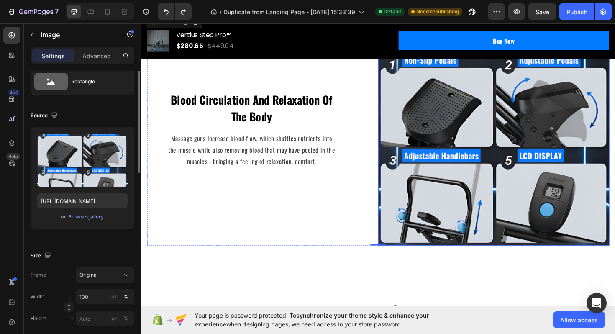
click at [446, 222] on img at bounding box center [514, 135] width 245 height 245
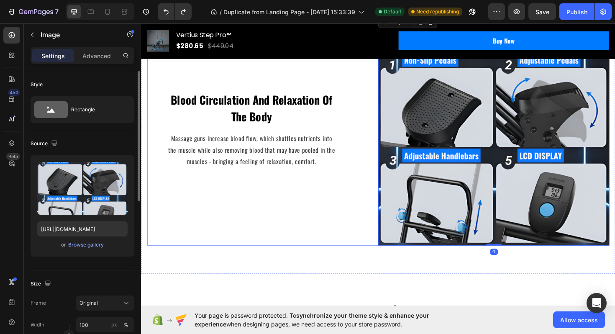
click at [313, 217] on div "Blood Circulation And Relaxation Of The Body Text block Massage guns increase b…" at bounding box center [269, 135] width 245 height 245
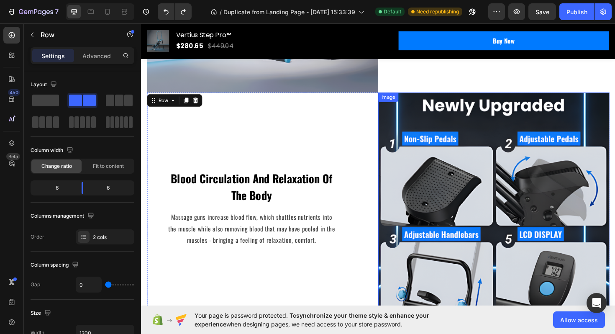
scroll to position [914, 0]
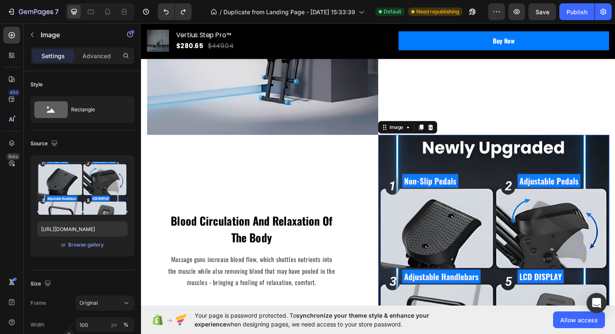
click at [409, 152] on img at bounding box center [514, 263] width 245 height 245
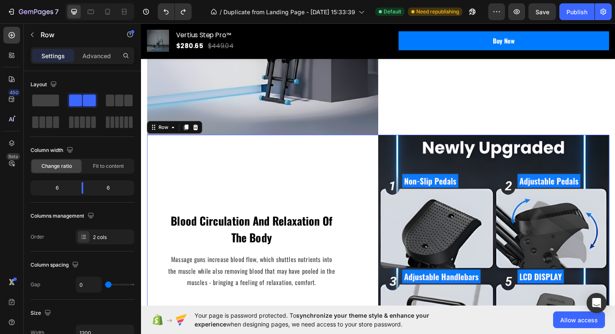
click at [327, 186] on div "Blood Circulation And Relaxation Of The Body Text block Massage guns increase b…" at bounding box center [269, 263] width 245 height 245
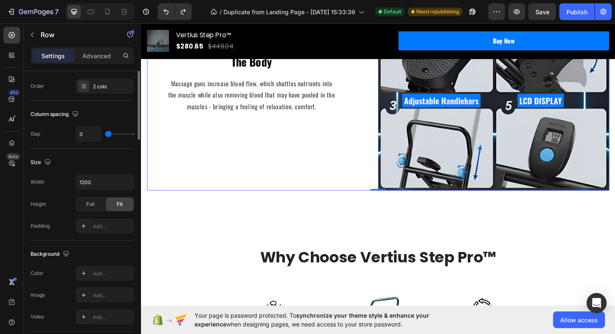
scroll to position [0, 0]
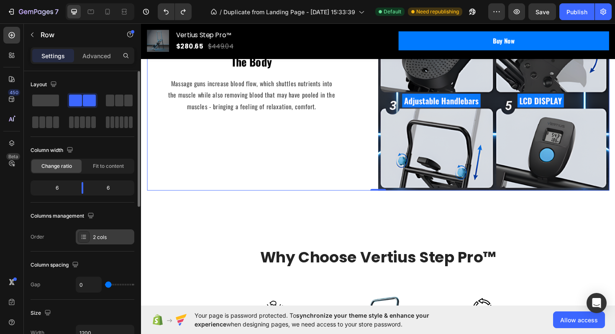
click at [100, 237] on div "2 cols" at bounding box center [112, 237] width 39 height 8
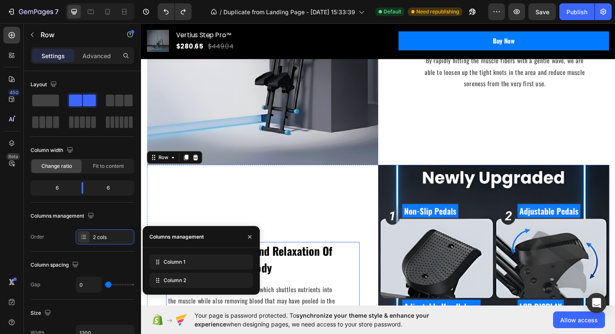
scroll to position [844, 0]
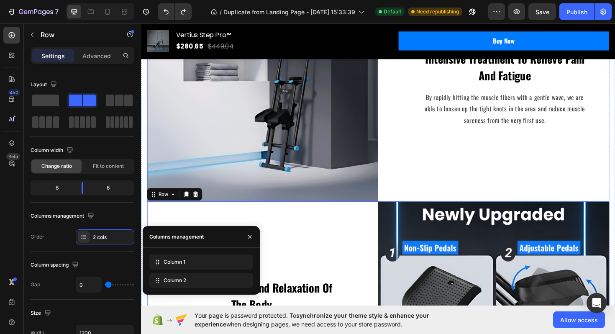
click at [439, 192] on div "Intensive Treatment To Relieve Pain And Fatigue Text block By rapidly hitting t…" at bounding box center [514, 92] width 245 height 240
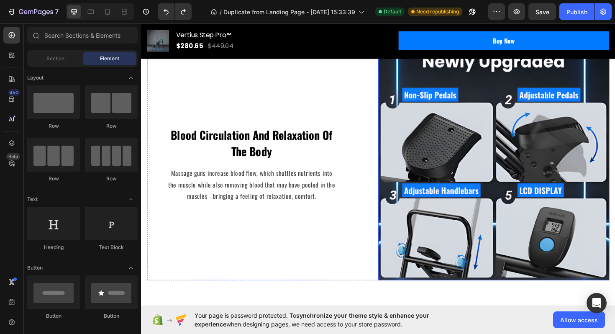
scroll to position [1007, 0]
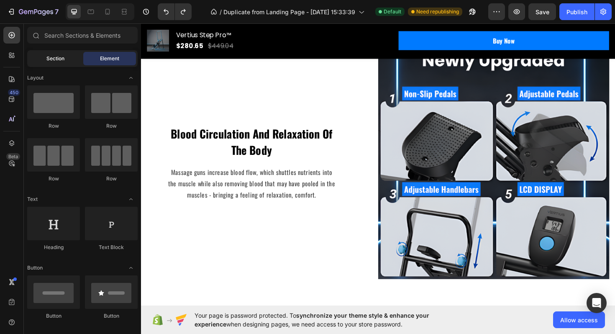
click at [64, 53] on div "Section" at bounding box center [55, 58] width 53 height 13
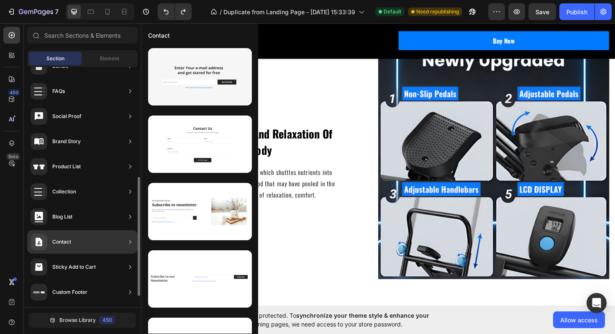
scroll to position [0, 0]
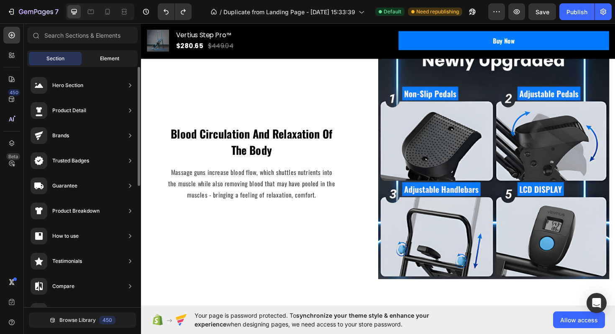
click at [105, 56] on span "Element" at bounding box center [109, 59] width 19 height 8
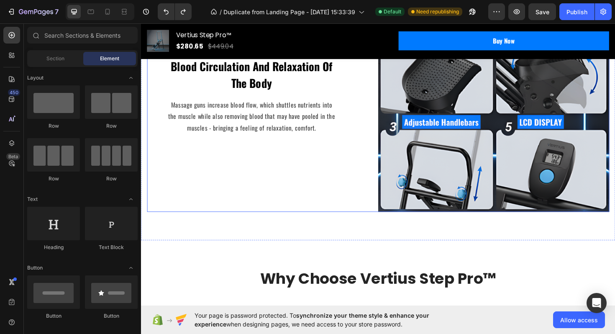
scroll to position [1089, 0]
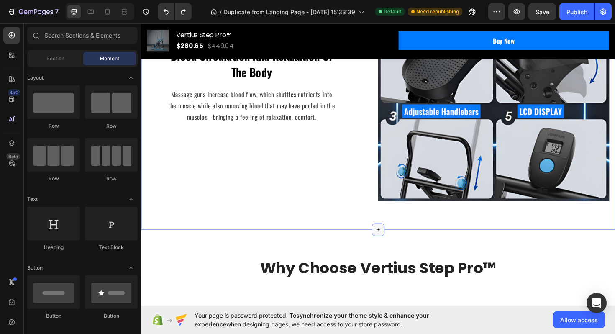
click at [393, 240] on icon at bounding box center [392, 242] width 7 height 7
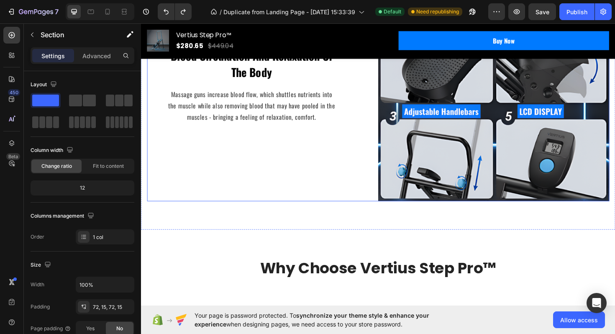
click at [391, 237] on div at bounding box center [391, 241] width 13 height 13
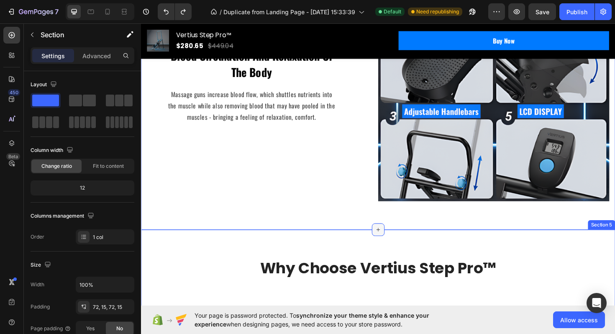
click at [395, 242] on div at bounding box center [391, 241] width 13 height 13
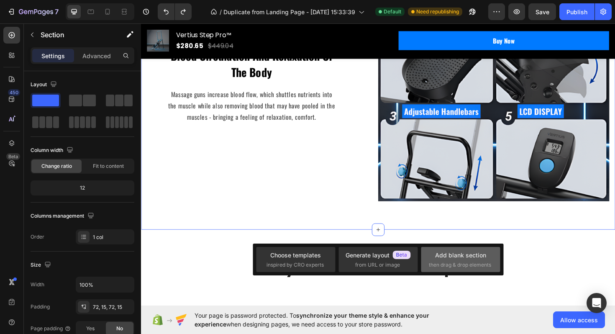
click at [432, 254] on div "Add blank section then drag & drop elements" at bounding box center [461, 260] width 64 height 18
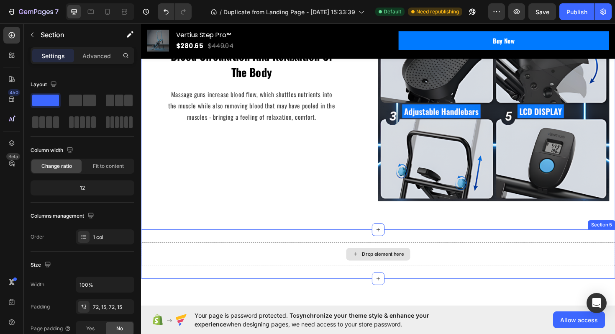
click at [391, 268] on div "Drop element here" at bounding box center [397, 267] width 44 height 7
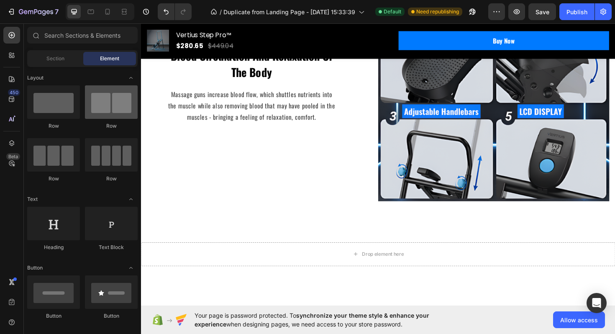
click at [103, 113] on div at bounding box center [111, 101] width 53 height 33
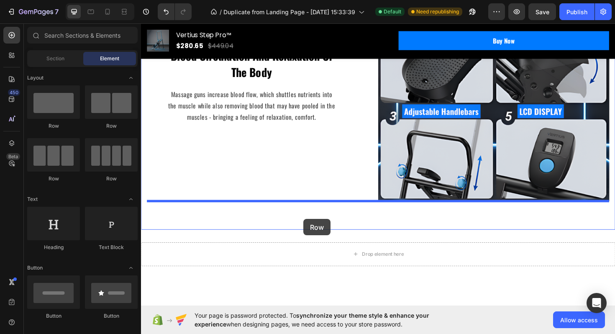
scroll to position [1089, 0]
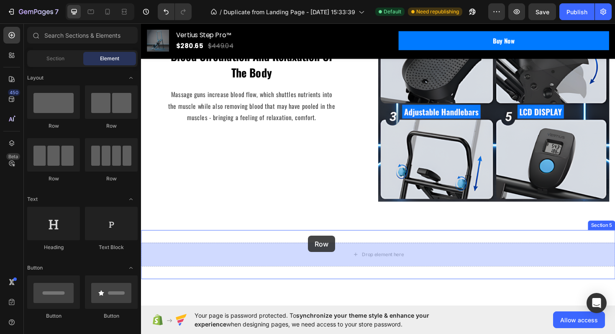
drag, startPoint x: 255, startPoint y: 131, endPoint x: 318, endPoint y: 248, distance: 133.1
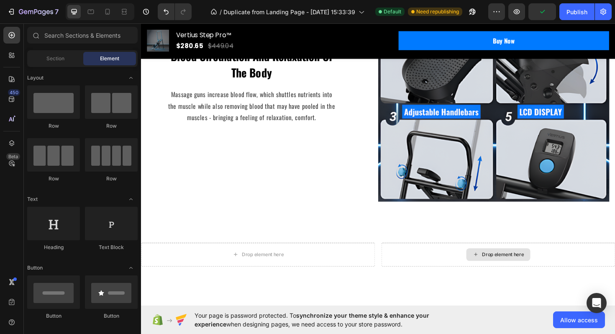
click at [503, 267] on div "Drop element here" at bounding box center [524, 268] width 44 height 7
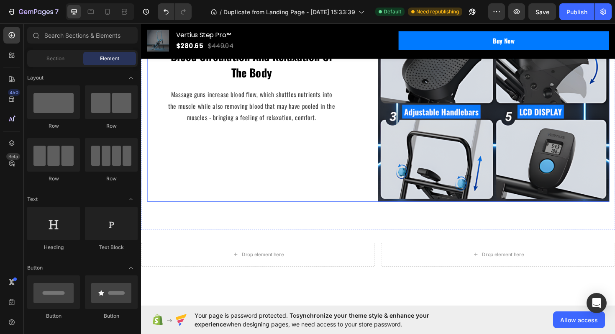
click at [298, 135] on div "Blood Circulation And Relaxation Of The Body Text block Massage guns increase b…" at bounding box center [269, 89] width 245 height 245
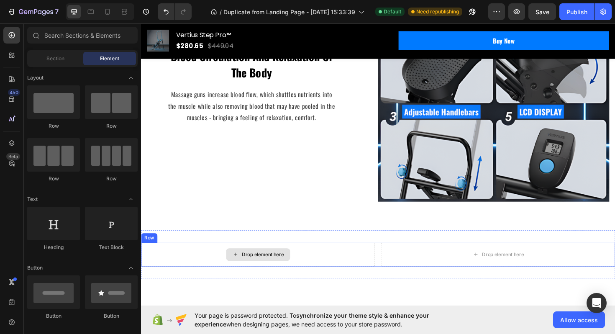
click at [273, 265] on div "Drop element here" at bounding box center [270, 268] width 44 height 7
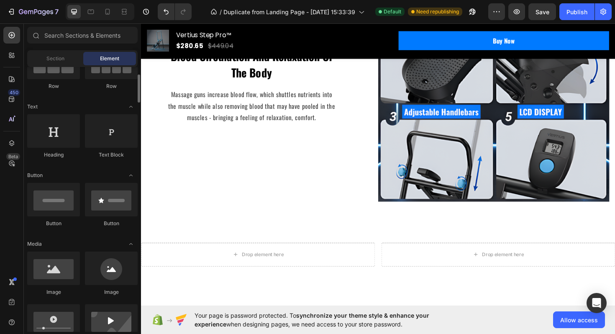
scroll to position [93, 0]
click at [71, 270] on div at bounding box center [53, 267] width 53 height 33
click at [69, 275] on div at bounding box center [53, 267] width 53 height 33
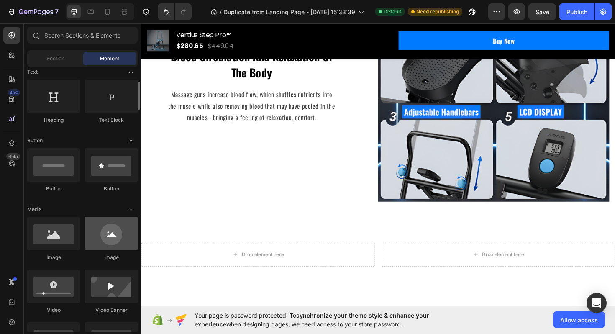
scroll to position [128, 0]
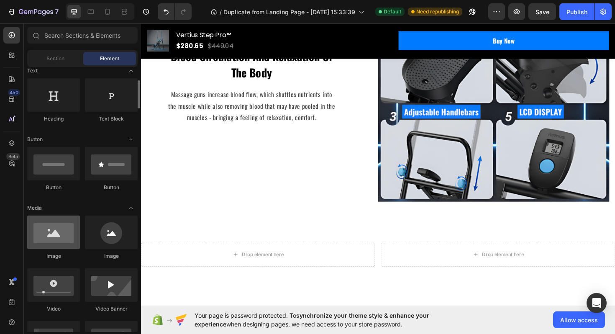
click at [73, 239] on div at bounding box center [53, 231] width 53 height 33
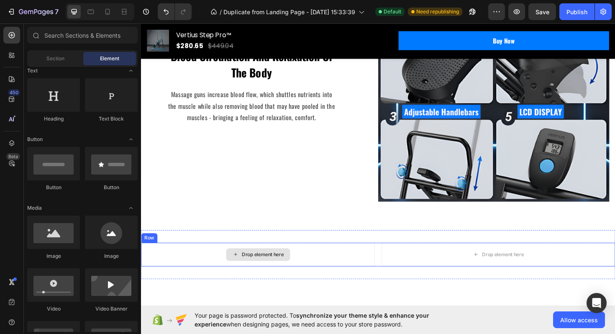
click at [242, 270] on icon at bounding box center [241, 267] width 7 height 7
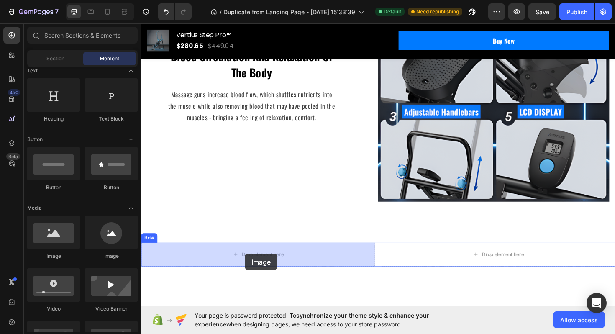
scroll to position [1090, 0]
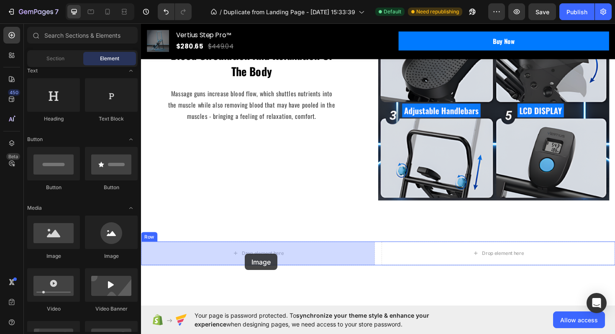
drag, startPoint x: 198, startPoint y: 258, endPoint x: 250, endPoint y: 264, distance: 52.3
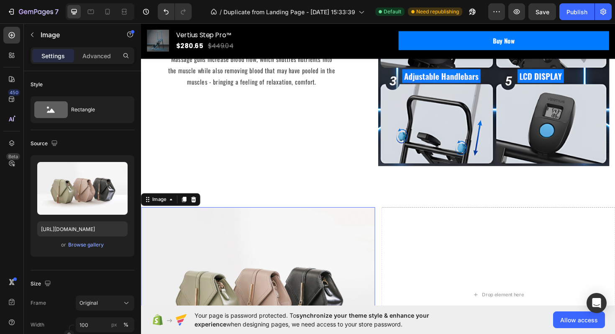
scroll to position [1192, 0]
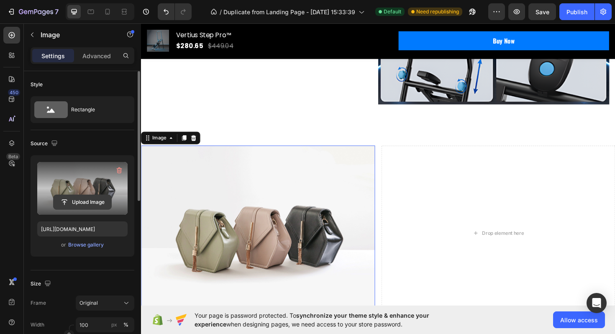
click at [94, 202] on input "file" at bounding box center [83, 202] width 58 height 14
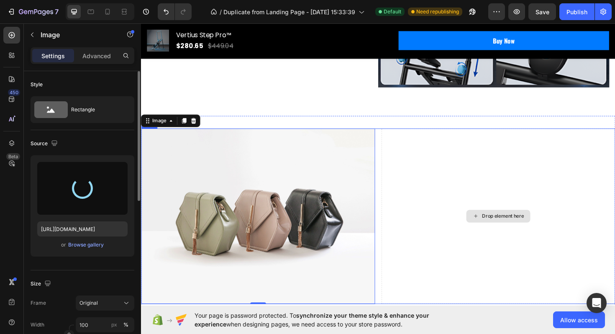
type input "[URL][DOMAIN_NAME]"
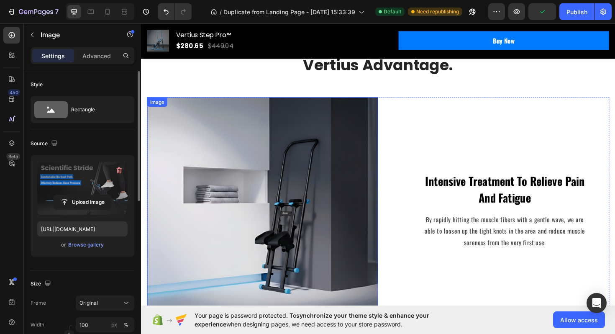
scroll to position [689, 0]
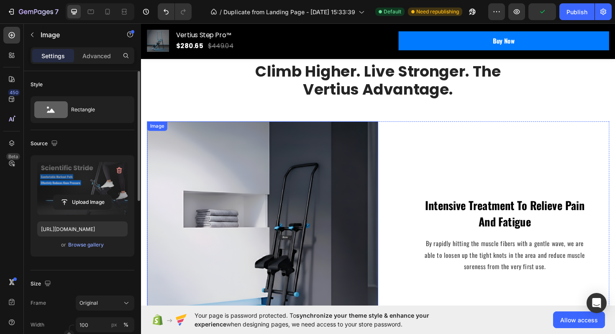
click at [354, 203] on img at bounding box center [269, 247] width 245 height 240
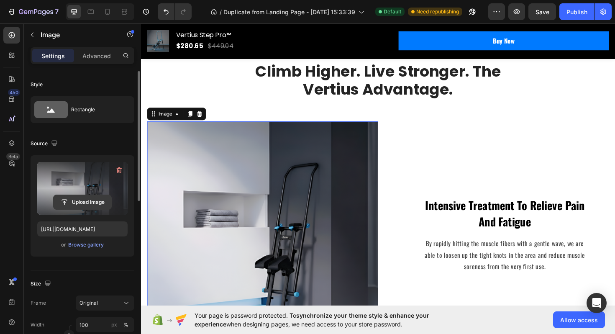
click at [97, 201] on input "file" at bounding box center [83, 202] width 58 height 14
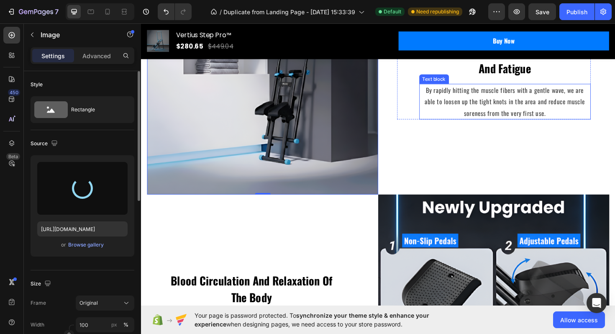
type input "[URL][DOMAIN_NAME]"
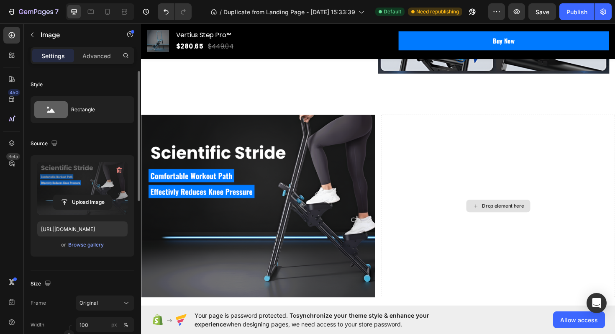
scroll to position [1205, 0]
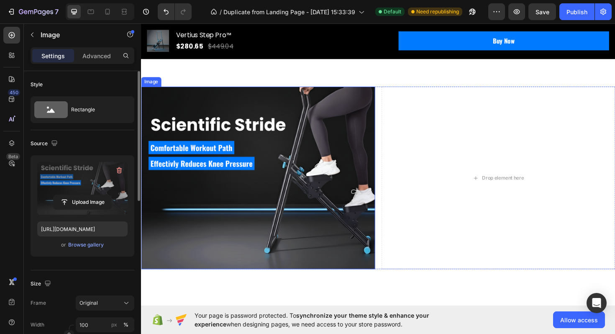
click at [266, 209] on img at bounding box center [265, 186] width 248 height 193
click at [95, 200] on input "file" at bounding box center [83, 202] width 58 height 14
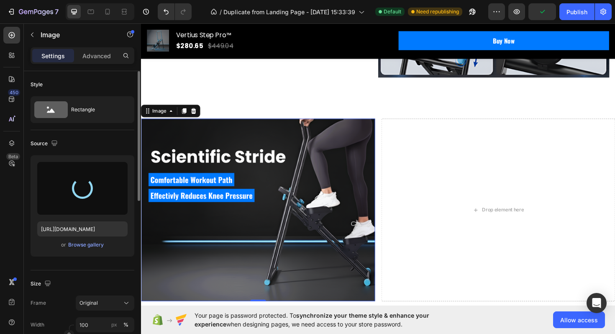
type input "[URL][DOMAIN_NAME]"
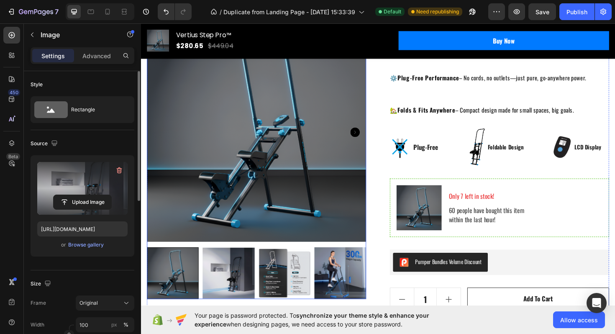
scroll to position [144, 0]
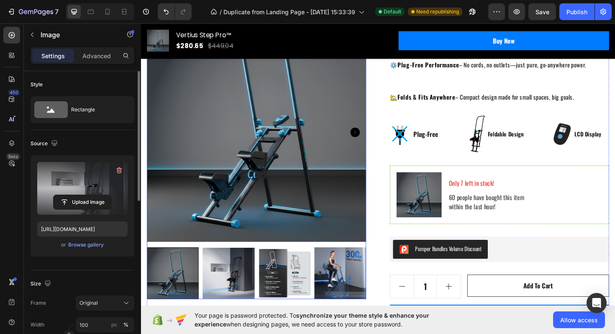
drag, startPoint x: 292, startPoint y: 289, endPoint x: 315, endPoint y: 277, distance: 26.0
click at [292, 289] on img at bounding box center [293, 288] width 55 height 55
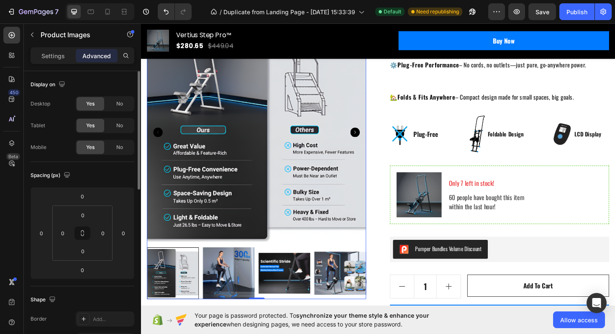
click at [287, 285] on img at bounding box center [292, 288] width 55 height 55
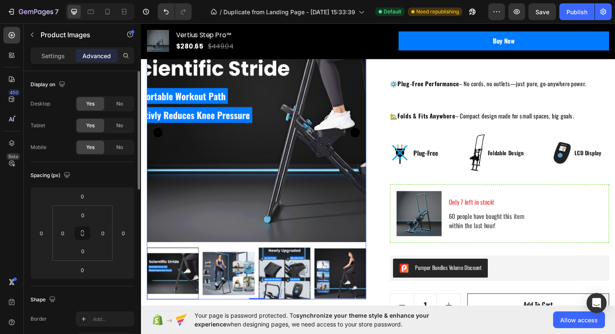
click at [246, 282] on img at bounding box center [233, 288] width 55 height 55
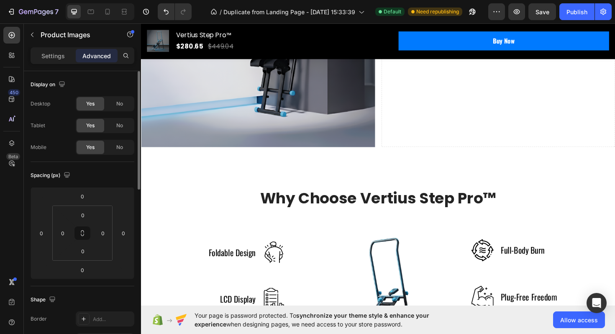
scroll to position [1398, 0]
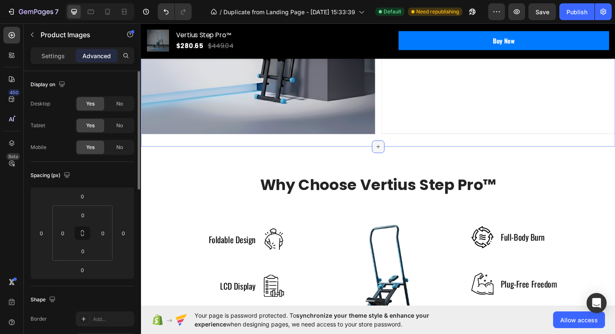
click at [393, 149] on div at bounding box center [391, 153] width 13 height 13
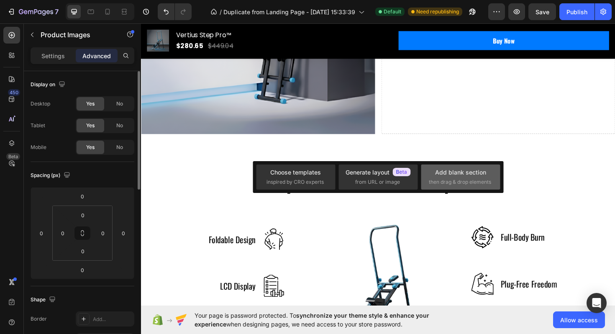
drag, startPoint x: 460, startPoint y: 179, endPoint x: 174, endPoint y: 188, distance: 285.5
click at [460, 179] on span "then drag & drop elements" at bounding box center [460, 182] width 62 height 8
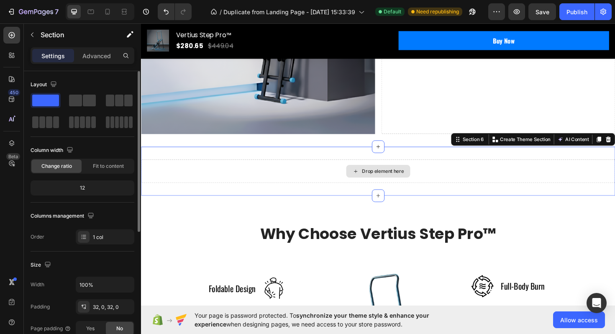
click at [335, 183] on div "Drop element here" at bounding box center [392, 179] width 502 height 25
drag, startPoint x: 79, startPoint y: 100, endPoint x: 74, endPoint y: 100, distance: 4.2
click at [74, 100] on span at bounding box center [75, 101] width 13 height 12
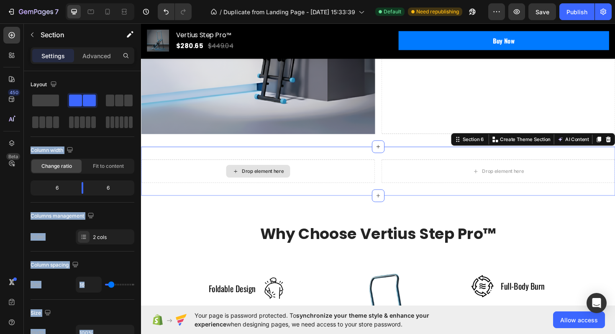
drag, startPoint x: 215, startPoint y: 123, endPoint x: 286, endPoint y: 186, distance: 94.8
click at [509, 179] on div "Drop element here" at bounding box center [524, 180] width 44 height 7
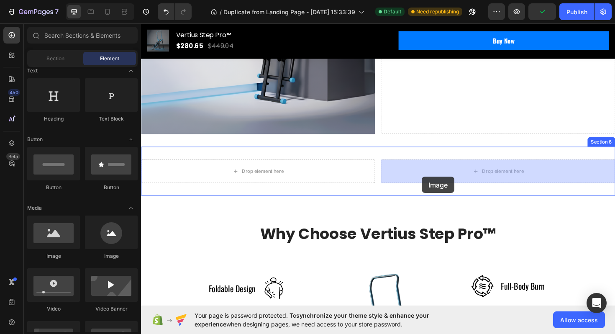
drag, startPoint x: 196, startPoint y: 265, endPoint x: 437, endPoint y: 184, distance: 254.1
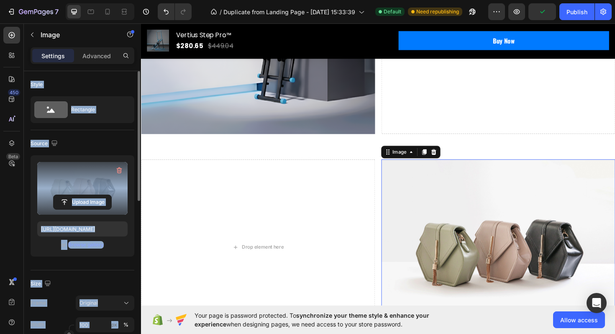
click at [95, 192] on label at bounding box center [82, 188] width 90 height 53
click at [95, 195] on input "file" at bounding box center [83, 202] width 58 height 14
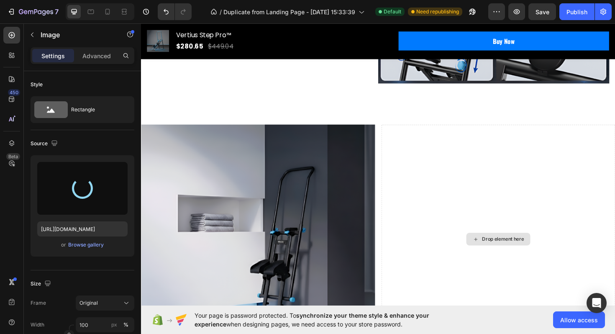
scroll to position [980, 0]
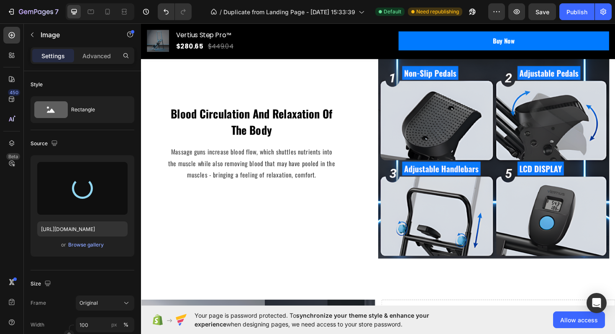
type input "[URL][DOMAIN_NAME]"
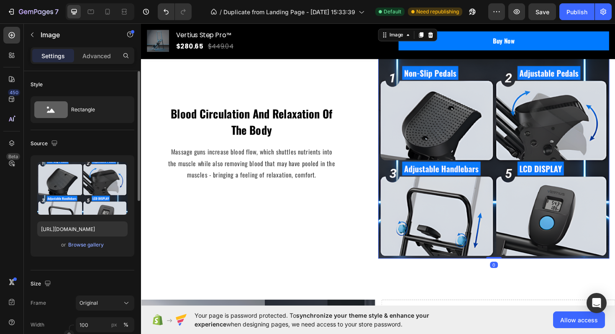
click at [464, 160] on img at bounding box center [514, 149] width 245 height 245
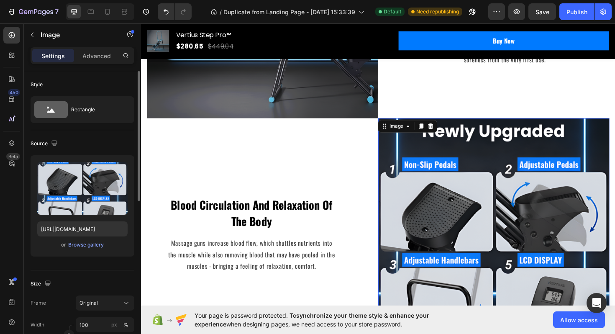
scroll to position [900, 0]
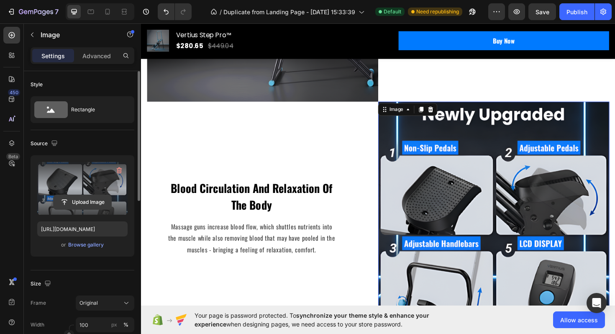
click at [91, 198] on input "file" at bounding box center [83, 202] width 58 height 14
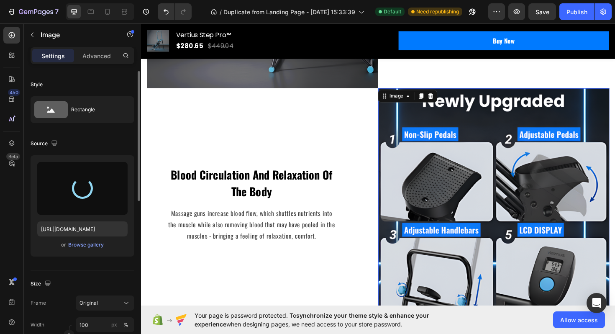
type input "[URL][DOMAIN_NAME]"
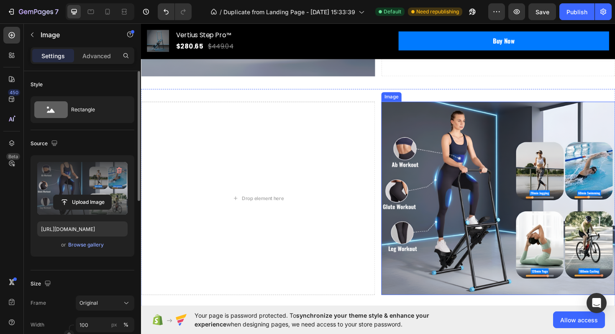
scroll to position [1480, 0]
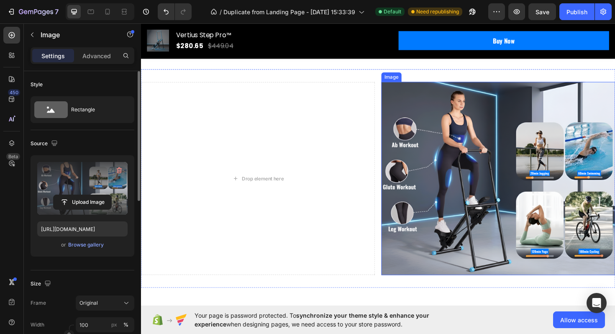
click at [505, 210] on img at bounding box center [519, 187] width 248 height 205
click at [96, 201] on input "file" at bounding box center [83, 202] width 58 height 14
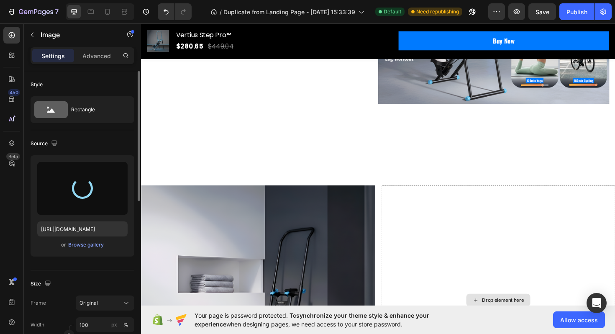
type input "[URL][DOMAIN_NAME]"
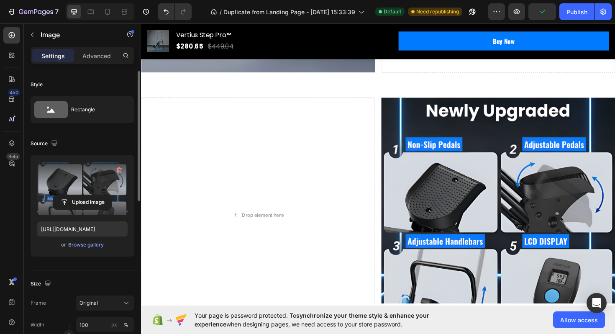
scroll to position [1357, 0]
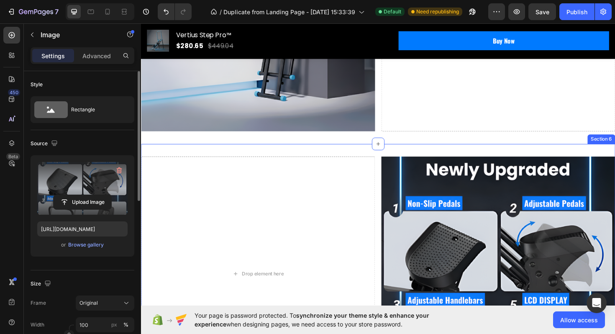
click at [414, 153] on div "Drop element here Image Section 6" at bounding box center [392, 288] width 502 height 275
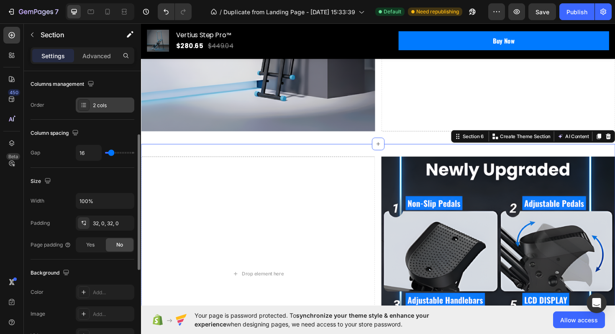
scroll to position [133, 0]
click at [97, 222] on div "32, 0, 32, 0" at bounding box center [105, 223] width 24 height 8
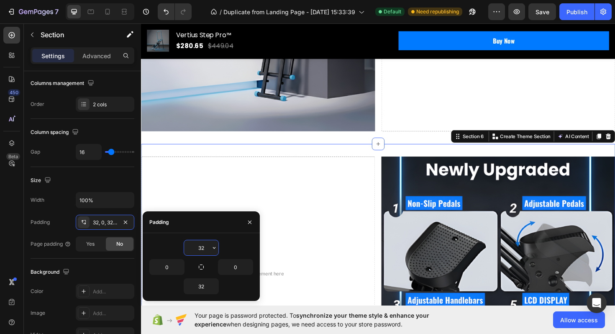
click at [205, 249] on input "32" at bounding box center [201, 247] width 34 height 15
type input "0"
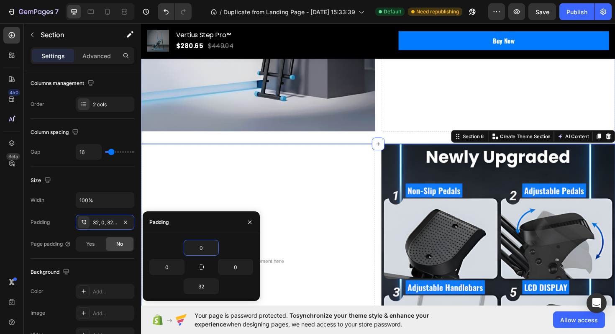
click at [329, 144] on div "Image Drop element here Row Section 5" at bounding box center [392, 16] width 502 height 269
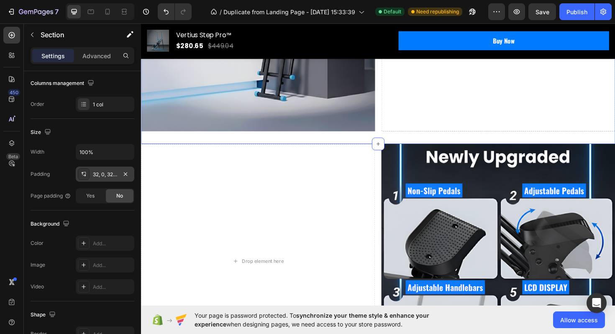
click at [101, 174] on div "32, 0, 32, 0" at bounding box center [105, 175] width 24 height 8
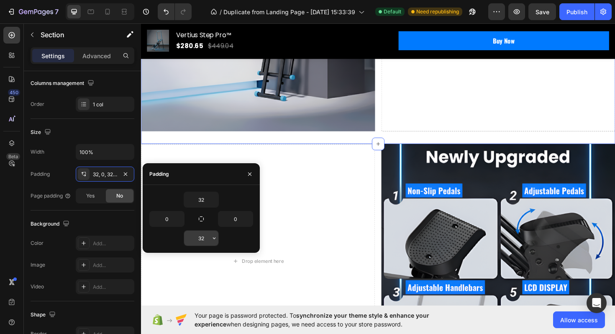
click at [203, 238] on input "32" at bounding box center [201, 238] width 34 height 15
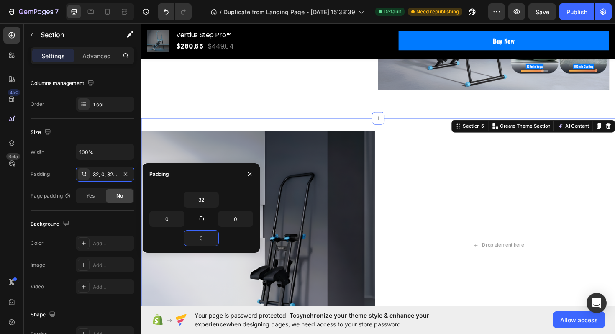
scroll to position [1111, 0]
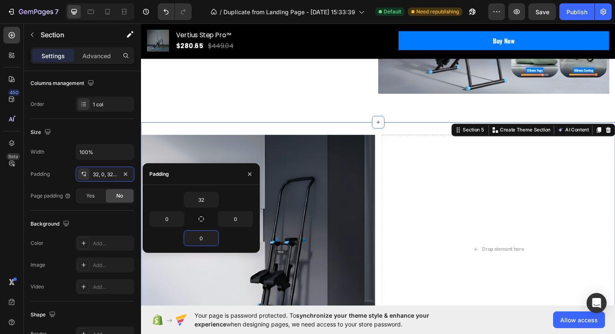
type input "0"
click at [408, 135] on div "Image Drop element here Row Section 5 You can create reusable sections Create T…" at bounding box center [392, 256] width 502 height 256
click at [200, 199] on input "32" at bounding box center [201, 199] width 34 height 15
type input "02"
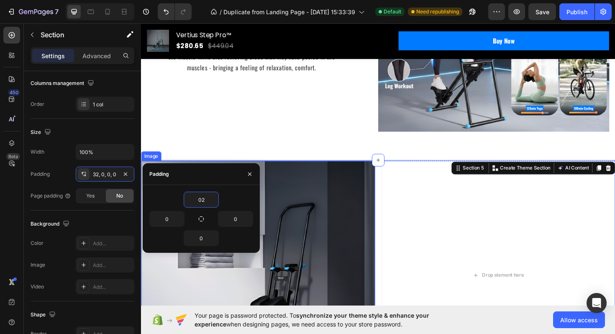
scroll to position [1063, 0]
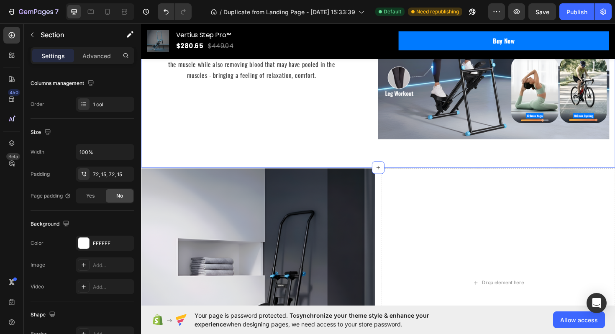
click at [96, 173] on div "72, 15, 72, 15" at bounding box center [105, 175] width 24 height 8
click at [97, 173] on div "72, 15, 72, 15" at bounding box center [105, 175] width 24 height 8
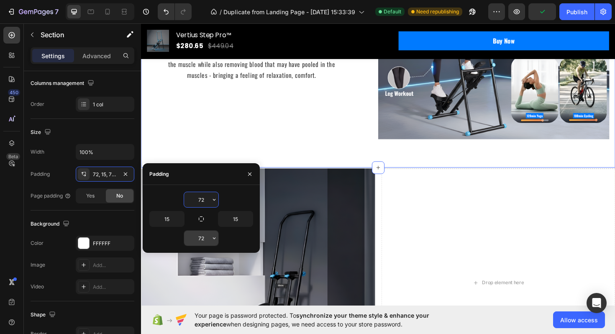
click at [206, 237] on input "72" at bounding box center [201, 238] width 34 height 15
type input "0"
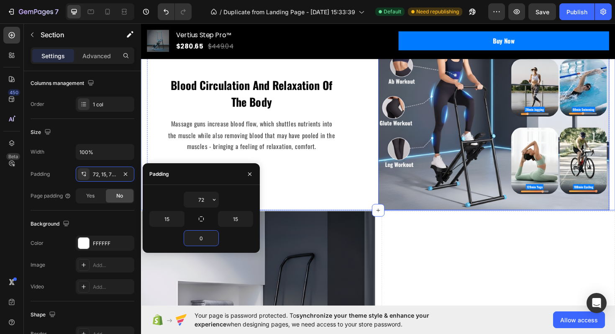
scroll to position [990, 0]
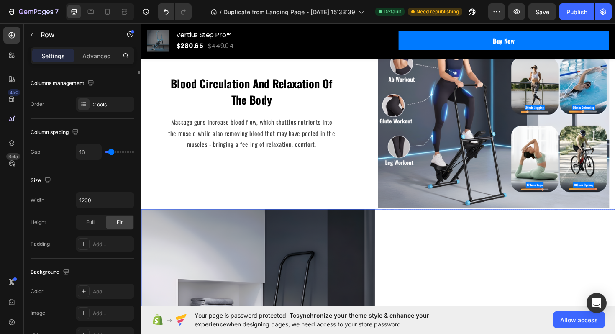
scroll to position [0, 0]
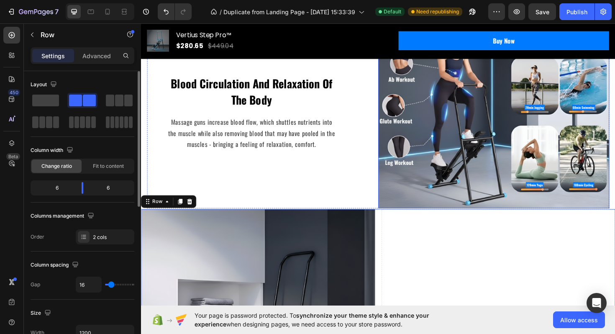
click at [454, 146] on img at bounding box center [514, 118] width 245 height 202
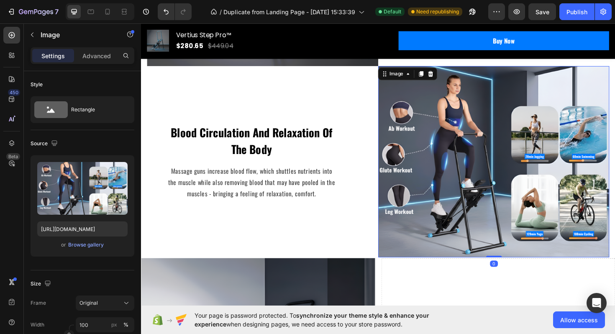
scroll to position [785, 0]
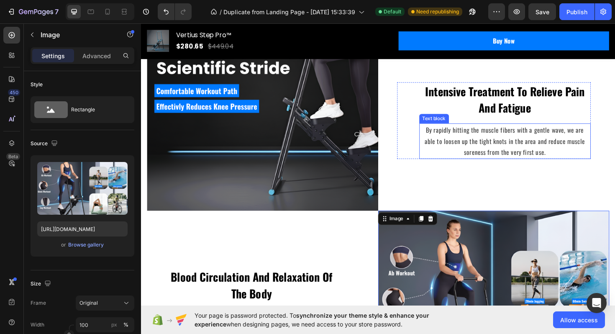
click at [499, 141] on p "By rapidly hitting the muscle fibers with a gentle wave, we are able to loosen …" at bounding box center [526, 148] width 180 height 36
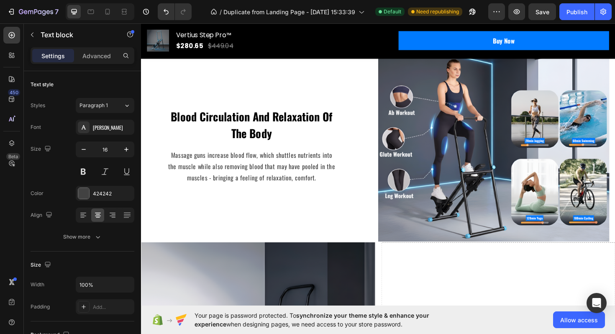
scroll to position [963, 0]
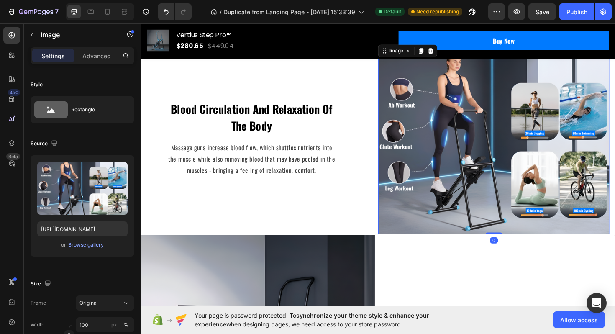
click at [549, 209] on img at bounding box center [514, 145] width 245 height 202
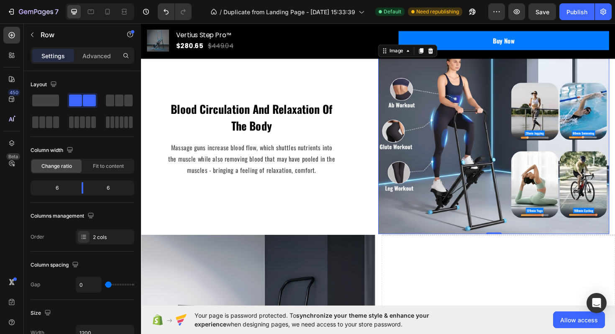
click at [376, 228] on div "Blood Circulation And Relaxation Of The Body Text block Massage guns increase b…" at bounding box center [269, 145] width 245 height 202
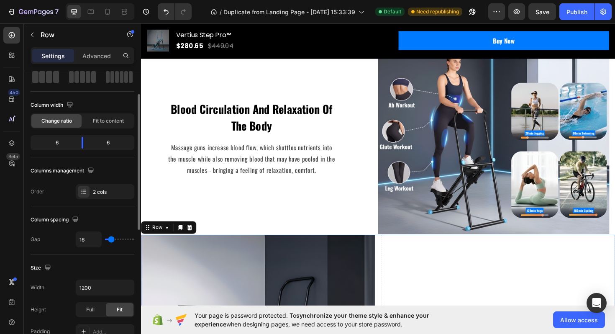
scroll to position [47, 0]
type input "5"
type input "2"
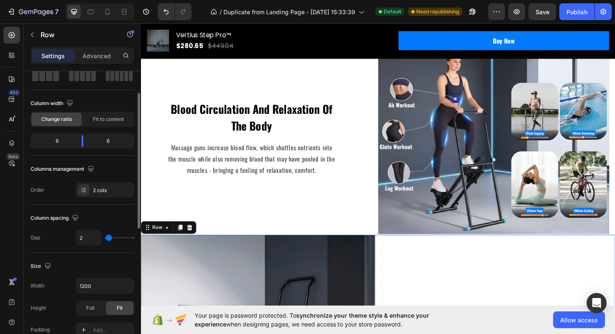
type input "0"
drag, startPoint x: 109, startPoint y: 239, endPoint x: 85, endPoint y: 239, distance: 24.3
type input "0"
click at [105, 238] on input "range" at bounding box center [119, 238] width 29 height 2
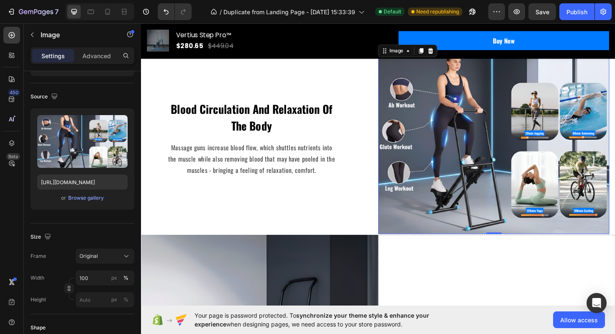
click at [436, 220] on img at bounding box center [514, 145] width 245 height 202
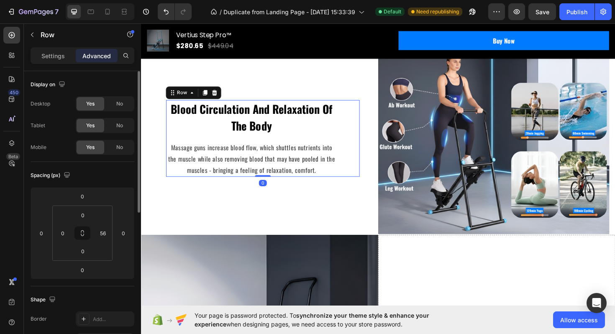
click at [354, 122] on div "Blood Circulation And Relaxation Of The Body Text block Massage guns increase b…" at bounding box center [269, 145] width 205 height 81
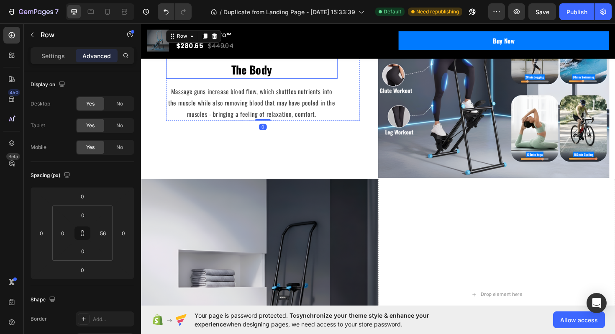
scroll to position [1041, 0]
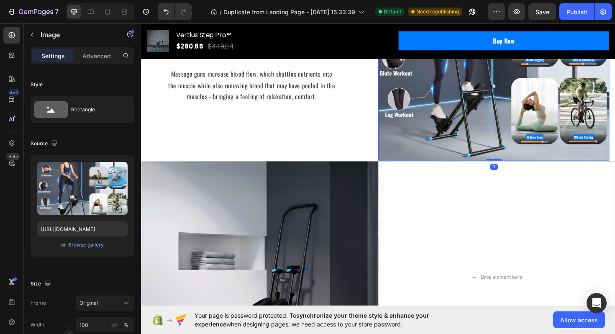
click at [418, 108] on img at bounding box center [514, 67] width 245 height 202
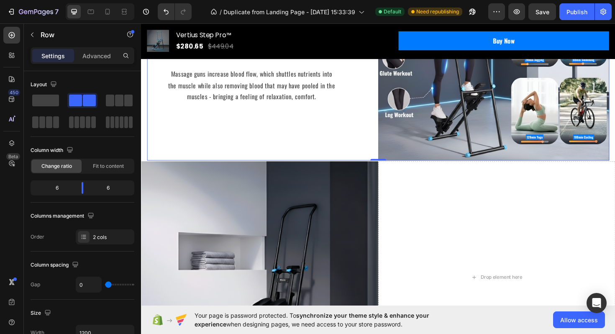
click at [337, 127] on div "Blood Circulation And Relaxation Of The Body Text block Massage guns increase b…" at bounding box center [269, 67] width 245 height 202
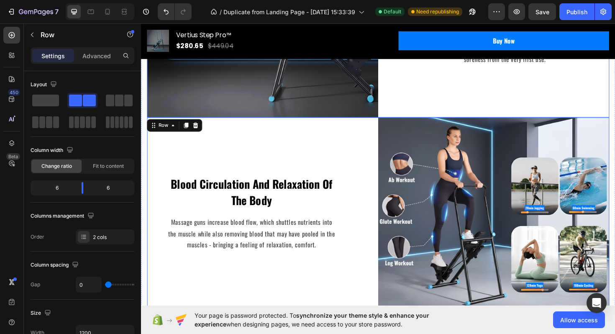
click at [434, 103] on div "Intensive Treatment To Relieve Pain And Fatigue Text block By rapidly hitting t…" at bounding box center [514, 27] width 245 height 191
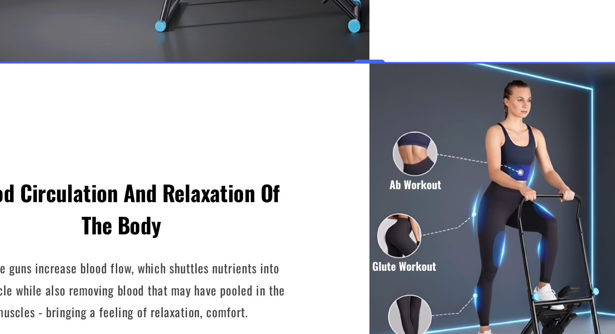
scroll to position [891, 0]
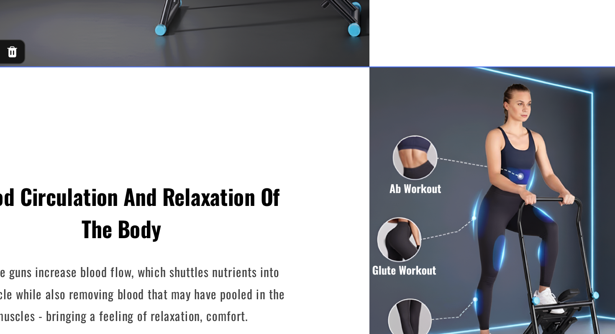
click at [131, 36] on div "Blood Circulation And Relaxation Of The Body Text block Massage guns increase b…" at bounding box center [33, 89] width 245 height 202
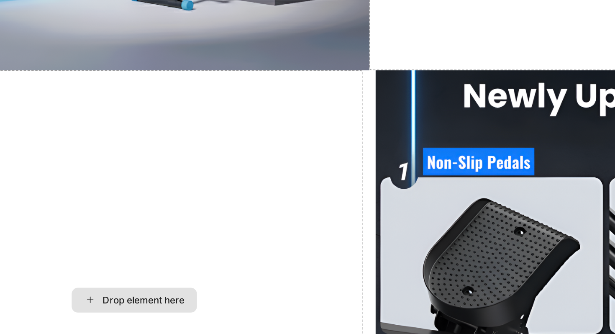
scroll to position [1305, 0]
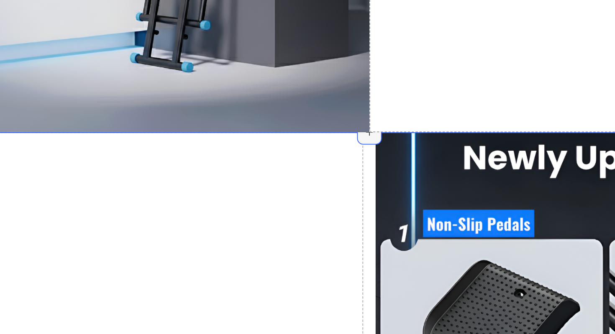
click at [157, 28] on div at bounding box center [155, 23] width 13 height 13
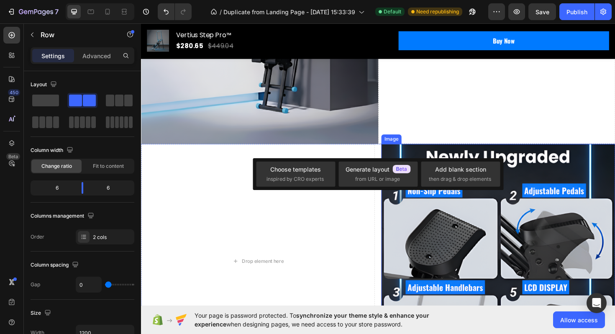
click at [392, 214] on div "Drop element here Image Section 6" at bounding box center [392, 282] width 502 height 262
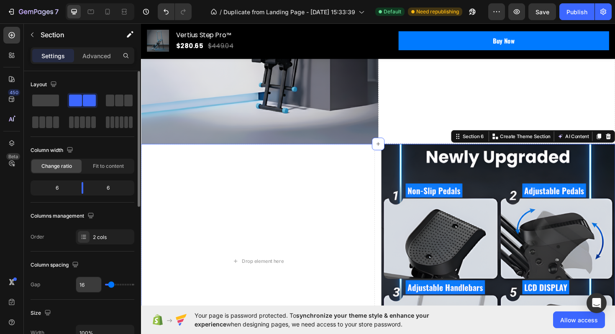
drag, startPoint x: 115, startPoint y: 287, endPoint x: 93, endPoint y: 287, distance: 21.3
click at [93, 287] on div "16" at bounding box center [105, 285] width 59 height 16
type input "23"
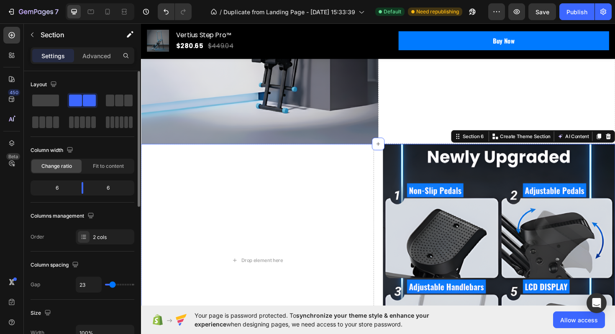
type input "1"
type input "0"
drag, startPoint x: 113, startPoint y: 286, endPoint x: 84, endPoint y: 287, distance: 28.9
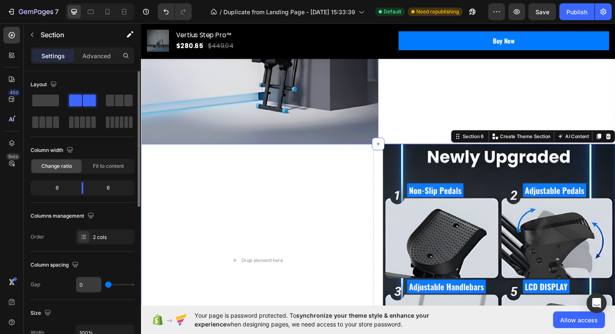
click at [85, 287] on div "0" at bounding box center [105, 285] width 59 height 16
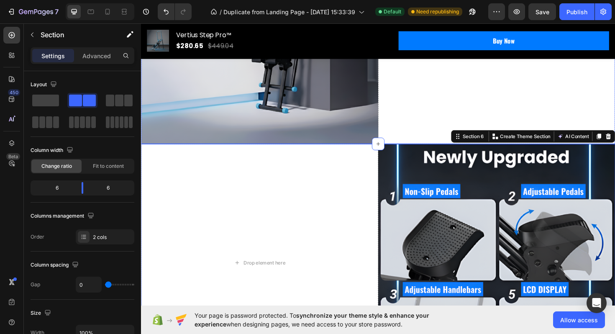
click at [469, 97] on div "Drop element here" at bounding box center [517, 28] width 251 height 246
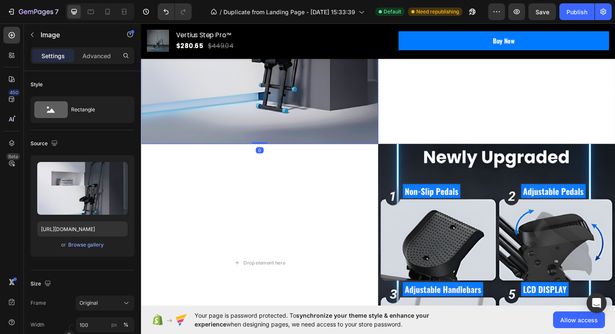
click at [357, 108] on img at bounding box center [266, 28] width 251 height 246
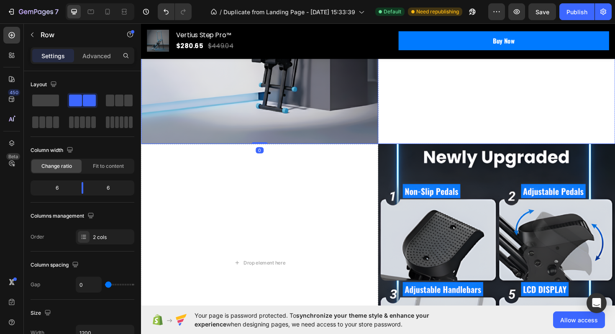
click at [508, 109] on div "Drop element here" at bounding box center [517, 28] width 251 height 246
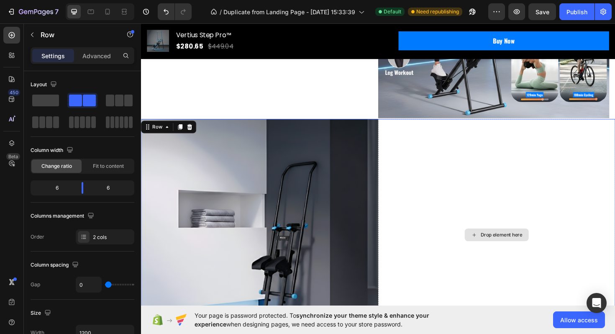
scroll to position [1086, 0]
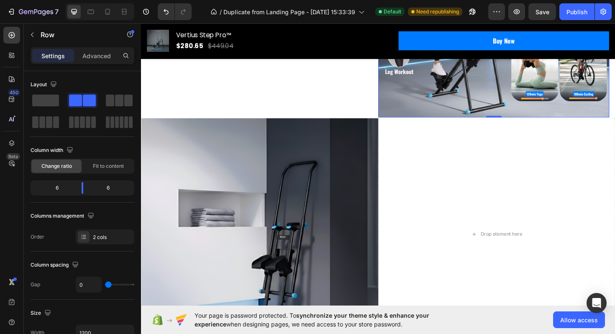
click at [440, 100] on img at bounding box center [514, 21] width 245 height 202
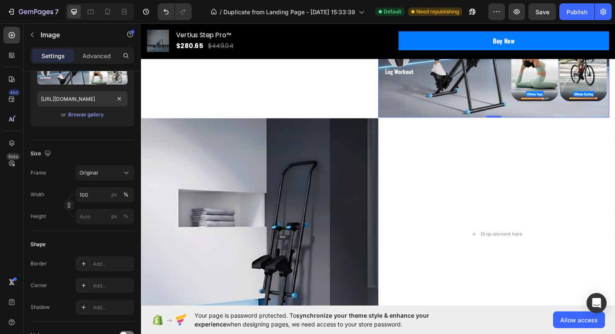
scroll to position [0, 0]
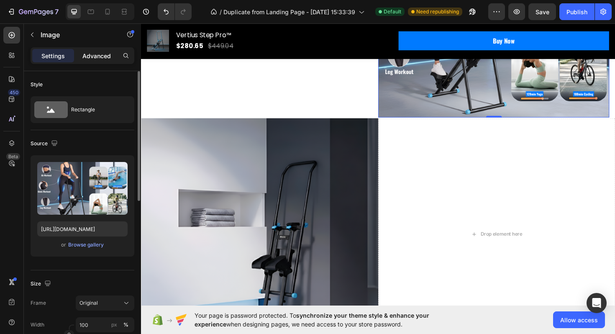
click at [94, 59] on p "Advanced" at bounding box center [96, 55] width 28 height 9
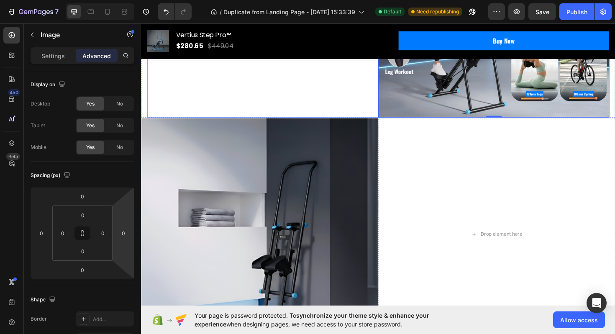
click at [365, 107] on div "Blood Circulation And Relaxation Of The Body Text block Massage guns increase b…" at bounding box center [269, 21] width 245 height 202
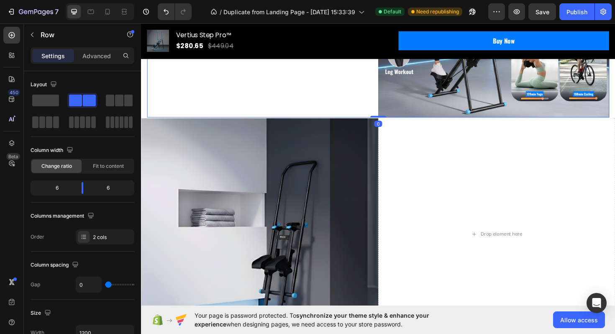
drag, startPoint x: 394, startPoint y: 122, endPoint x: 400, endPoint y: 106, distance: 17.3
click at [390, 79] on div "Blood Circulation And Relaxation Of The Body Text block Massage guns increase b…" at bounding box center [392, 21] width 490 height 202
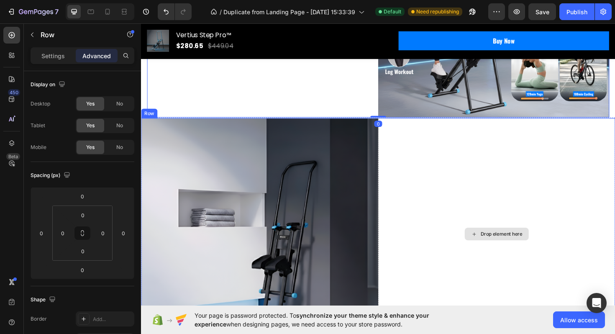
click at [420, 163] on div "Drop element here" at bounding box center [517, 247] width 251 height 246
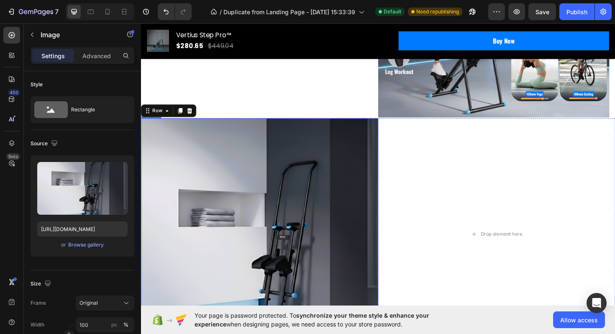
click at [380, 172] on img at bounding box center [266, 247] width 251 height 246
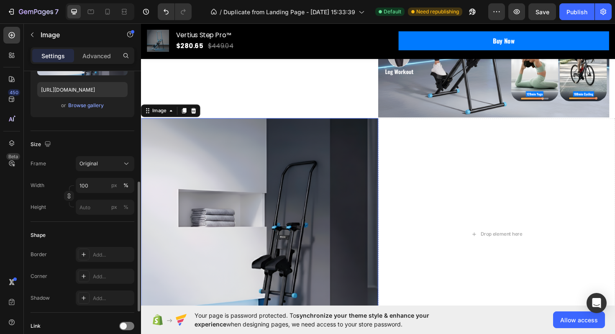
scroll to position [182, 0]
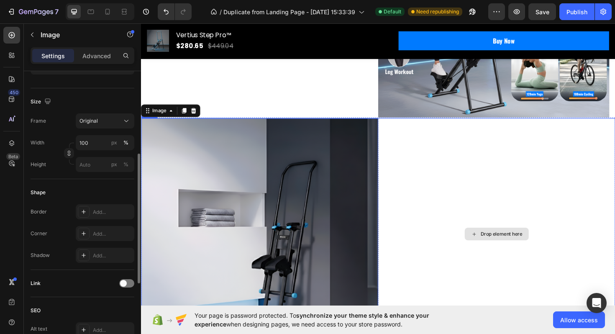
click at [408, 151] on div "Drop element here" at bounding box center [517, 247] width 251 height 246
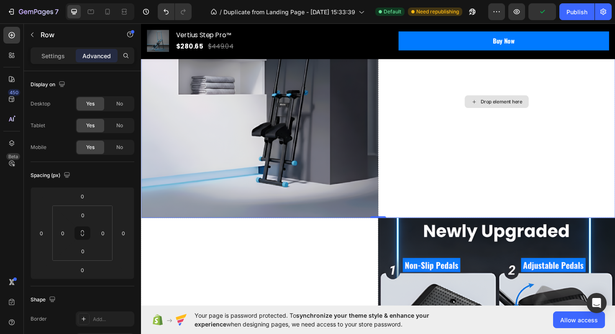
scroll to position [1250, 0]
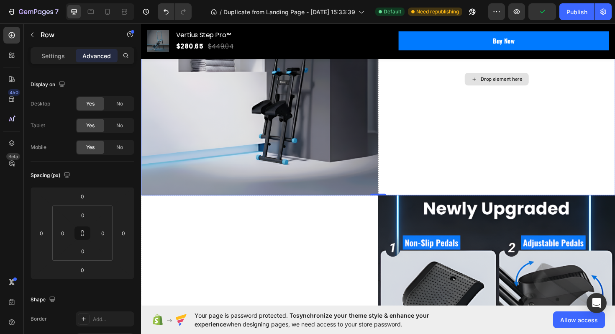
click at [460, 169] on div "Drop element here" at bounding box center [517, 83] width 251 height 246
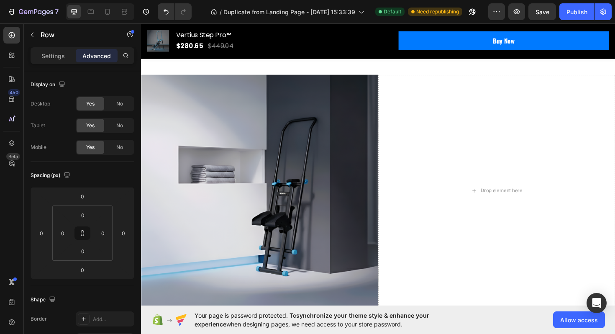
scroll to position [1053, 0]
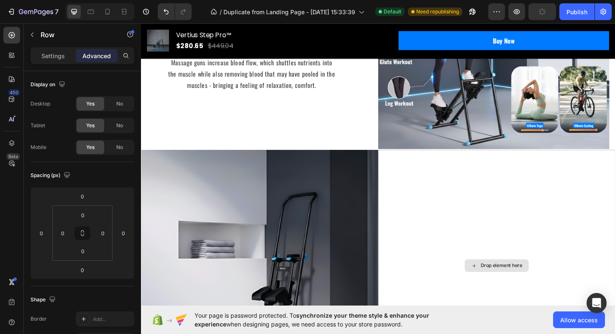
click at [500, 278] on div "Drop element here" at bounding box center [522, 280] width 44 height 7
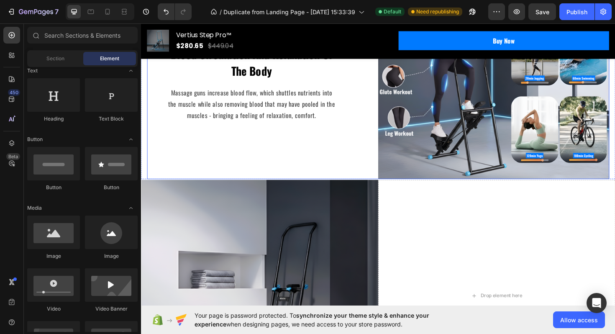
scroll to position [1040, 0]
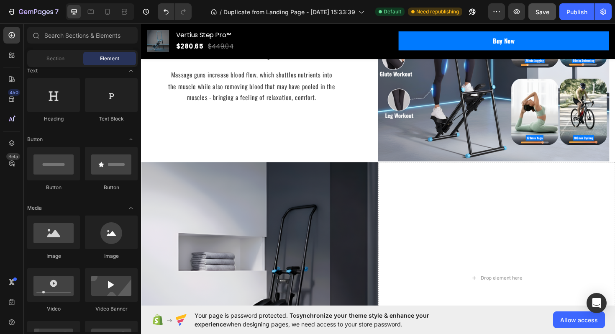
click at [545, 10] on span "Save" at bounding box center [543, 11] width 14 height 7
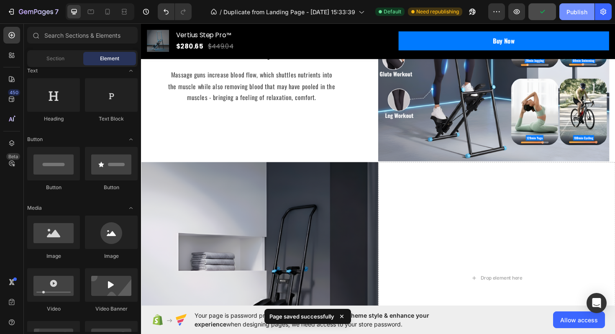
click at [576, 13] on div "Publish" at bounding box center [577, 12] width 21 height 9
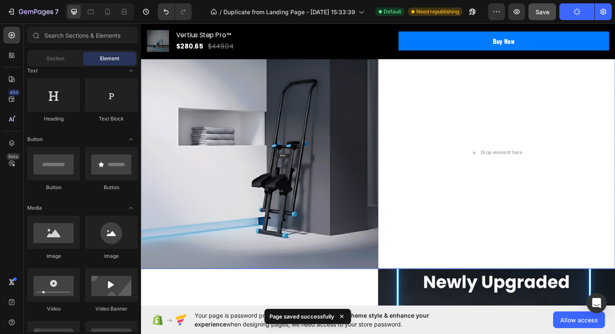
scroll to position [1121, 0]
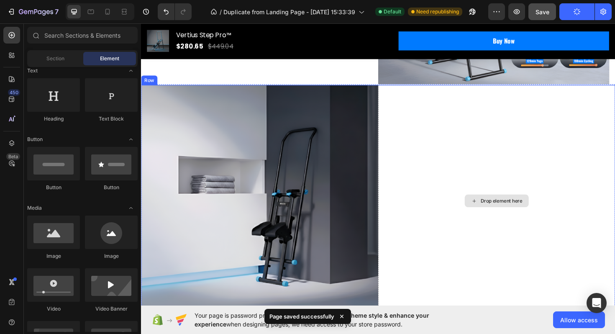
click at [487, 209] on div "Drop element here" at bounding box center [518, 211] width 68 height 13
click at [501, 211] on div "Drop element here" at bounding box center [522, 211] width 44 height 7
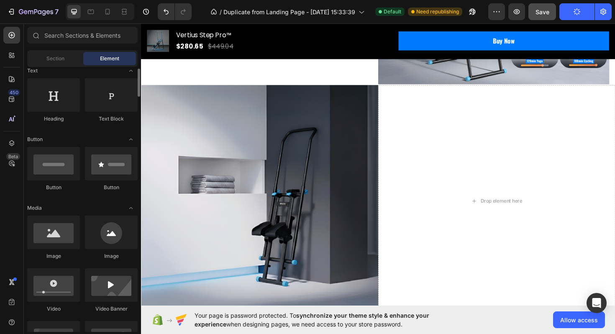
scroll to position [0, 0]
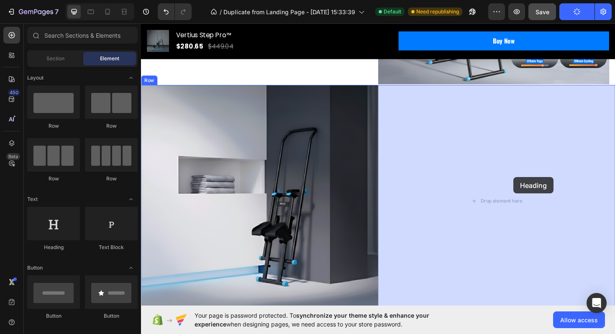
drag, startPoint x: 195, startPoint y: 250, endPoint x: 533, endPoint y: 187, distance: 344.2
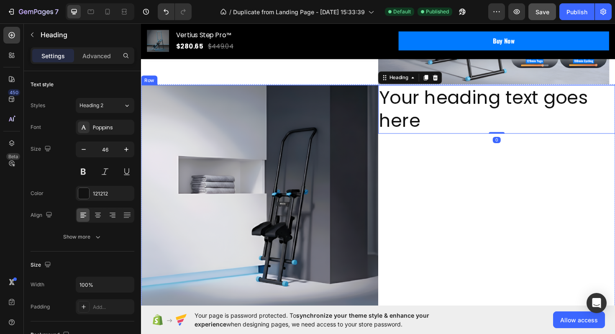
scroll to position [1035, 0]
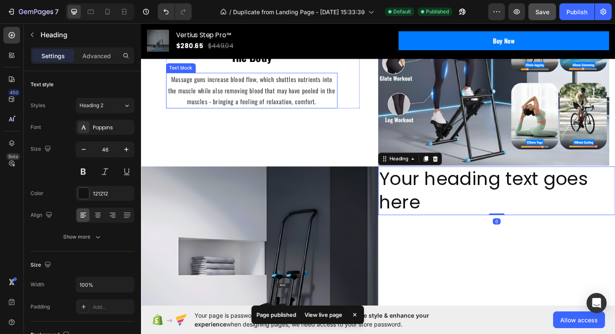
click at [302, 106] on p "Massage guns increase blood flow, which shuttles nutrients into the muscle whil…" at bounding box center [258, 95] width 180 height 36
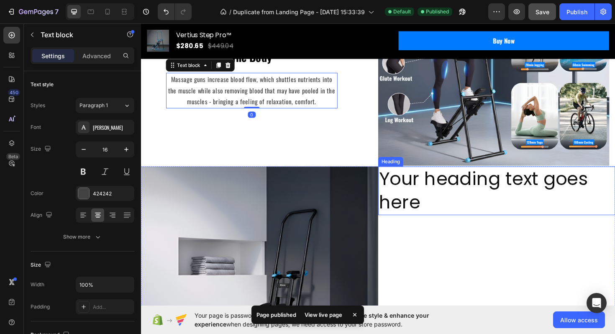
click at [445, 203] on h2 "Your heading text goes here" at bounding box center [517, 201] width 251 height 52
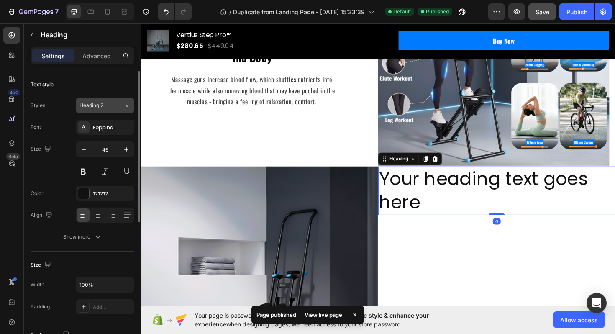
click at [105, 103] on div "Heading 2" at bounding box center [97, 106] width 34 height 8
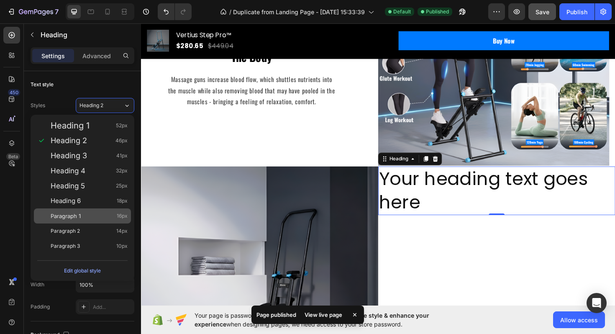
click at [90, 218] on div "Paragraph 1 16px" at bounding box center [89, 216] width 77 height 8
type input "16"
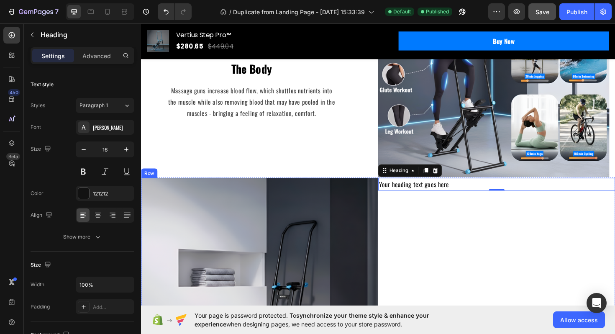
scroll to position [1011, 0]
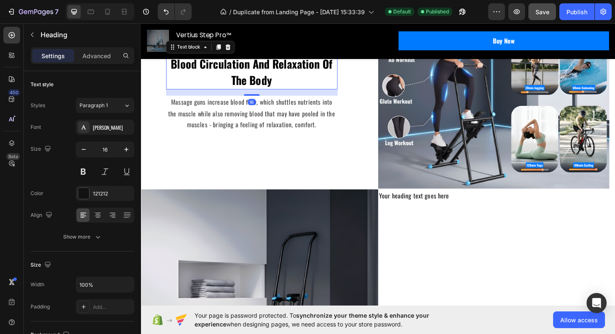
click at [263, 74] on p "Blood Circulation And Relaxation Of The Body" at bounding box center [258, 74] width 180 height 35
click at [274, 107] on p "Massage guns increase blood flow, which shuttles nutrients into the muscle whil…" at bounding box center [258, 119] width 180 height 36
click at [277, 85] on p "Blood Circulation And Relaxation Of The Body" at bounding box center [258, 74] width 180 height 35
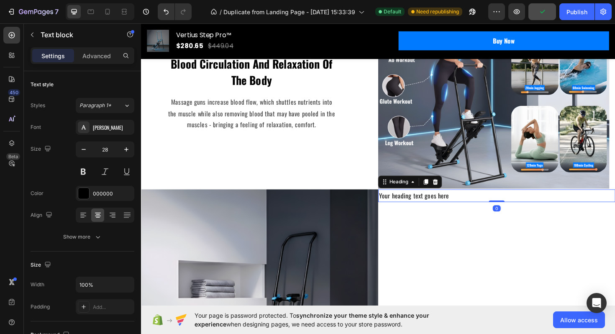
click at [454, 210] on h2 "Your heading text goes here" at bounding box center [517, 206] width 251 height 14
click at [100, 217] on icon at bounding box center [98, 215] width 8 height 8
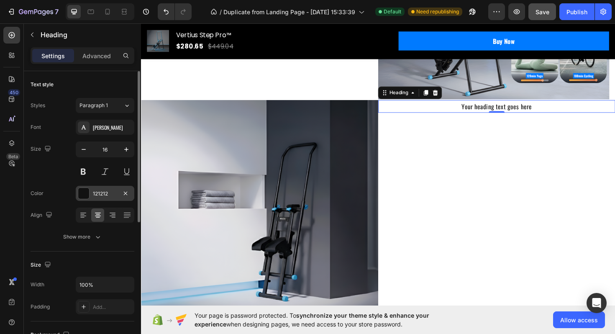
scroll to position [9, 0]
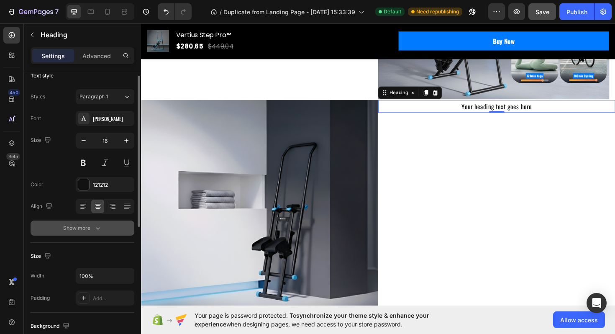
click at [99, 228] on icon "button" at bounding box center [98, 228] width 4 height 3
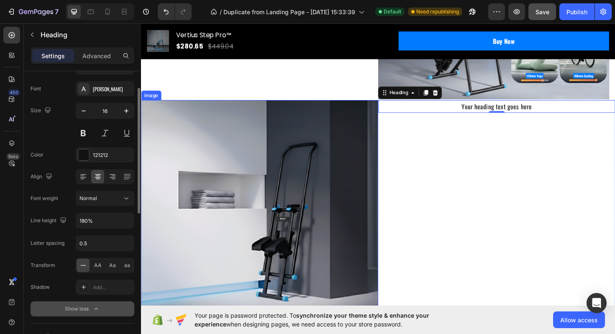
scroll to position [870, 0]
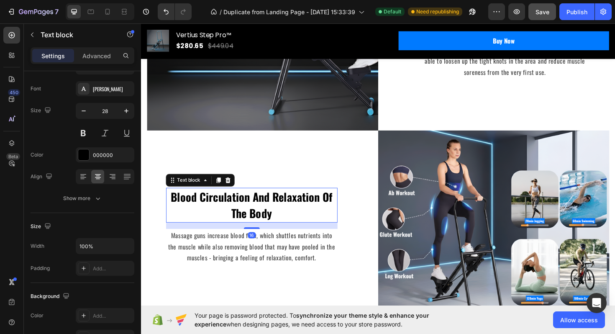
click at [290, 207] on p "Blood Circulation And Relaxation Of The Body" at bounding box center [258, 215] width 180 height 35
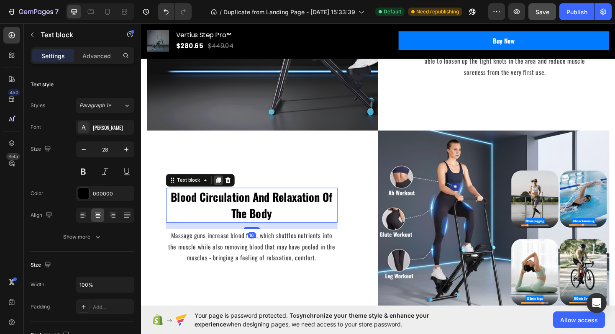
click at [225, 189] on icon at bounding box center [223, 190] width 5 height 6
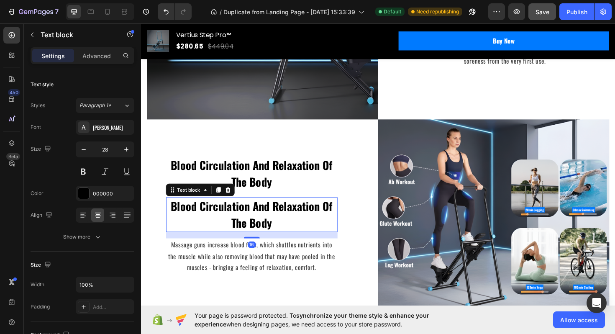
scroll to position [929, 0]
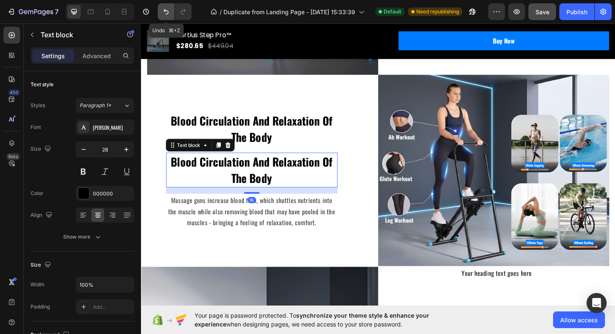
click at [161, 10] on button "Undo/Redo" at bounding box center [166, 11] width 17 height 17
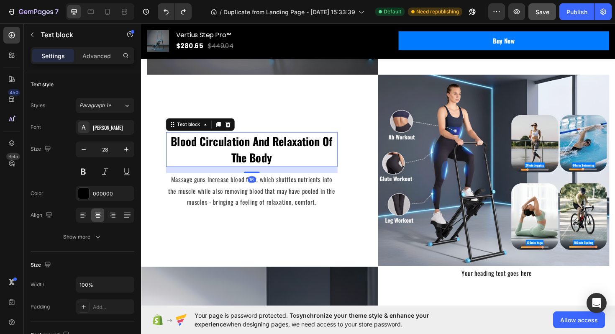
click at [244, 166] on p "Blood Circulation And Relaxation Of The Body" at bounding box center [258, 156] width 180 height 35
drag, startPoint x: 222, startPoint y: 129, endPoint x: 239, endPoint y: 142, distance: 20.9
click at [222, 129] on icon at bounding box center [223, 131] width 5 height 6
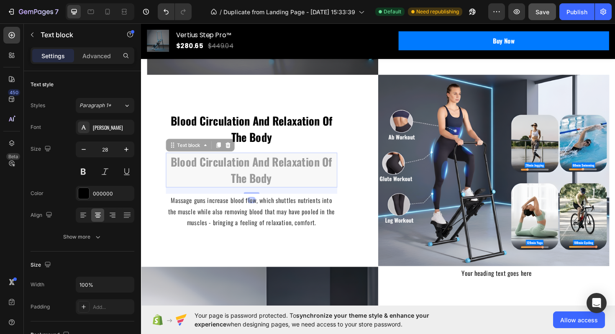
scroll to position [907, 0]
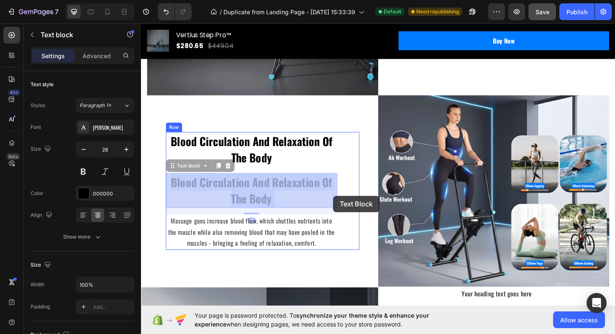
drag, startPoint x: 262, startPoint y: 175, endPoint x: 348, endPoint y: 213, distance: 93.7
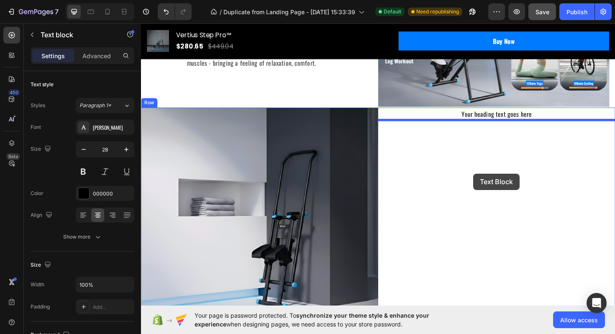
drag, startPoint x: 176, startPoint y: 176, endPoint x: 493, endPoint y: 182, distance: 316.8
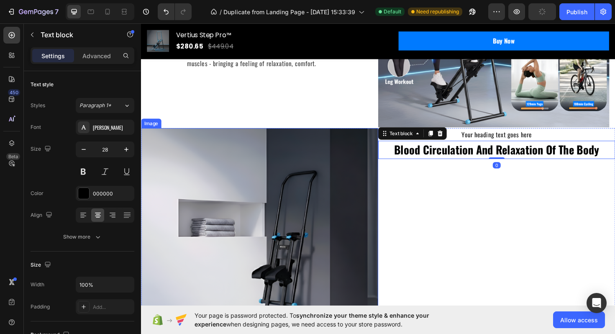
scroll to position [964, 0]
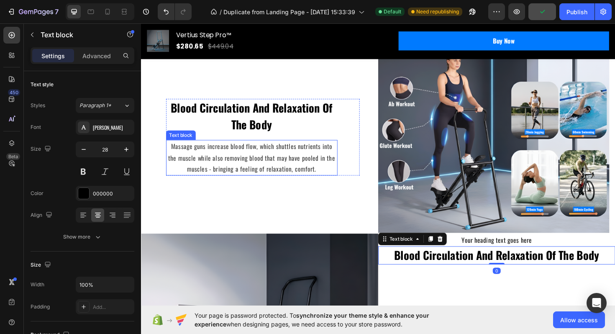
click at [258, 166] on p "Massage guns increase blood flow, which shuttles nutrients into the muscle whil…" at bounding box center [258, 166] width 180 height 36
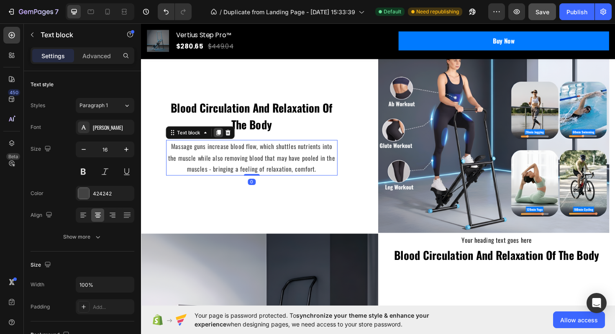
click at [222, 137] on icon at bounding box center [223, 139] width 5 height 6
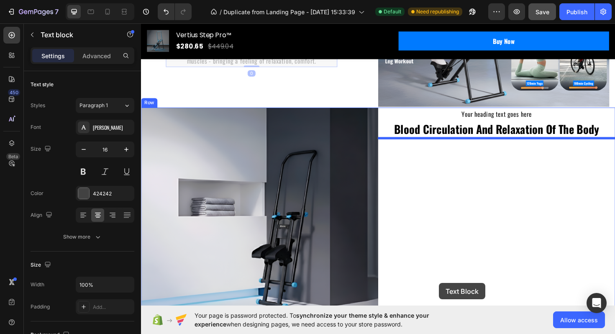
drag, startPoint x: 176, startPoint y: 158, endPoint x: 456, endPoint y: 281, distance: 306.2
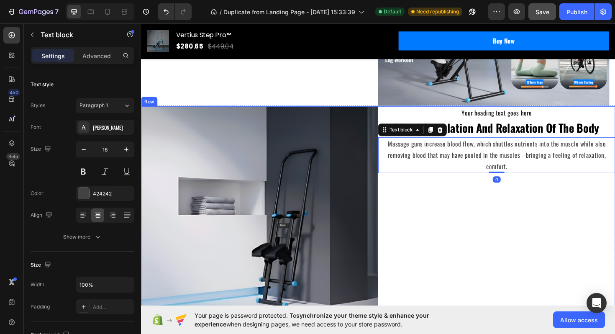
scroll to position [1067, 0]
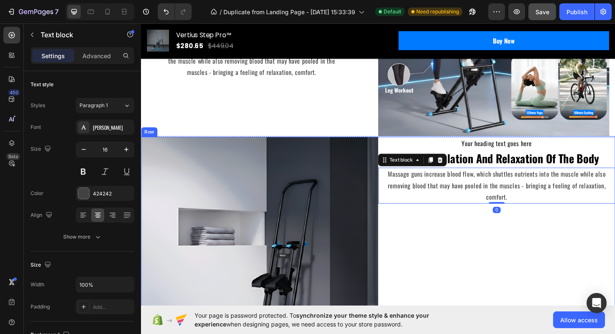
drag, startPoint x: 496, startPoint y: 239, endPoint x: 496, endPoint y: 187, distance: 51.5
click at [496, 239] on div "Your heading text goes here Heading Blood Circulation And Relaxation Of The Bod…" at bounding box center [517, 267] width 251 height 246
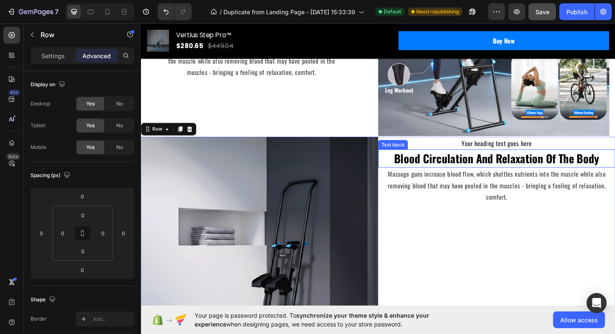
click at [495, 153] on h2 "Your heading text goes here" at bounding box center [517, 151] width 251 height 14
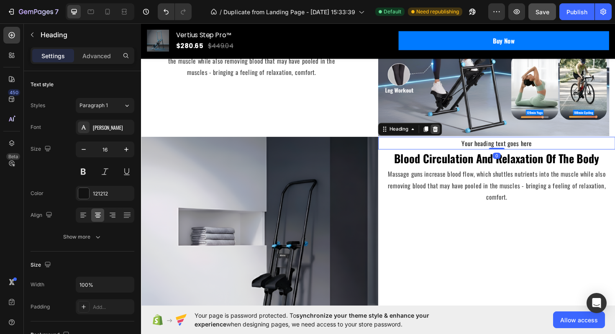
click at [454, 136] on icon at bounding box center [452, 136] width 5 height 6
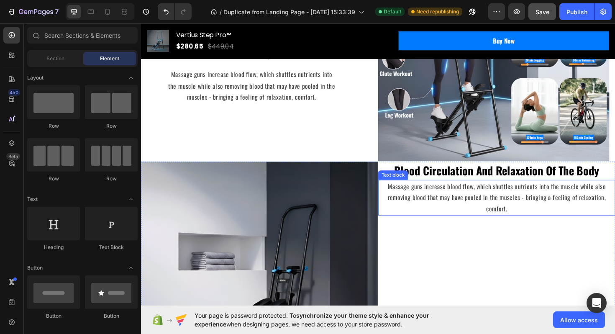
scroll to position [998, 0]
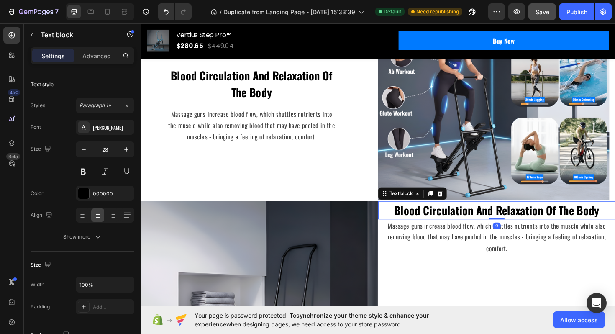
click at [454, 224] on p "Blood Circulation And Relaxation Of The Body" at bounding box center [517, 222] width 249 height 18
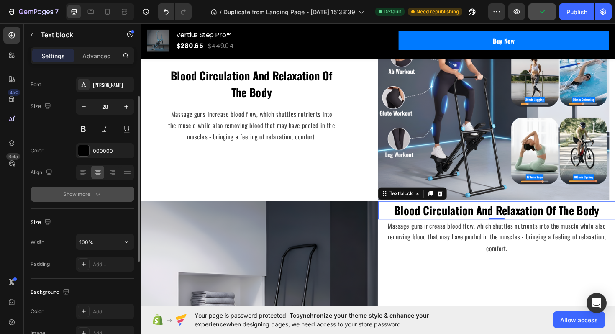
scroll to position [43, 0]
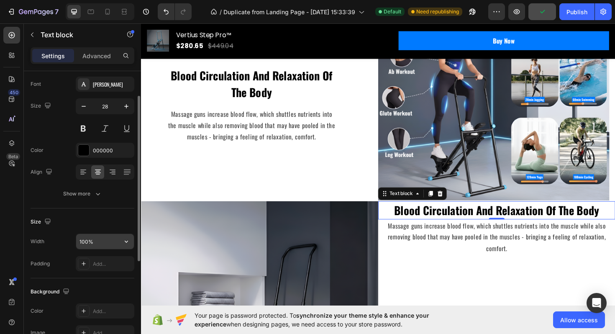
click at [107, 240] on input "100%" at bounding box center [105, 241] width 58 height 15
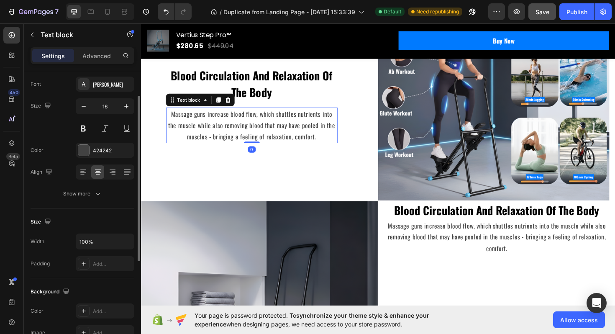
click at [203, 133] on p "Massage guns increase blood flow, which shuttles nutrients into the muscle whil…" at bounding box center [258, 131] width 180 height 36
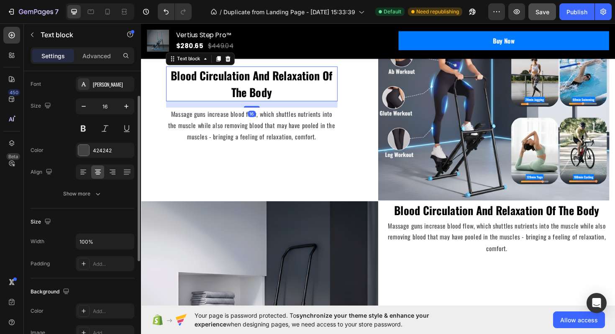
click at [260, 79] on p "Blood Circulation And Relaxation Of The Body" at bounding box center [258, 87] width 180 height 35
click at [322, 159] on div "Blood Circulation And Relaxation Of The Body Text block 16 Massage guns increas…" at bounding box center [269, 109] width 245 height 202
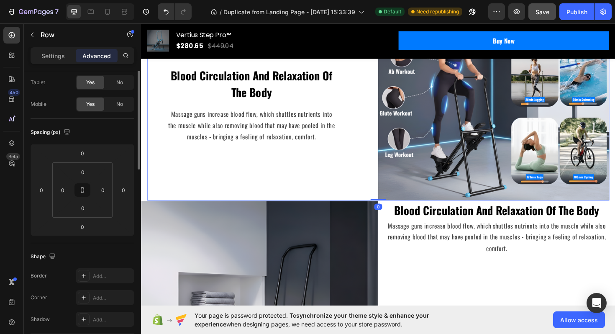
scroll to position [0, 0]
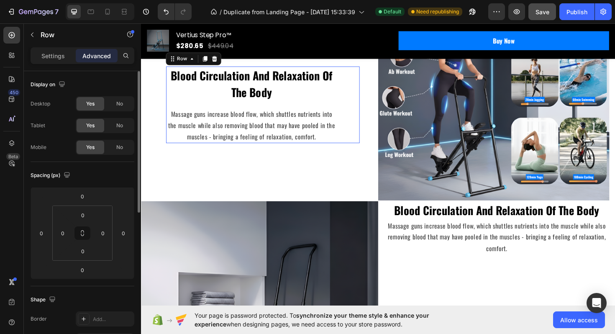
click at [363, 131] on div "Blood Circulation And Relaxation Of The Body Text block Massage guns increase b…" at bounding box center [269, 109] width 205 height 81
click at [427, 236] on p "Massage guns increase blood flow, which shuttles nutrients into the muscle whil…" at bounding box center [517, 250] width 249 height 36
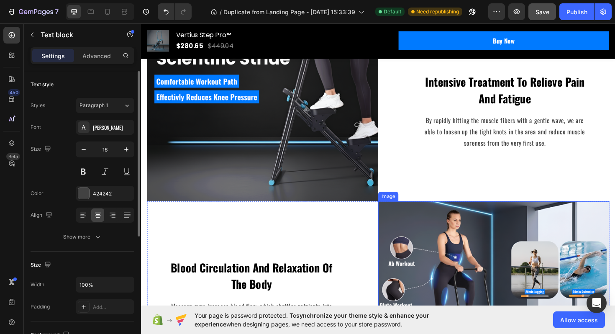
scroll to position [786, 0]
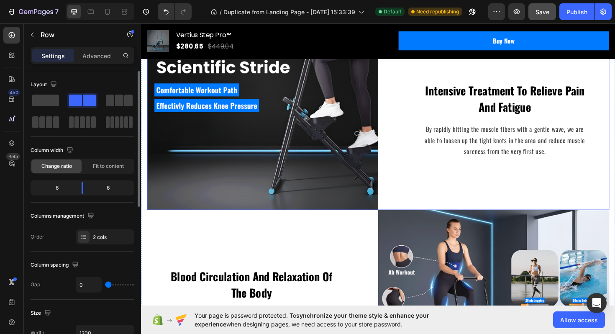
click at [414, 191] on div "Intensive Treatment To Relieve Pain And Fatigue Text block By rapidly hitting t…" at bounding box center [514, 125] width 245 height 191
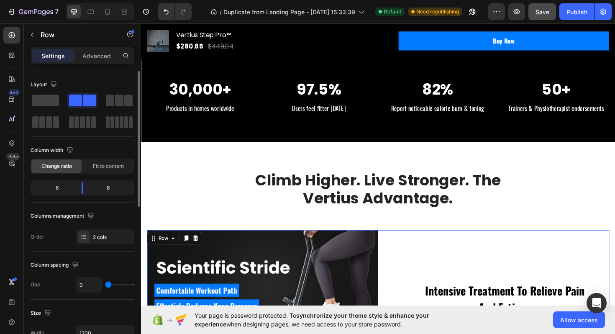
scroll to position [629, 0]
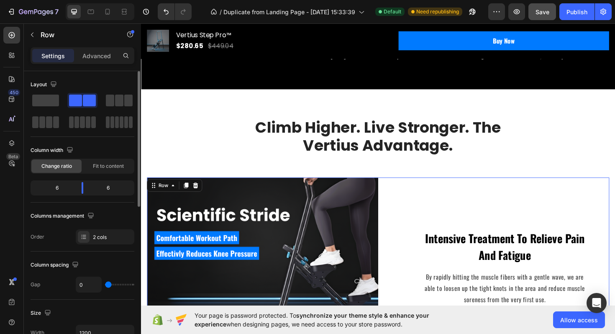
click at [398, 196] on div "Intensive Treatment To Relieve Pain And Fatigue Text block By rapidly hitting t…" at bounding box center [514, 282] width 245 height 191
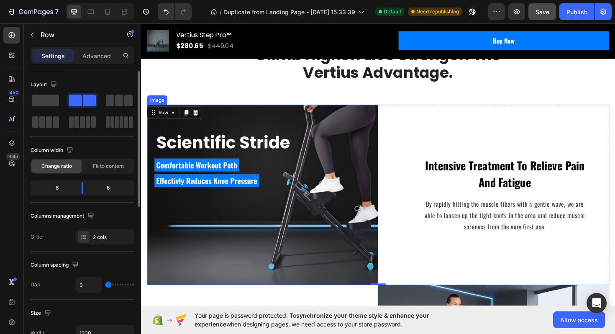
scroll to position [720, 0]
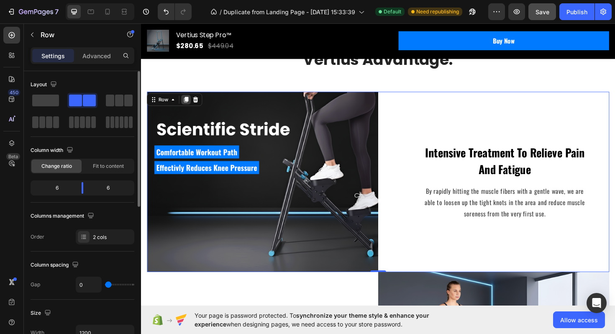
click at [190, 103] on icon at bounding box center [189, 104] width 5 height 6
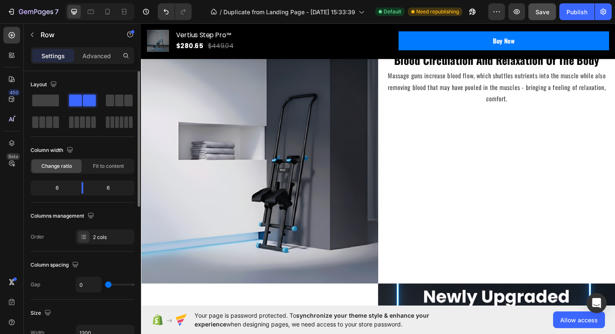
scroll to position [1351, 0]
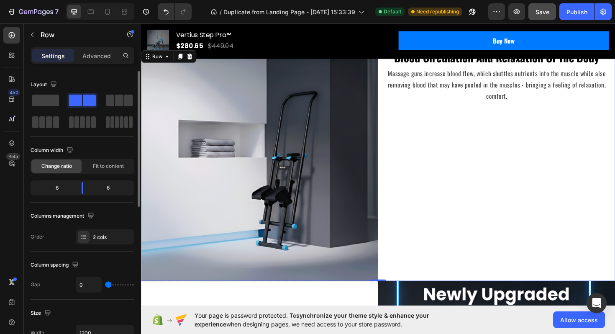
click at [430, 194] on div "Blood Circulation And Relaxation Of The Body Text block Massage guns increase b…" at bounding box center [517, 173] width 251 height 246
click at [194, 60] on icon at bounding box center [192, 59] width 5 height 6
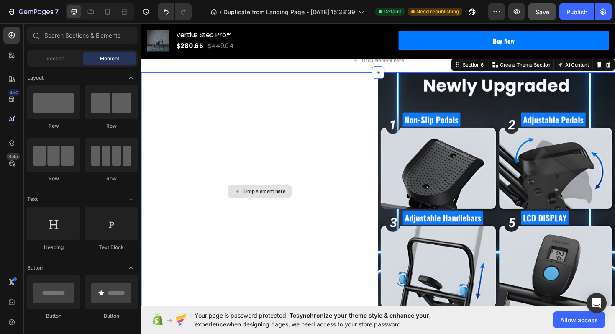
click at [314, 162] on div "Drop element here" at bounding box center [266, 200] width 251 height 251
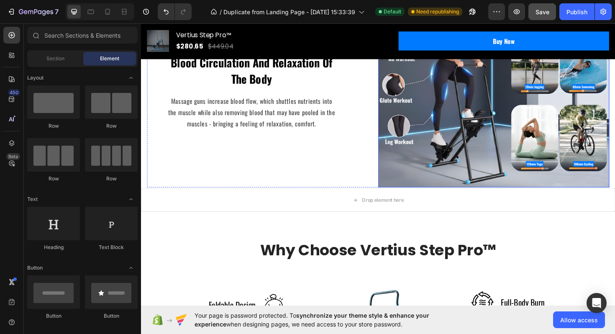
scroll to position [1210, 0]
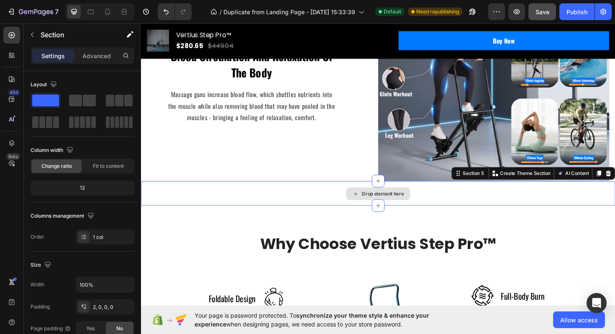
click at [544, 213] on div "Drop element here" at bounding box center [392, 203] width 502 height 25
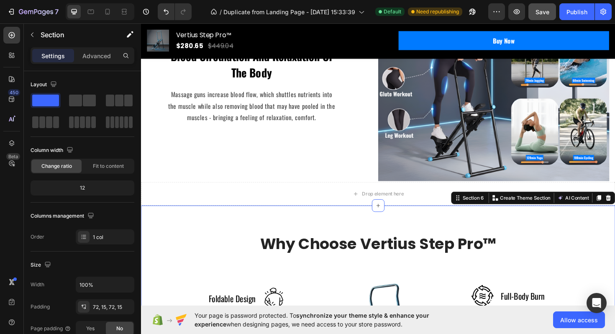
click at [167, 13] on icon "Undo/Redo" at bounding box center [166, 12] width 8 height 8
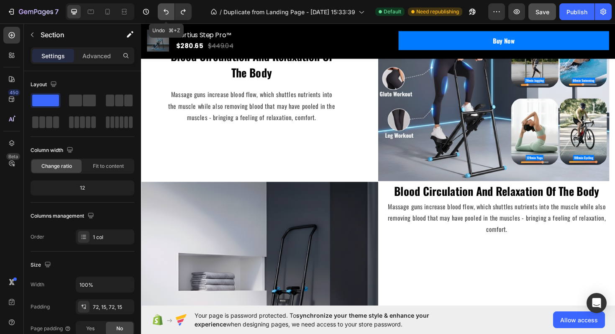
click at [167, 13] on icon "Undo/Redo" at bounding box center [166, 12] width 8 height 8
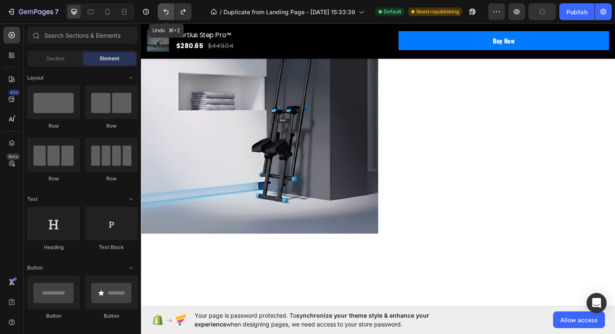
click at [167, 13] on icon "Undo/Redo" at bounding box center [166, 12] width 8 height 8
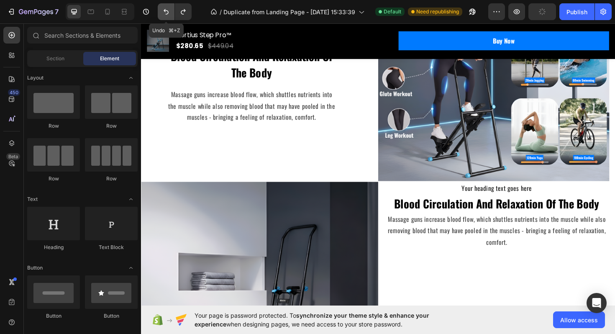
click at [167, 13] on icon "Undo/Redo" at bounding box center [166, 12] width 8 height 8
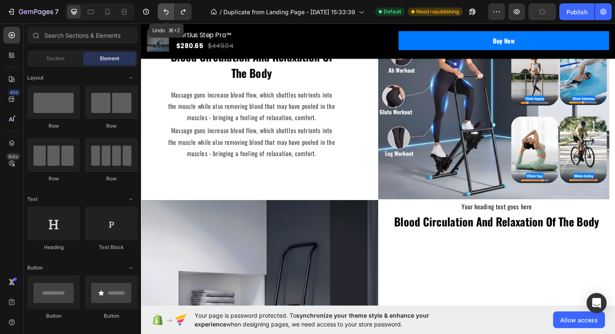
click at [167, 13] on icon "Undo/Redo" at bounding box center [166, 12] width 8 height 8
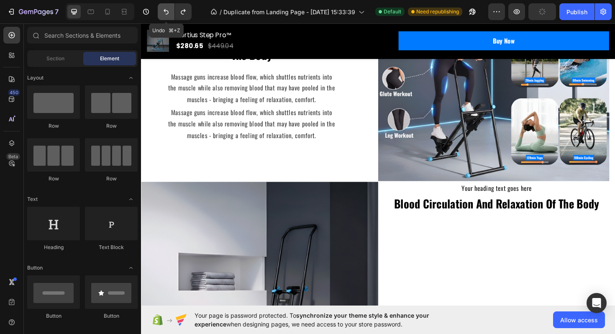
click at [167, 13] on icon "Undo/Redo" at bounding box center [166, 12] width 8 height 8
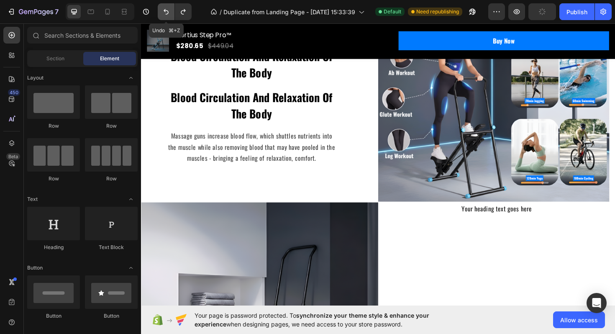
click at [167, 13] on icon "Undo/Redo" at bounding box center [166, 12] width 8 height 8
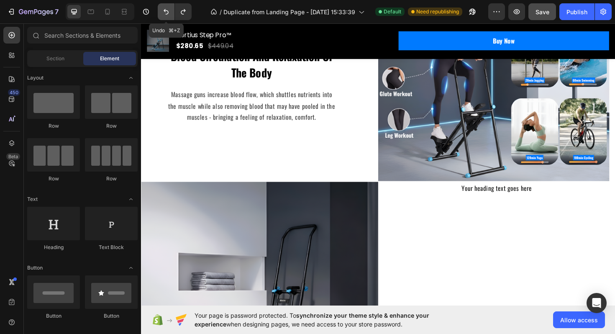
click at [167, 13] on icon "Undo/Redo" at bounding box center [166, 12] width 8 height 8
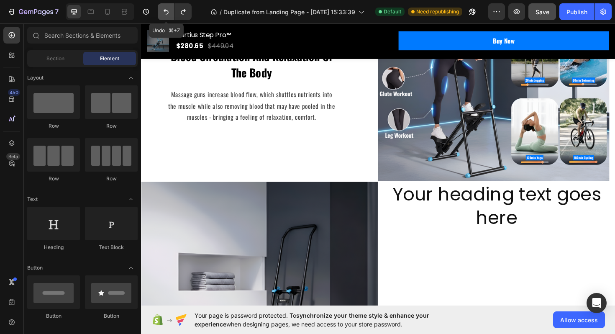
click at [167, 13] on icon "Undo/Redo" at bounding box center [166, 12] width 8 height 8
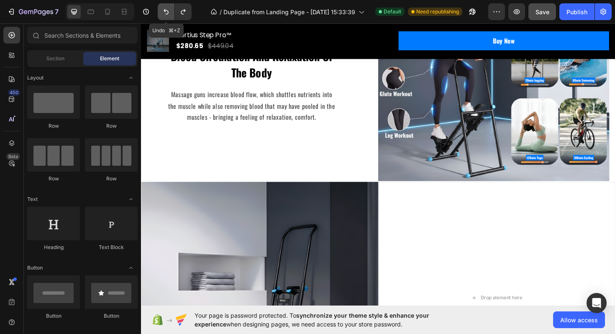
click at [167, 13] on icon "Undo/Redo" at bounding box center [166, 12] width 8 height 8
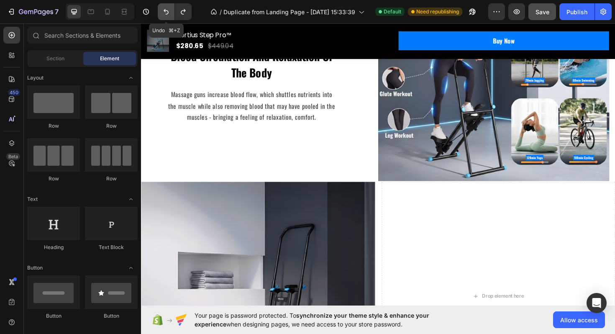
click at [167, 13] on icon "Undo/Redo" at bounding box center [166, 12] width 8 height 8
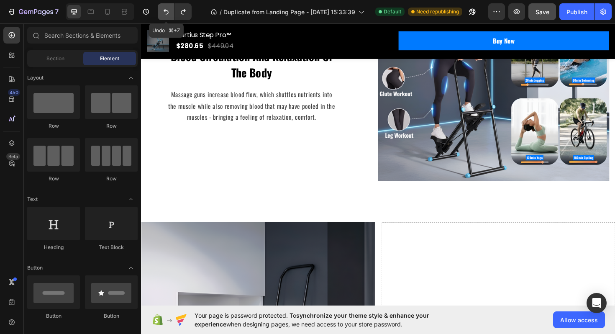
click at [167, 13] on icon "Undo/Redo" at bounding box center [166, 12] width 8 height 8
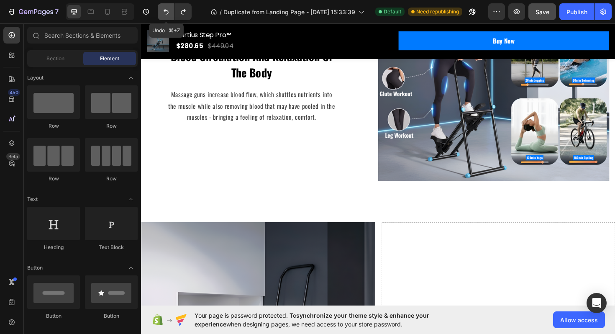
click at [167, 13] on icon "Undo/Redo" at bounding box center [166, 12] width 8 height 8
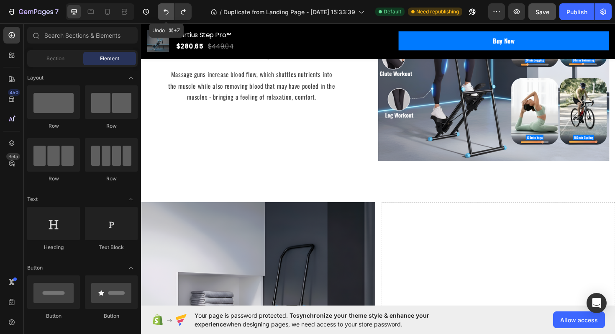
click at [167, 13] on icon "Undo/Redo" at bounding box center [166, 12] width 8 height 8
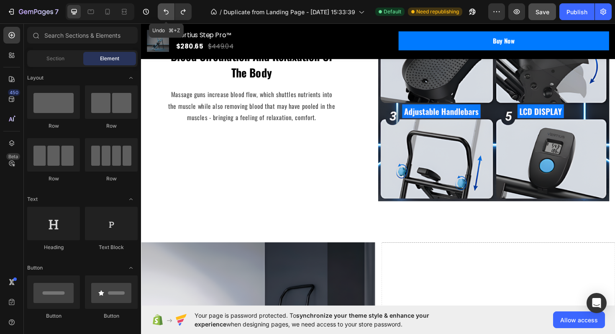
click at [167, 13] on icon "Undo/Redo" at bounding box center [166, 12] width 8 height 8
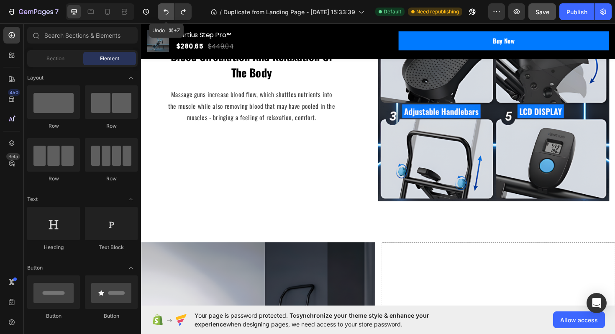
click at [167, 13] on icon "Undo/Redo" at bounding box center [166, 12] width 8 height 8
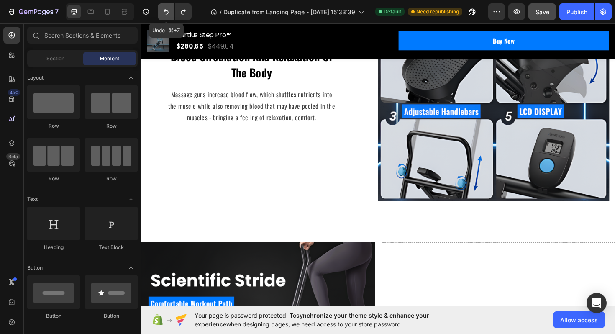
click at [167, 13] on icon "Undo/Redo" at bounding box center [166, 12] width 8 height 8
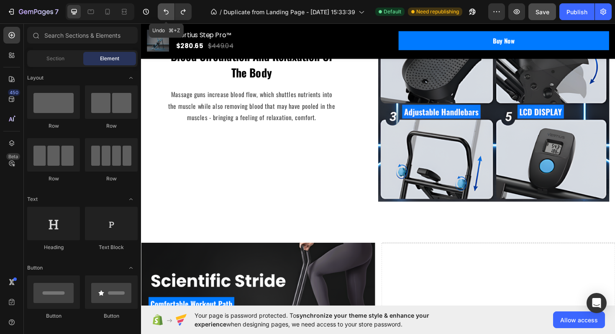
click at [167, 13] on icon "Undo/Redo" at bounding box center [166, 12] width 8 height 8
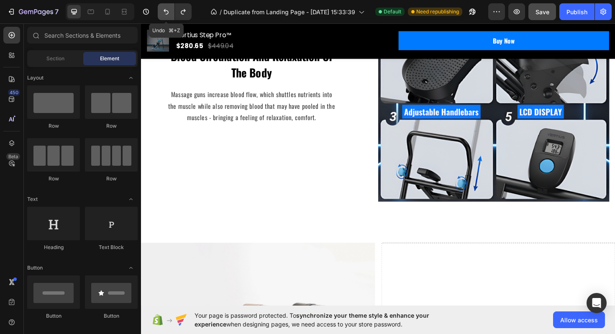
click at [167, 13] on icon "Undo/Redo" at bounding box center [166, 12] width 8 height 8
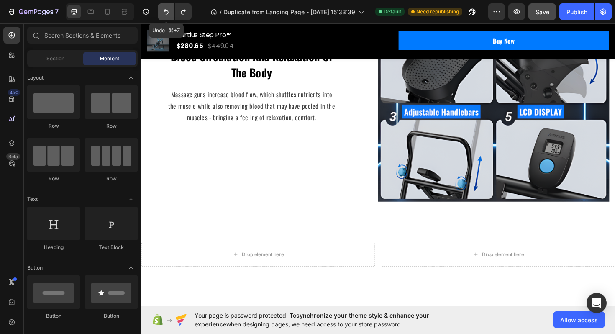
click at [167, 13] on icon "Undo/Redo" at bounding box center [166, 12] width 8 height 8
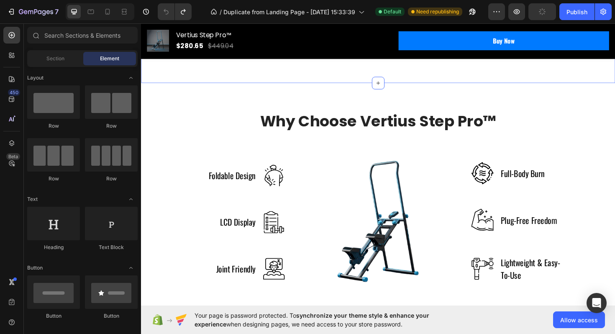
scroll to position [1222, 0]
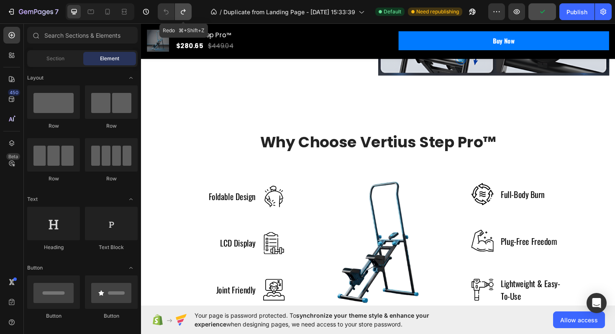
click at [180, 13] on icon "Undo/Redo" at bounding box center [183, 12] width 8 height 8
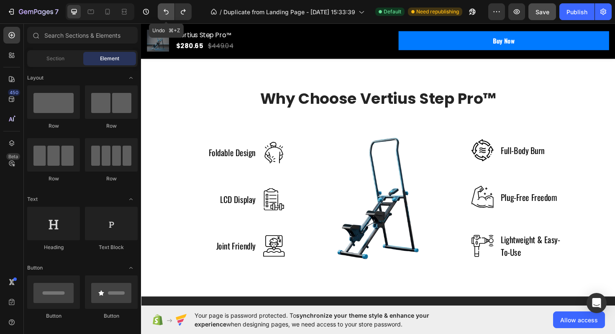
click at [167, 13] on icon "Undo/Redo" at bounding box center [166, 12] width 8 height 8
click at [184, 13] on icon "Undo/Redo" at bounding box center [183, 12] width 8 height 8
click at [168, 12] on icon "Undo/Redo" at bounding box center [166, 11] width 5 height 5
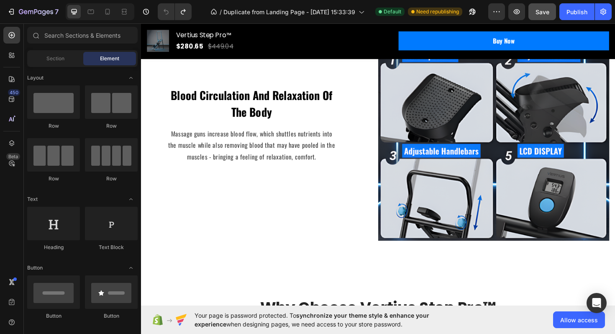
scroll to position [1034, 0]
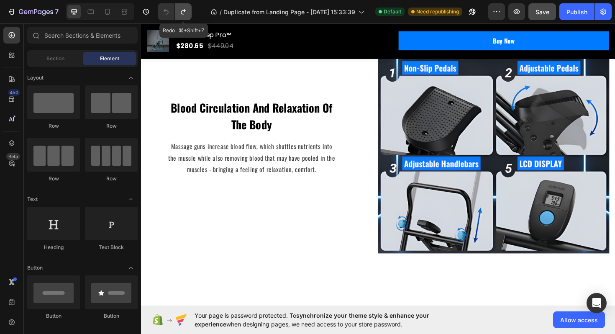
click at [178, 10] on button "Undo/Redo" at bounding box center [183, 11] width 17 height 17
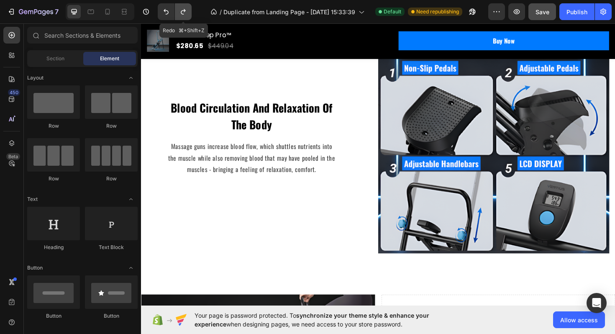
click at [178, 10] on button "Undo/Redo" at bounding box center [183, 11] width 17 height 17
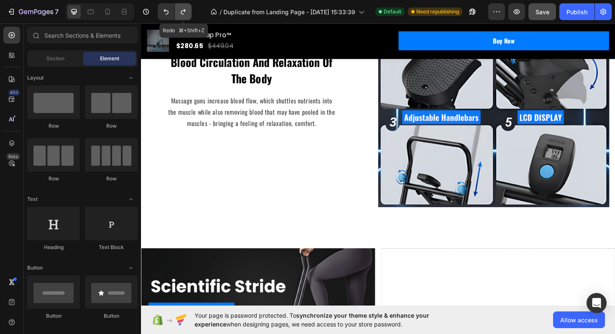
scroll to position [985, 0]
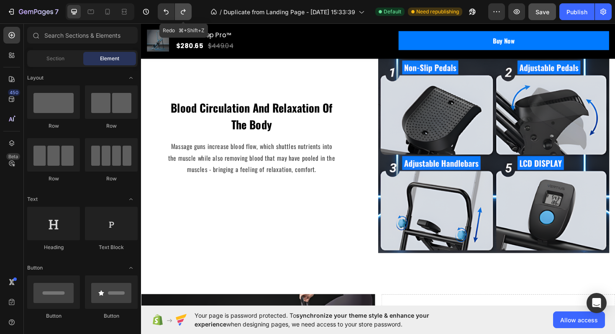
click at [178, 10] on button "Undo/Redo" at bounding box center [183, 11] width 17 height 17
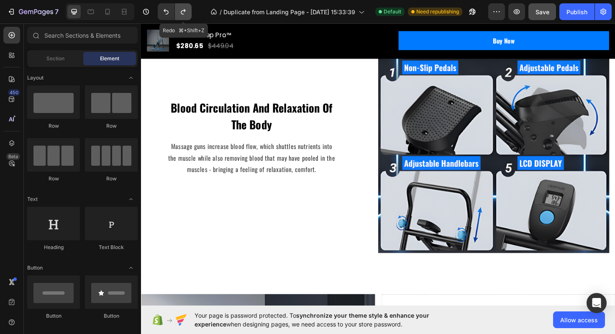
click at [178, 10] on button "Undo/Redo" at bounding box center [183, 11] width 17 height 17
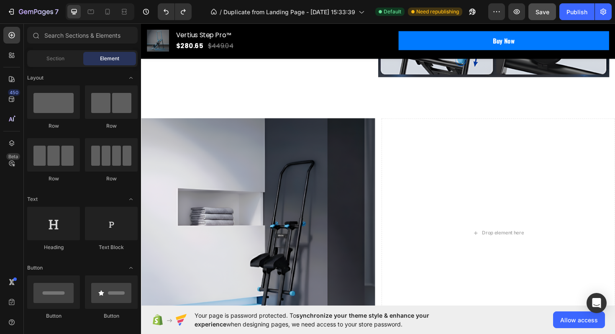
scroll to position [1203, 0]
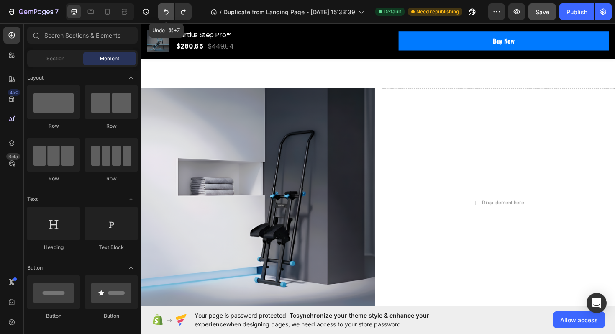
click at [167, 12] on icon "Undo/Redo" at bounding box center [166, 12] width 8 height 8
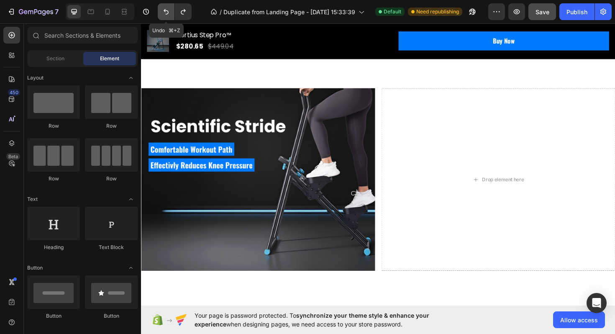
click at [169, 15] on icon "Undo/Redo" at bounding box center [166, 12] width 8 height 8
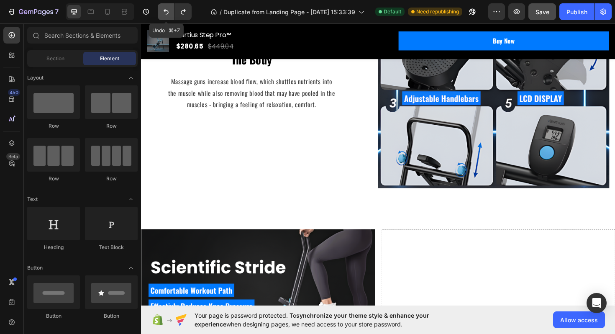
click at [163, 8] on icon "Undo/Redo" at bounding box center [166, 12] width 8 height 8
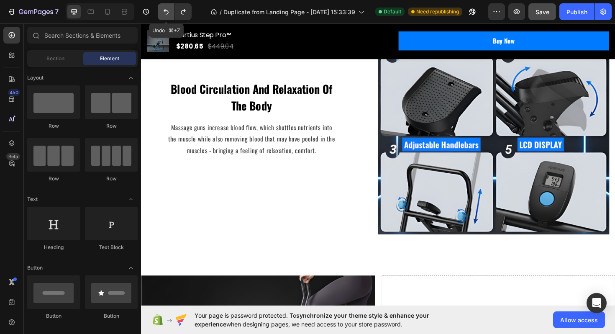
scroll to position [1103, 0]
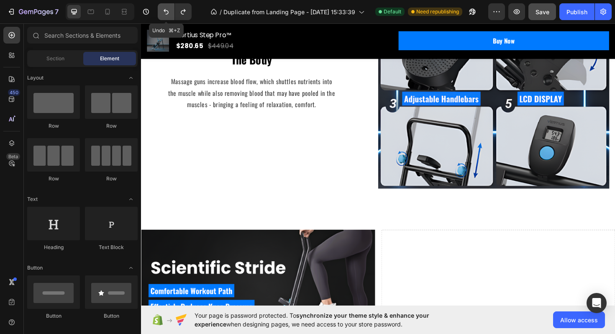
click at [163, 8] on icon "Undo/Redo" at bounding box center [166, 12] width 8 height 8
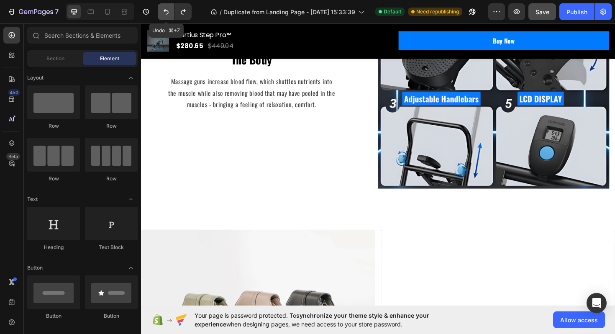
click at [163, 8] on icon "Undo/Redo" at bounding box center [166, 12] width 8 height 8
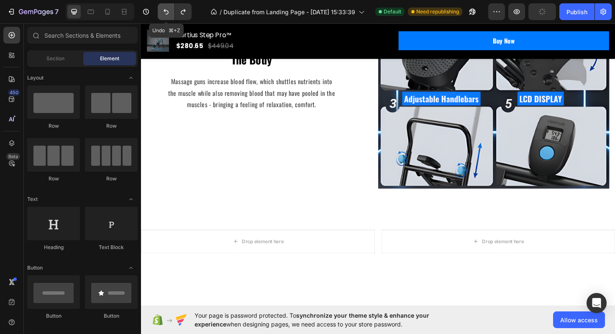
click at [163, 8] on icon "Undo/Redo" at bounding box center [166, 12] width 8 height 8
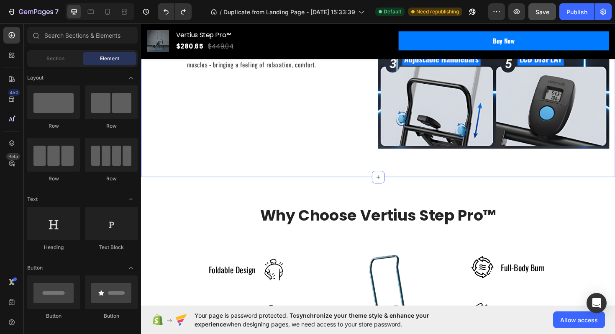
scroll to position [1134, 0]
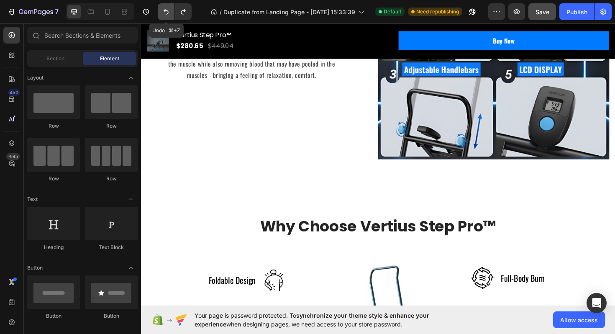
click at [163, 13] on icon "Undo/Redo" at bounding box center [166, 12] width 8 height 8
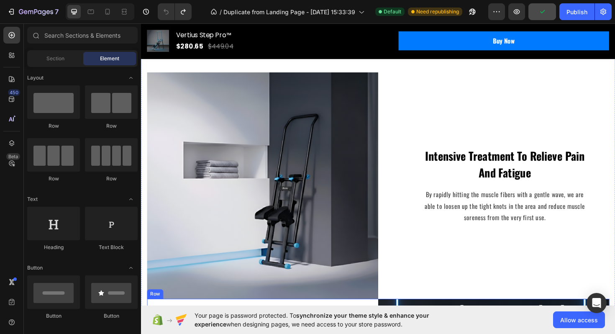
scroll to position [736, 0]
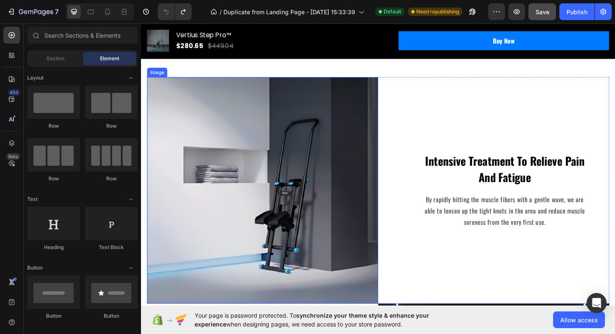
drag, startPoint x: 247, startPoint y: 163, endPoint x: 200, endPoint y: 75, distance: 99.2
click at [247, 163] on img at bounding box center [269, 200] width 245 height 240
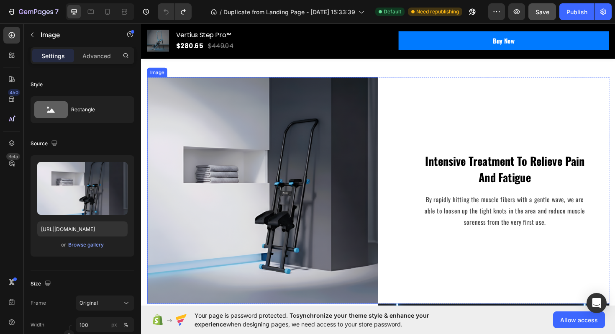
click at [417, 104] on div "Intensive Treatment To Relieve Pain And Fatigue Text block By rapidly hitting t…" at bounding box center [514, 200] width 245 height 240
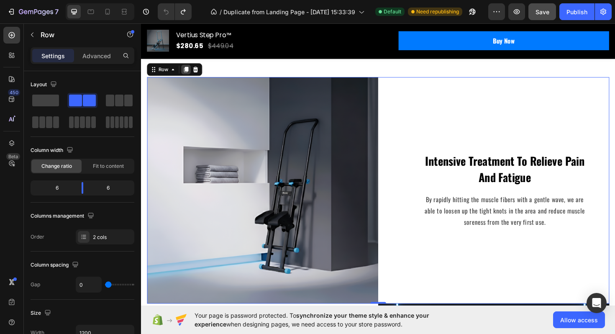
click at [189, 74] on icon at bounding box center [189, 72] width 5 height 6
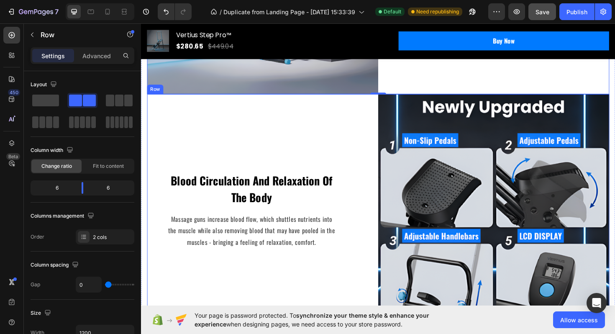
scroll to position [1198, 0]
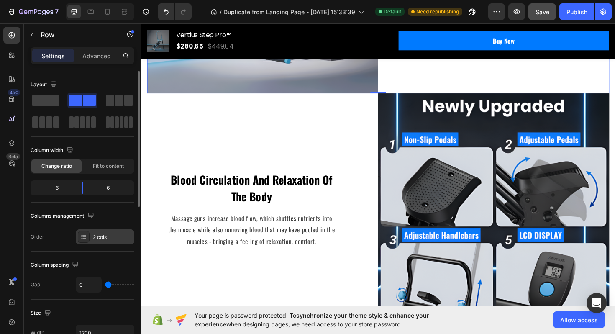
click at [94, 234] on div "2 cols" at bounding box center [112, 237] width 39 height 8
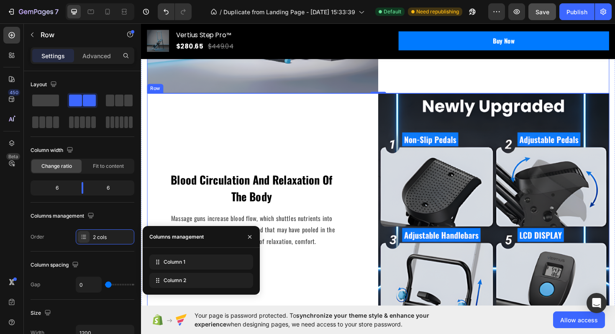
click at [282, 159] on div "Blood Circulation And Relaxation Of The Body Text block Massage guns increase b…" at bounding box center [269, 219] width 245 height 245
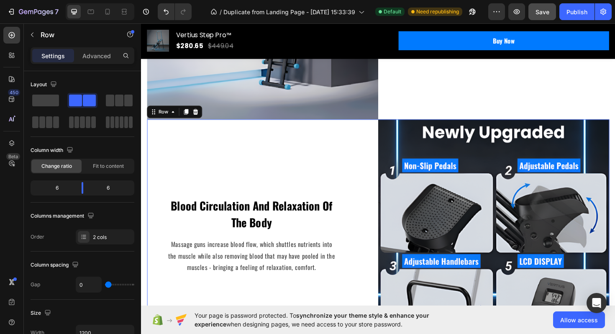
scroll to position [988, 0]
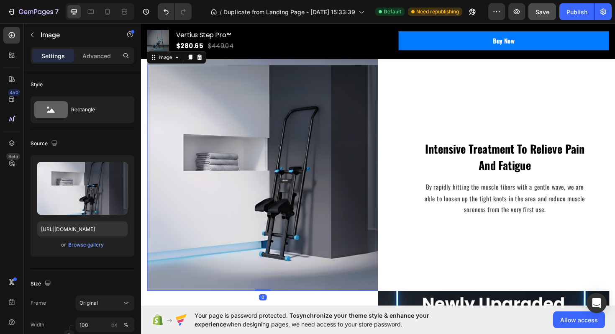
click at [325, 152] on img at bounding box center [269, 187] width 245 height 240
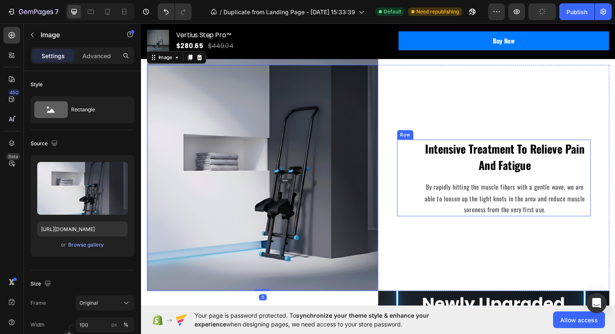
click at [432, 149] on div "Intensive Treatment To Relieve Pain And Fatigue Text block By rapidly hitting t…" at bounding box center [514, 186] width 205 height 81
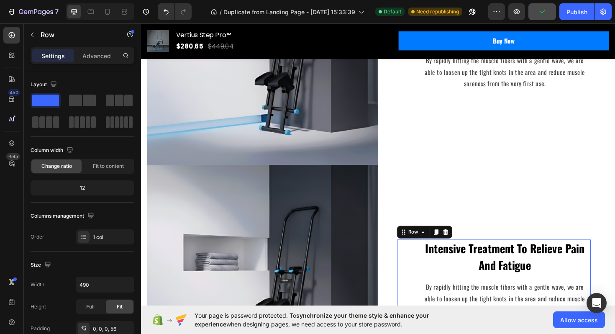
scroll to position [739, 0]
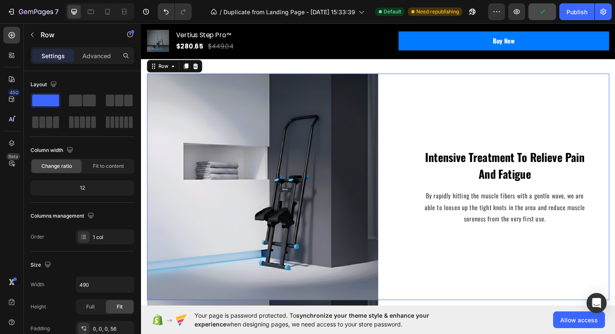
click at [405, 90] on div "Intensive Treatment To Relieve Pain And Fatigue Text block By rapidly hitting t…" at bounding box center [514, 197] width 245 height 240
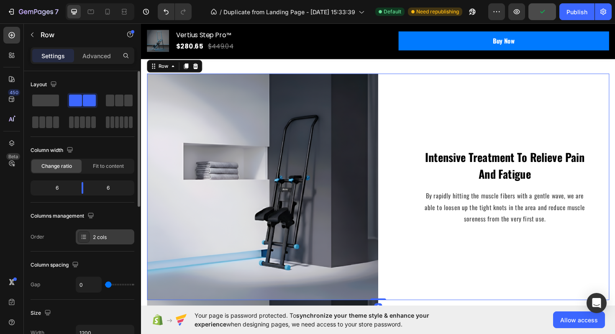
click at [102, 238] on div "2 cols" at bounding box center [112, 237] width 39 height 8
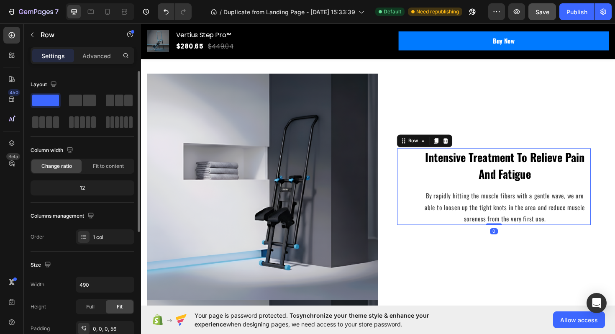
click at [413, 169] on div "Intensive Treatment To Relieve Pain And Fatigue Text block By rapidly hitting t…" at bounding box center [514, 196] width 205 height 81
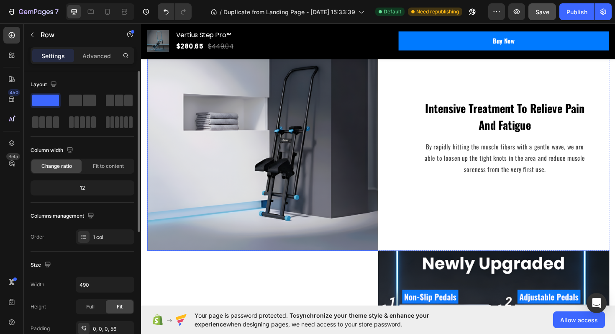
scroll to position [1070, 0]
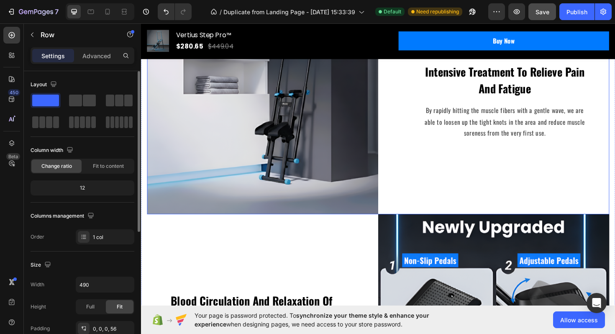
click at [316, 156] on img at bounding box center [269, 106] width 245 height 240
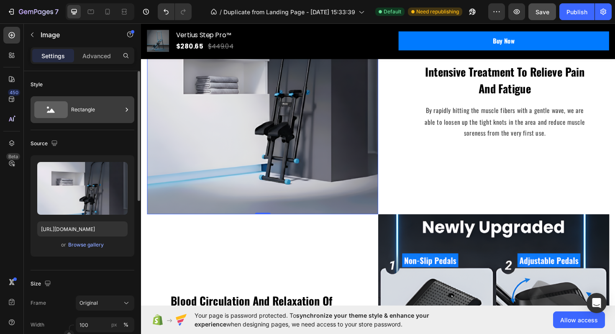
click at [116, 109] on div "Rectangle" at bounding box center [96, 109] width 51 height 19
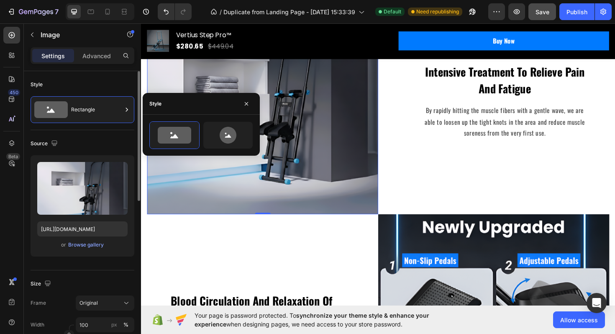
click at [93, 76] on div "Style Rectangle" at bounding box center [83, 100] width 104 height 59
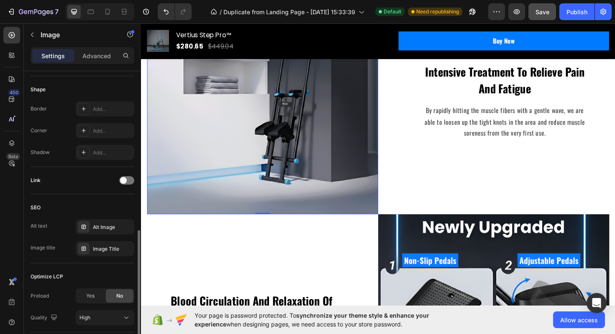
scroll to position [345, 0]
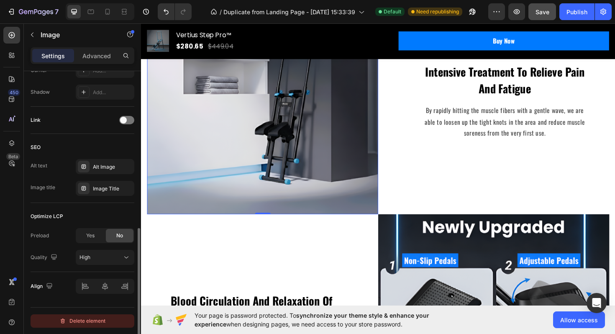
click at [88, 323] on div "Delete element" at bounding box center [82, 321] width 46 height 10
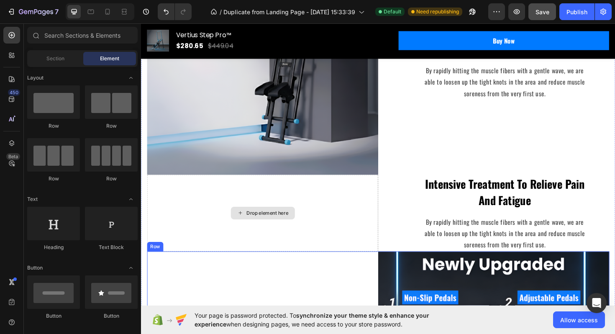
scroll to position [855, 0]
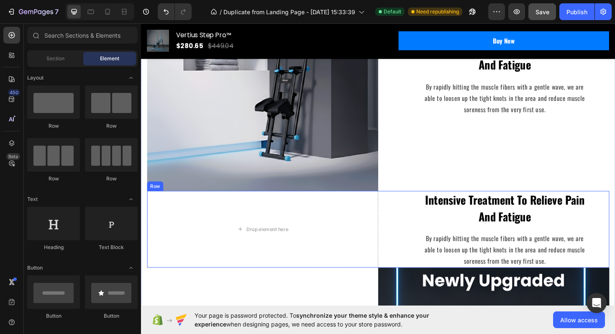
click at [401, 240] on div "Intensive Treatment To Relieve Pain And Fatigue Text block By rapidly hitting t…" at bounding box center [514, 241] width 245 height 81
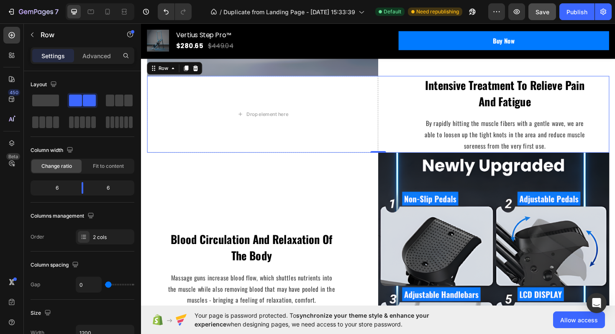
scroll to position [977, 0]
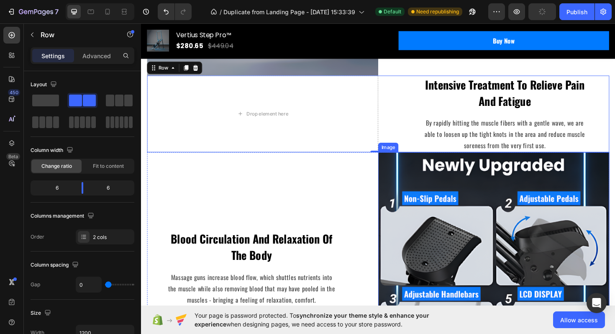
click at [426, 235] on img at bounding box center [514, 282] width 245 height 245
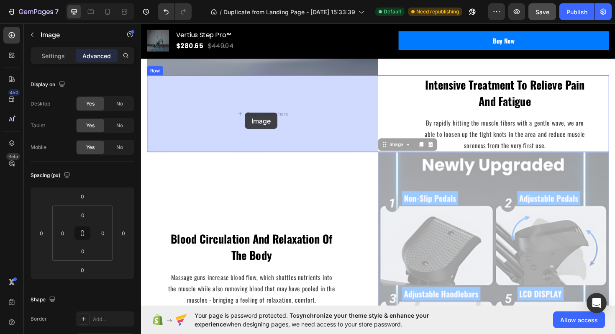
drag, startPoint x: 302, startPoint y: 139, endPoint x: 251, endPoint y: 118, distance: 55.0
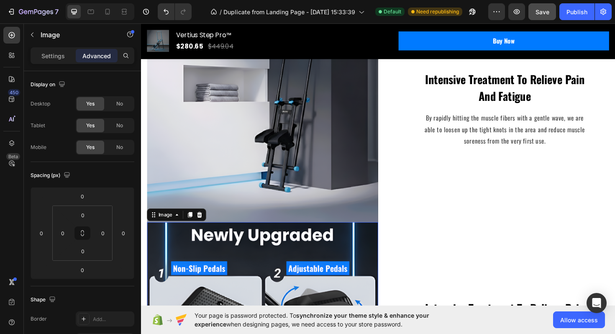
scroll to position [823, 0]
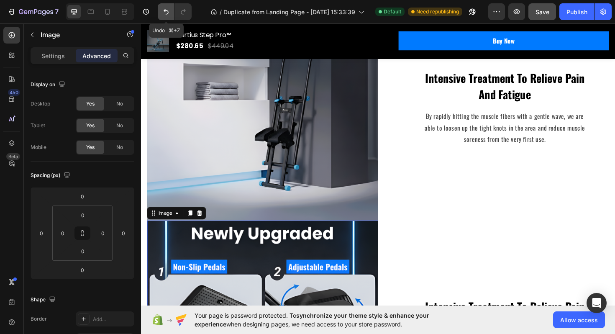
click at [166, 9] on icon "Undo/Redo" at bounding box center [166, 12] width 8 height 8
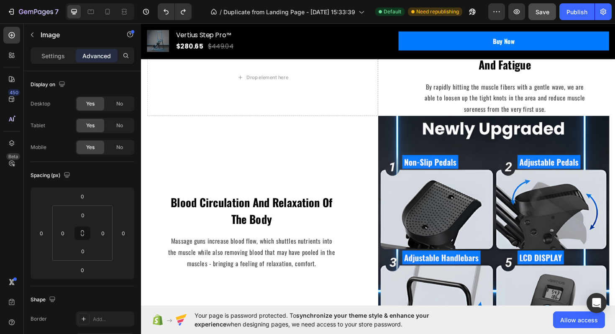
scroll to position [960, 0]
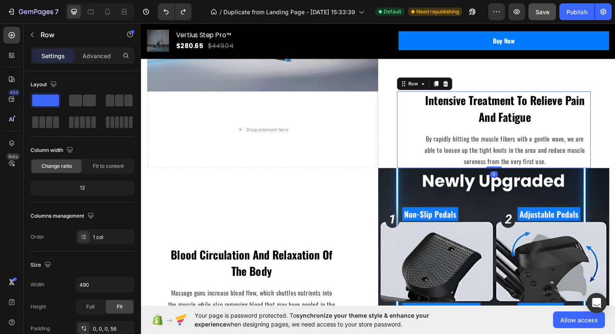
click at [417, 157] on div "Intensive Treatment To Relieve Pain And Fatigue Text block By rapidly hitting t…" at bounding box center [514, 135] width 205 height 81
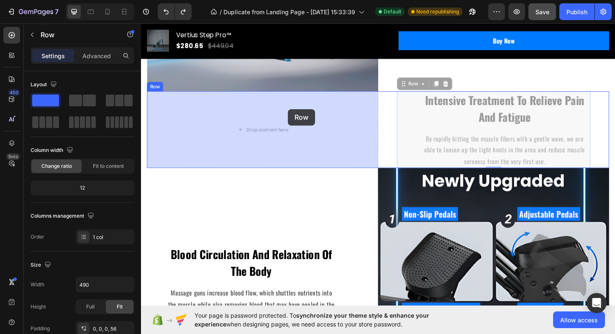
drag, startPoint x: 418, startPoint y: 90, endPoint x: 310, endPoint y: 114, distance: 110.3
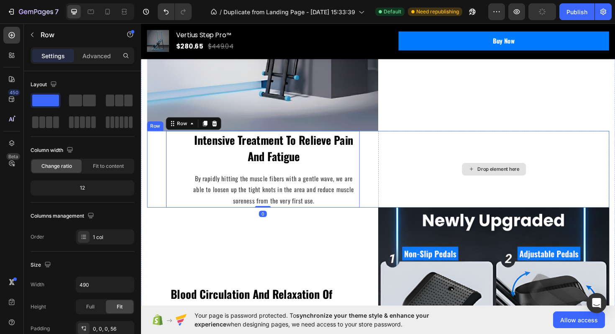
scroll to position [903, 0]
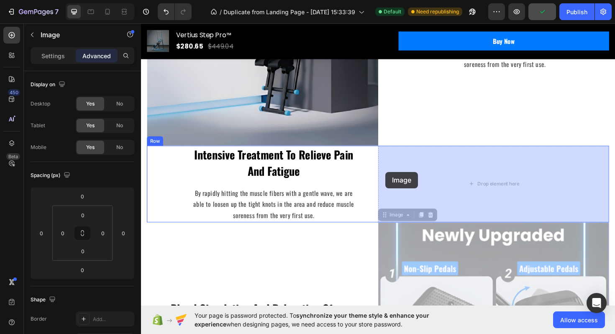
drag, startPoint x: 400, startPoint y: 226, endPoint x: 400, endPoint y: 179, distance: 46.9
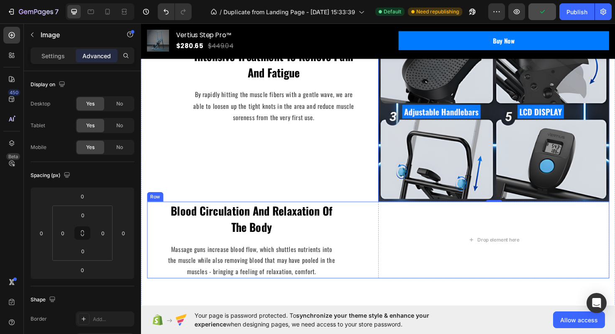
scroll to position [1090, 0]
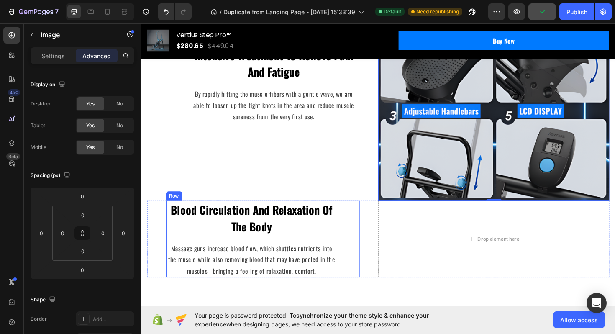
click at [192, 261] on p "Massage guns increase blood flow, which shuttles nutrients into the muscle whil…" at bounding box center [258, 274] width 180 height 36
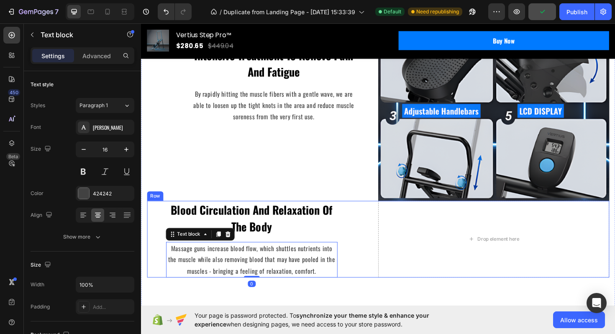
click at [159, 255] on div "Blood Circulation And Relaxation Of The Body Text block Massage guns increase b…" at bounding box center [269, 251] width 245 height 81
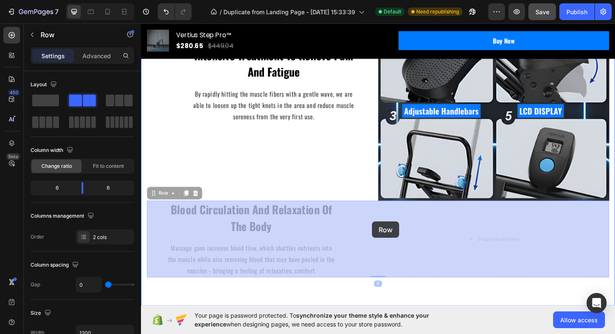
drag, startPoint x: 155, startPoint y: 202, endPoint x: 405, endPoint y: 228, distance: 252.1
drag, startPoint x: 154, startPoint y: 203, endPoint x: 423, endPoint y: 229, distance: 269.4
drag, startPoint x: 155, startPoint y: 202, endPoint x: 516, endPoint y: 253, distance: 364.3
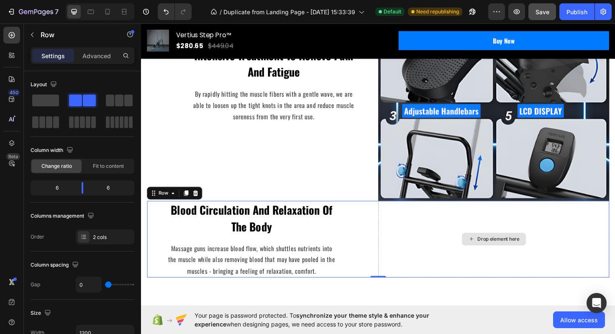
click at [419, 268] on div "Drop element here" at bounding box center [514, 251] width 245 height 81
click at [177, 256] on p "Massage guns increase blood flow, which shuttles nutrients into the muscle whil…" at bounding box center [258, 274] width 180 height 36
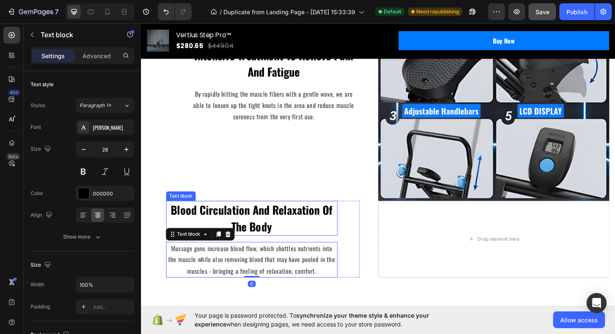
click at [173, 226] on p "Blood Circulation And Relaxation Of The Body" at bounding box center [258, 229] width 180 height 35
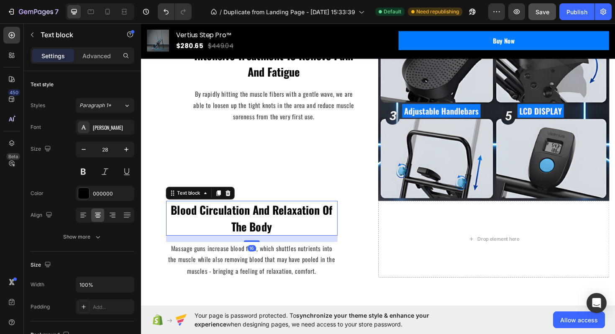
scroll to position [209, 0]
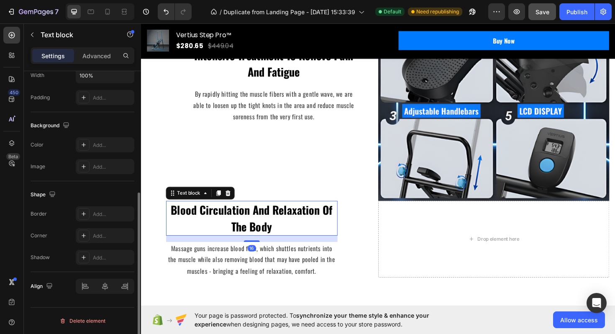
click at [181, 252] on div "16" at bounding box center [258, 251] width 182 height 7
click at [195, 267] on p "Massage guns increase blood flow, which shuttles nutrients into the muscle whil…" at bounding box center [258, 274] width 180 height 36
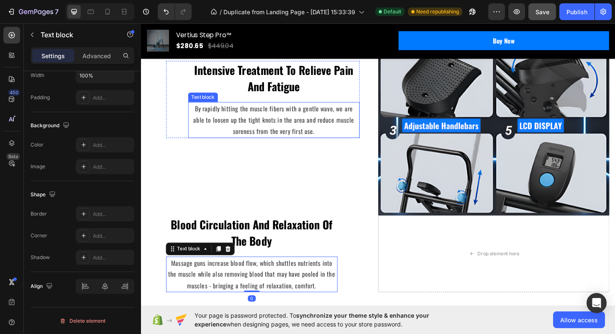
scroll to position [1054, 0]
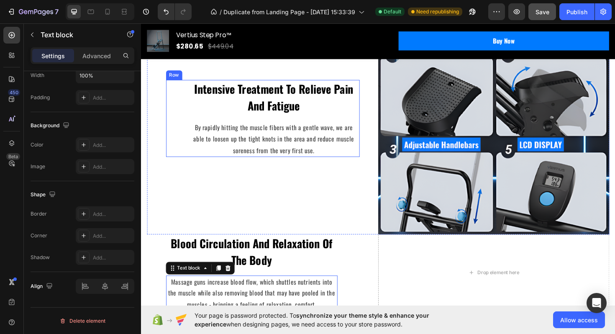
click at [229, 120] on div "Intensive Treatment To Relieve Pain And Fatigue Text block By rapidly hitting t…" at bounding box center [282, 123] width 182 height 81
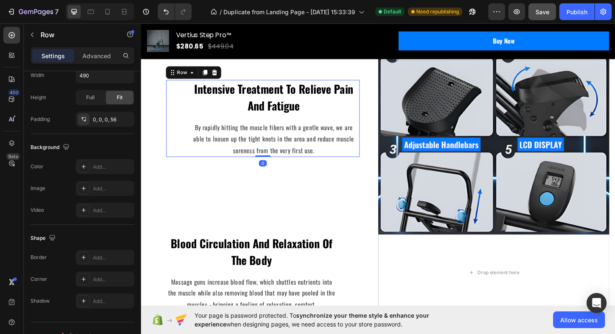
scroll to position [0, 0]
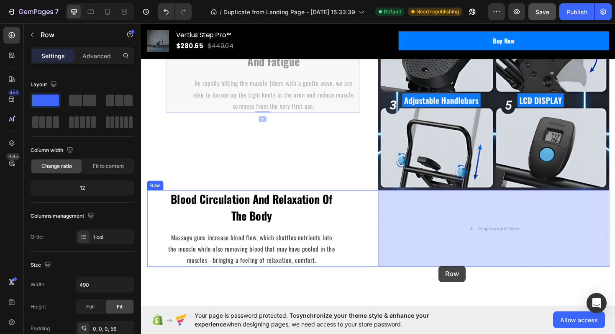
drag, startPoint x: 175, startPoint y: 76, endPoint x: 451, endPoint y: 271, distance: 338.1
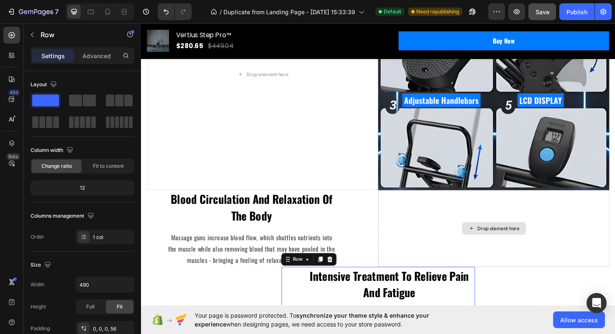
scroll to position [1110, 0]
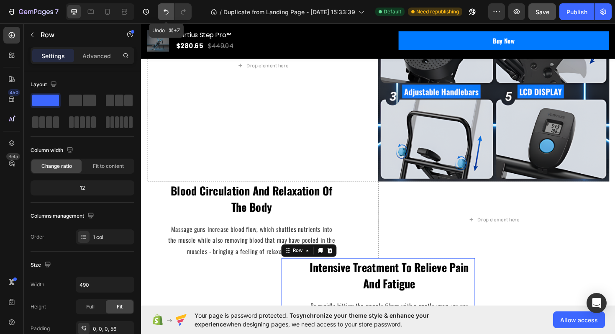
click at [164, 13] on icon "Undo/Redo" at bounding box center [166, 12] width 8 height 8
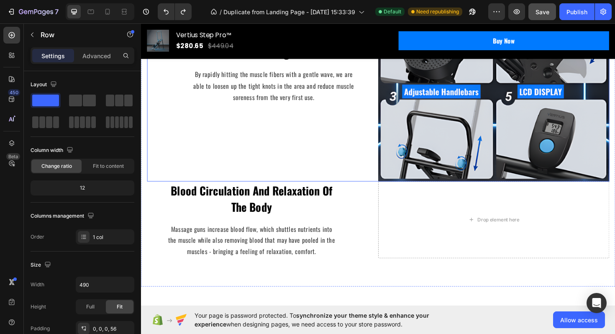
scroll to position [1016, 0]
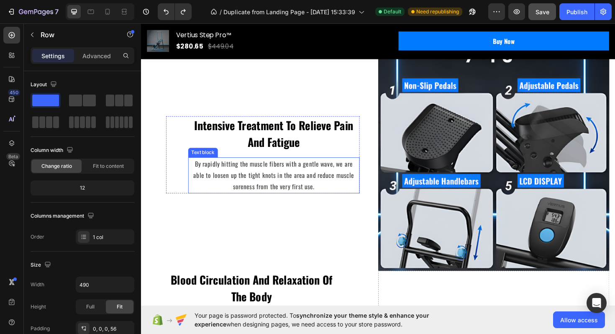
click at [210, 174] on p "By rapidly hitting the muscle fibers with a gentle wave, we are able to loosen …" at bounding box center [282, 184] width 180 height 36
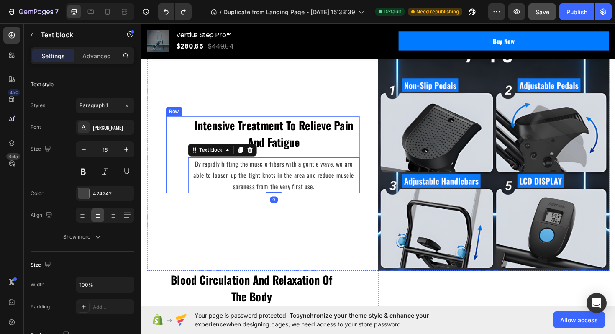
click at [172, 156] on div "Intensive Treatment To Relieve Pain And Fatigue Text block By rapidly hitting t…" at bounding box center [269, 162] width 205 height 81
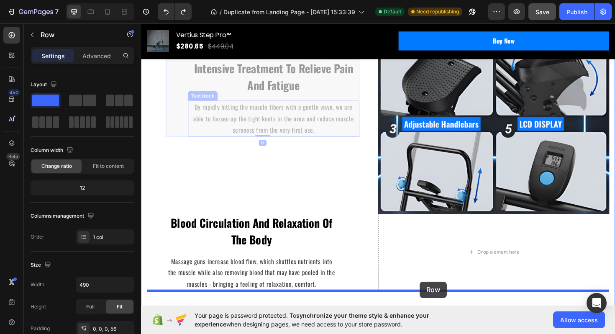
scroll to position [1134, 0]
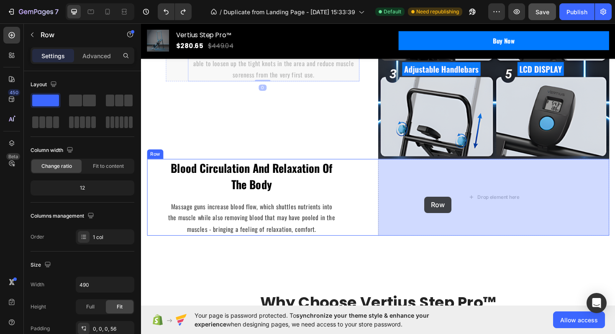
drag, startPoint x: 174, startPoint y: 116, endPoint x: 441, endPoint y: 208, distance: 282.4
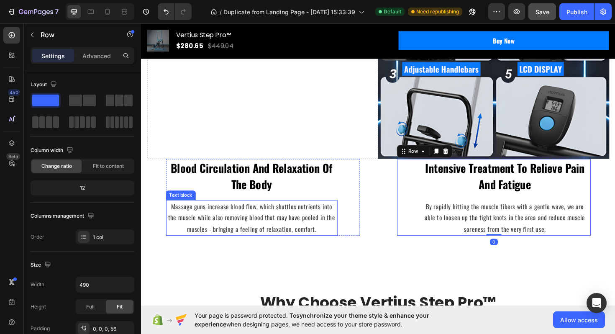
click at [325, 211] on p "Massage guns increase blood flow, which shuttles nutrients into the muscle whil…" at bounding box center [258, 229] width 180 height 36
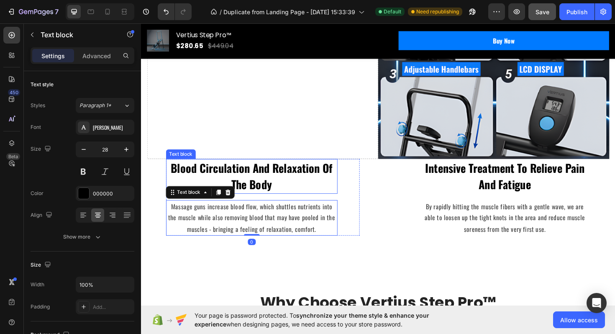
click at [251, 191] on p "Blood Circulation And Relaxation Of The Body" at bounding box center [258, 185] width 180 height 35
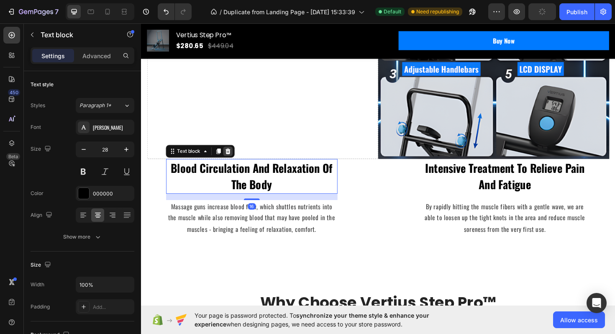
click at [232, 160] on icon at bounding box center [233, 159] width 7 height 7
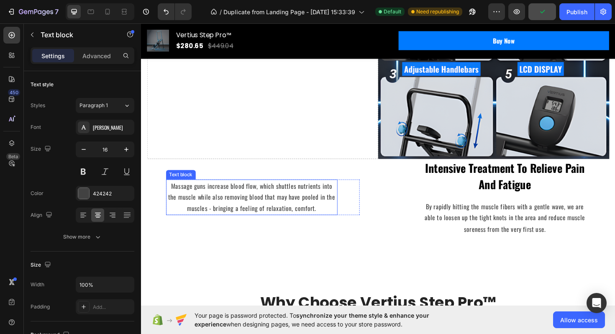
click at [246, 208] on p "Massage guns increase blood flow, which shuttles nutrients into the muscle whil…" at bounding box center [258, 208] width 180 height 36
click at [232, 181] on icon at bounding box center [233, 180] width 7 height 7
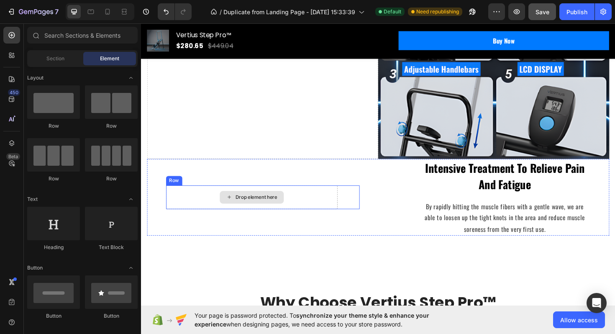
click at [290, 213] on div "Drop element here" at bounding box center [258, 207] width 182 height 25
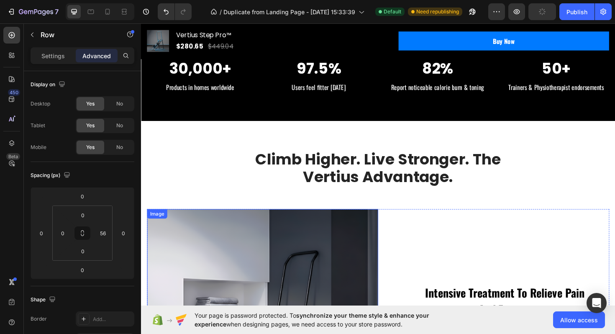
scroll to position [580, 0]
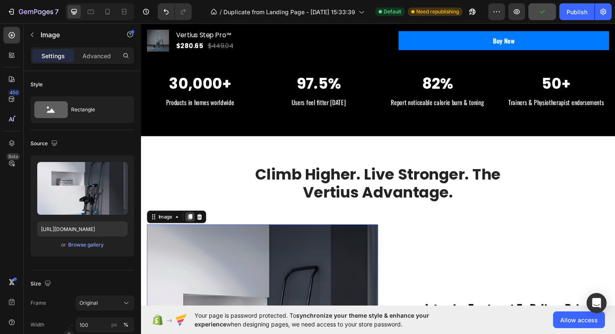
click at [190, 225] on icon at bounding box center [193, 228] width 7 height 7
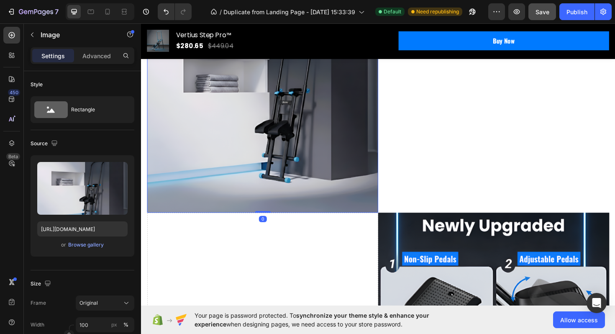
scroll to position [1074, 0]
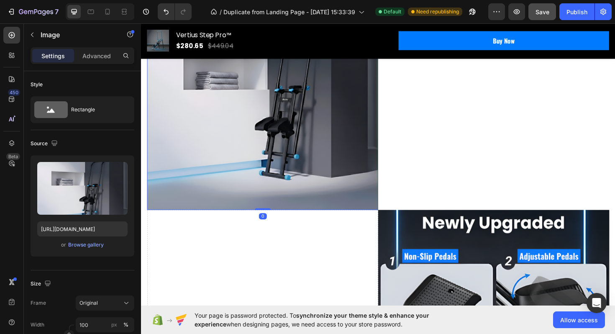
click at [211, 181] on img at bounding box center [269, 102] width 245 height 240
click at [202, 169] on img at bounding box center [269, 102] width 245 height 240
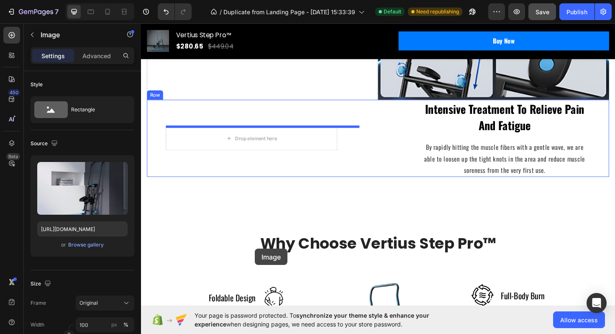
scroll to position [1445, 0]
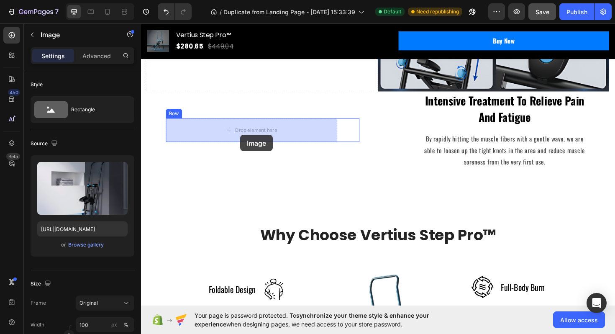
drag, startPoint x: 154, startPoint y: 80, endPoint x: 246, endPoint y: 141, distance: 111.3
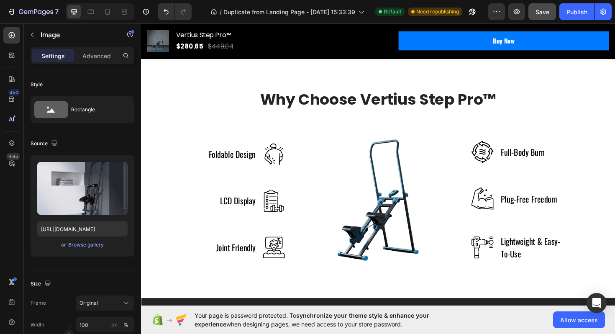
scroll to position [1205, 0]
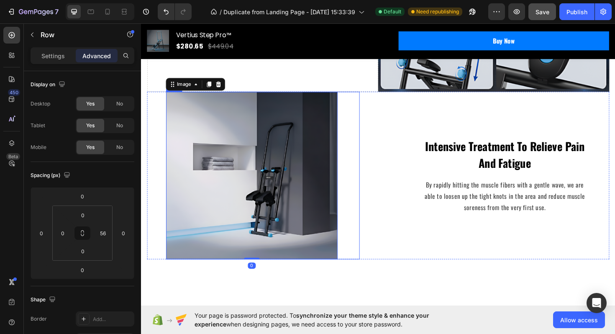
click at [361, 194] on div "Image 0 Row" at bounding box center [269, 185] width 205 height 178
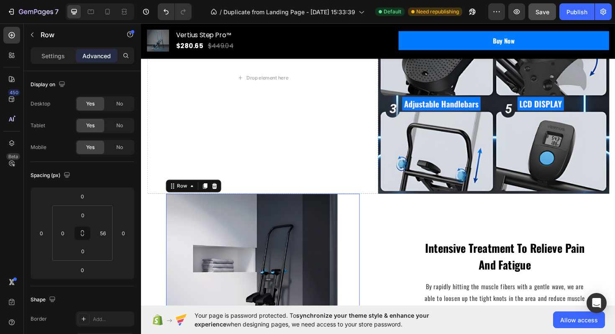
scroll to position [1088, 0]
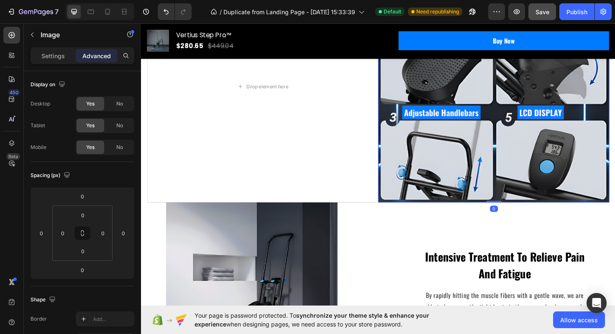
click at [401, 202] on img at bounding box center [514, 90] width 245 height 245
click at [168, 10] on icon "Undo/Redo" at bounding box center [166, 12] width 8 height 8
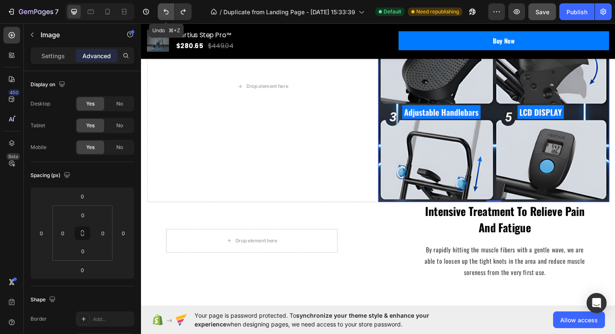
click at [167, 10] on icon "Undo/Redo" at bounding box center [166, 11] width 5 height 5
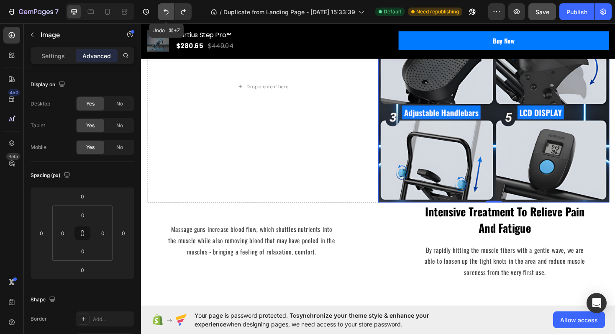
click at [167, 10] on icon "Undo/Redo" at bounding box center [166, 11] width 5 height 5
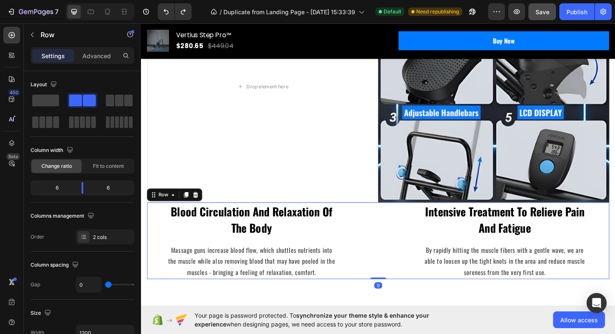
click at [411, 236] on div "Intensive Treatment To Relieve Pain And Fatigue Text block By rapidly hitting t…" at bounding box center [514, 253] width 245 height 81
click at [168, 13] on icon "Undo/Redo" at bounding box center [166, 11] width 5 height 5
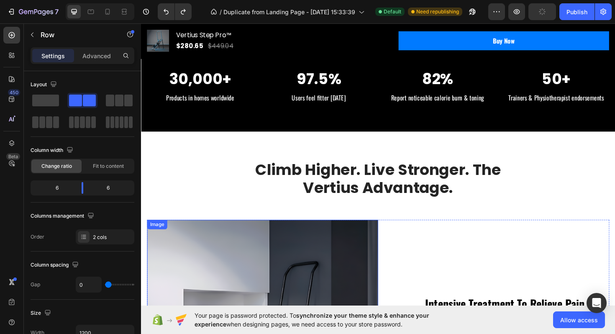
scroll to position [577, 0]
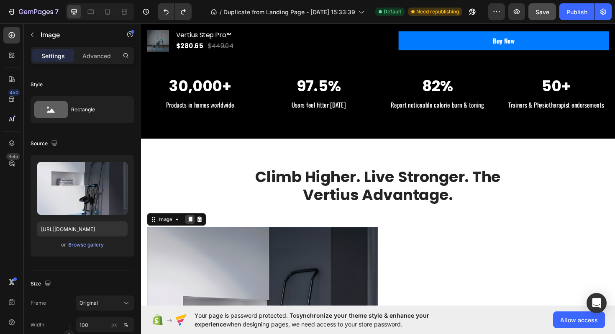
click at [191, 231] on icon at bounding box center [193, 231] width 7 height 7
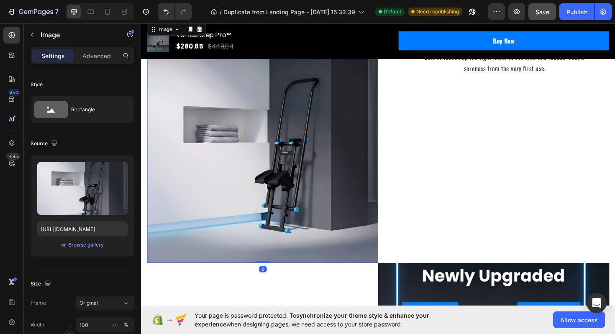
click at [213, 211] on img at bounding box center [269, 158] width 245 height 240
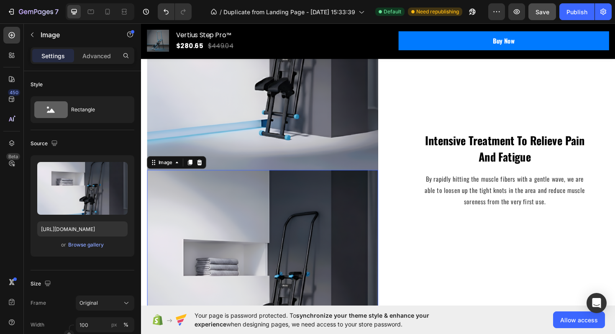
scroll to position [862, 0]
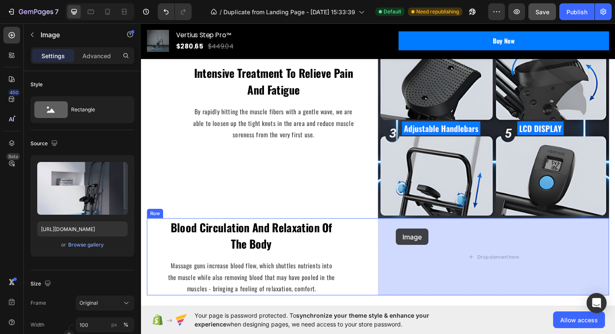
drag, startPoint x: 155, startPoint y: 186, endPoint x: 412, endPoint y: 251, distance: 264.8
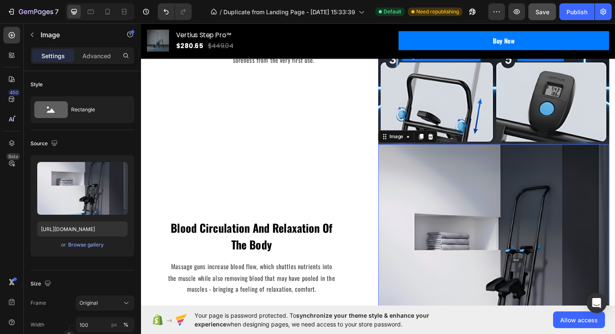
scroll to position [1157, 0]
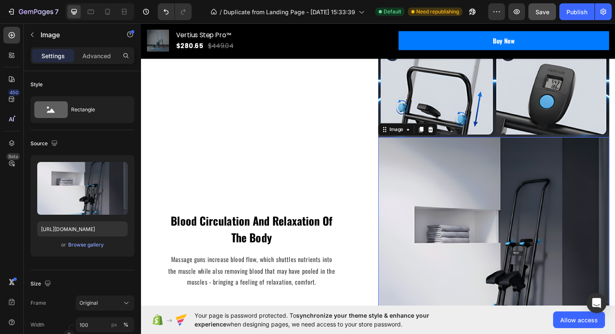
click at [426, 233] on img at bounding box center [514, 264] width 245 height 240
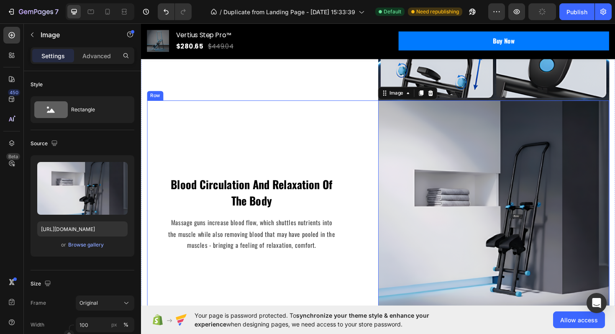
scroll to position [1167, 0]
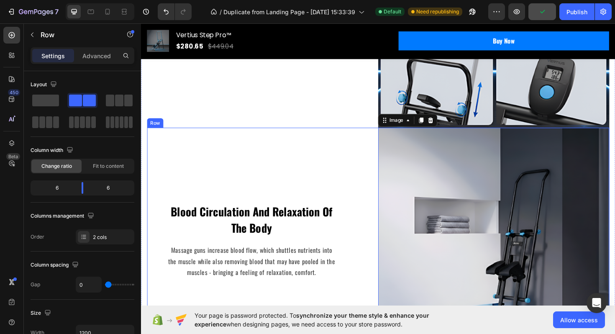
click at [188, 138] on div "Blood Circulation And Relaxation Of The Body Text block Massage guns increase b…" at bounding box center [269, 254] width 245 height 240
click at [188, 127] on icon at bounding box center [189, 126] width 5 height 6
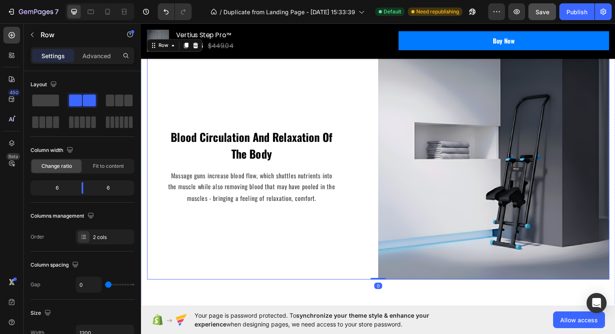
scroll to position [1492, 0]
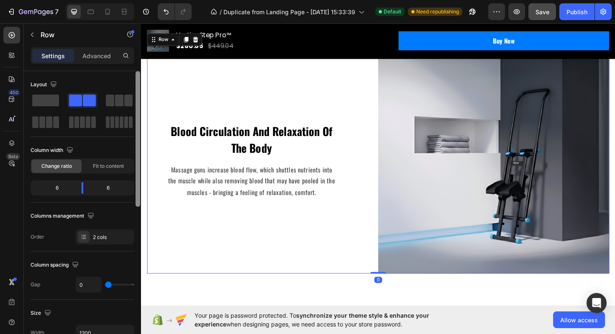
click at [136, 134] on div at bounding box center [138, 214] width 6 height 287
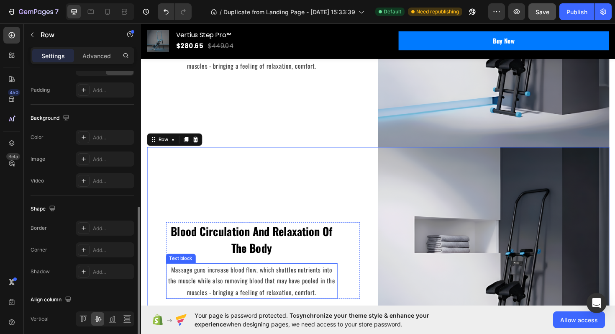
scroll to position [1362, 0]
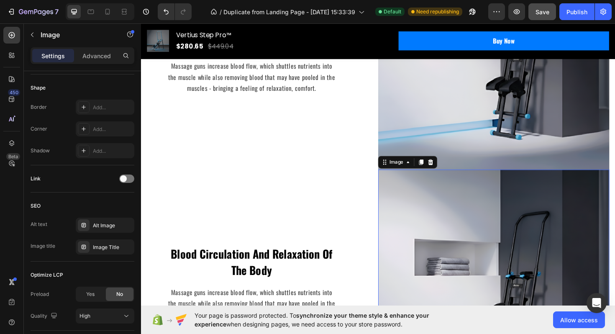
click at [450, 224] on img at bounding box center [514, 298] width 245 height 240
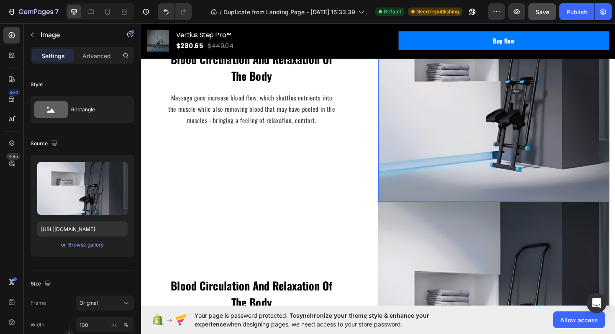
click at [450, 143] on img at bounding box center [514, 93] width 245 height 240
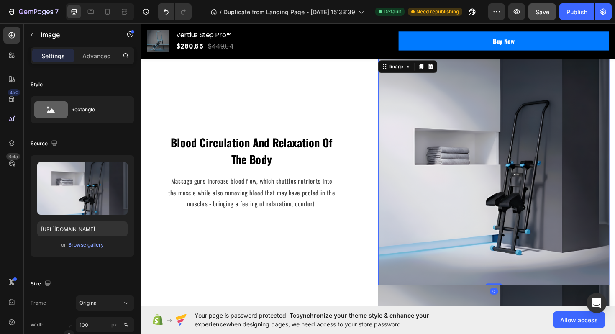
scroll to position [1222, 0]
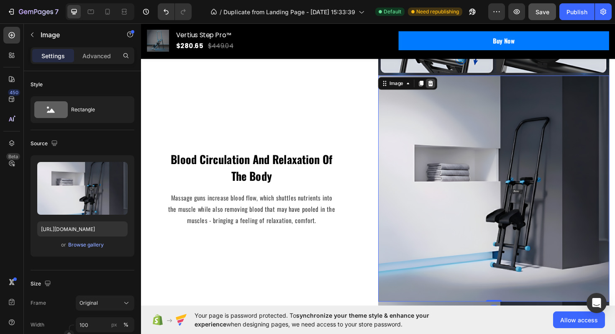
click at [447, 86] on icon at bounding box center [447, 87] width 7 height 7
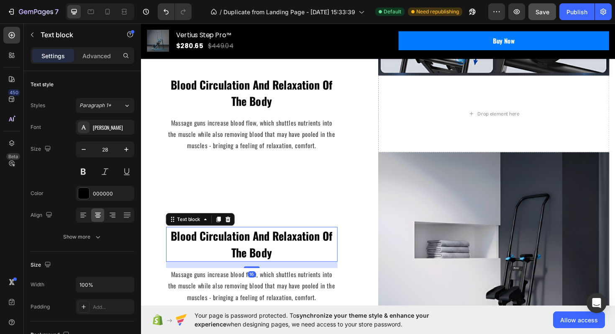
click at [255, 244] on p "Blood Circulation And Relaxation Of The Body" at bounding box center [258, 257] width 180 height 35
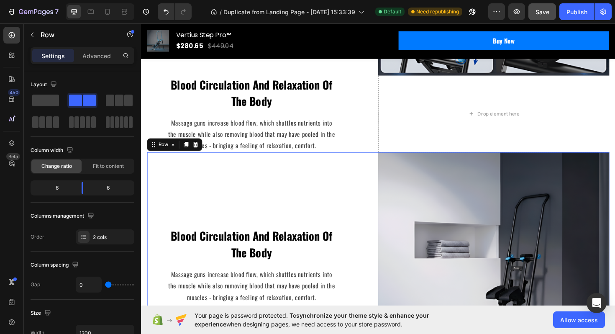
click at [160, 277] on div "Blood Circulation And Relaxation Of The Body Text block Massage guns increase b…" at bounding box center [269, 280] width 245 height 240
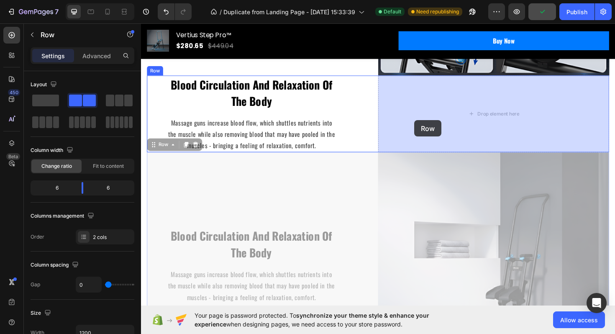
drag, startPoint x: 156, startPoint y: 152, endPoint x: 431, endPoint y: 125, distance: 275.8
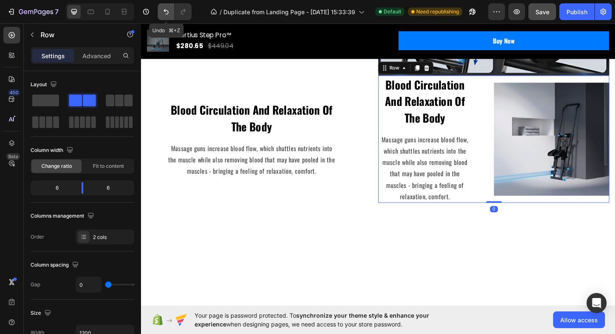
click at [169, 12] on icon "Undo/Redo" at bounding box center [166, 12] width 8 height 8
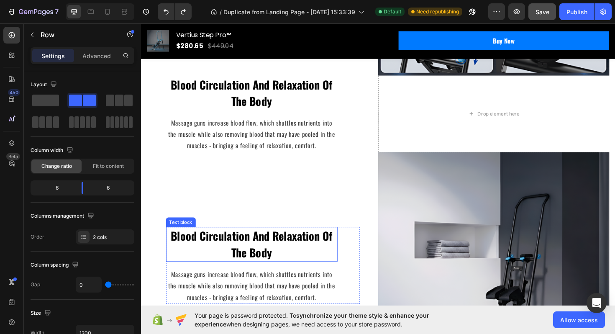
click at [213, 244] on p "Blood Circulation And Relaxation Of The Body" at bounding box center [258, 257] width 180 height 35
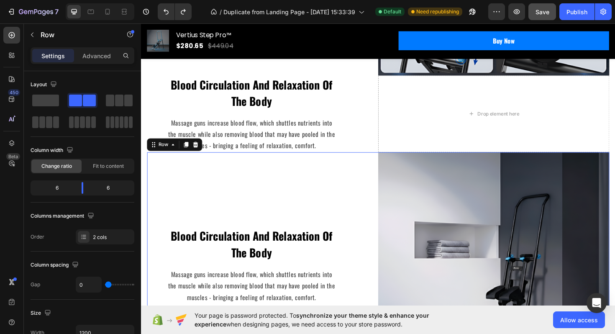
click at [161, 276] on div "Blood Circulation And Relaxation Of The Body Text block Massage guns increase b…" at bounding box center [269, 280] width 245 height 240
click at [172, 277] on div "Blood Circulation And Relaxation Of The Body Text block Massage guns increase b…" at bounding box center [258, 279] width 182 height 81
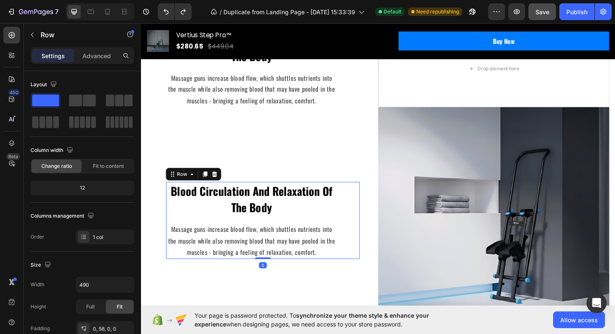
scroll to position [1278, 0]
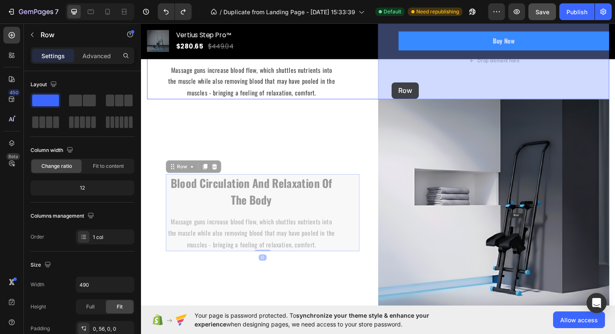
drag, startPoint x: 174, startPoint y: 177, endPoint x: 407, endPoint y: 86, distance: 249.9
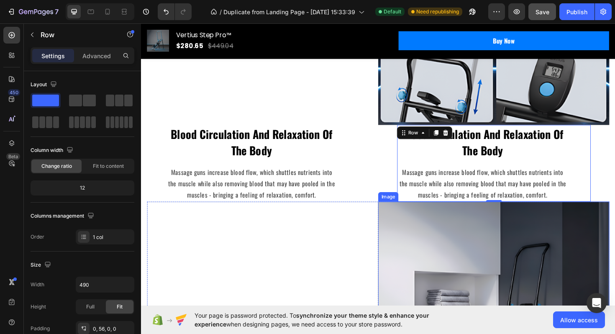
scroll to position [1175, 0]
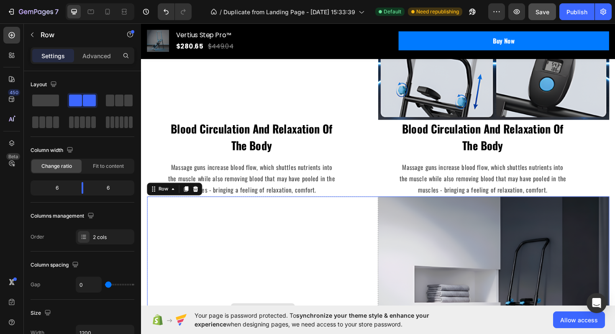
click at [296, 268] on div "Drop element here" at bounding box center [269, 327] width 245 height 240
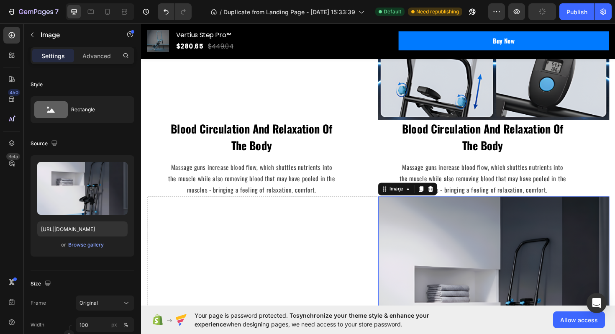
click at [405, 239] on img at bounding box center [514, 327] width 245 height 240
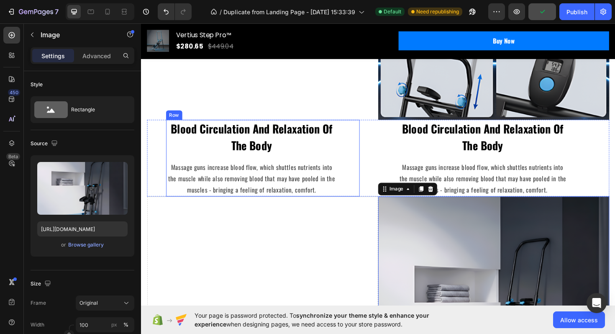
click at [251, 156] on p "Blood Circulation And Relaxation Of The Body" at bounding box center [258, 143] width 180 height 35
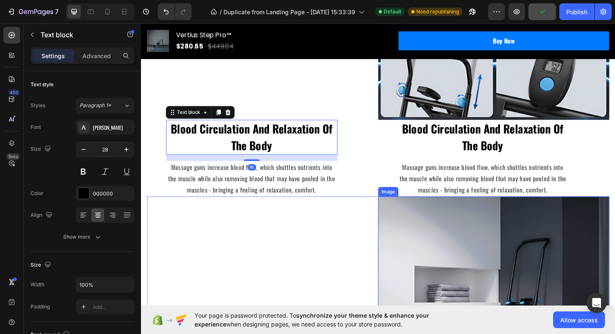
click at [400, 236] on img at bounding box center [514, 327] width 245 height 240
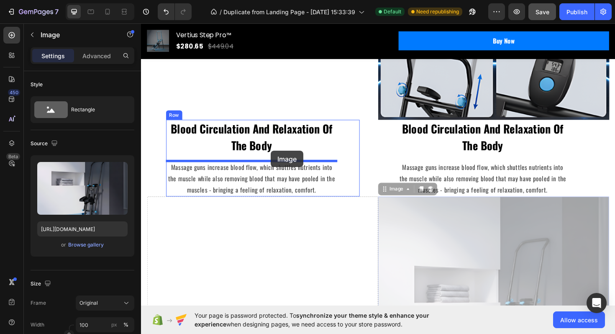
drag, startPoint x: 397, startPoint y: 199, endPoint x: 278, endPoint y: 159, distance: 125.4
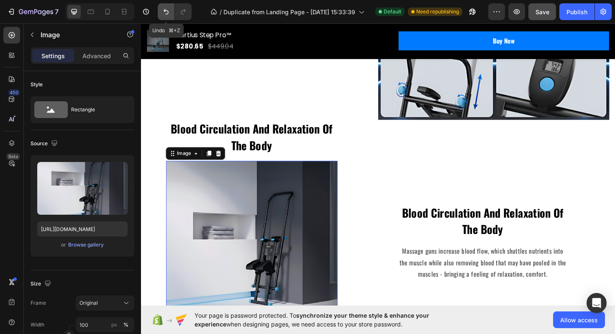
click at [161, 8] on button "Undo/Redo" at bounding box center [166, 11] width 17 height 17
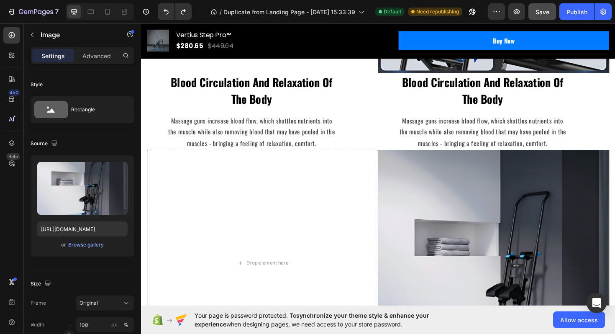
scroll to position [1267, 0]
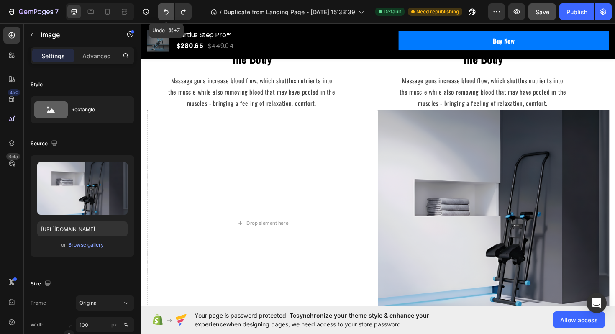
click at [168, 13] on icon "Undo/Redo" at bounding box center [166, 11] width 5 height 5
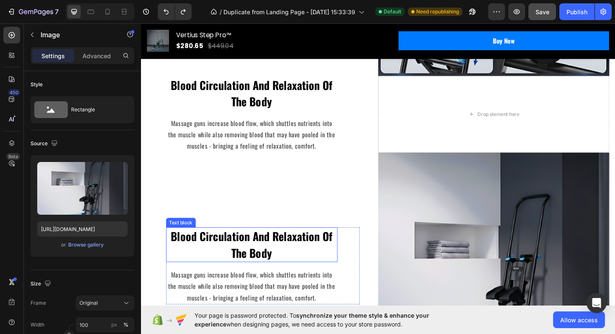
scroll to position [1187, 0]
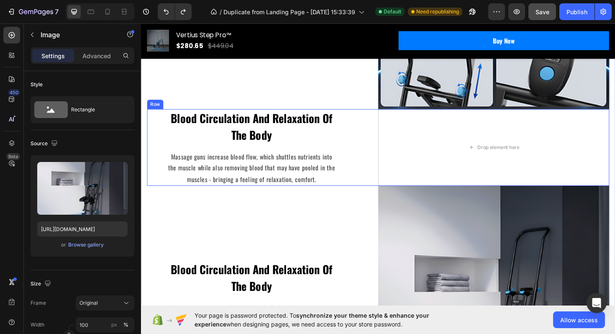
click at [159, 141] on div "Blood Circulation And Relaxation Of The Body Text block Massage guns increase b…" at bounding box center [269, 154] width 245 height 81
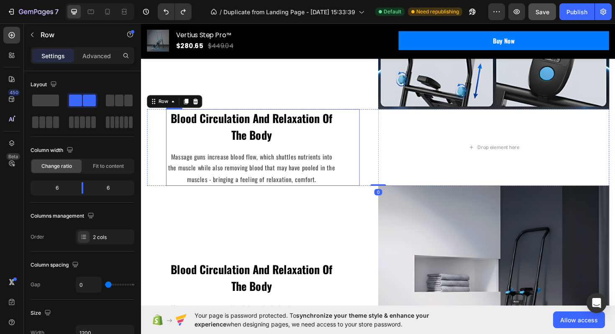
click at [175, 155] on div "Blood Circulation And Relaxation Of The Body Text block Massage guns increase b…" at bounding box center [258, 154] width 182 height 81
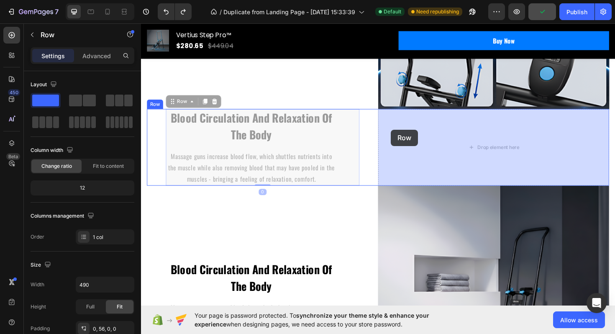
drag, startPoint x: 174, startPoint y: 108, endPoint x: 410, endPoint y: 137, distance: 238.2
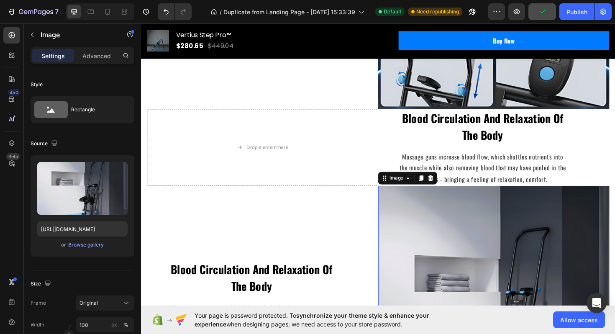
click at [421, 235] on img at bounding box center [514, 315] width 245 height 240
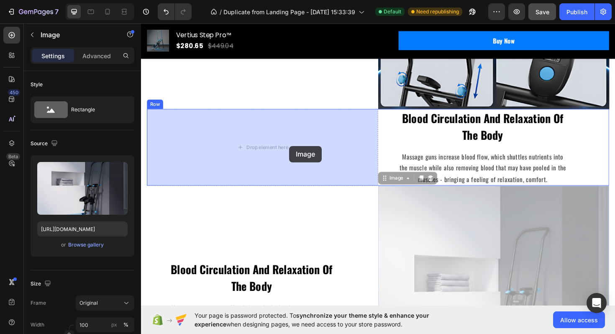
drag, startPoint x: 398, startPoint y: 187, endPoint x: 305, endPoint y: 161, distance: 96.7
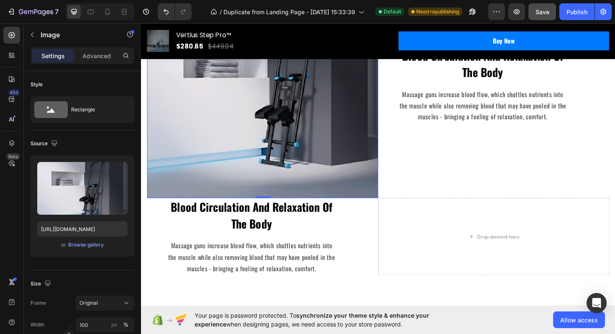
scroll to position [1336, 0]
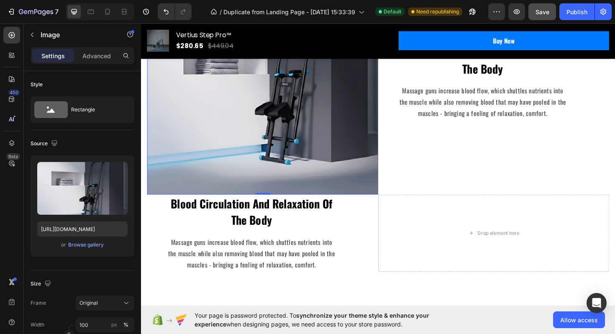
click at [327, 146] on img at bounding box center [269, 85] width 245 height 240
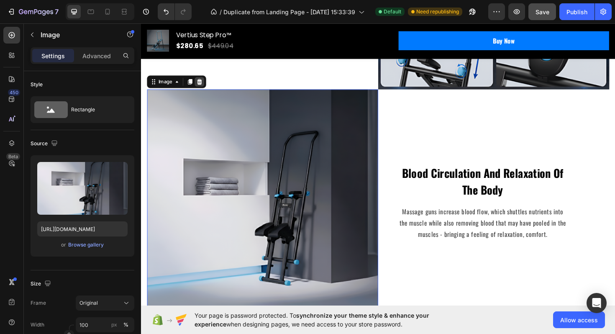
scroll to position [1180, 0]
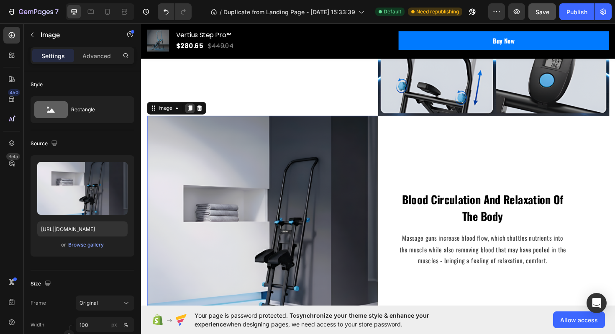
click at [195, 113] on icon at bounding box center [193, 113] width 7 height 7
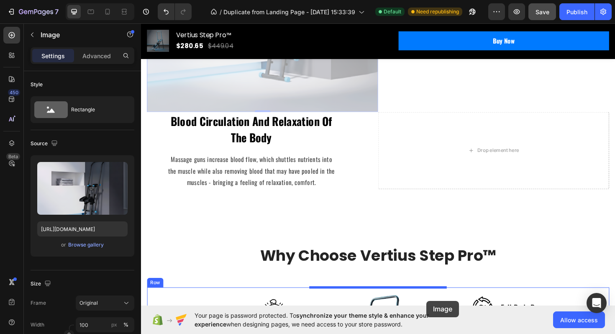
scroll to position [1699, 0]
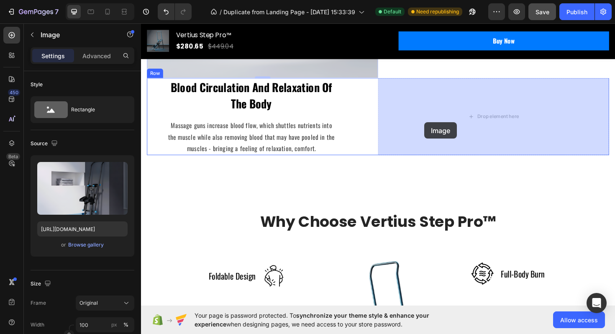
drag, startPoint x: 156, startPoint y: 177, endPoint x: 441, endPoint y: 129, distance: 288.2
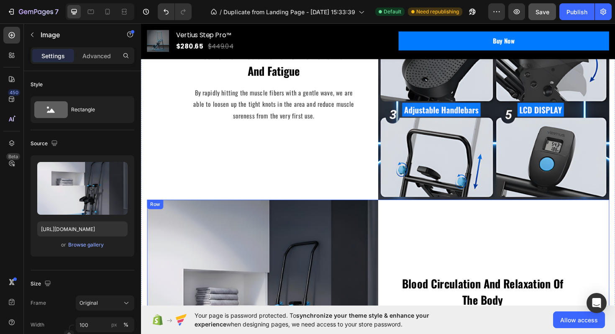
scroll to position [1216, 0]
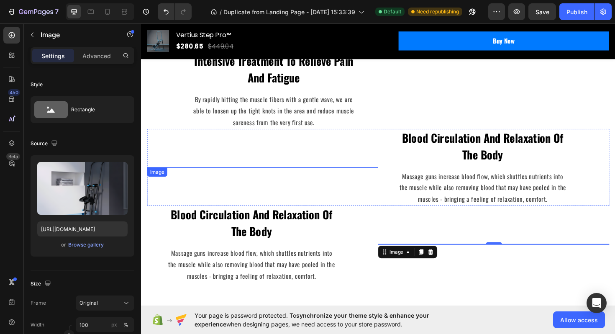
scroll to position [718, 0]
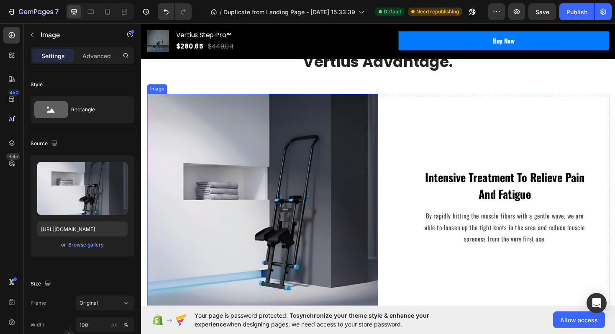
click at [283, 222] on img at bounding box center [269, 218] width 245 height 240
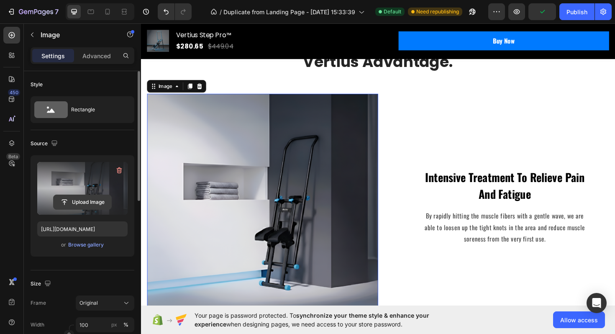
click at [86, 200] on input "file" at bounding box center [83, 202] width 58 height 14
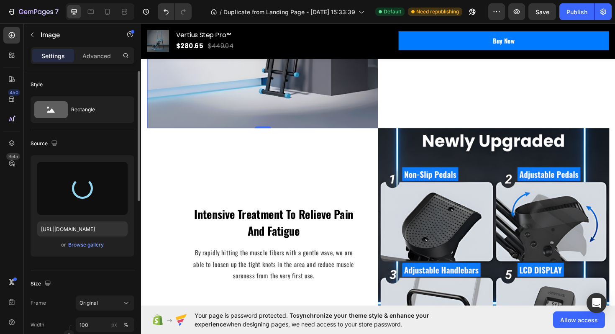
type input "[URL][DOMAIN_NAME]"
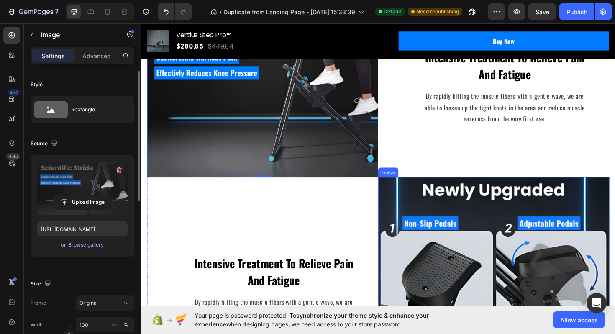
scroll to position [839, 0]
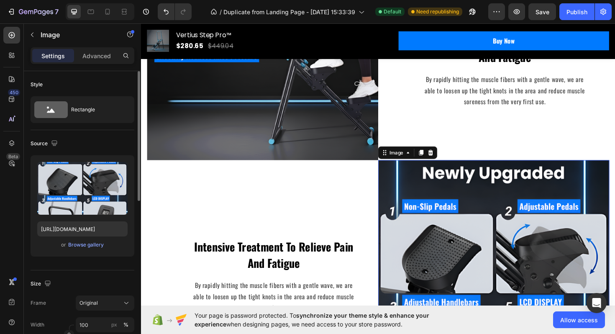
click at [442, 241] on img at bounding box center [514, 290] width 245 height 245
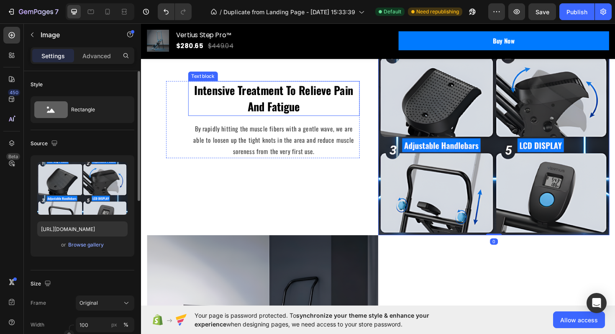
scroll to position [1154, 0]
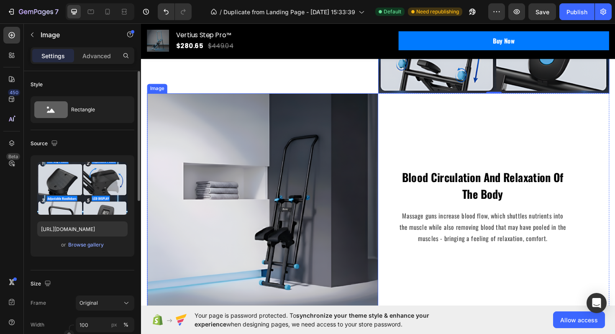
click at [258, 247] on img at bounding box center [269, 217] width 245 height 240
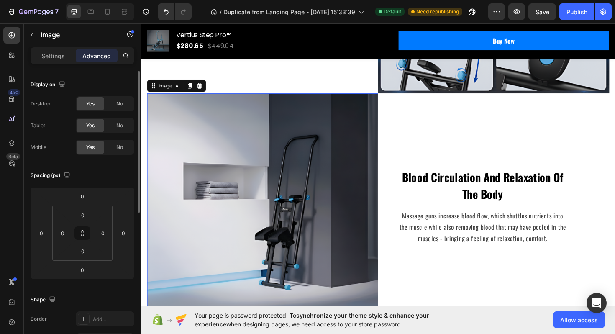
scroll to position [1151, 0]
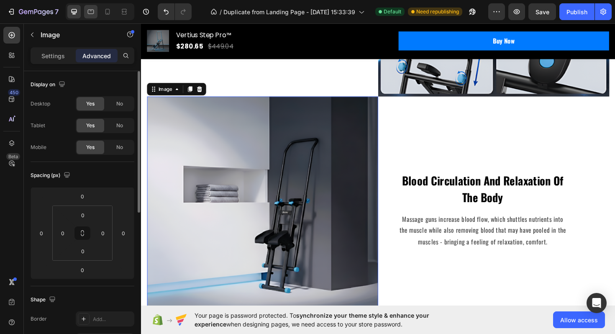
click at [92, 15] on icon at bounding box center [91, 12] width 8 height 8
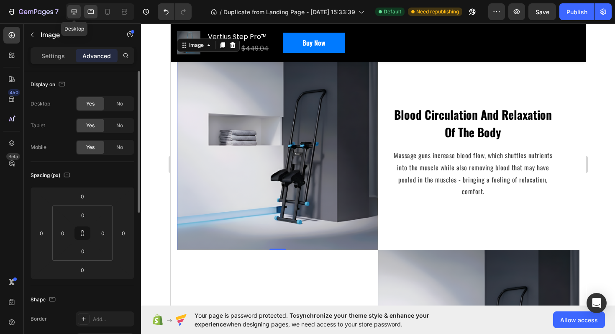
click at [80, 15] on div at bounding box center [73, 11] width 13 height 13
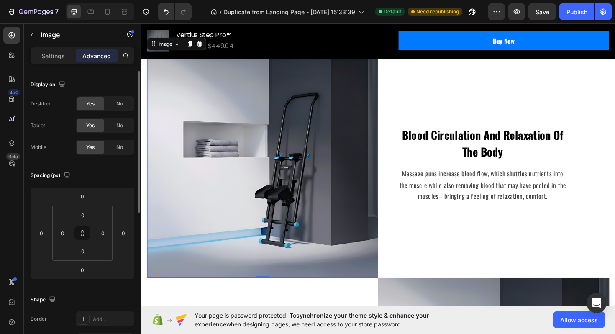
scroll to position [1200, 0]
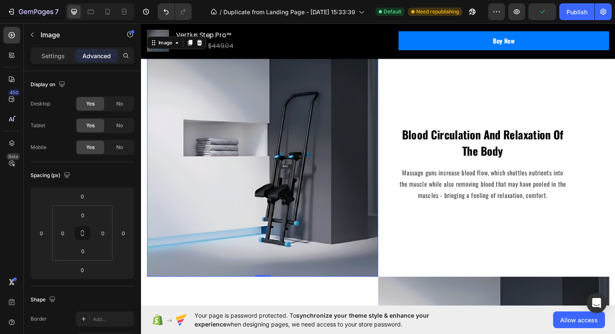
click at [220, 195] on img at bounding box center [269, 172] width 245 height 240
click at [233, 147] on img at bounding box center [269, 172] width 245 height 240
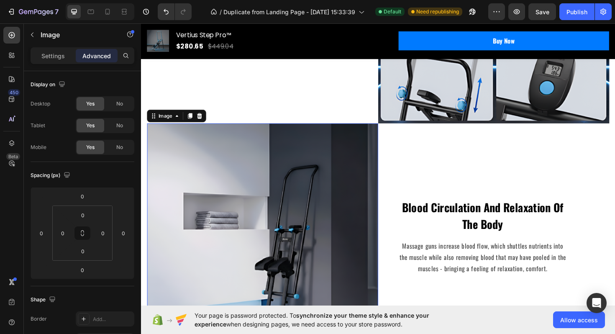
scroll to position [1112, 0]
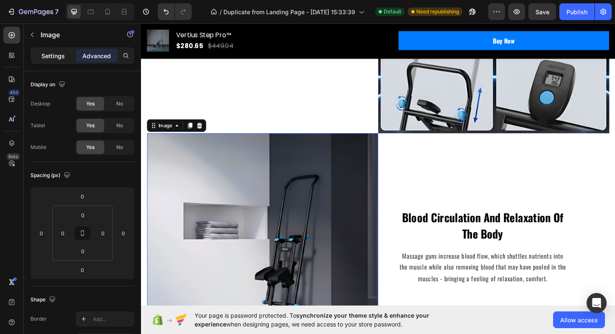
click at [63, 59] on p "Settings" at bounding box center [52, 55] width 23 height 9
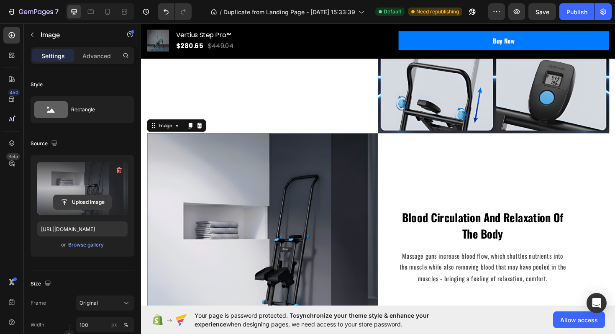
click at [83, 205] on input "file" at bounding box center [83, 202] width 58 height 14
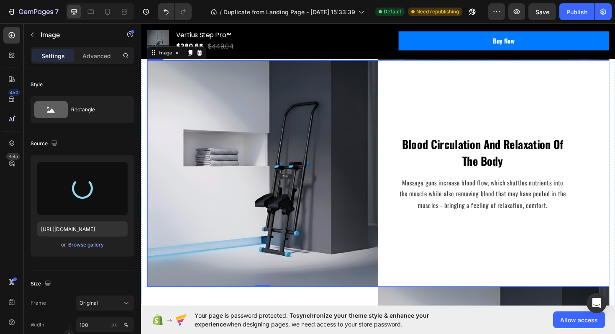
type input "[URL][DOMAIN_NAME]"
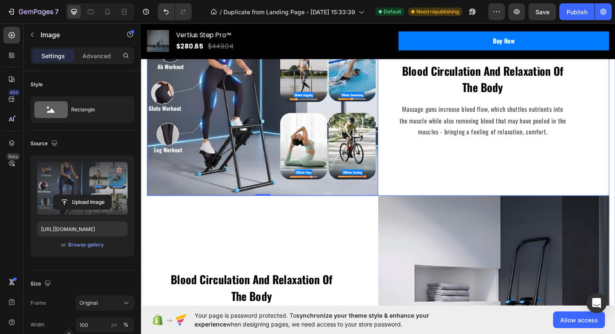
scroll to position [1335, 0]
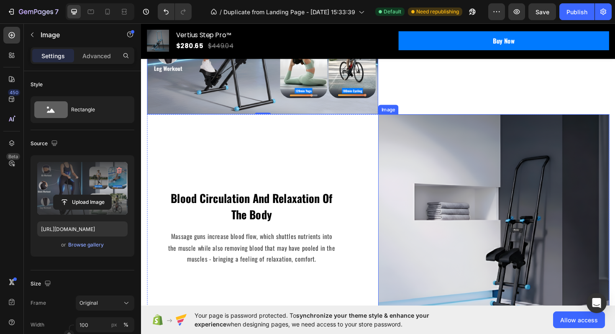
click at [442, 247] on img at bounding box center [514, 240] width 245 height 240
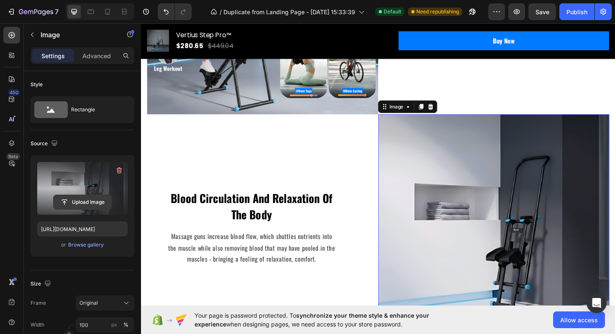
click at [80, 205] on input "file" at bounding box center [83, 202] width 58 height 14
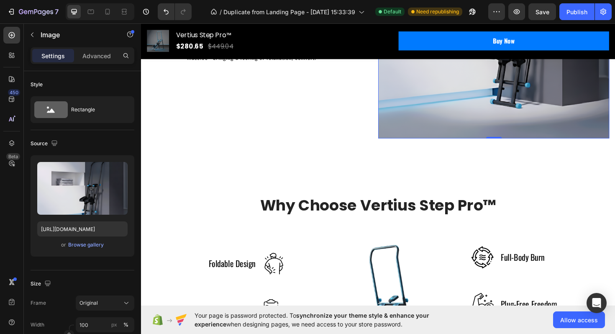
scroll to position [1552, 0]
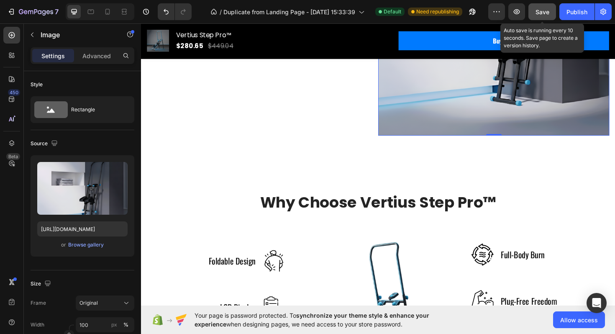
click at [539, 16] on button "Save" at bounding box center [542, 11] width 28 height 17
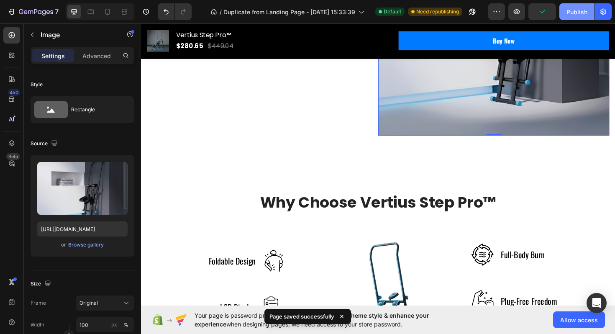
click at [569, 18] on button "Publish" at bounding box center [576, 11] width 35 height 17
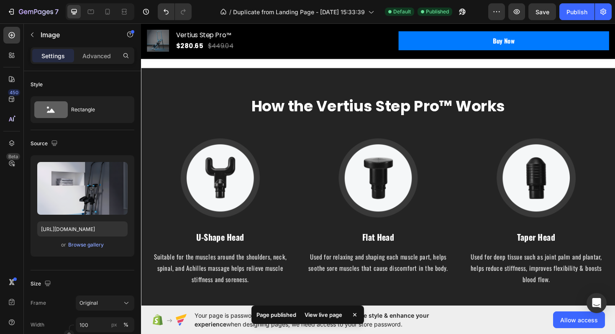
scroll to position [1952, 0]
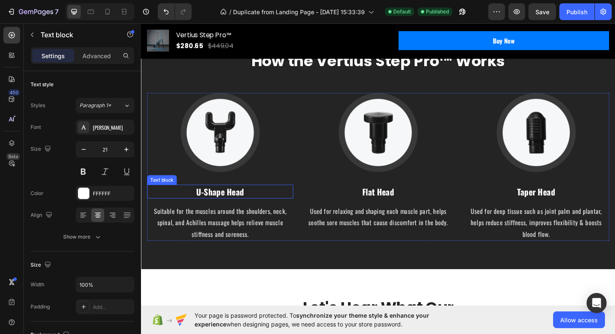
click at [222, 205] on p "U-Shape Head" at bounding box center [224, 201] width 153 height 13
click at [221, 202] on p "U-Shape Head" at bounding box center [224, 201] width 153 height 13
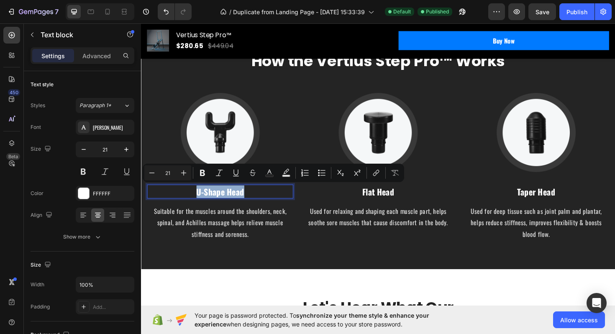
click at [221, 202] on p "U-Shape Head" at bounding box center [224, 201] width 153 height 13
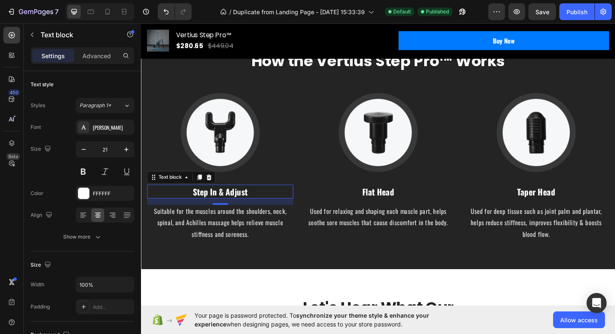
click at [205, 229] on p "Suitable for the muscles around the shoulders, neck, spinal, and Achilles massa…" at bounding box center [224, 234] width 153 height 36
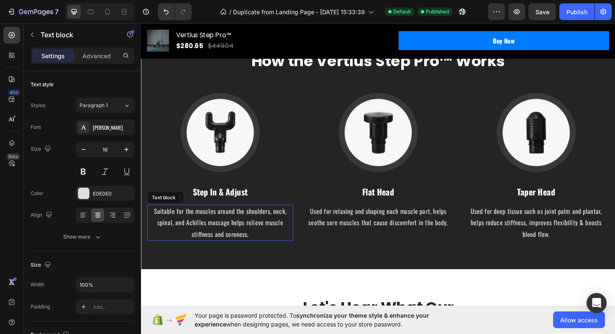
click at [205, 229] on p "Suitable for the muscles around the shoulders, neck, spinal, and Achilles massa…" at bounding box center [224, 234] width 153 height 36
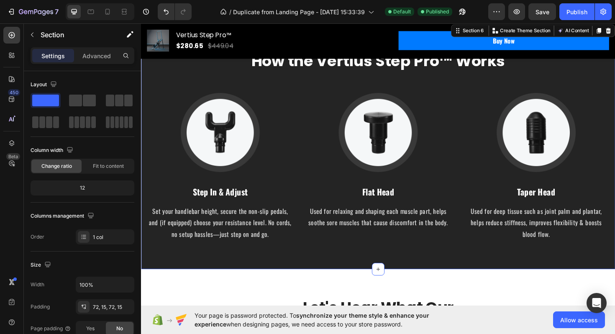
click at [291, 261] on div "How the Vertius Step Pro™ Works Heading Image Step In & Adjust Text block Set y…" at bounding box center [392, 153] width 502 height 261
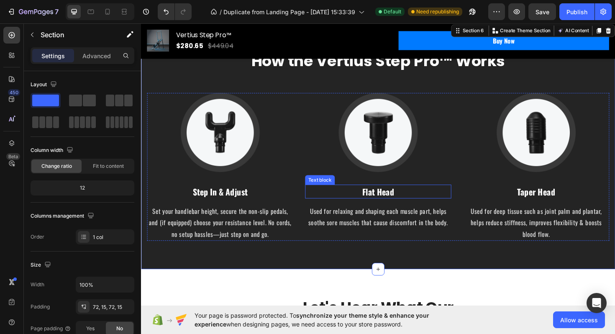
click at [399, 200] on p "Flat Head" at bounding box center [391, 201] width 153 height 13
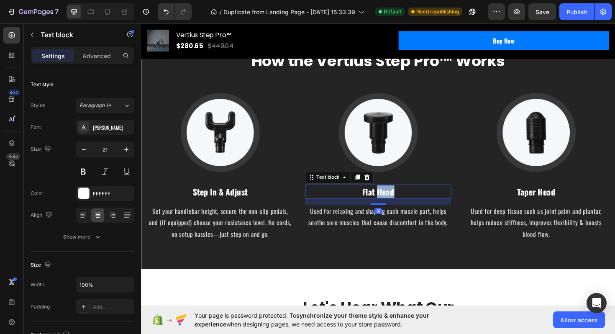
click at [399, 200] on p "Flat Head" at bounding box center [391, 201] width 153 height 13
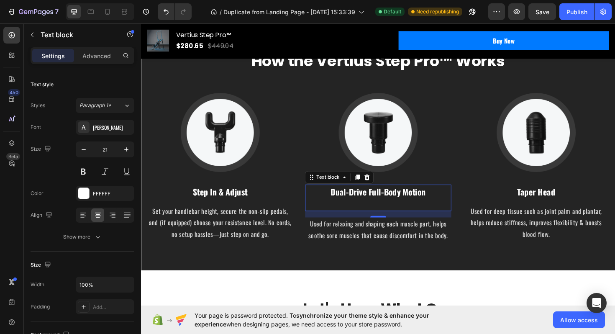
click at [378, 232] on p "Used for relaxing and shaping each muscle part, helps soothe sore muscles that …" at bounding box center [391, 242] width 153 height 24
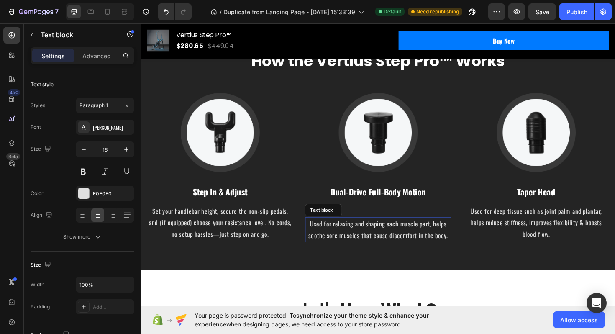
click at [378, 232] on p "Used for relaxing and shaping each muscle part, helps soothe sore muscles that …" at bounding box center [391, 242] width 153 height 24
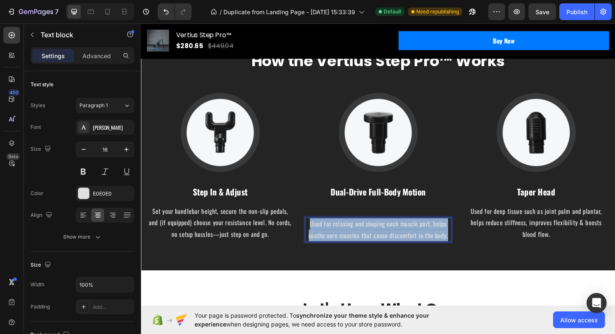
click at [378, 232] on p "Used for relaxing and shaping each muscle part, helps soothe sore muscles that …" at bounding box center [391, 242] width 153 height 24
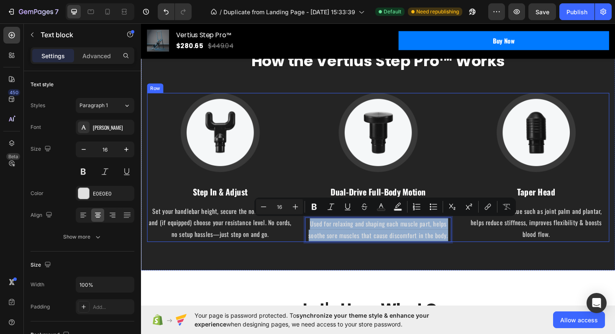
click at [387, 190] on div "Image Dual-Drive Full-Body Motion Text block Used for relaxing and shaping each…" at bounding box center [392, 176] width 155 height 158
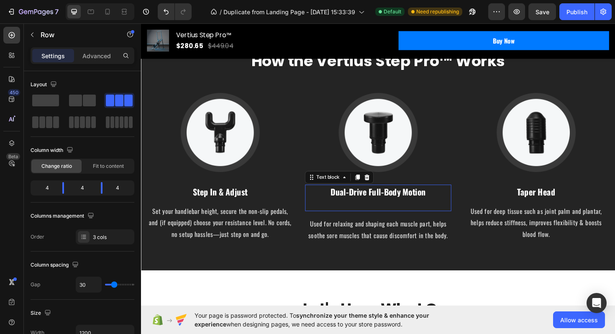
click at [382, 207] on p "Dual-Drive Full-Body Motion" at bounding box center [391, 208] width 153 height 26
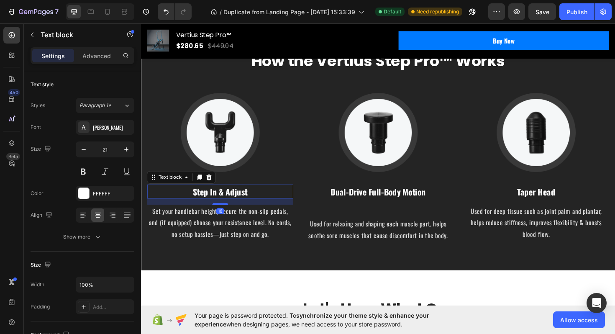
click at [227, 205] on p "Step In & Adjust" at bounding box center [224, 201] width 153 height 13
click at [351, 207] on p "Dual-Drive Full-Body Motion" at bounding box center [391, 208] width 153 height 26
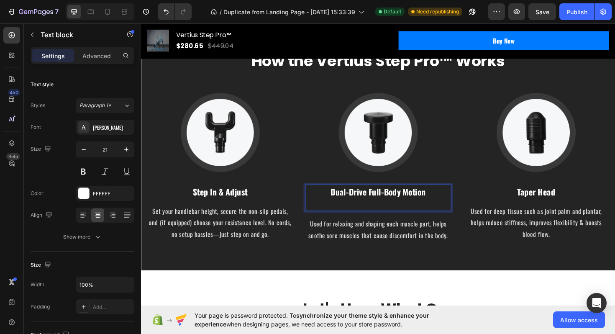
click at [364, 215] on p "Dual-Drive Full-Body Motion" at bounding box center [391, 208] width 153 height 26
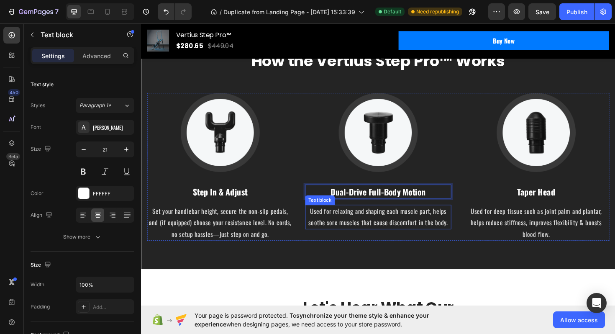
click at [359, 228] on p "Used for relaxing and shaping each muscle part, helps soothe sore muscles that …" at bounding box center [391, 228] width 153 height 24
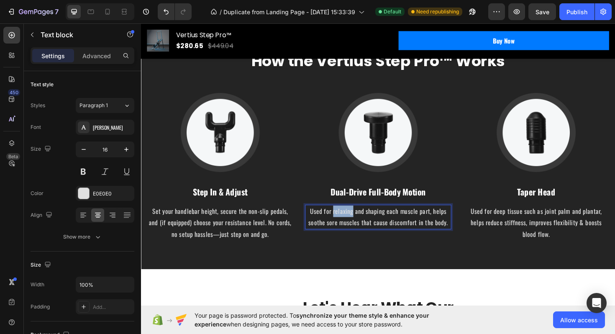
click at [359, 228] on p "Used for relaxing and shaping each muscle part, helps soothe sore muscles that …" at bounding box center [391, 228] width 153 height 24
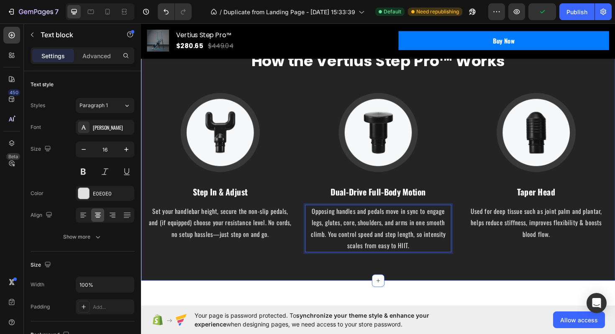
click at [378, 282] on div "How the Vertius Step Pro™ Works Heading Image Step In & Adjust Text block Set y…" at bounding box center [392, 159] width 502 height 273
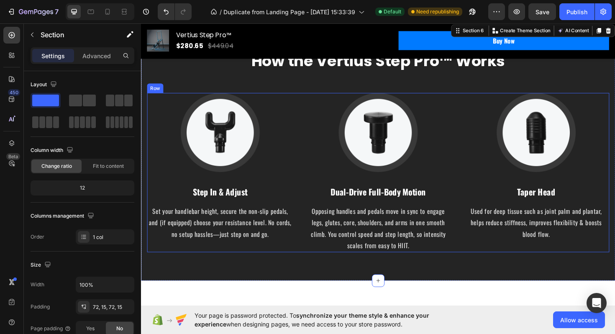
click at [564, 204] on p "Taper Head" at bounding box center [559, 201] width 153 height 13
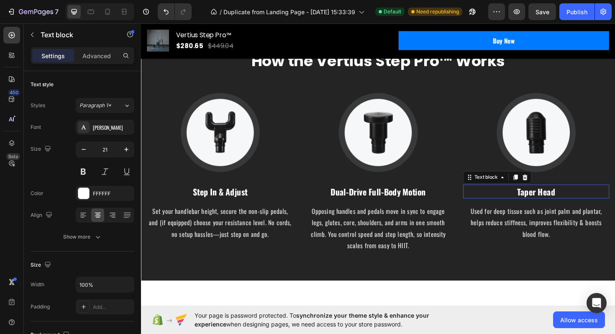
click at [564, 204] on p "Taper Head" at bounding box center [559, 201] width 153 height 13
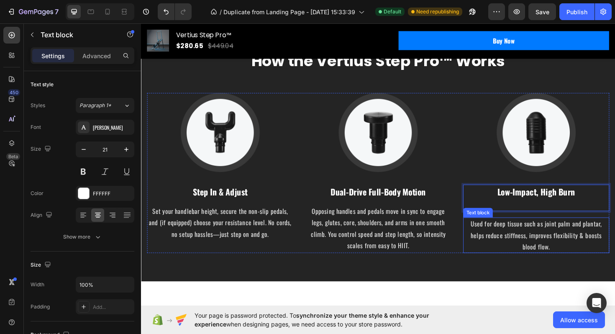
click at [520, 211] on p "Low-Impact, High Burn" at bounding box center [559, 208] width 153 height 26
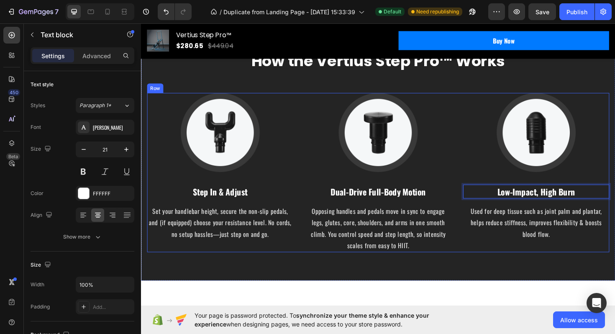
click at [529, 224] on p "Used for deep tissue such as joint palm and plantar, helps reduce stiffness, im…" at bounding box center [559, 234] width 153 height 36
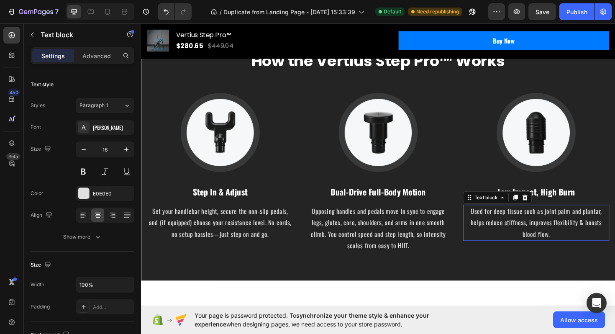
click at [529, 224] on p "Used for deep tissue such as joint palm and plantar, helps reduce stiffness, im…" at bounding box center [559, 234] width 153 height 36
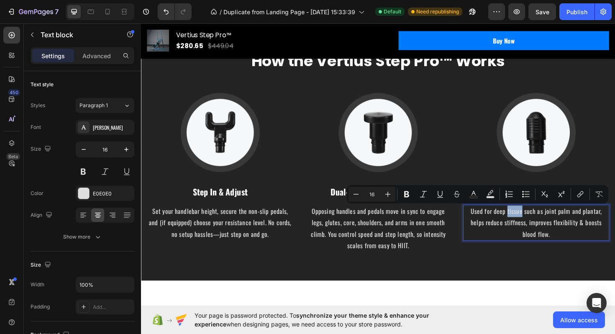
click at [528, 224] on p "Used for deep tissue such as joint palm and plantar, helps reduce stiffness, im…" at bounding box center [559, 234] width 153 height 36
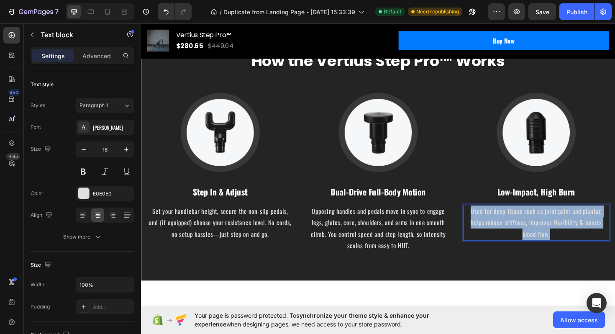
click at [528, 224] on p "Used for deep tissue such as joint palm and plantar, helps reduce stiffness, im…" at bounding box center [559, 234] width 153 height 36
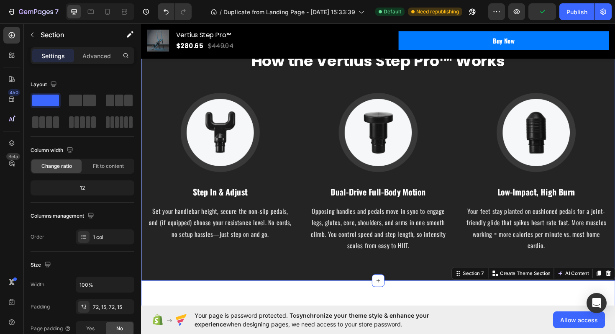
click at [447, 269] on div "How the Vertius Step Pro™ Works Heading Image Step In & Adjust Text block Set y…" at bounding box center [392, 159] width 502 height 273
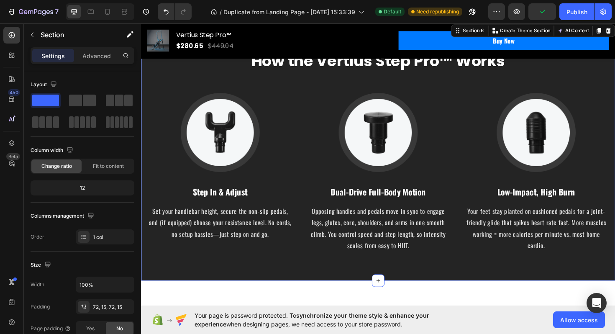
click at [419, 270] on div "How the Vertius Step Pro™ Works Heading Image Step In & Adjust Text block Set y…" at bounding box center [392, 159] width 502 height 273
click at [394, 271] on div "How the Vertius Step Pro™ Works Heading Image Step In & Adjust Text block Set y…" at bounding box center [392, 159] width 502 height 273
click at [452, 282] on div "How the Vertius Step Pro™ Works Heading Image Step In & Adjust Text block Set y…" at bounding box center [392, 159] width 502 height 273
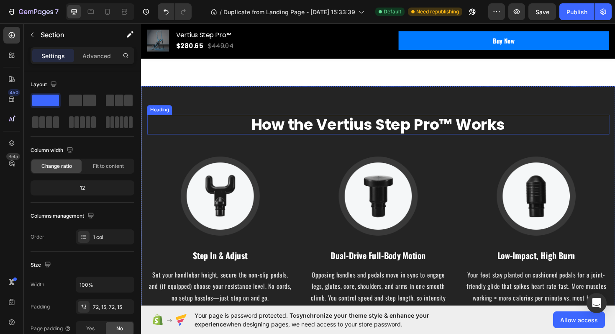
scroll to position [1877, 0]
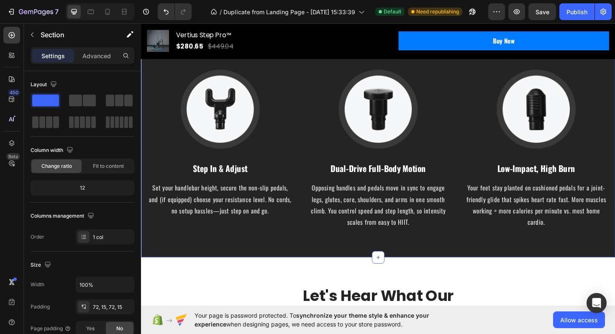
scroll to position [1955, 0]
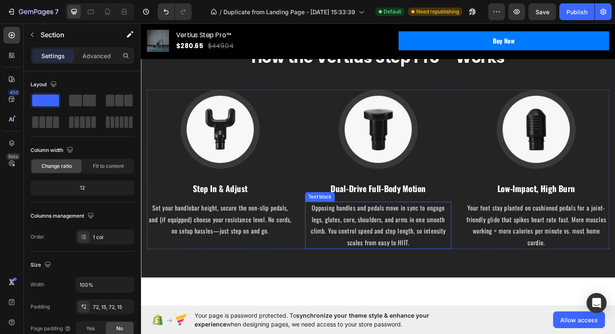
click at [374, 268] on div "How the Vertius Step Pro™ Works Heading Image Step In & Adjust Text block Set y…" at bounding box center [392, 155] width 502 height 273
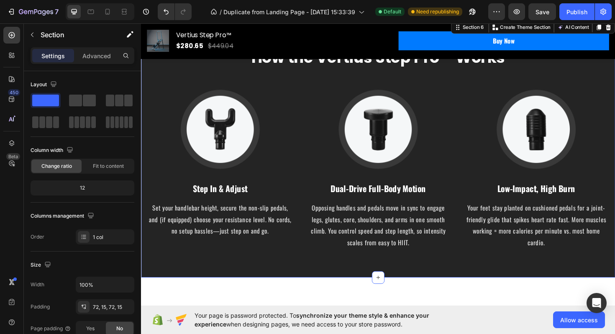
click at [389, 272] on div "How the Vertius Step Pro™ Works Heading Image Step In & Adjust Text block Set y…" at bounding box center [392, 155] width 502 height 273
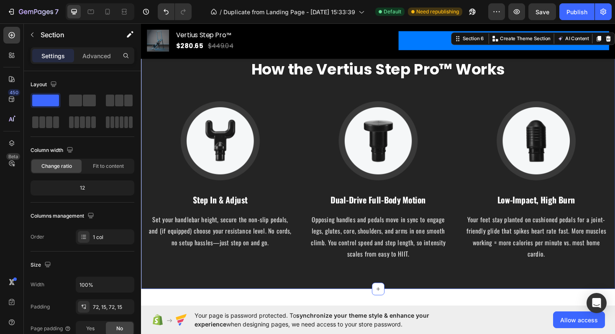
scroll to position [2004, 0]
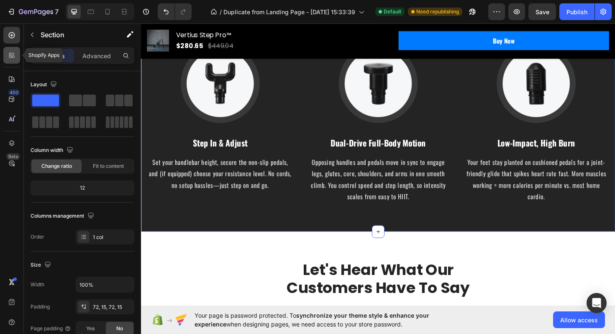
click at [10, 53] on icon at bounding box center [10, 54] width 3 height 3
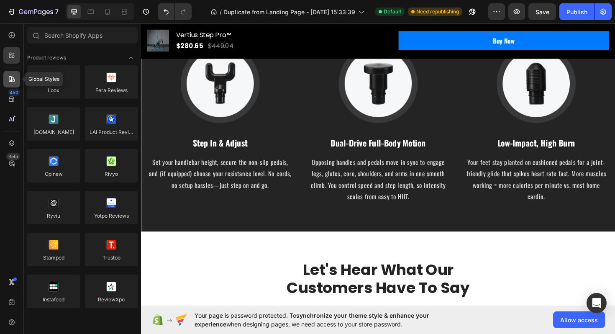
click at [15, 80] on icon at bounding box center [12, 79] width 8 height 8
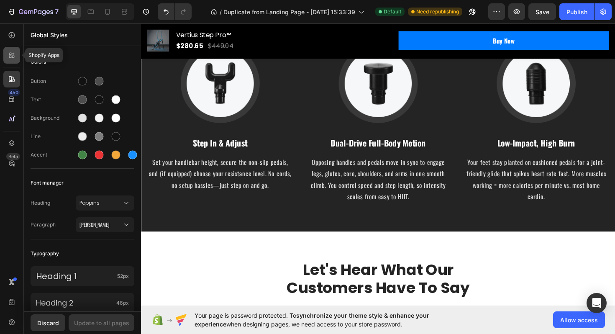
click at [13, 61] on div at bounding box center [11, 55] width 17 height 17
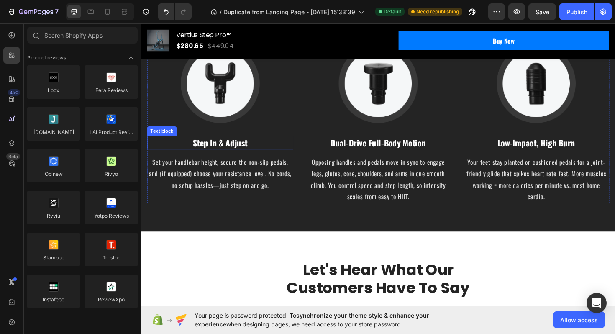
scroll to position [1989, 0]
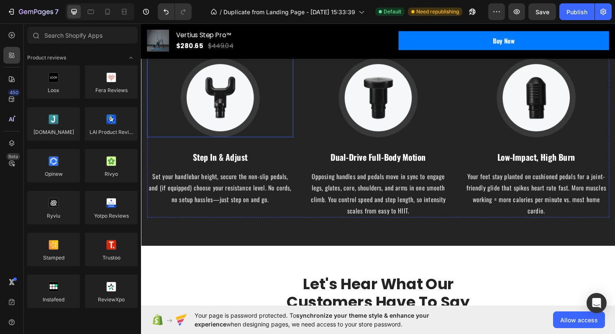
click at [229, 113] on img at bounding box center [225, 102] width 84 height 84
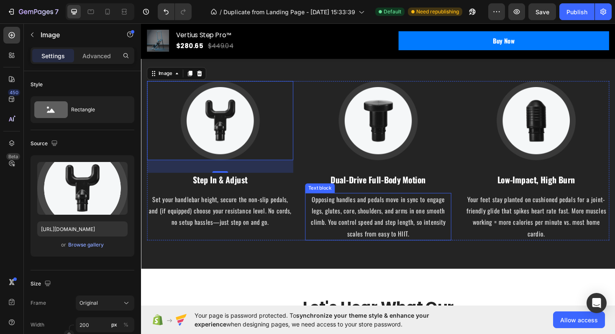
scroll to position [1966, 0]
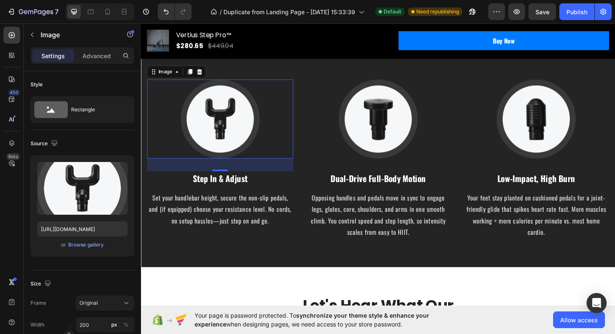
click at [246, 112] on img at bounding box center [225, 125] width 84 height 84
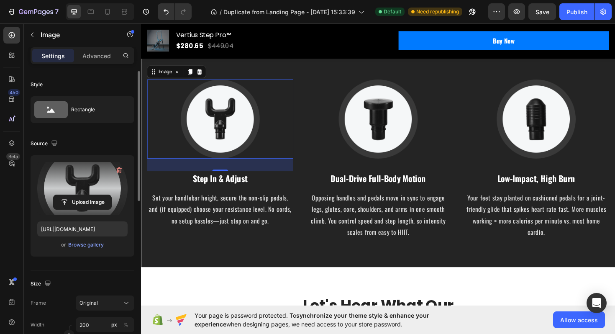
click at [81, 190] on label at bounding box center [82, 188] width 90 height 53
click at [81, 195] on input "file" at bounding box center [83, 202] width 58 height 14
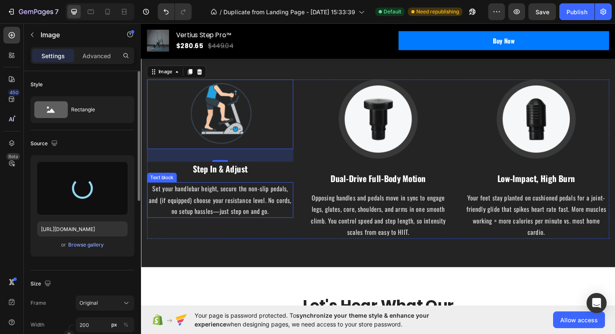
type input "[URL][DOMAIN_NAME]"
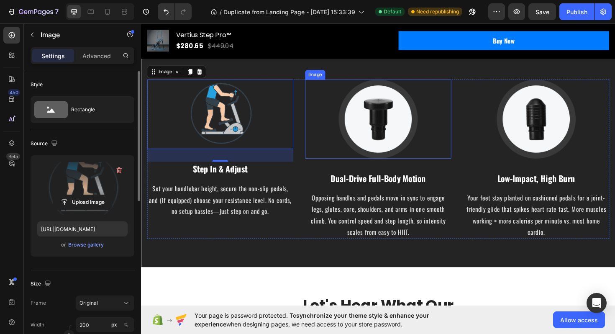
click at [328, 136] on div at bounding box center [392, 125] width 155 height 84
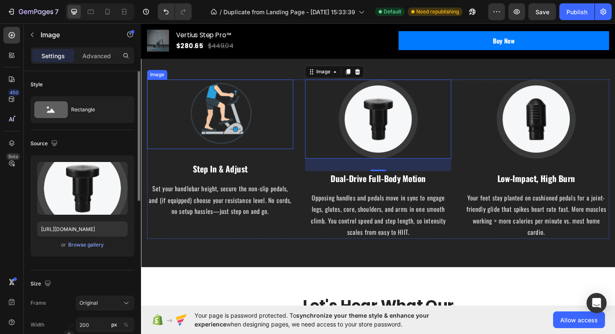
click at [254, 122] on img at bounding box center [225, 120] width 84 height 74
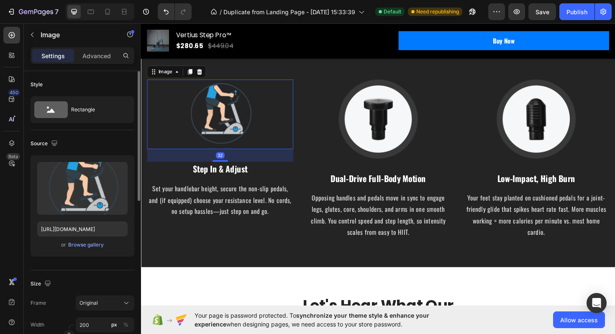
click at [259, 115] on img at bounding box center [225, 120] width 84 height 74
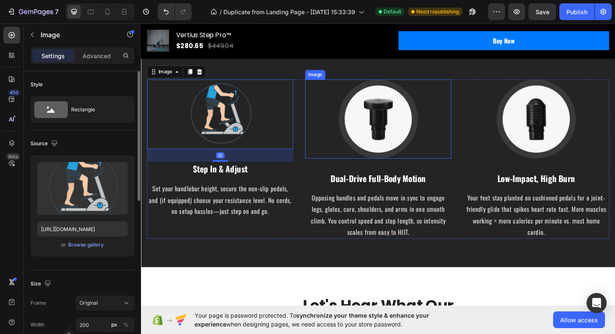
click at [318, 129] on div at bounding box center [392, 125] width 155 height 84
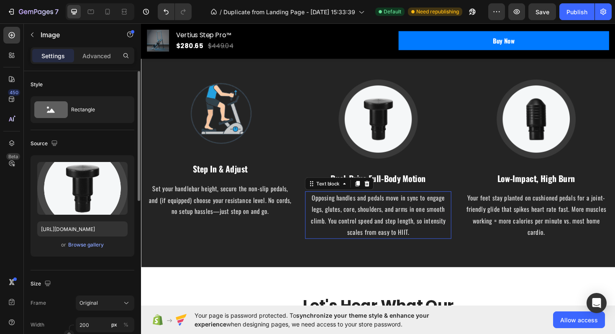
click at [316, 244] on p "Opposing handles and pedals move in sync to engage legs, glutes, core, shoulder…" at bounding box center [391, 226] width 153 height 48
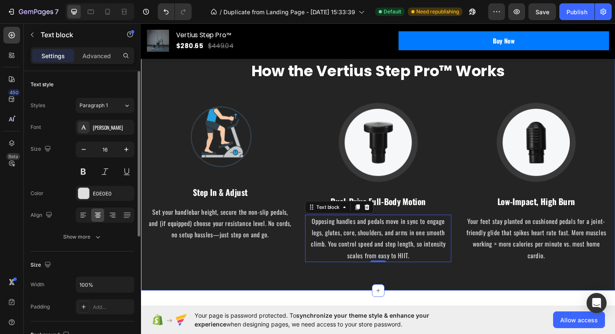
scroll to position [1940, 0]
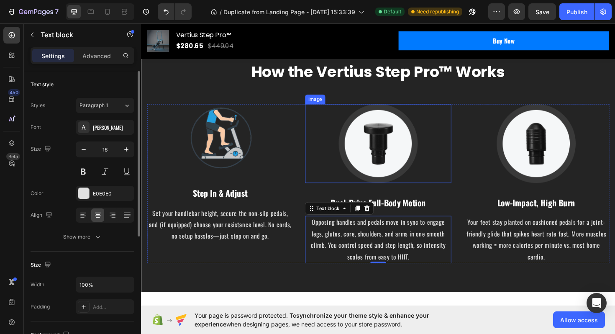
click at [467, 169] on div at bounding box center [392, 151] width 155 height 84
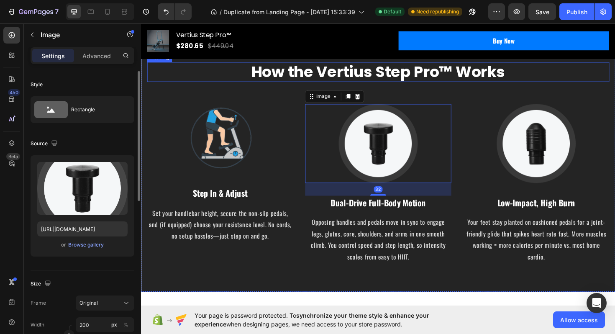
click at [462, 76] on h2 "How the Vertius Step Pro™ Works" at bounding box center [392, 74] width 490 height 21
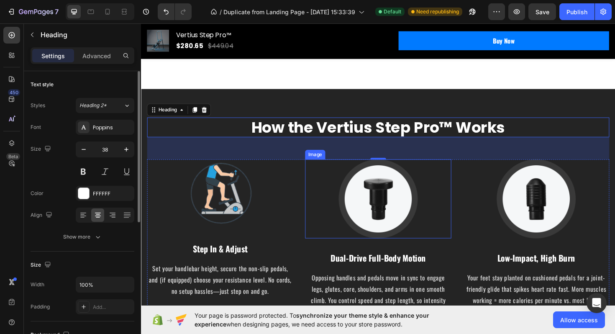
scroll to position [1960, 0]
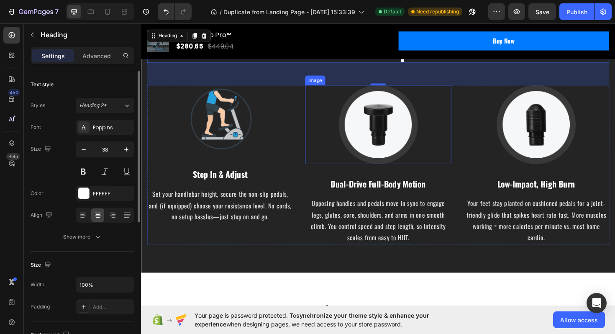
click at [410, 146] on img at bounding box center [392, 131] width 84 height 84
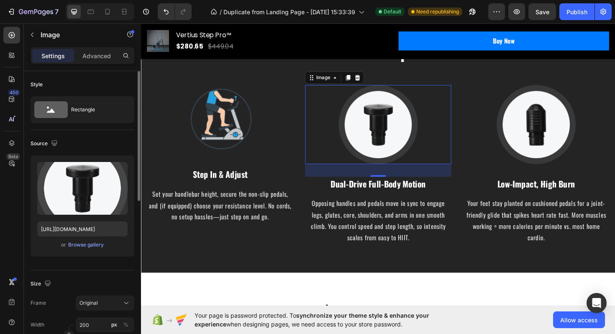
click at [398, 145] on img at bounding box center [392, 131] width 84 height 84
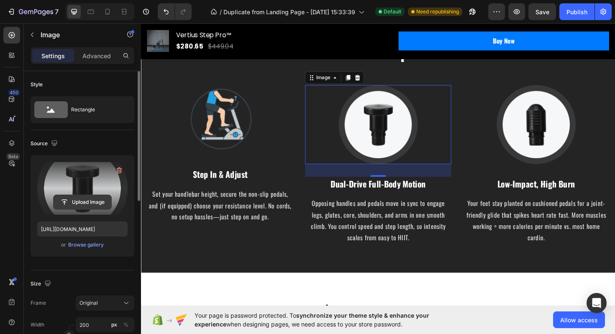
click at [88, 201] on input "file" at bounding box center [83, 202] width 58 height 14
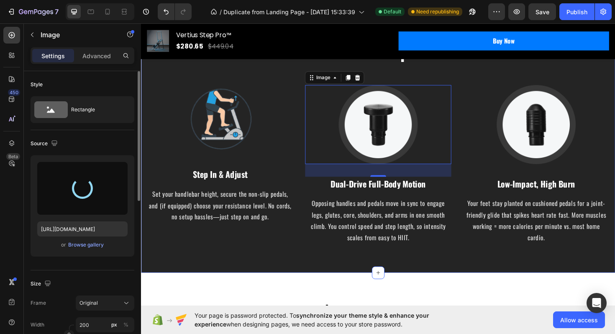
type input "[URL][DOMAIN_NAME]"
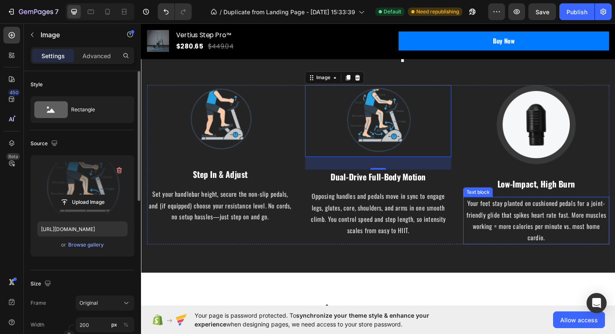
click at [512, 218] on p "Your feet stay planted on cushioned pedals for a joint-friendly glide that spik…" at bounding box center [559, 232] width 153 height 48
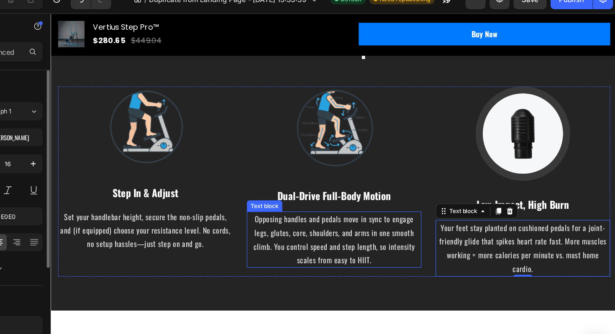
scroll to position [0, 0]
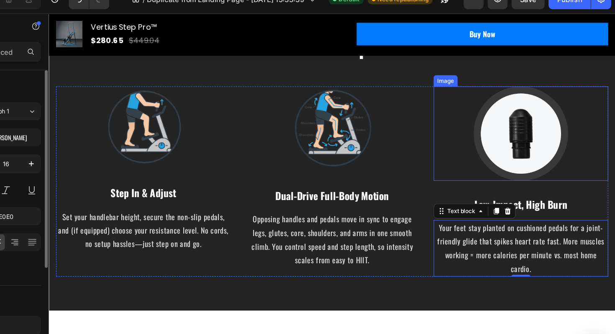
click at [445, 132] on img at bounding box center [467, 120] width 84 height 84
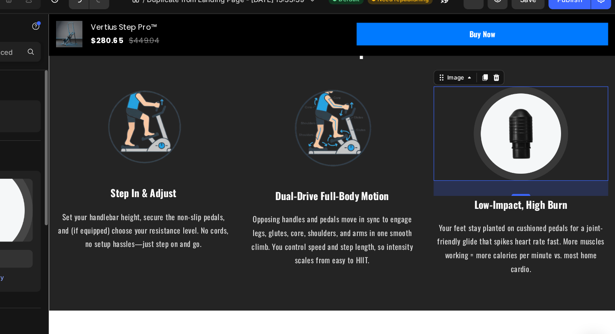
click at [472, 133] on img at bounding box center [467, 120] width 84 height 84
click at [114, 187] on label at bounding box center [82, 188] width 90 height 53
click at [111, 195] on input "file" at bounding box center [83, 202] width 58 height 14
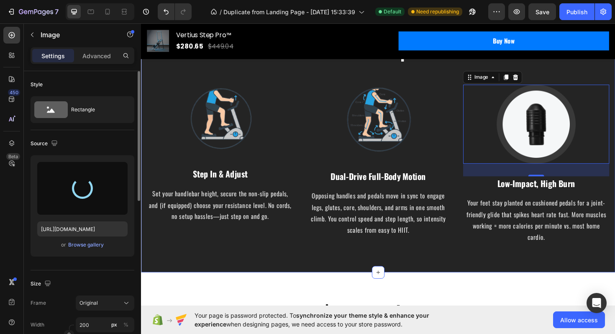
scroll to position [1948, 0]
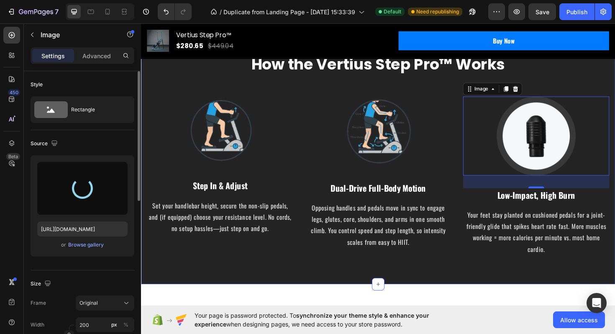
type input "[URL][DOMAIN_NAME]"
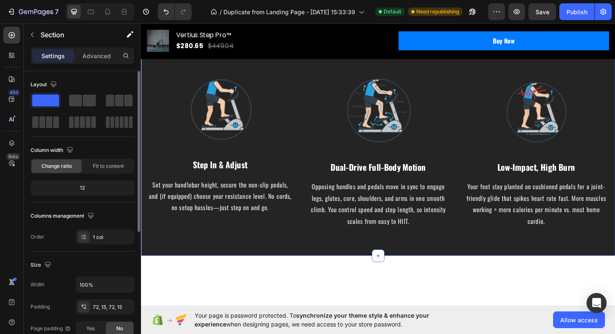
scroll to position [1842, 0]
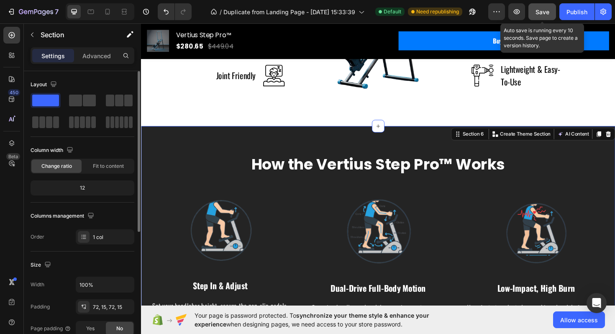
click at [539, 7] on button "Save" at bounding box center [542, 11] width 28 height 17
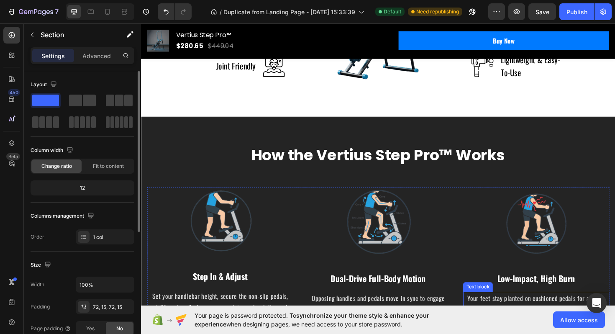
scroll to position [1824, 0]
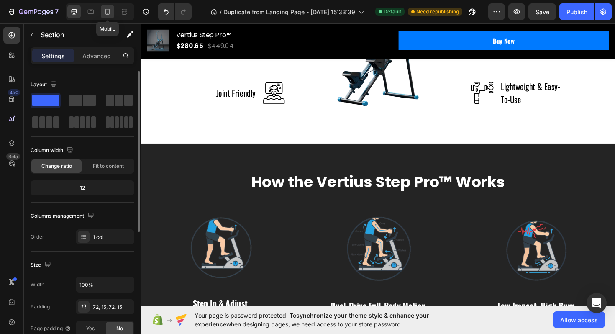
click at [107, 13] on icon at bounding box center [108, 13] width 2 height 1
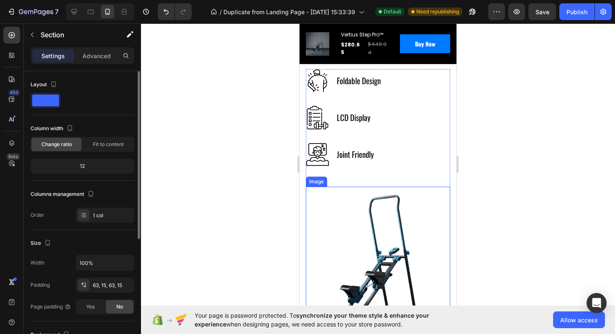
scroll to position [1713, 0]
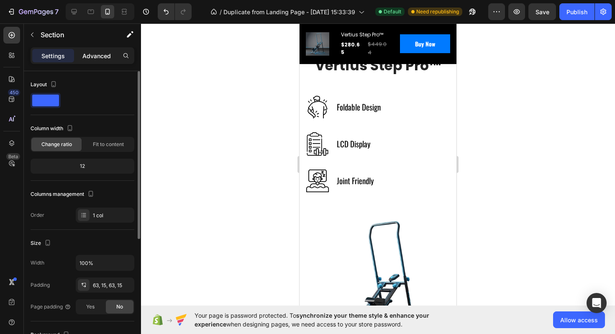
click at [99, 56] on p "Advanced" at bounding box center [96, 55] width 28 height 9
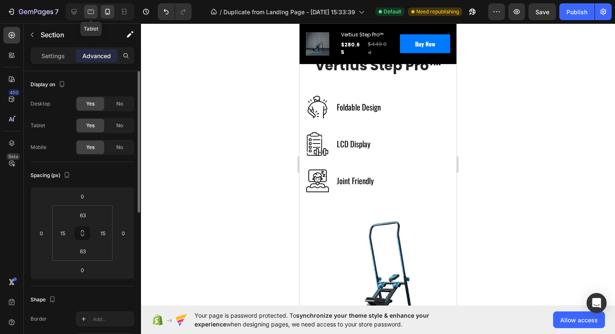
click at [93, 13] on icon at bounding box center [91, 12] width 6 height 5
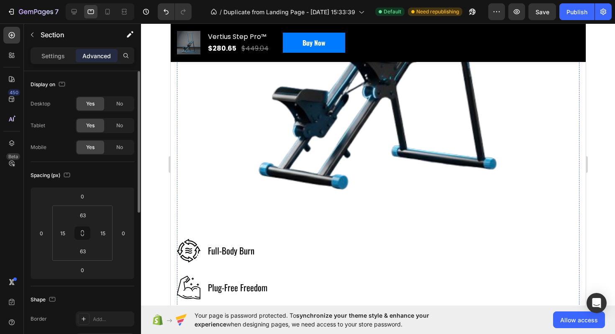
scroll to position [2097, 0]
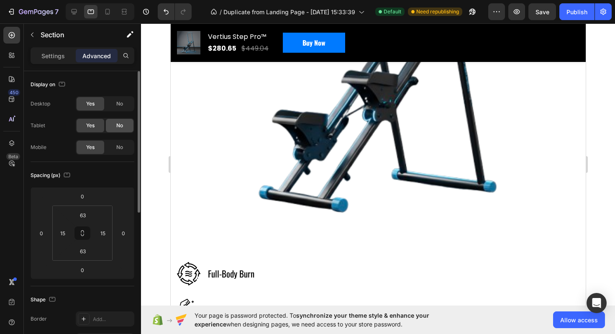
click at [123, 128] on div "No" at bounding box center [120, 125] width 28 height 13
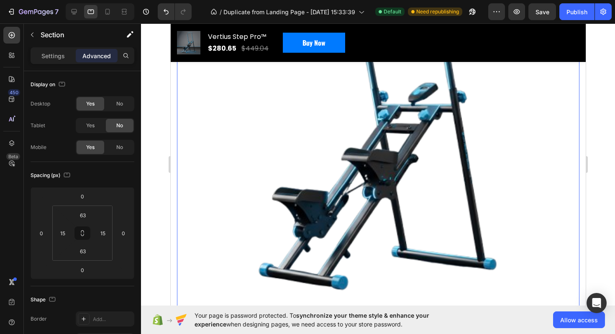
scroll to position [2036, 0]
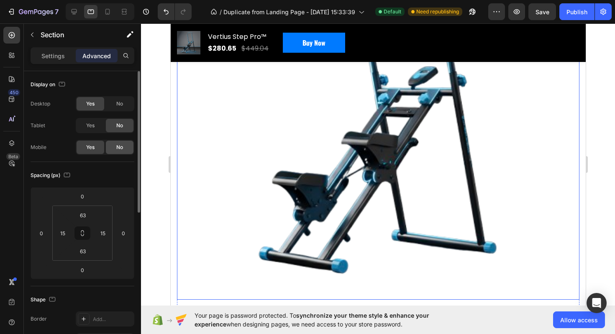
click at [118, 147] on span "No" at bounding box center [119, 148] width 7 height 8
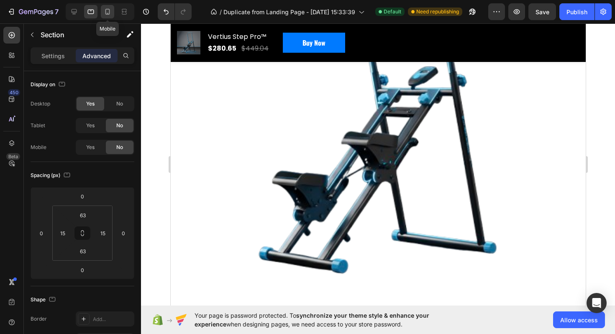
click at [106, 11] on icon at bounding box center [107, 12] width 8 height 8
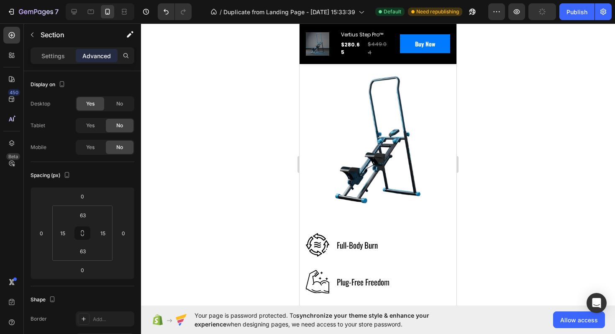
scroll to position [1834, 0]
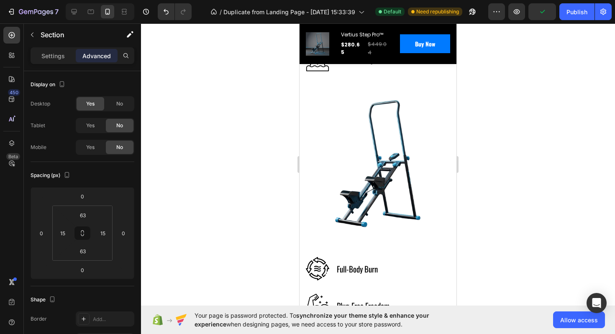
click at [480, 162] on div at bounding box center [378, 178] width 474 height 310
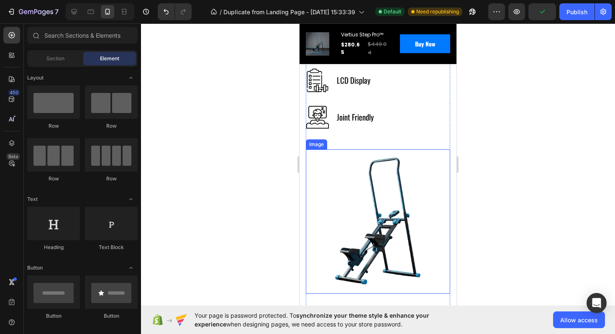
scroll to position [1739, 0]
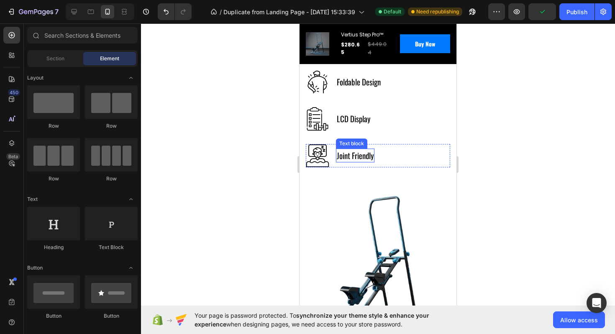
click at [362, 150] on p "Joint Friendly" at bounding box center [355, 155] width 37 height 12
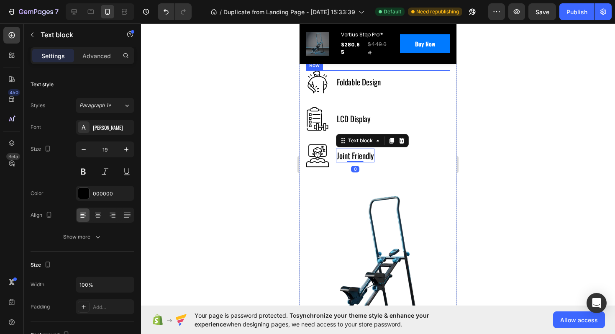
click at [378, 198] on img at bounding box center [378, 260] width 144 height 145
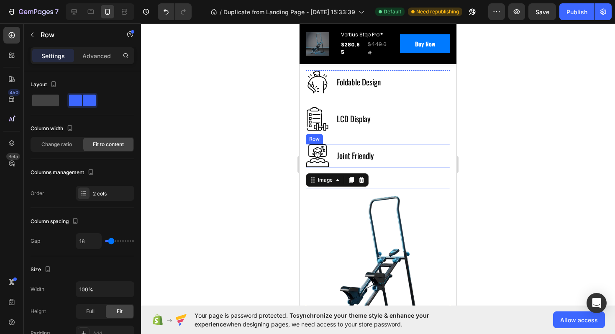
click at [392, 161] on div "Joint Friendly Text block Image Row" at bounding box center [378, 155] width 144 height 23
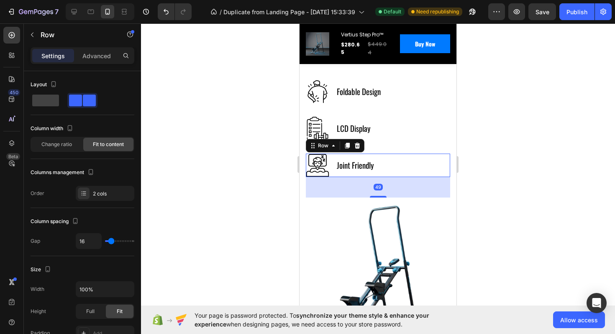
scroll to position [1628, 0]
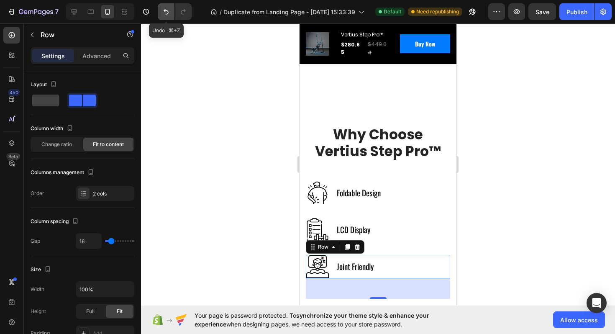
click at [163, 10] on icon "Undo/Redo" at bounding box center [166, 12] width 8 height 8
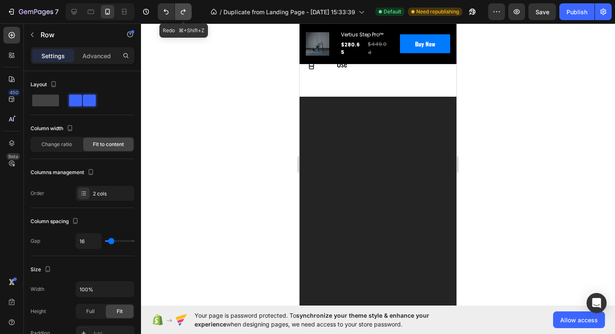
click at [177, 12] on button "Undo/Redo" at bounding box center [183, 11] width 17 height 17
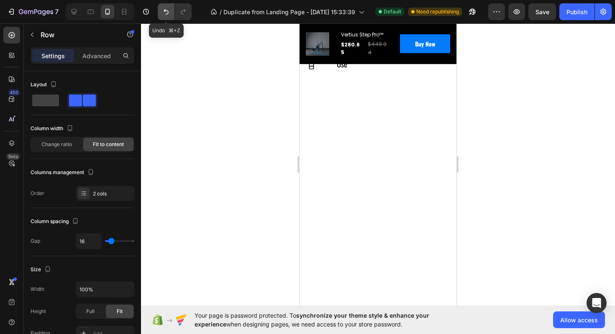
click at [165, 13] on icon "Undo/Redo" at bounding box center [166, 12] width 8 height 8
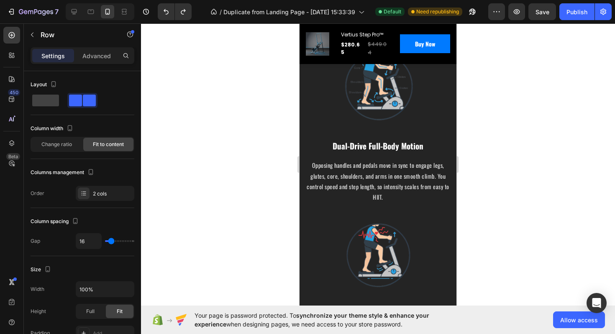
scroll to position [2442, 0]
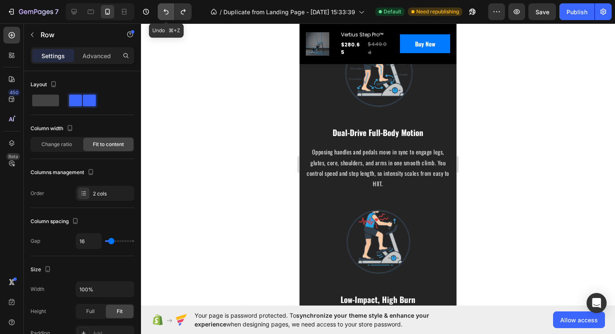
click at [169, 11] on icon "Undo/Redo" at bounding box center [166, 12] width 8 height 8
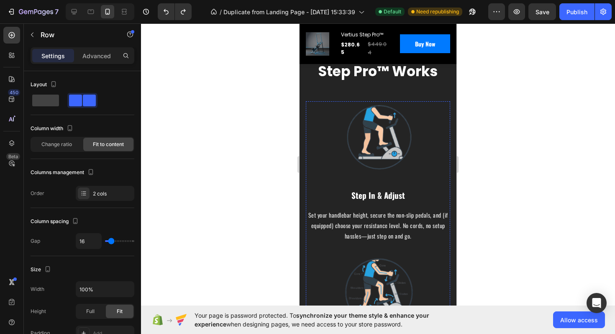
scroll to position [2029, 0]
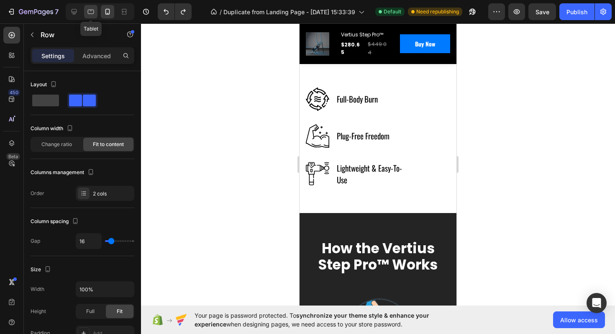
click at [87, 13] on icon at bounding box center [91, 12] width 8 height 8
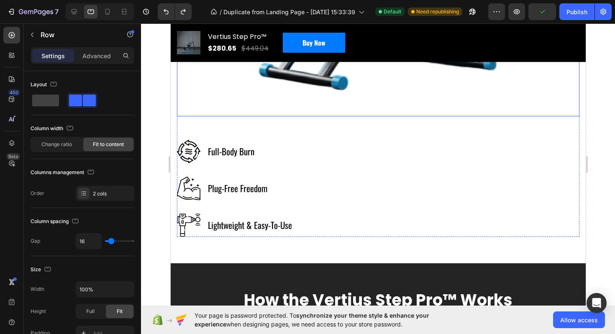
scroll to position [2245, 0]
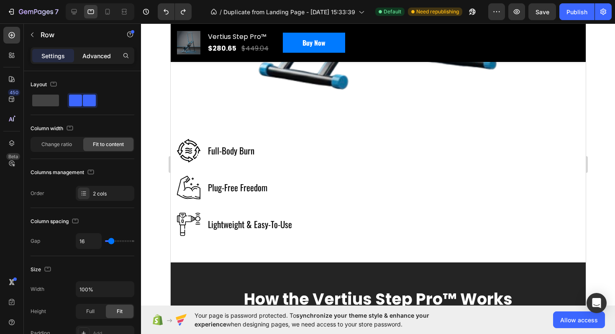
click at [102, 60] on div "Advanced" at bounding box center [97, 55] width 42 height 13
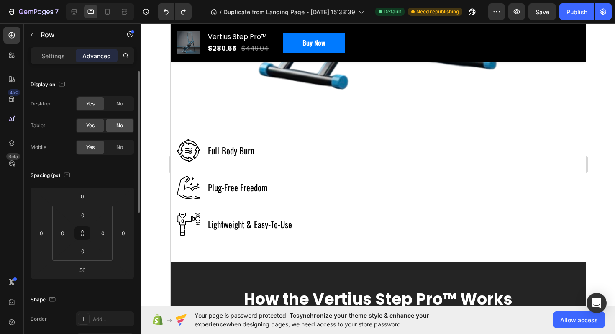
click at [120, 127] on span "No" at bounding box center [119, 126] width 7 height 8
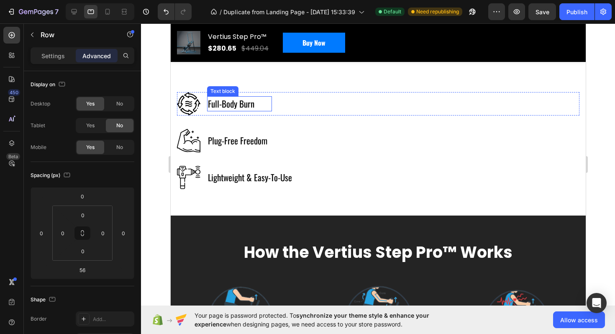
scroll to position [2185, 0]
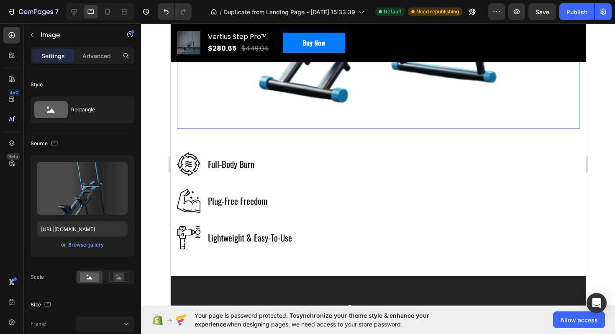
scroll to position [2153, 0]
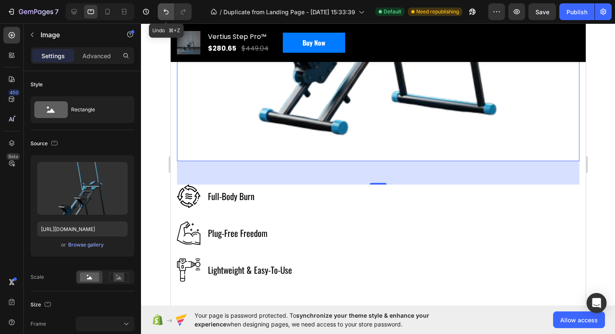
click at [163, 14] on icon "Undo/Redo" at bounding box center [166, 12] width 8 height 8
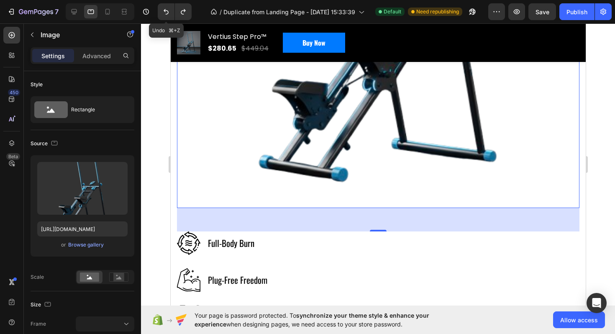
scroll to position [2200, 0]
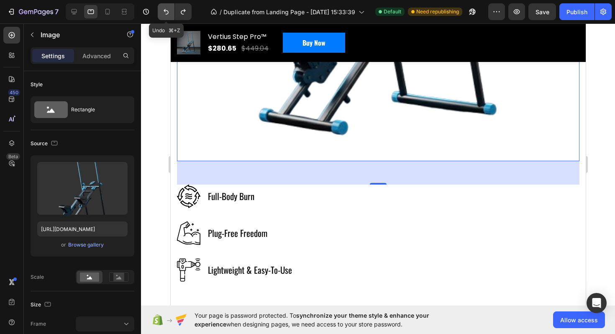
click at [168, 15] on icon "Undo/Redo" at bounding box center [166, 12] width 8 height 8
click at [74, 11] on icon at bounding box center [74, 11] width 5 height 5
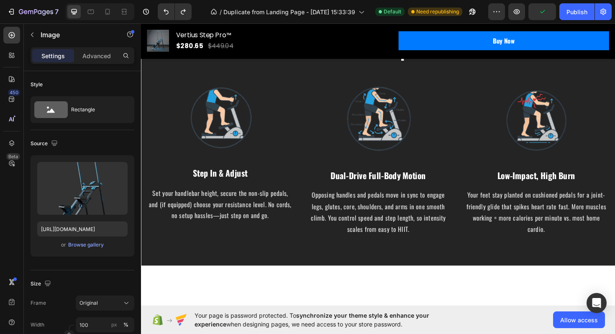
scroll to position [1920, 0]
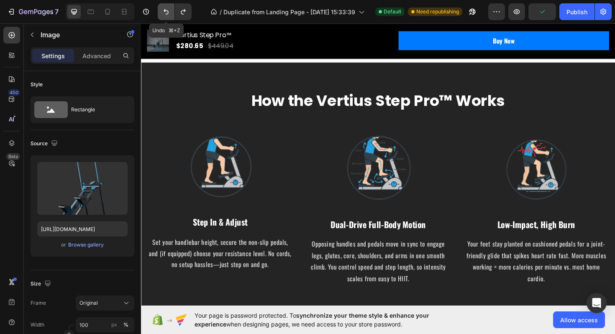
click at [164, 11] on icon "Undo/Redo" at bounding box center [166, 12] width 8 height 8
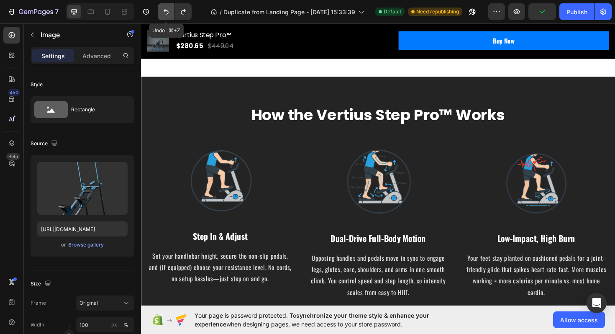
click at [164, 11] on icon "Undo/Redo" at bounding box center [166, 12] width 8 height 8
click at [166, 13] on icon "Undo/Redo" at bounding box center [166, 12] width 8 height 8
click at [172, 13] on button "Undo/Redo" at bounding box center [166, 11] width 17 height 17
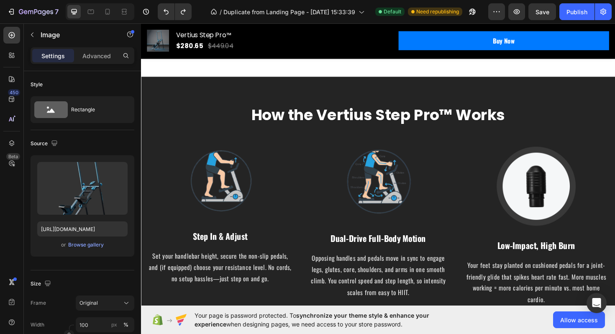
click at [191, 19] on div at bounding box center [172, 11] width 37 height 17
click at [184, 16] on button "Undo/Redo" at bounding box center [183, 11] width 17 height 17
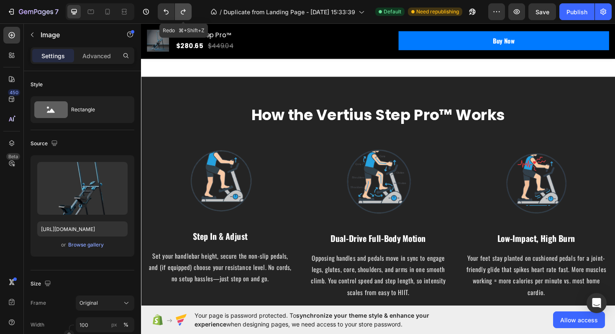
click at [184, 16] on button "Undo/Redo" at bounding box center [183, 11] width 17 height 17
click at [163, 13] on icon "Undo/Redo" at bounding box center [166, 12] width 8 height 8
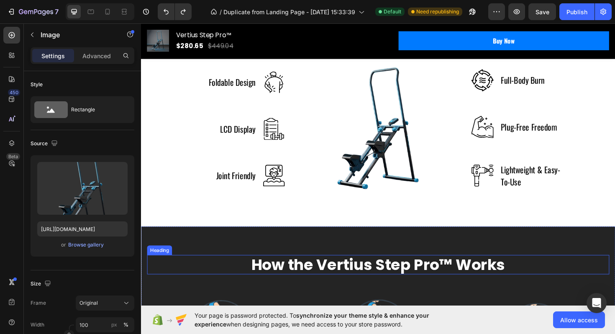
scroll to position [1776, 0]
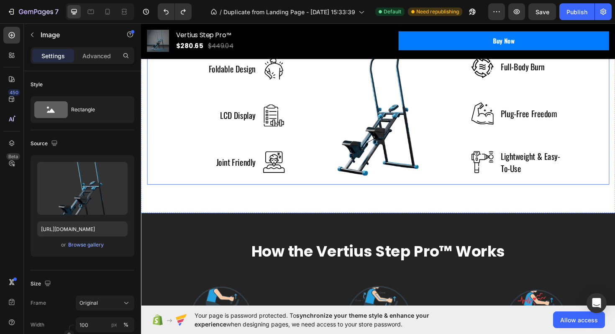
click at [276, 106] on div "Foldable Design Text block Image Row LCD Display Text block Image Row Joint Fri…" at bounding box center [220, 121] width 146 height 146
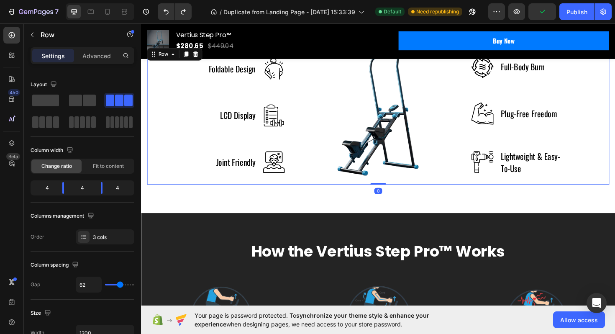
scroll to position [1734, 0]
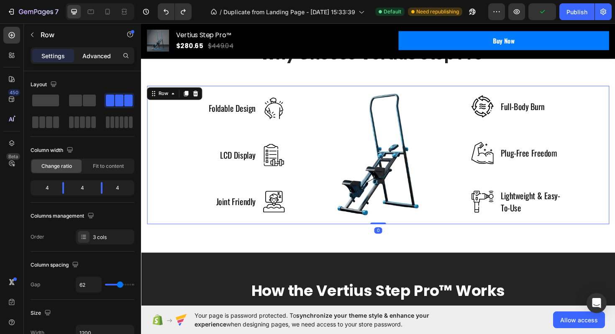
click at [103, 52] on p "Advanced" at bounding box center [96, 55] width 28 height 9
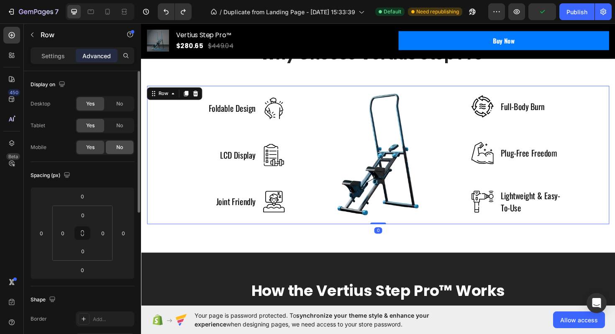
click at [113, 126] on div "No" at bounding box center [120, 125] width 28 height 13
click at [120, 146] on span "No" at bounding box center [119, 148] width 7 height 8
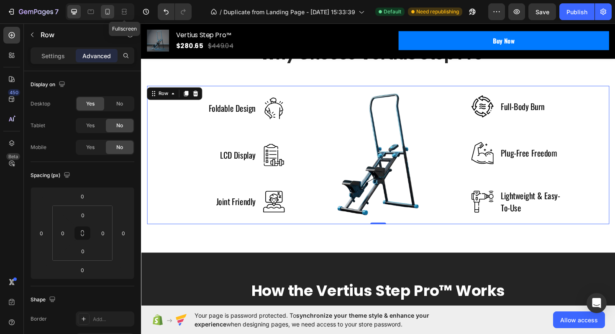
click at [105, 12] on icon at bounding box center [107, 12] width 8 height 8
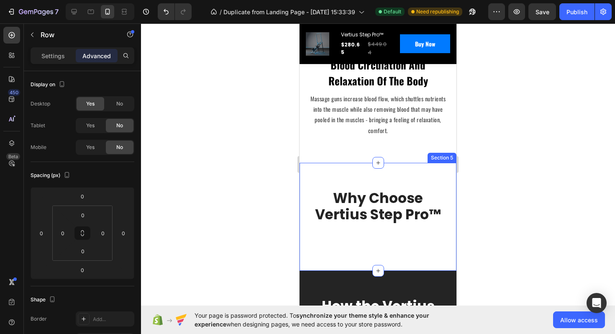
scroll to position [1612, 0]
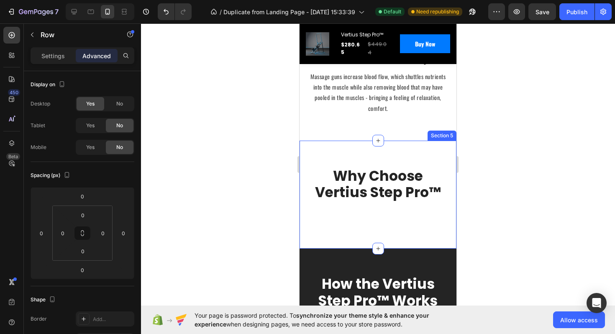
click at [370, 180] on h2 "Why Choose Vertius Step Pro™" at bounding box center [378, 184] width 144 height 35
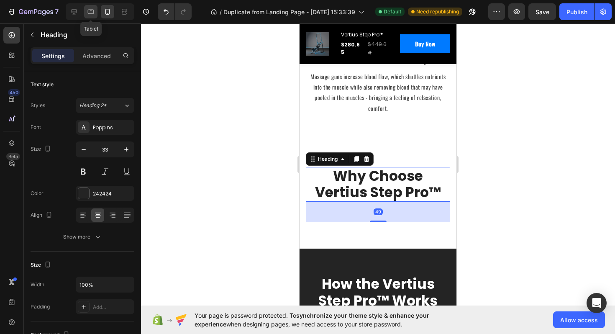
click at [92, 11] on icon at bounding box center [91, 12] width 8 height 8
type input "38"
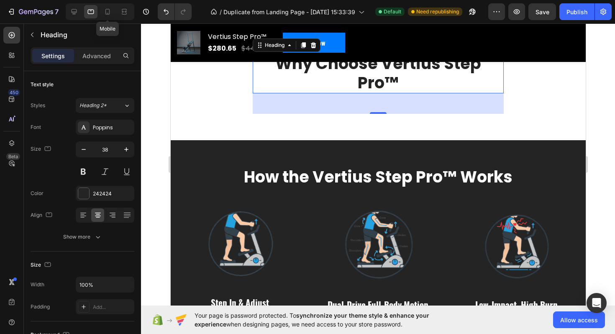
scroll to position [1532, 0]
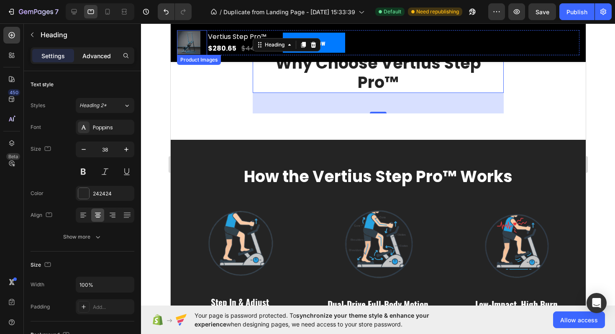
click at [95, 54] on p "Advanced" at bounding box center [96, 55] width 28 height 9
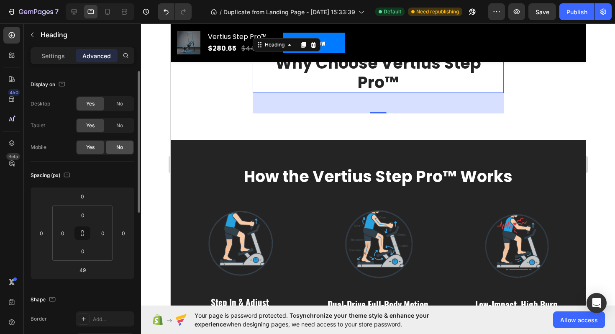
click at [122, 126] on span "No" at bounding box center [119, 126] width 7 height 8
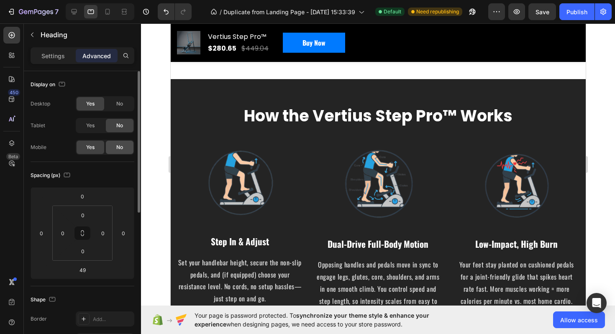
click at [122, 153] on div "No" at bounding box center [120, 147] width 28 height 13
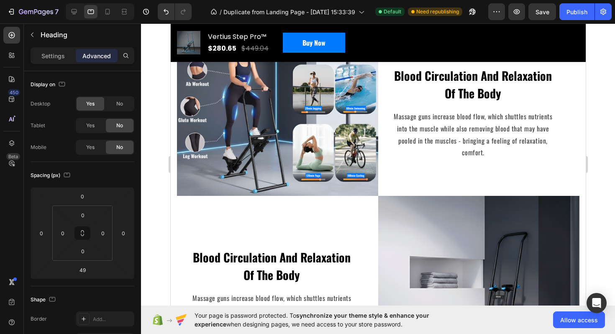
scroll to position [1125, 0]
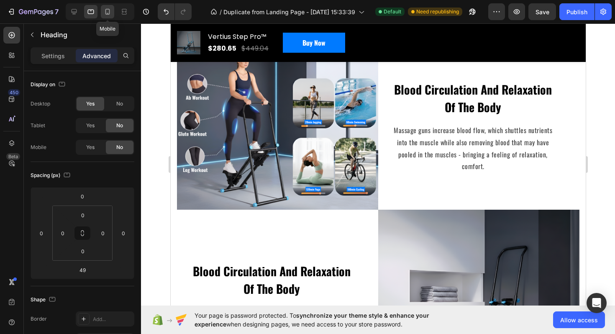
click at [105, 12] on icon at bounding box center [107, 12] width 8 height 8
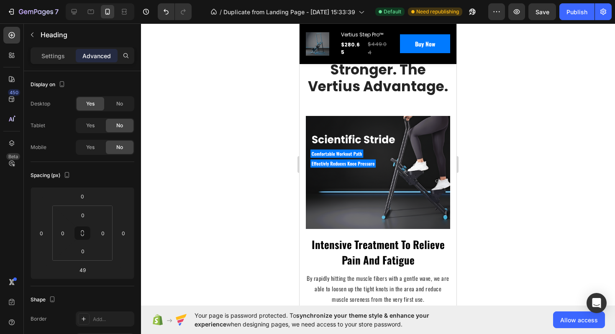
scroll to position [706, 0]
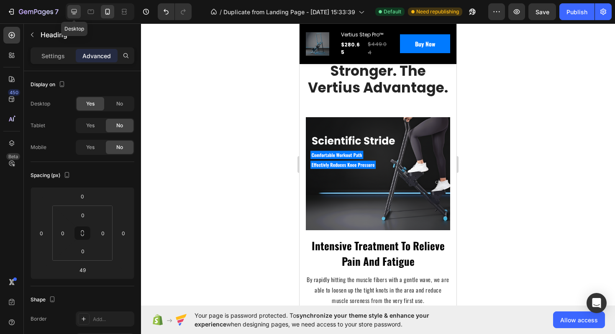
drag, startPoint x: 75, startPoint y: 10, endPoint x: 81, endPoint y: 122, distance: 111.9
click at [75, 10] on icon at bounding box center [74, 12] width 8 height 8
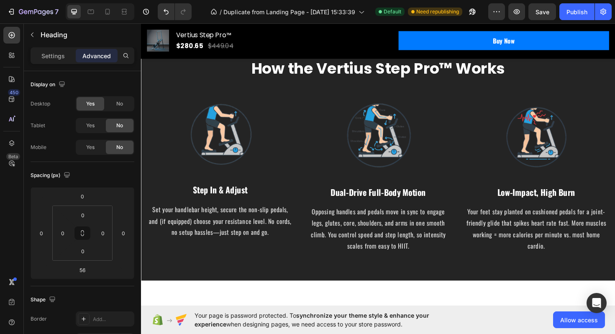
scroll to position [1956, 0]
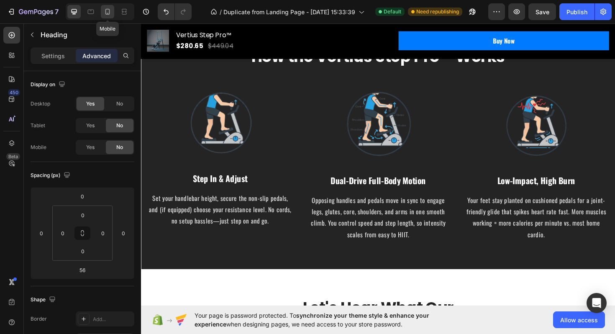
click at [110, 8] on icon at bounding box center [107, 12] width 8 height 8
type input "49"
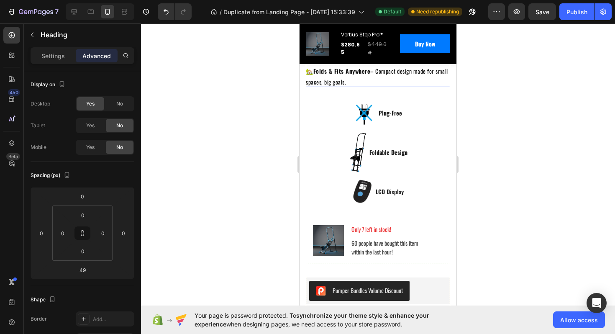
scroll to position [379, 0]
click at [551, 205] on div at bounding box center [378, 178] width 474 height 310
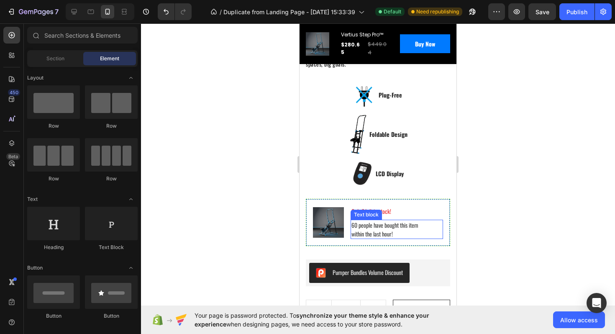
scroll to position [394, 0]
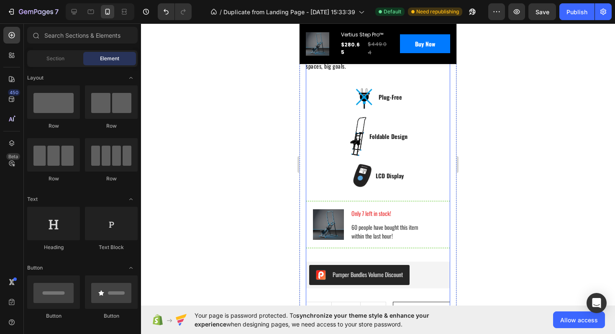
click at [405, 249] on div "Icon Icon Icon Icon Icon Icon List Hoz (224 reviews) Text block Row Vertius Ste…" at bounding box center [378, 180] width 144 height 557
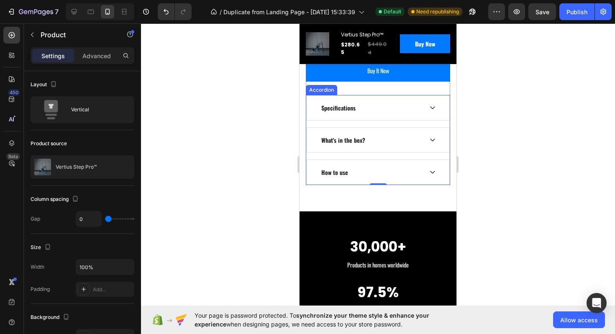
scroll to position [656, 0]
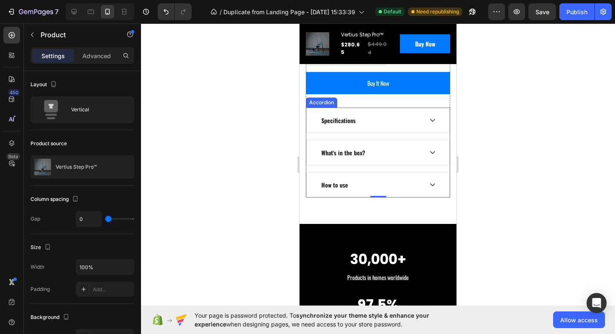
click at [396, 119] on div "Specifications" at bounding box center [371, 120] width 103 height 11
